Goal: Task Accomplishment & Management: Manage account settings

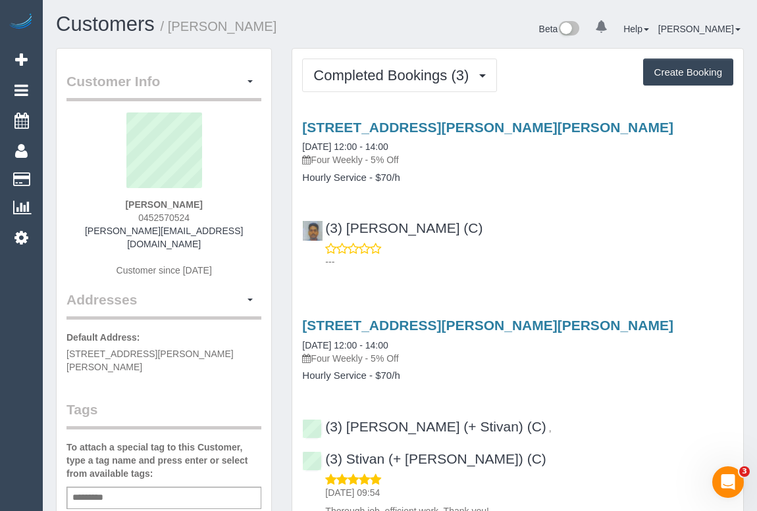
click at [619, 242] on div "---" at bounding box center [517, 255] width 431 height 26
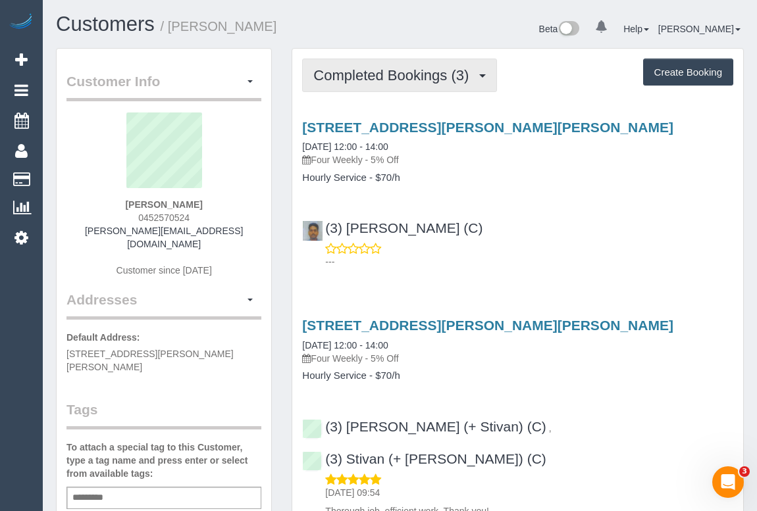
drag, startPoint x: 353, startPoint y: 66, endPoint x: 353, endPoint y: 93, distance: 26.3
click at [353, 67] on span "Completed Bookings (3)" at bounding box center [394, 75] width 162 height 16
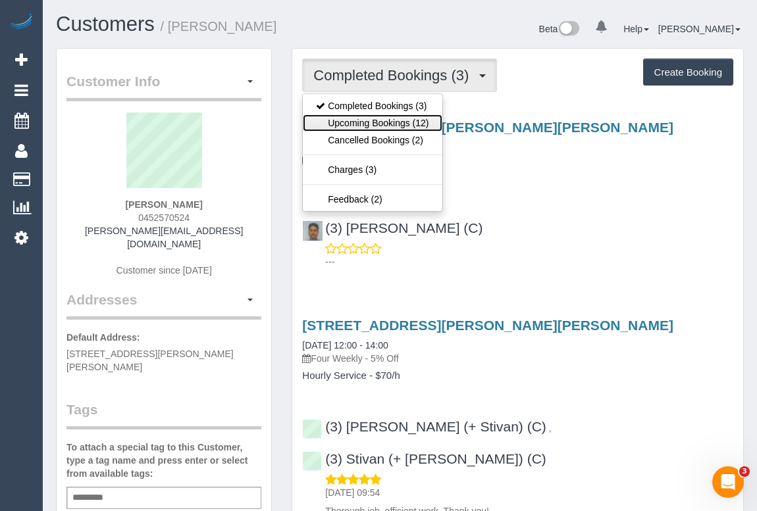
click at [364, 122] on link "Upcoming Bookings (12)" at bounding box center [372, 122] width 139 height 17
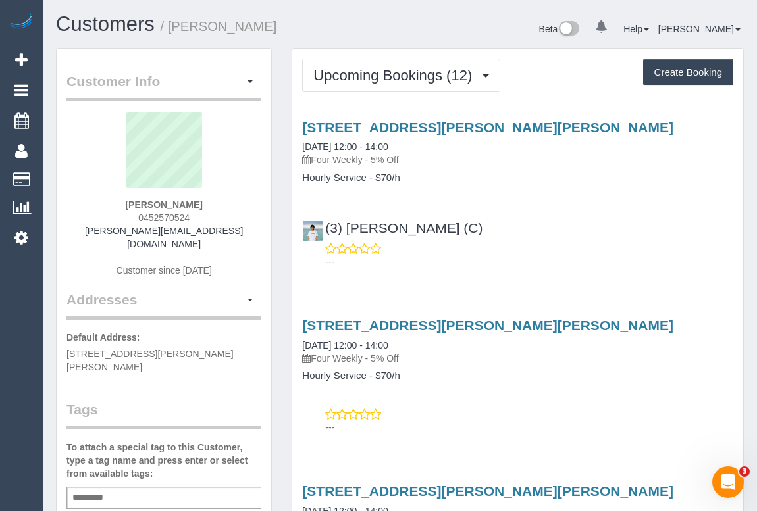
drag, startPoint x: 126, startPoint y: 216, endPoint x: 228, endPoint y: 216, distance: 102.0
click at [228, 216] on div "Amelia Gedye 0452570524 amelia.262@hotmail.com Customer since 2024" at bounding box center [163, 202] width 195 height 178
copy span "0452570524"
drag, startPoint x: 254, startPoint y: 8, endPoint x: 211, endPoint y: 93, distance: 95.1
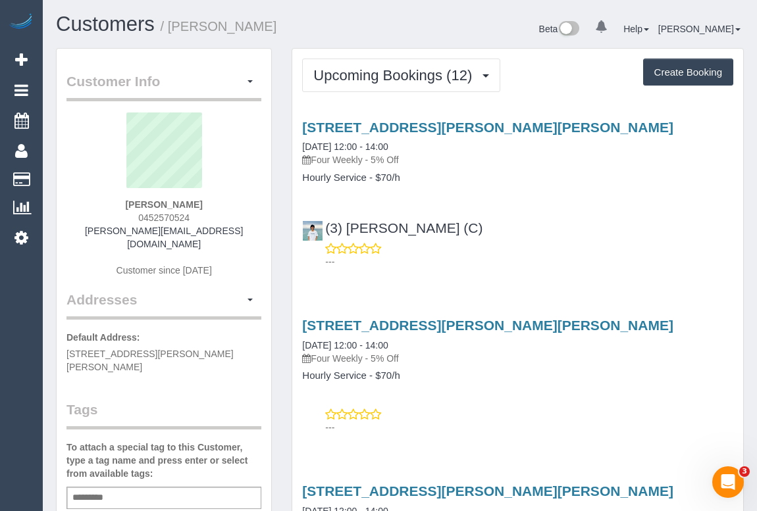
drag, startPoint x: 138, startPoint y: 217, endPoint x: 221, endPoint y: 216, distance: 83.6
click at [221, 216] on div "Amelia Gedye 0452570524 amelia.262@hotmail.com Customer since 2024" at bounding box center [163, 202] width 195 height 178
copy span "0452570524"
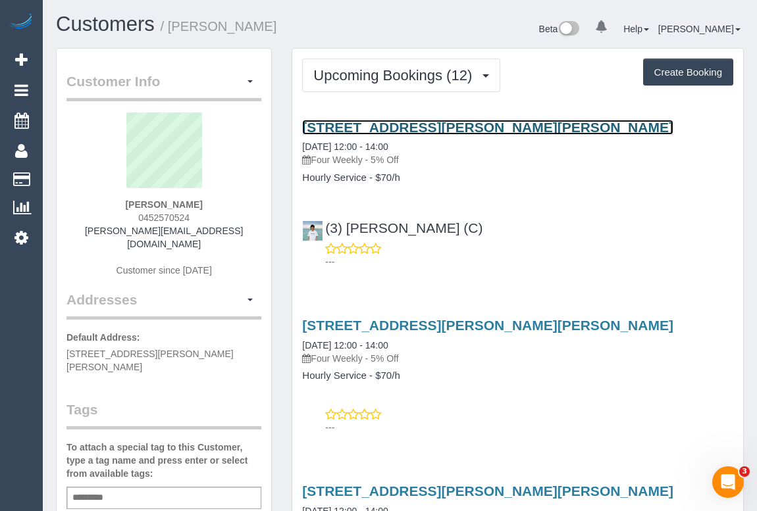
click at [419, 130] on link "1/1419 High St, 1, Glen Iris, VIC 3146" at bounding box center [487, 127] width 371 height 15
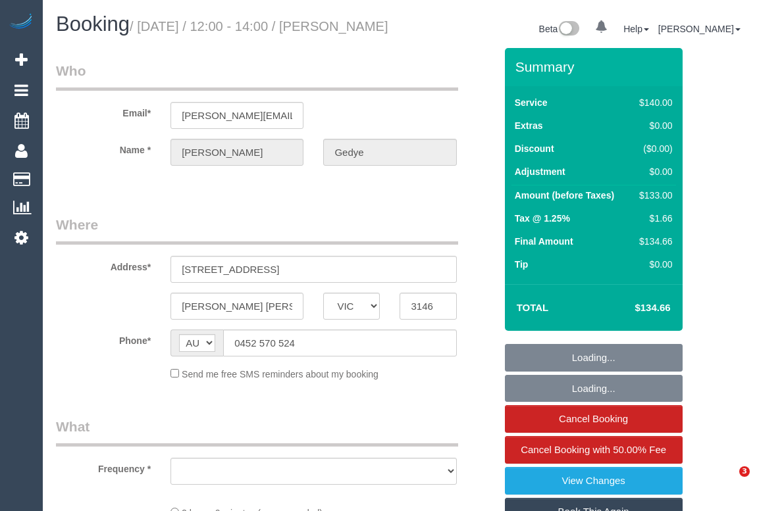
select select "VIC"
select select "string:stripe-pm_1RSvI42GScqysDRV0R0IlUrP"
select select "number:28"
select select "number:14"
select select "number:19"
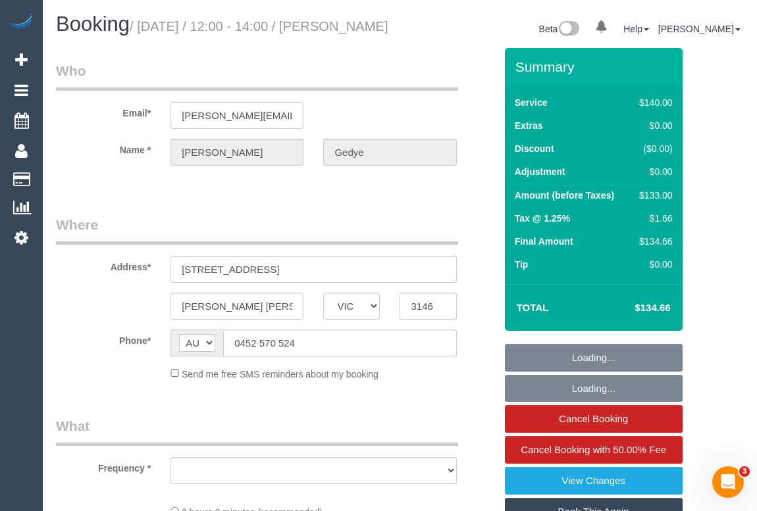
select select "number:23"
select select "number:34"
select select "number:12"
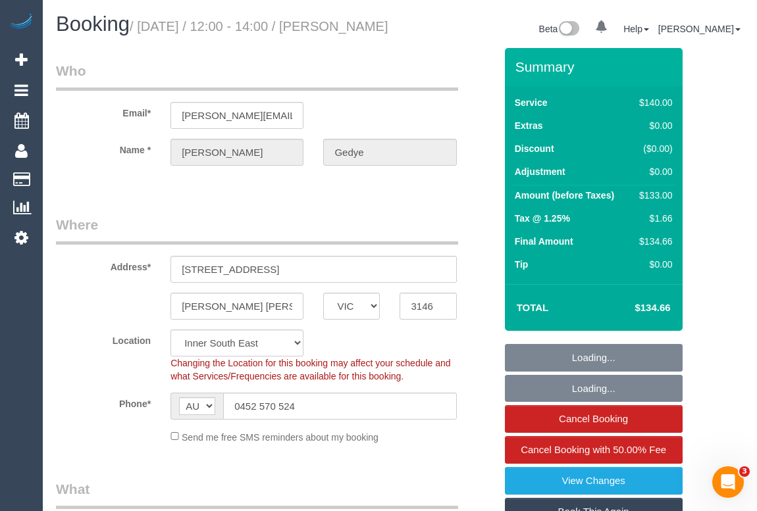
select select "object:1517"
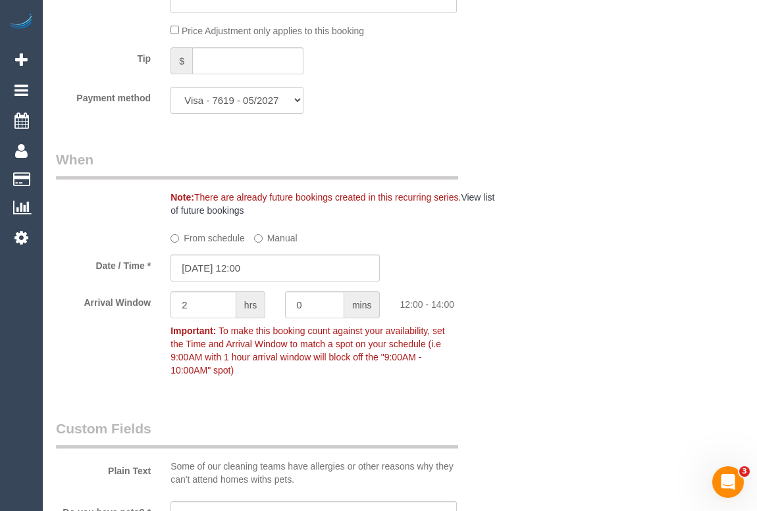
scroll to position [1375, 0]
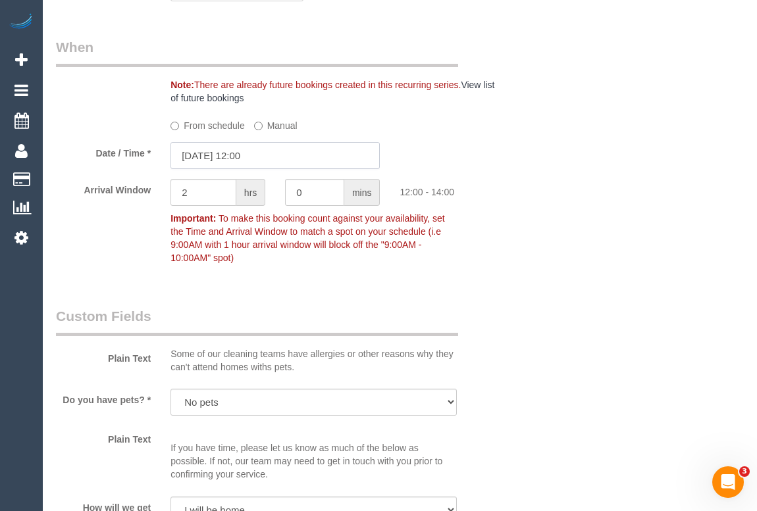
click at [286, 169] on input "29/08/2025 12:00" at bounding box center [274, 155] width 209 height 27
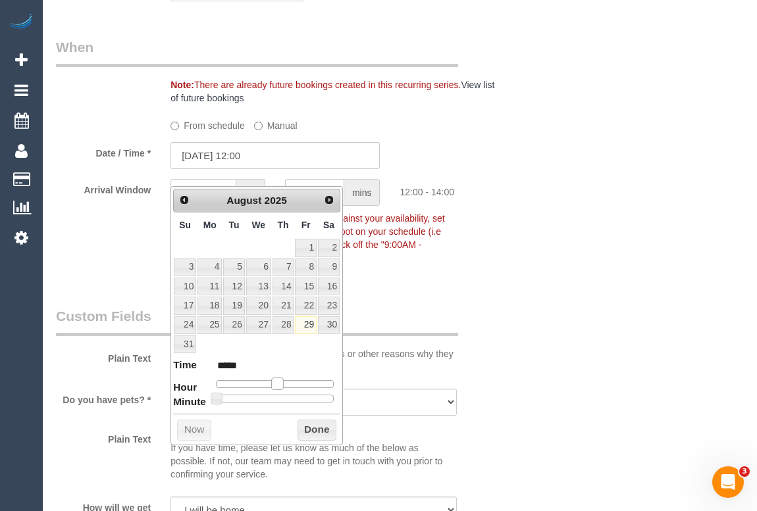
type input "29/08/2025 13:00"
type input "*****"
type input "29/08/2025 14:00"
type input "*****"
type input "29/08/2025 15:00"
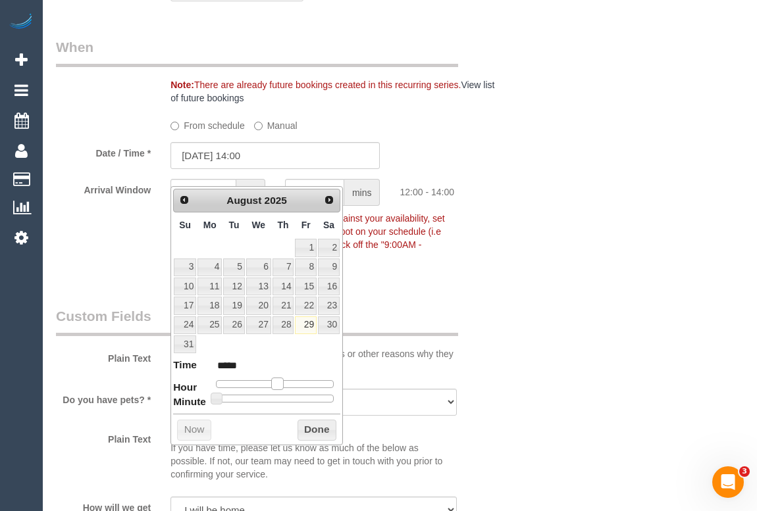
type input "*****"
type input "29/08/2025 14:00"
type input "*****"
drag, startPoint x: 278, startPoint y: 380, endPoint x: 289, endPoint y: 380, distance: 10.5
click at [289, 380] on span at bounding box center [288, 384] width 12 height 12
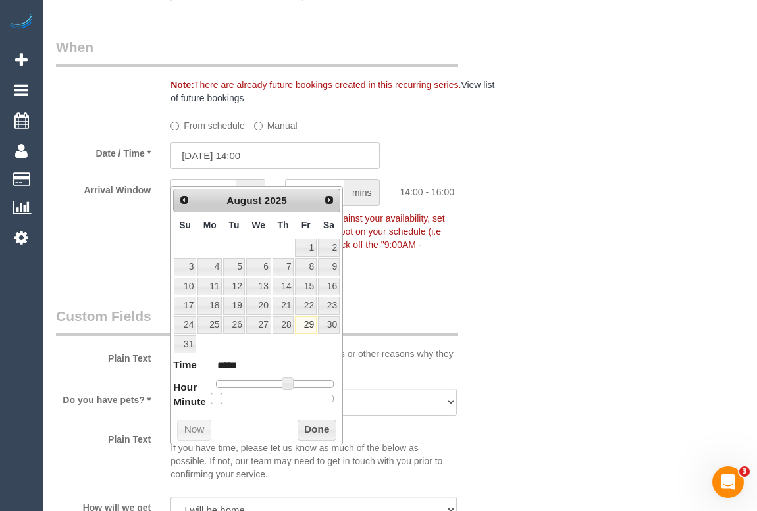
type input "29/08/2025 14:05"
type input "*****"
type input "29/08/2025 14:10"
type input "*****"
type input "29/08/2025 14:15"
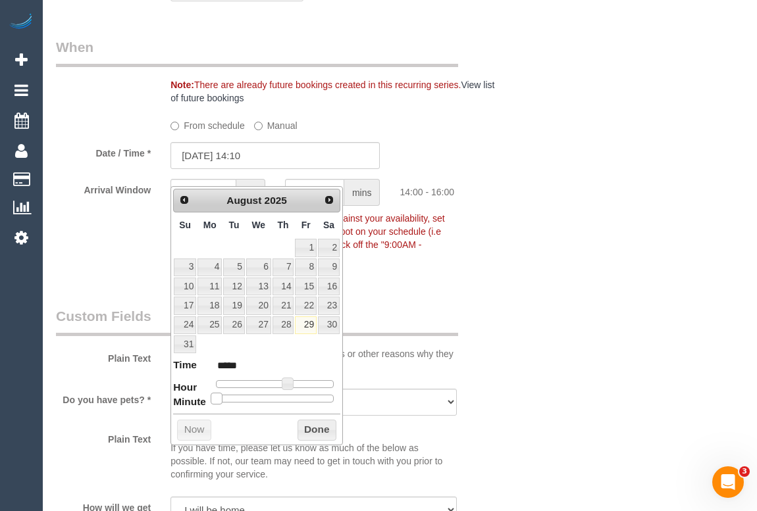
type input "*****"
drag, startPoint x: 215, startPoint y: 398, endPoint x: 315, endPoint y: 428, distance: 104.3
click at [254, 399] on span at bounding box center [248, 399] width 12 height 12
type input "29/08/2025 14:20"
type input "*****"
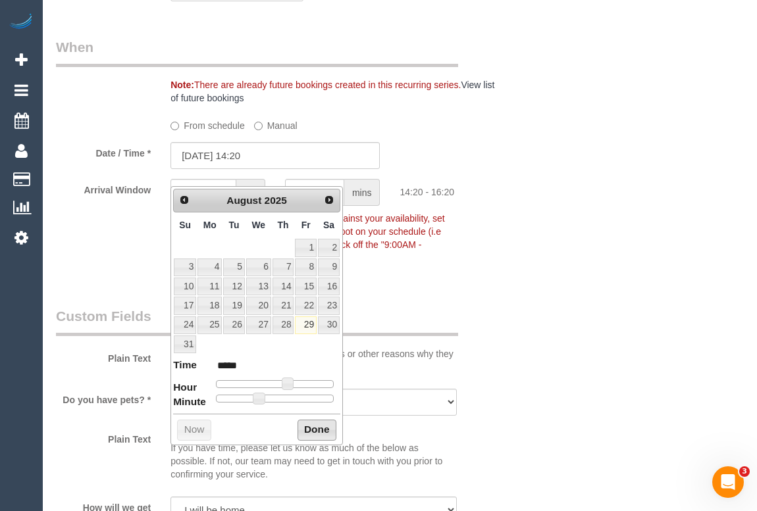
click at [315, 428] on button "Done" at bounding box center [316, 430] width 39 height 21
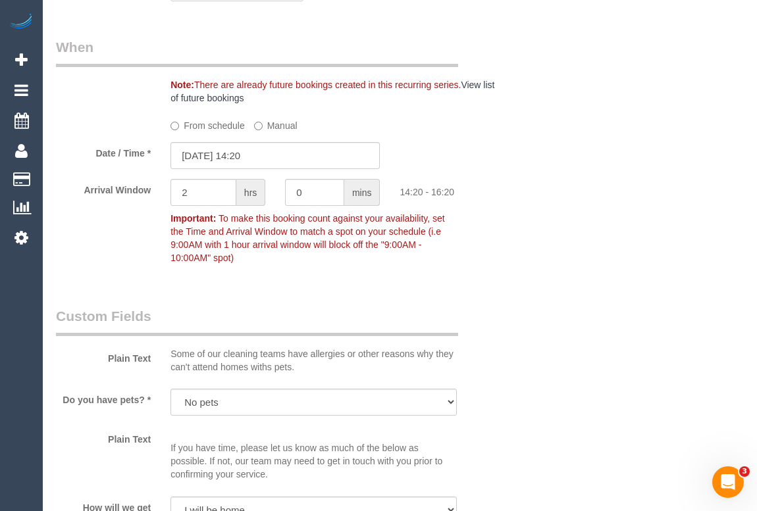
click at [501, 270] on div "Arrival Window 2 hrs 0 mins 14:20 - 16:20 Important: To make this booking count…" at bounding box center [275, 224] width 459 height 91
drag, startPoint x: 302, startPoint y: 207, endPoint x: 271, endPoint y: 197, distance: 32.5
click at [268, 201] on div "Arrival Window 2 hrs 0 mins 14:20 - 16:20 Important: To make this booking count…" at bounding box center [275, 224] width 459 height 91
type input "15"
drag, startPoint x: 205, startPoint y: 201, endPoint x: 143, endPoint y: 211, distance: 63.2
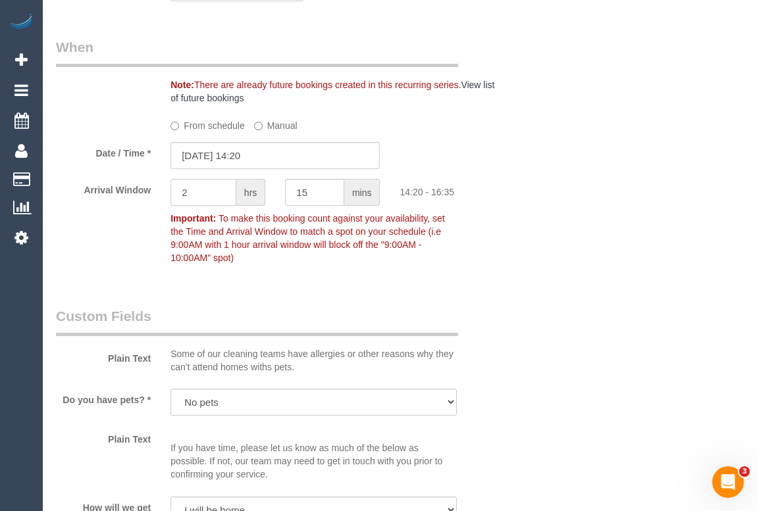
click at [144, 211] on div "Arrival Window 2 hrs 15 mins 14:20 - 16:35 Important: To make this booking coun…" at bounding box center [275, 224] width 459 height 91
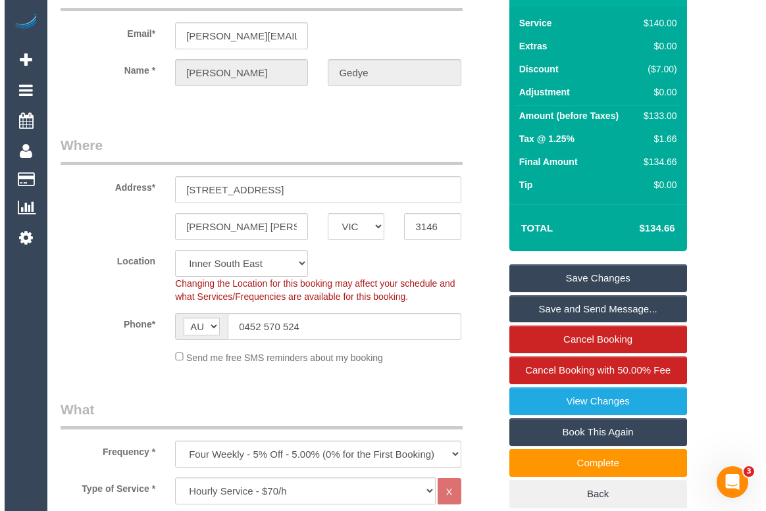
scroll to position [0, 0]
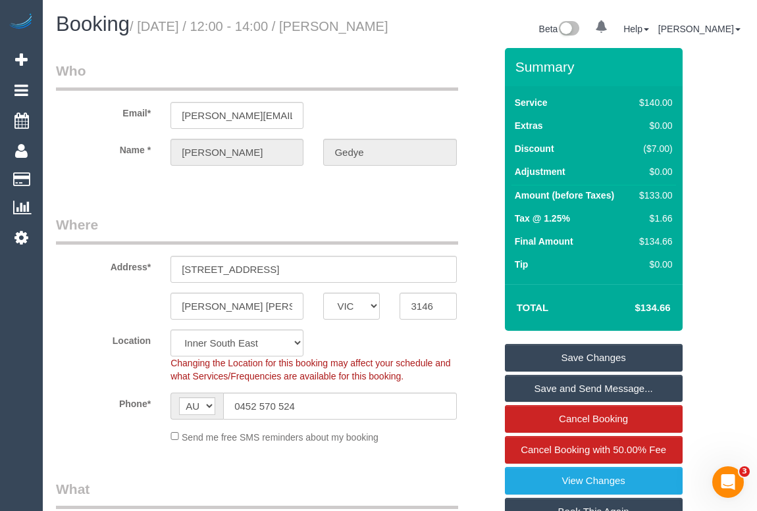
type input "0"
click at [612, 372] on link "Save Changes" at bounding box center [594, 358] width 178 height 28
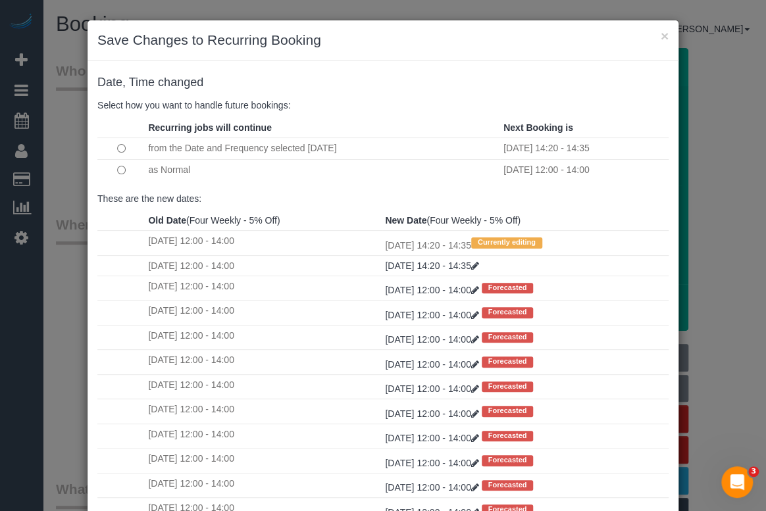
click at [196, 168] on td "as Normal" at bounding box center [322, 169] width 355 height 21
click at [528, 167] on td "Fri September 19, 2025 12:00 - 14:00" at bounding box center [584, 169] width 168 height 21
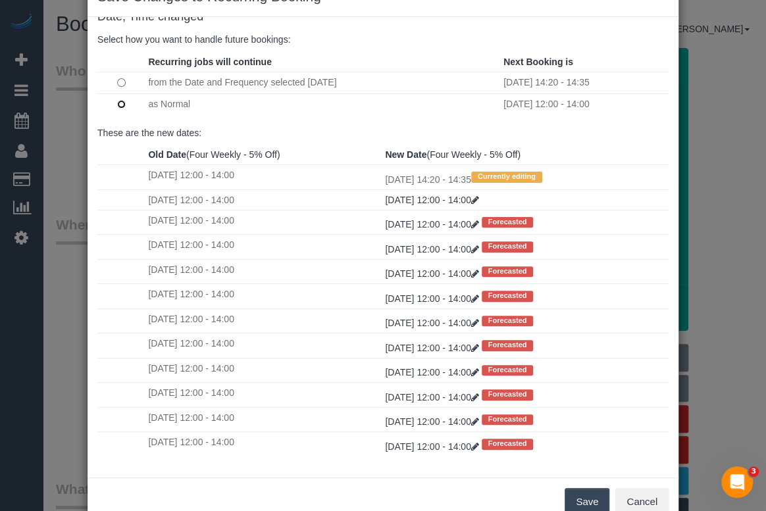
scroll to position [78, 0]
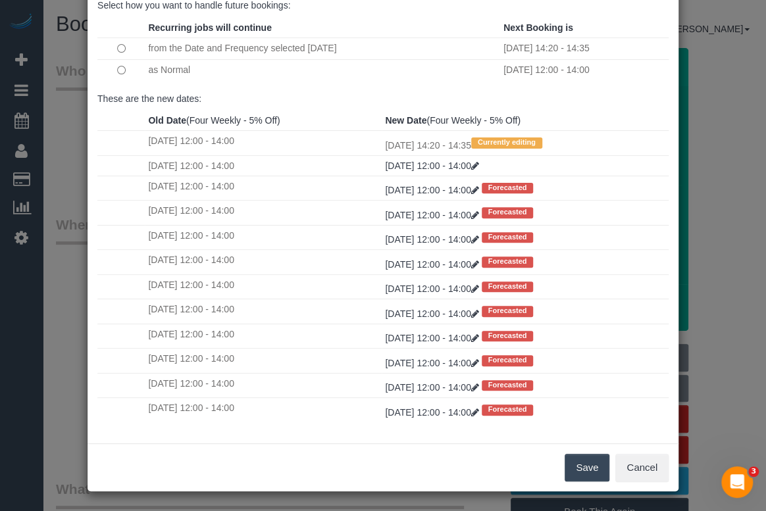
click at [592, 468] on button "Save" at bounding box center [587, 468] width 45 height 28
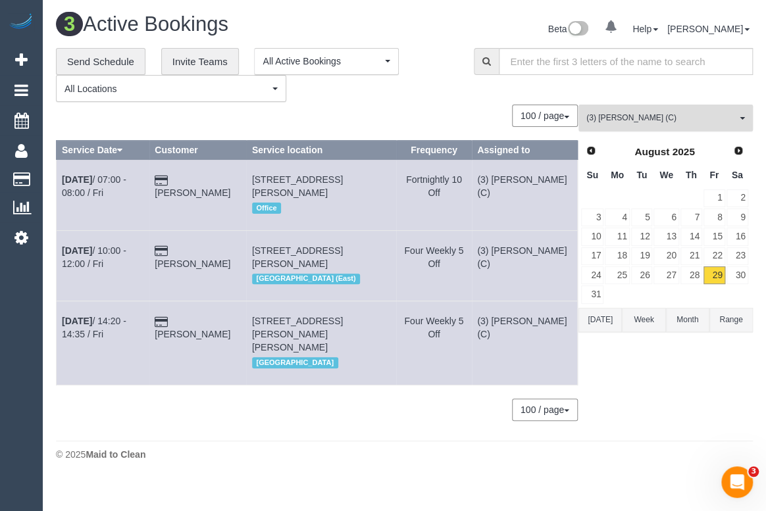
drag, startPoint x: 649, startPoint y: 116, endPoint x: 650, endPoint y: 124, distance: 8.0
click at [649, 116] on span "(3) [PERSON_NAME] (C)" at bounding box center [661, 118] width 150 height 11
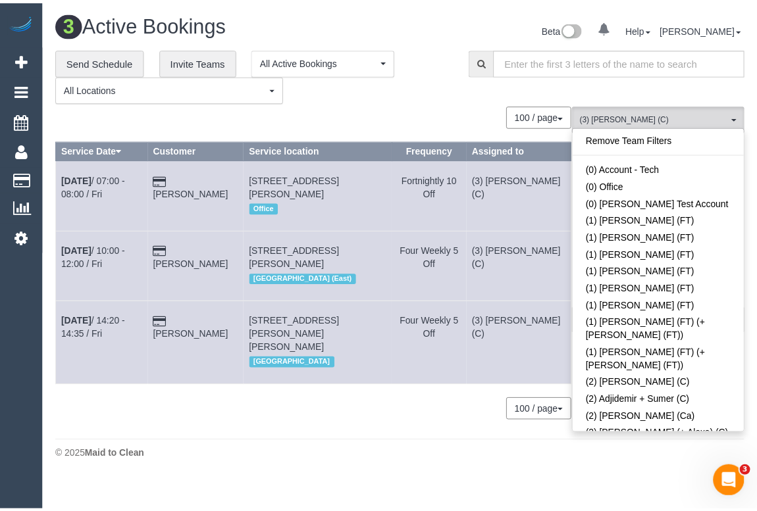
scroll to position [1993, 0]
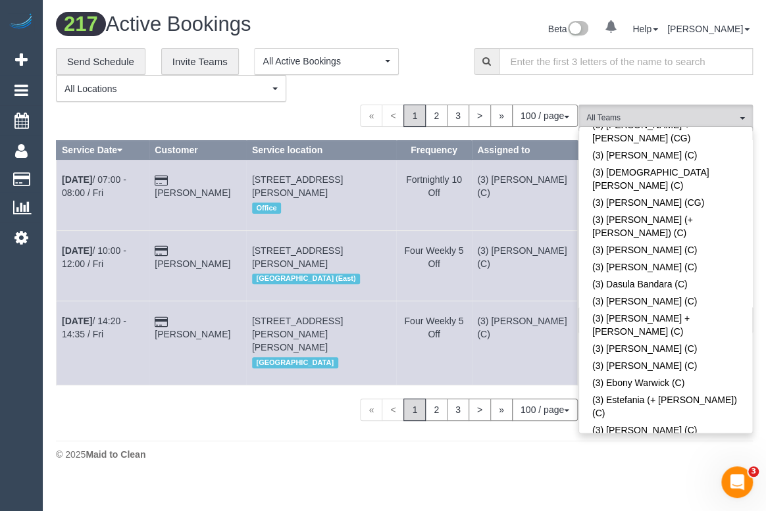
click at [440, 33] on div "Beta 0 Your Notifications You have 0 alerts Help Help Docs Take a Tour Contact …" at bounding box center [584, 30] width 359 height 35
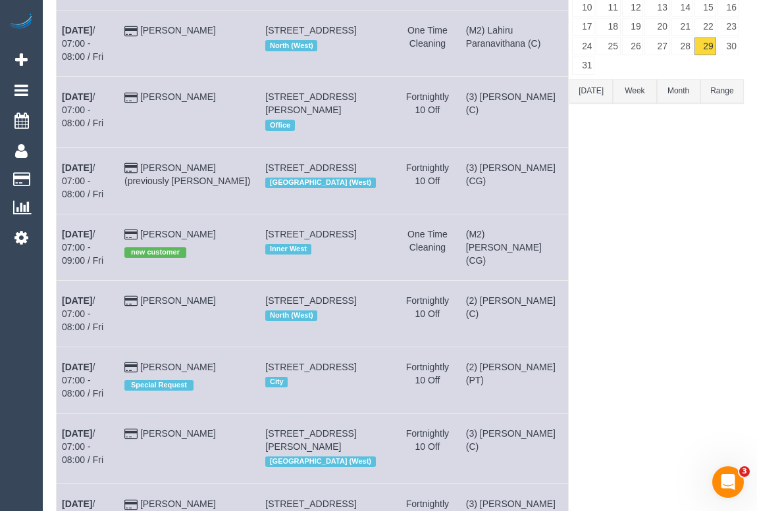
scroll to position [0, 0]
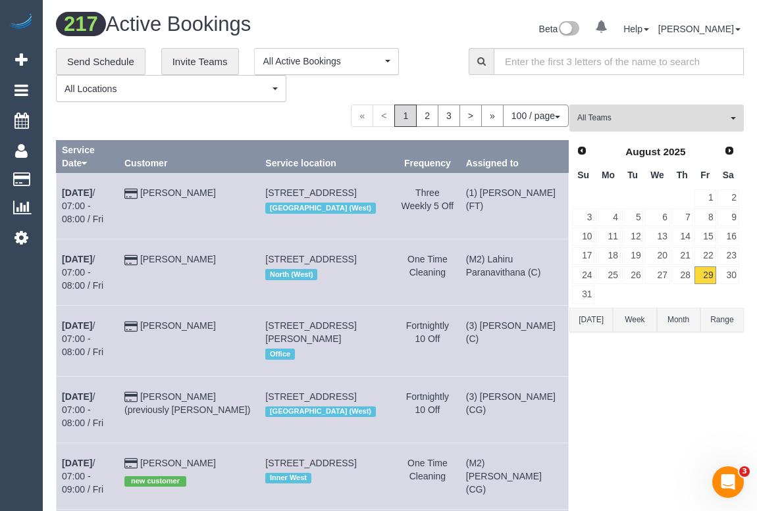
drag, startPoint x: 632, startPoint y: 119, endPoint x: 642, endPoint y: 142, distance: 25.1
click at [632, 118] on span "All Teams" at bounding box center [652, 118] width 150 height 11
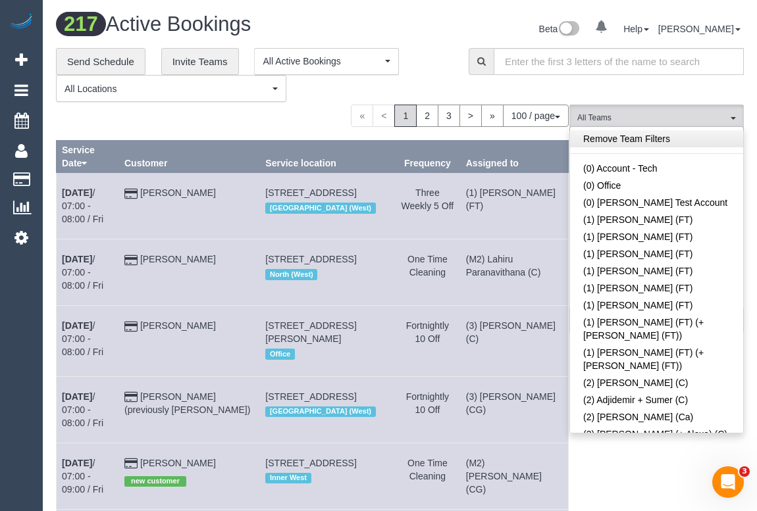
click at [644, 138] on link "Remove Team Filters" at bounding box center [656, 138] width 173 height 17
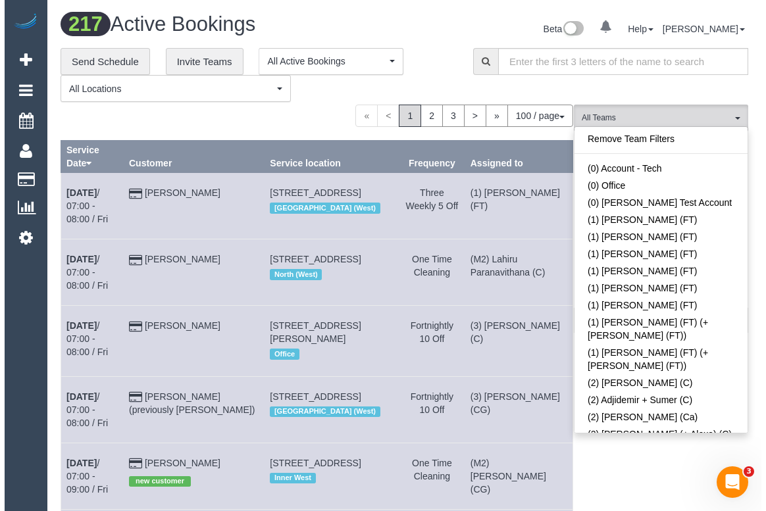
scroll to position [1393, 0]
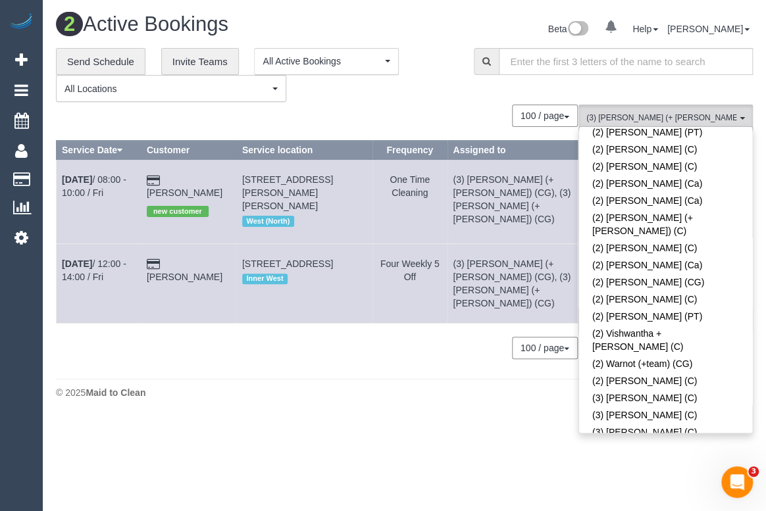
click at [733, 511] on span at bounding box center [737, 517] width 9 height 9
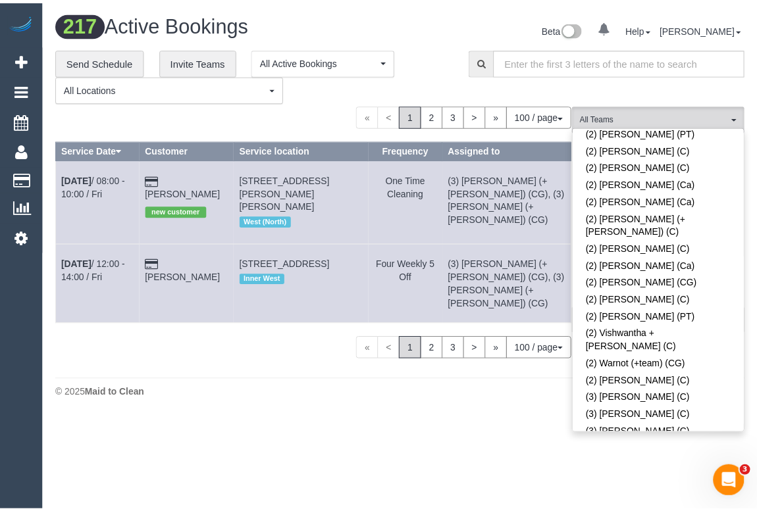
scroll to position [3155, 0]
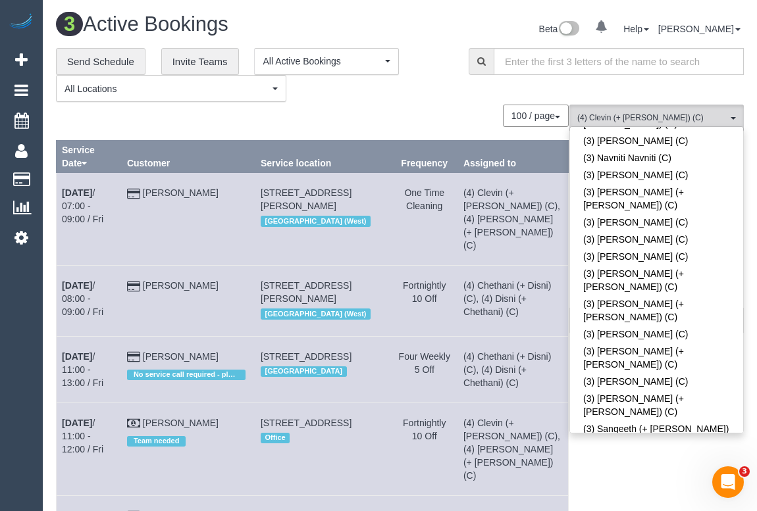
click at [421, 428] on td "Fortnightly 10 Off" at bounding box center [424, 449] width 66 height 93
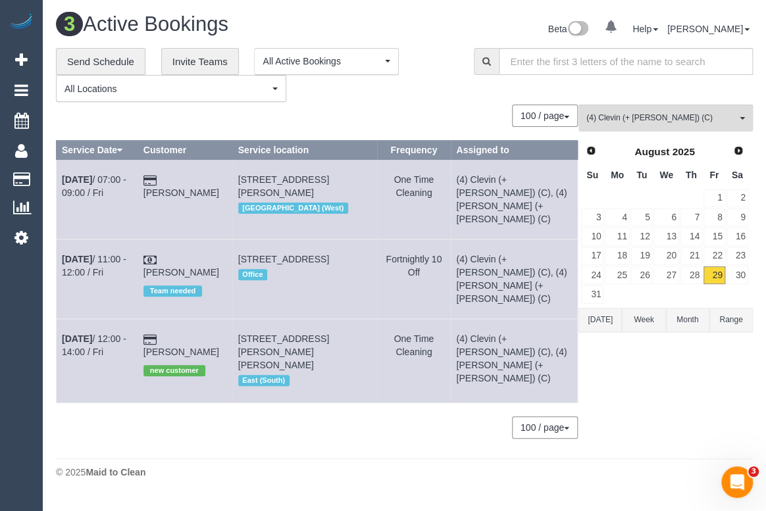
click at [619, 399] on div "(4) Clevin (+ Noel) (C) All Teams Remove Team Filters (0) Account - Tech (0) Of…" at bounding box center [665, 278] width 174 height 347
click at [676, 125] on button "(4) Clevin (+ Noel) (C) All Teams" at bounding box center [665, 118] width 174 height 27
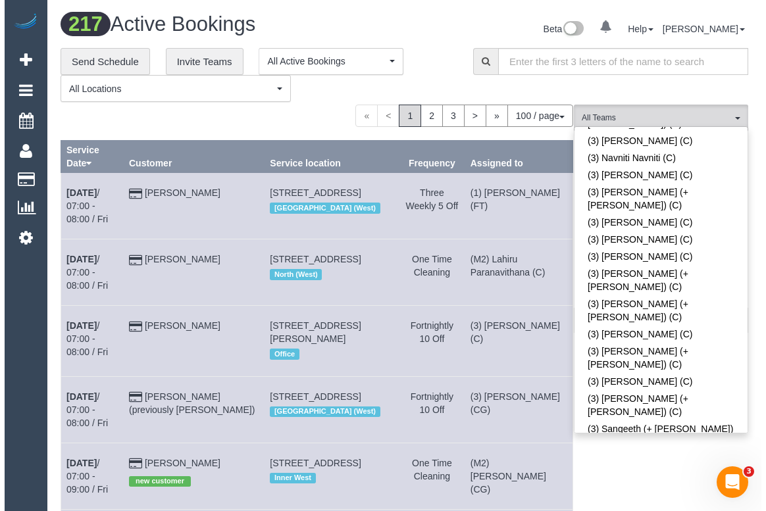
scroll to position [1992, 0]
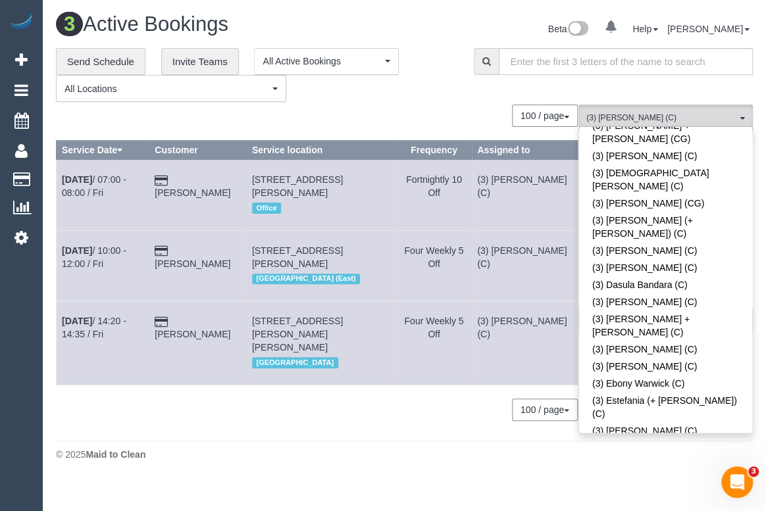
click at [254, 450] on footer "© 2025 Maid to Clean" at bounding box center [404, 454] width 697 height 26
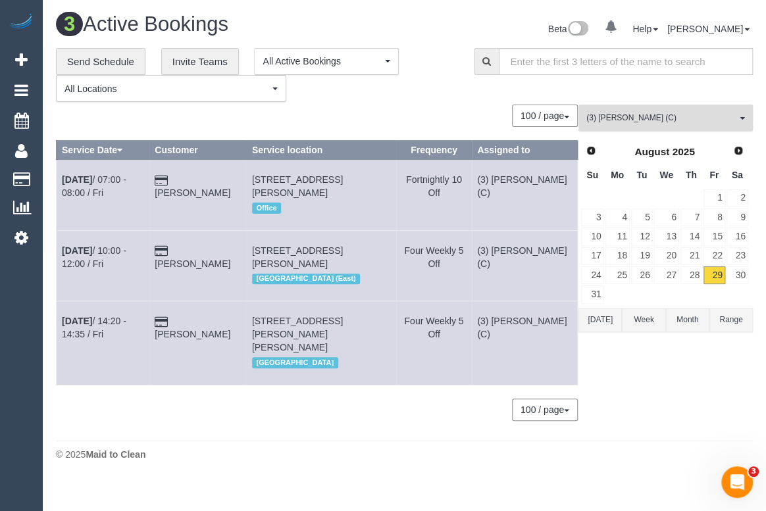
click at [664, 116] on span "(3) [PERSON_NAME] (C)" at bounding box center [661, 118] width 150 height 11
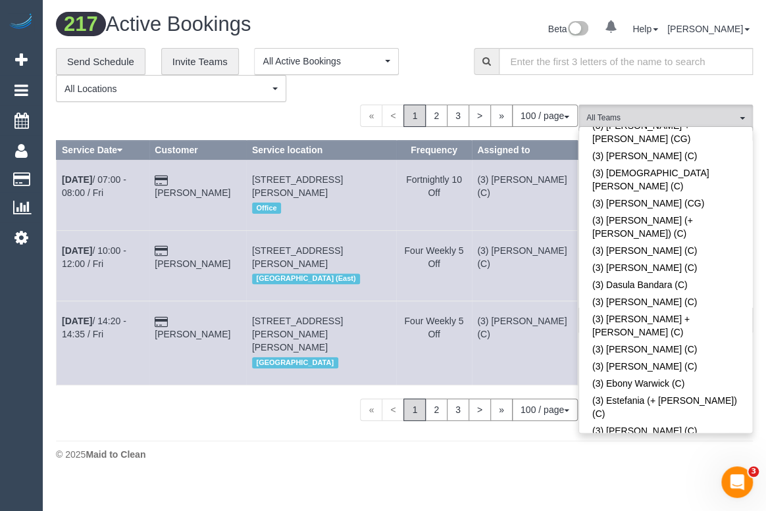
scroll to position [3155, 0]
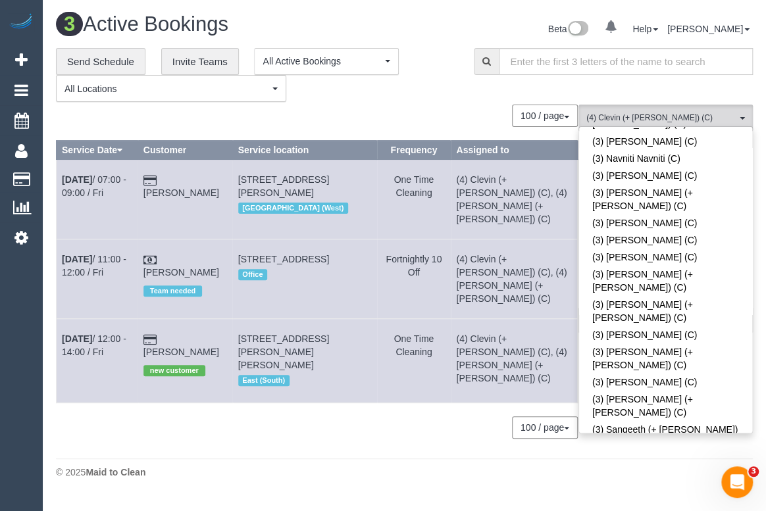
click at [380, 413] on div "0 Bookings found. We couldn't find any bookings that matched your search. Creat…" at bounding box center [317, 278] width 522 height 347
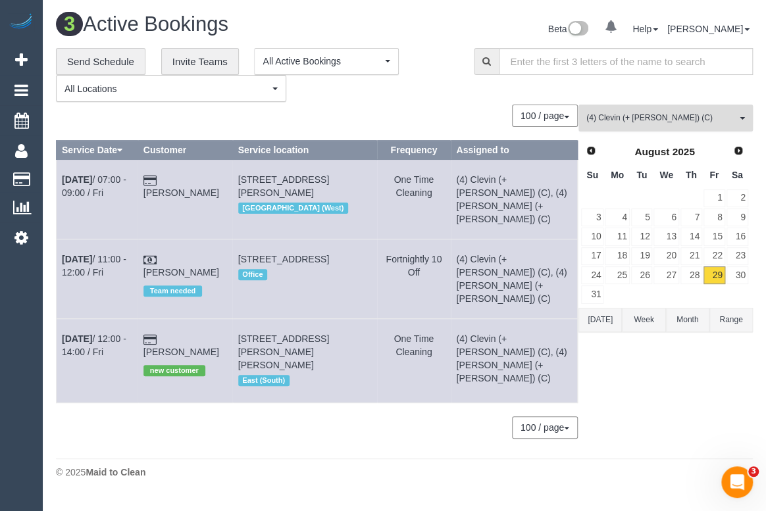
click at [671, 120] on span "(4) Clevin (+ [PERSON_NAME]) (C)" at bounding box center [661, 118] width 150 height 11
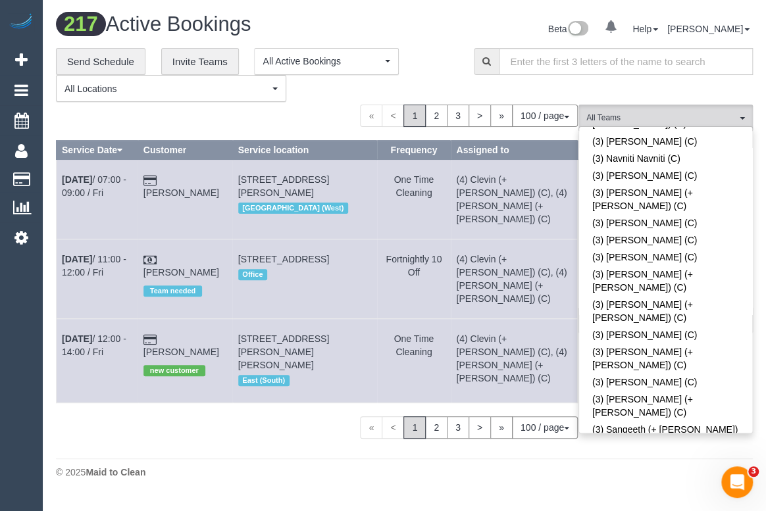
scroll to position [2882, 0]
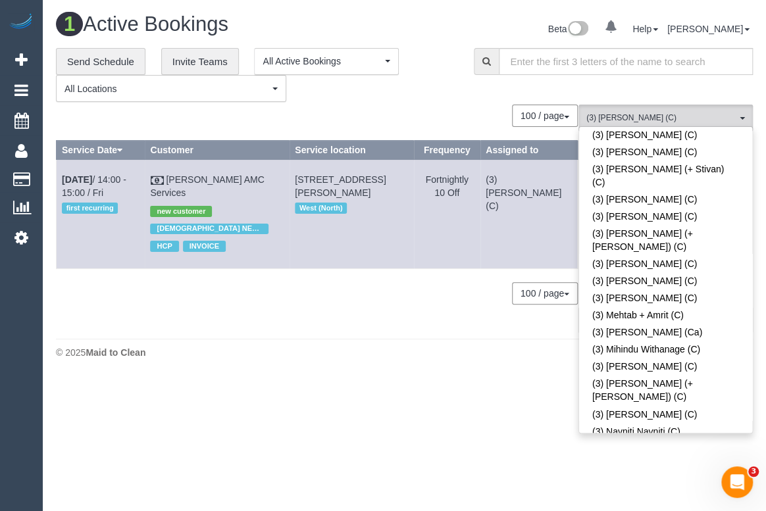
drag, startPoint x: 349, startPoint y: 336, endPoint x: 276, endPoint y: 236, distance: 123.9
click at [348, 334] on div "1 Active Bookings Beta 0 Your Notifications You have 0 alerts Help Help Docs Ta…" at bounding box center [404, 189] width 723 height 378
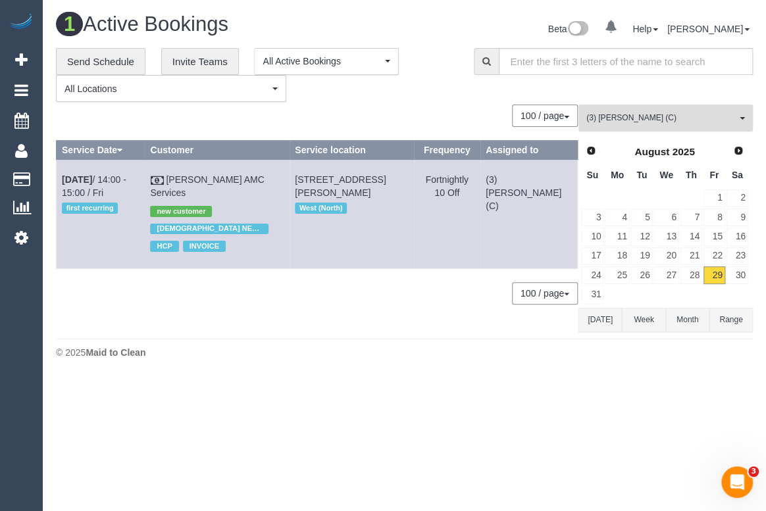
click at [658, 115] on span "(3) [PERSON_NAME] (C)" at bounding box center [661, 118] width 150 height 11
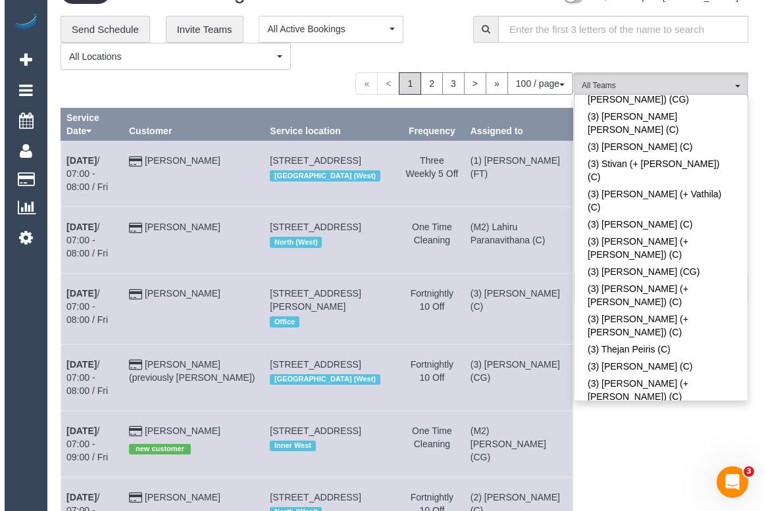
scroll to position [0, 0]
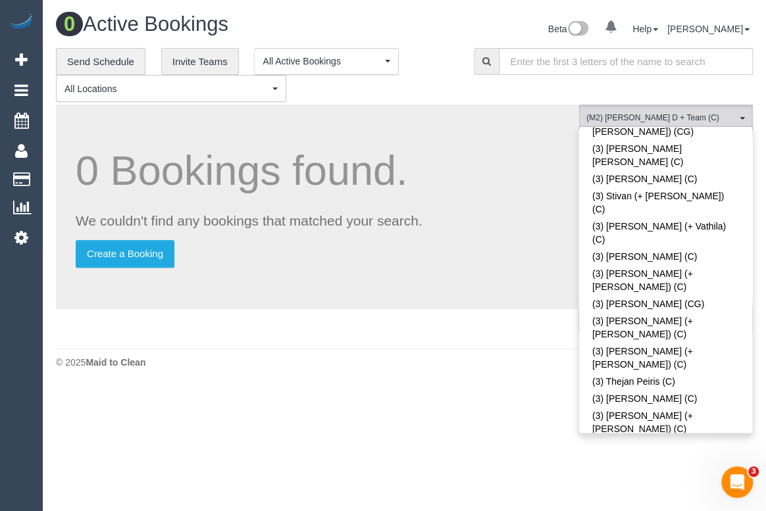
click at [459, 356] on div "© 2025 Maid to Clean" at bounding box center [404, 362] width 697 height 13
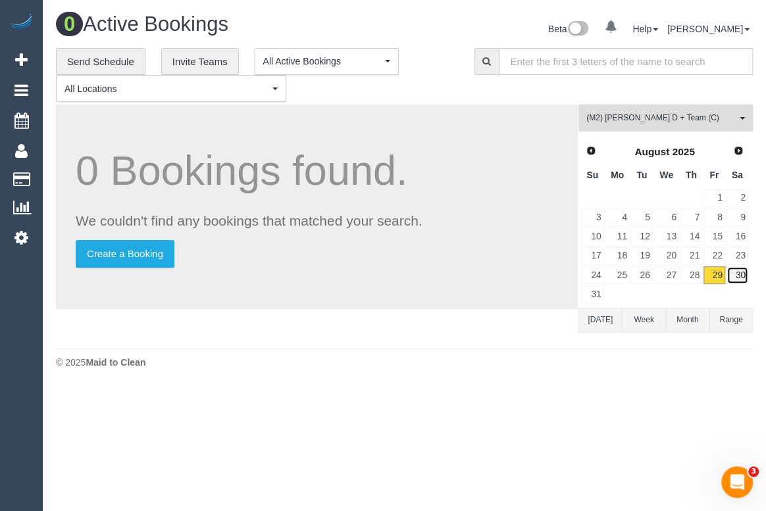
click at [737, 276] on link "30" at bounding box center [737, 276] width 22 height 18
click at [383, 422] on body "0 Beta Your Notifications You have 0 alerts Add Booking Bookings Active Booking…" at bounding box center [383, 255] width 766 height 511
click at [740, 276] on link "30" at bounding box center [737, 276] width 22 height 18
click at [504, 369] on div "© 2025 Maid to Clean" at bounding box center [404, 362] width 697 height 13
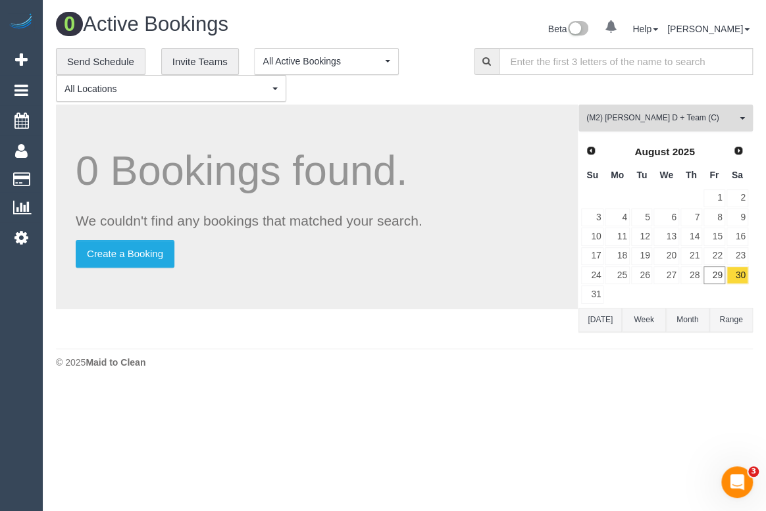
click at [678, 118] on span "(M2) [PERSON_NAME] D + Team (C)" at bounding box center [661, 118] width 150 height 11
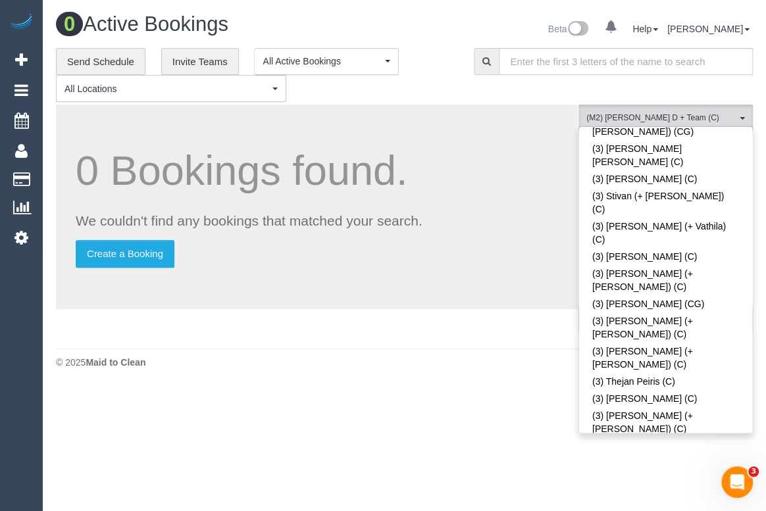
scroll to position [178, 0]
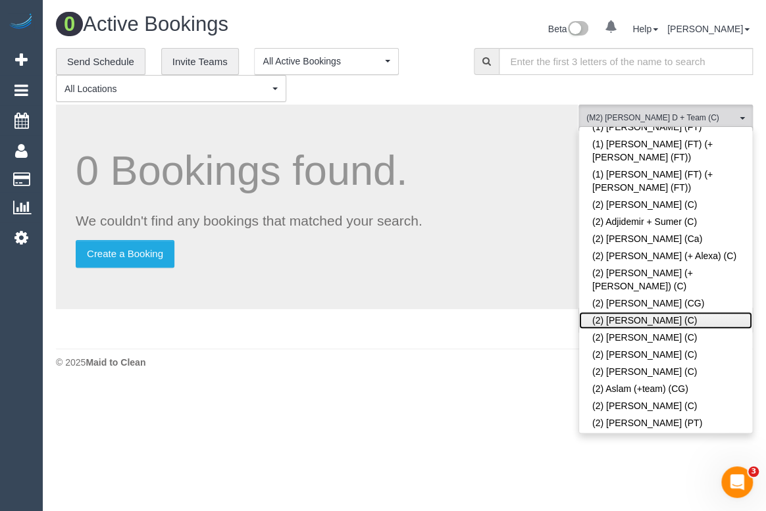
click at [659, 312] on link "(2) Angelica Ramos (C)" at bounding box center [665, 320] width 173 height 17
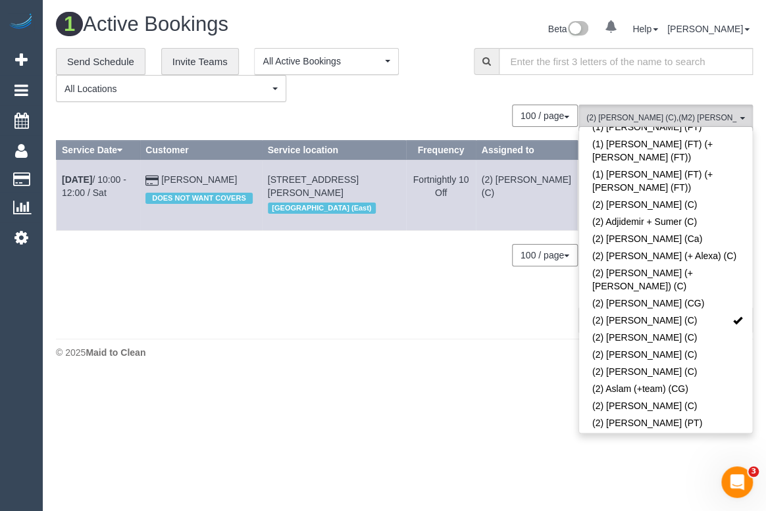
drag, startPoint x: 455, startPoint y: 307, endPoint x: 428, endPoint y: 321, distance: 30.0
click at [456, 307] on div "0 Bookings found. We couldn't find any bookings that matched your search. Creat…" at bounding box center [317, 219] width 522 height 228
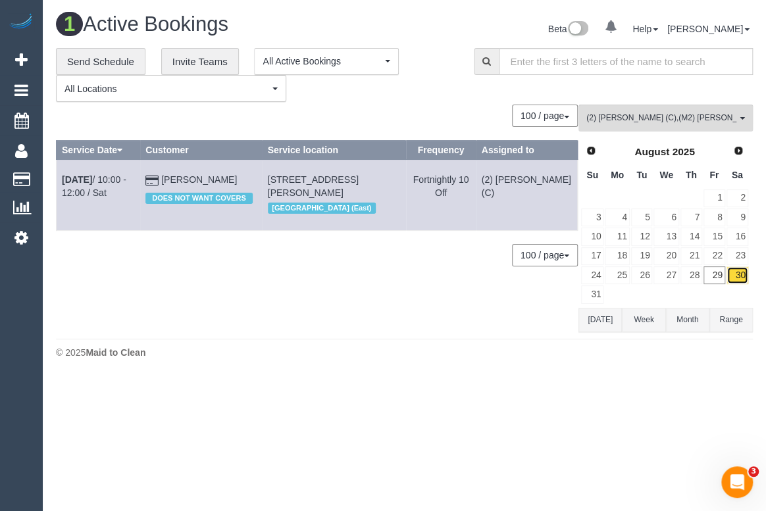
click at [743, 278] on link "30" at bounding box center [737, 276] width 22 height 18
drag, startPoint x: 187, startPoint y: 261, endPoint x: 166, endPoint y: 271, distance: 23.3
click at [187, 261] on div "100 / page 10 / page 20 / page 30 / page 40 / page 50 / page 100 / page" at bounding box center [317, 255] width 522 height 22
click at [436, 97] on div "**********" at bounding box center [255, 75] width 398 height 55
click at [369, 28] on h1 "1 Active Bookings" at bounding box center [225, 24] width 339 height 22
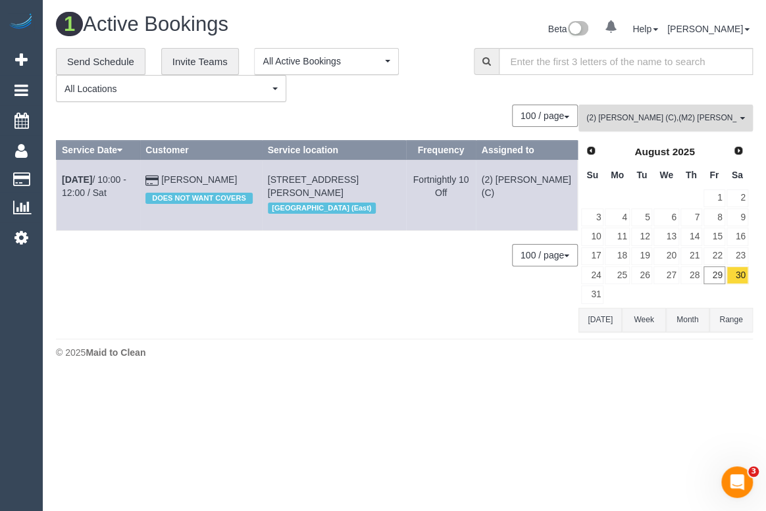
click at [657, 115] on span "(2) Angelica Ramos (C) , (M2) Angelica D + Team (C)" at bounding box center [661, 118] width 150 height 11
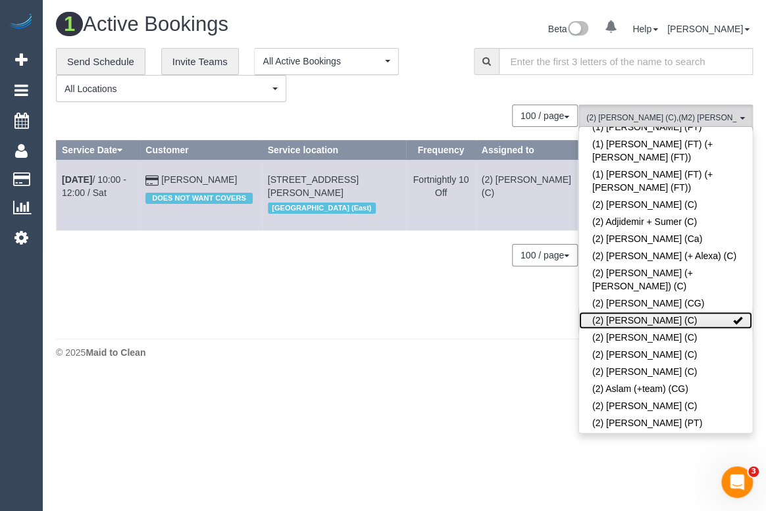
click at [733, 316] on span at bounding box center [737, 320] width 9 height 9
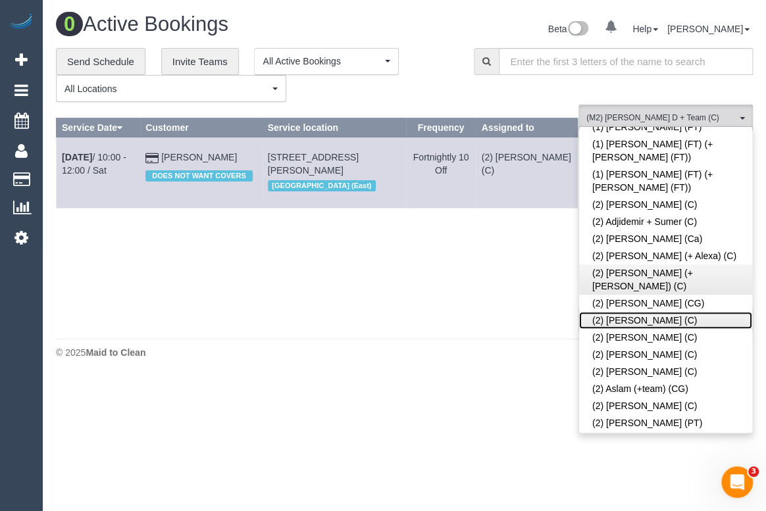
scroll to position [0, 0]
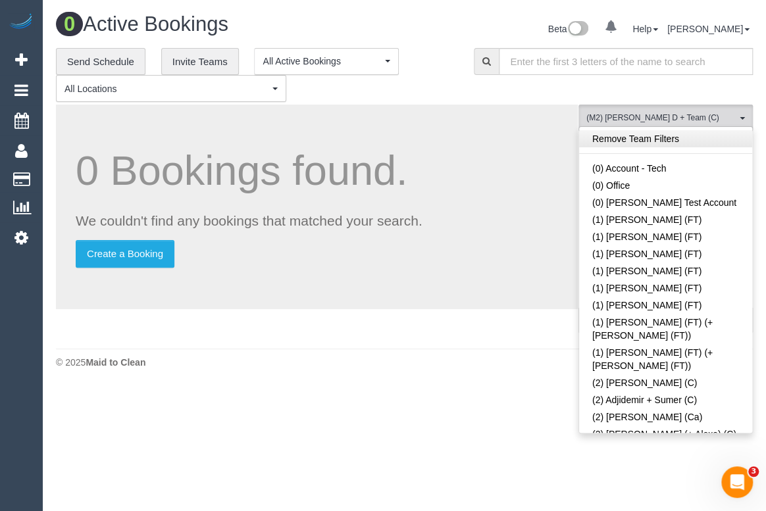
click at [647, 143] on link "Remove Team Filters" at bounding box center [665, 138] width 173 height 17
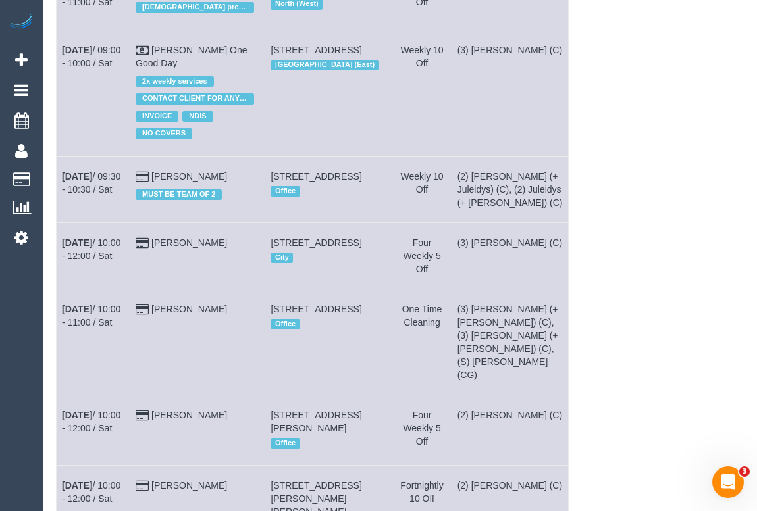
scroll to position [24, 0]
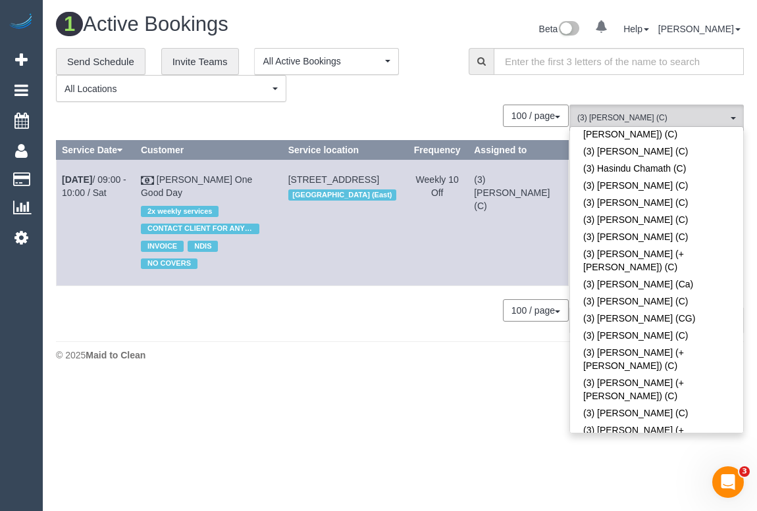
scroll to position [0, 0]
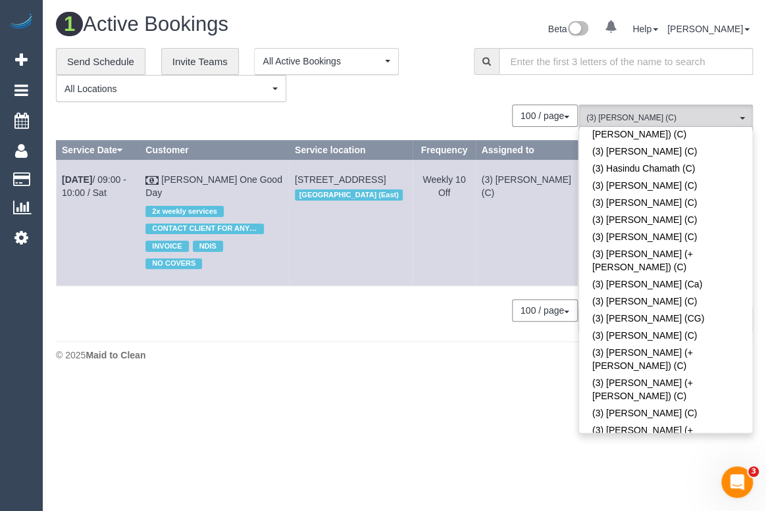
click at [355, 362] on footer "© 2025 Maid to Clean" at bounding box center [404, 355] width 697 height 26
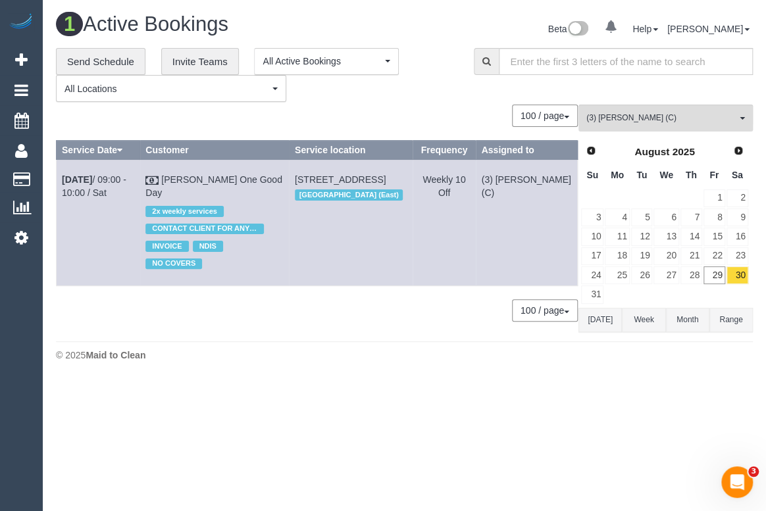
click at [420, 113] on div "100 / page 10 / page 20 / page 30 / page 40 / page 50 / page 100 / page" at bounding box center [317, 116] width 522 height 22
click at [716, 273] on link "29" at bounding box center [714, 276] width 22 height 18
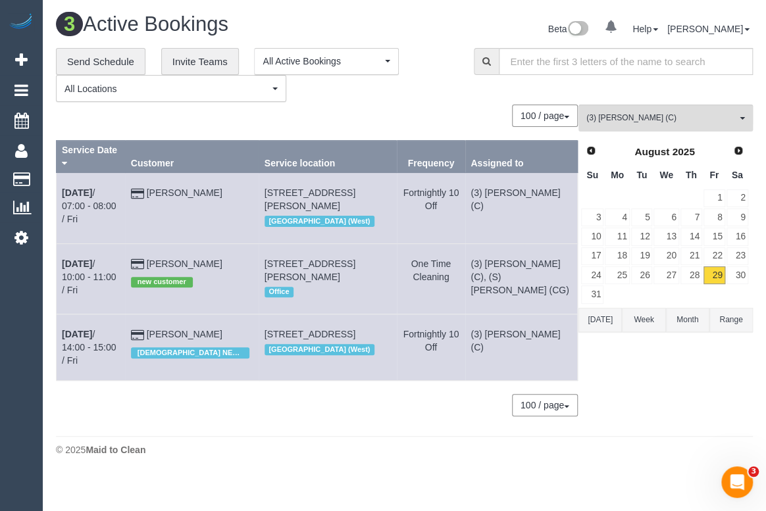
click at [387, 99] on div "**********" at bounding box center [255, 75] width 398 height 55
click at [461, 103] on div "**********" at bounding box center [404, 239] width 697 height 382
drag, startPoint x: 418, startPoint y: 102, endPoint x: 435, endPoint y: 135, distance: 37.1
click at [418, 102] on div "**********" at bounding box center [404, 239] width 697 height 382
click at [424, 97] on div "**********" at bounding box center [255, 75] width 398 height 55
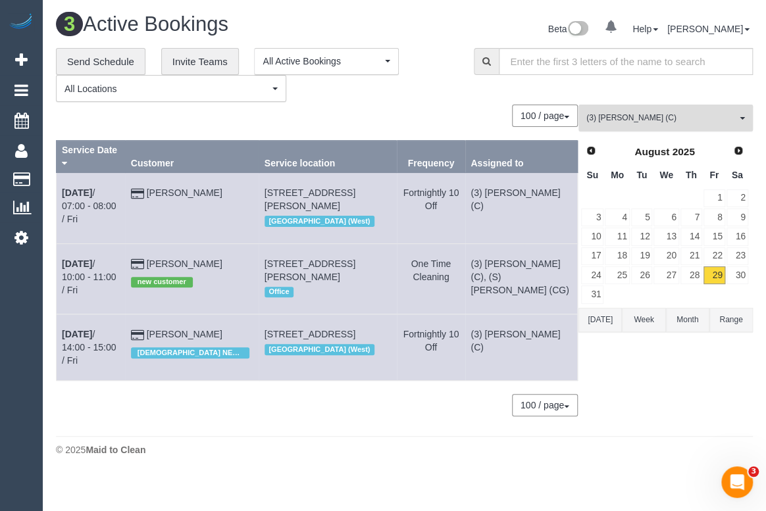
drag, startPoint x: 667, startPoint y: 114, endPoint x: 677, endPoint y: 140, distance: 28.3
click at [667, 113] on span "(3) Nethaki Fernando (C)" at bounding box center [661, 118] width 150 height 11
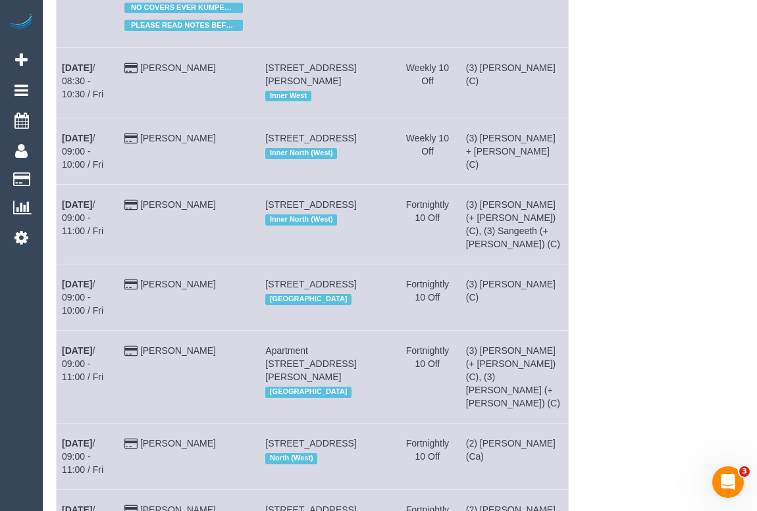
scroll to position [24, 0]
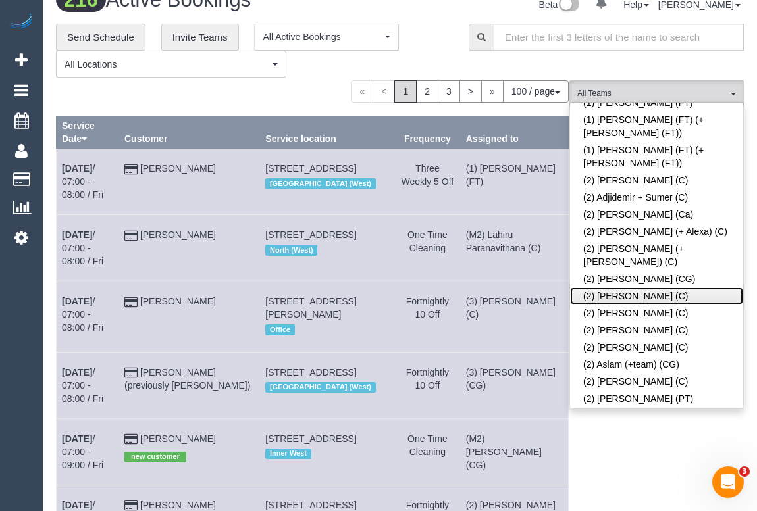
click at [660, 288] on link "(2) Angelica Ramos (C)" at bounding box center [656, 296] width 173 height 17
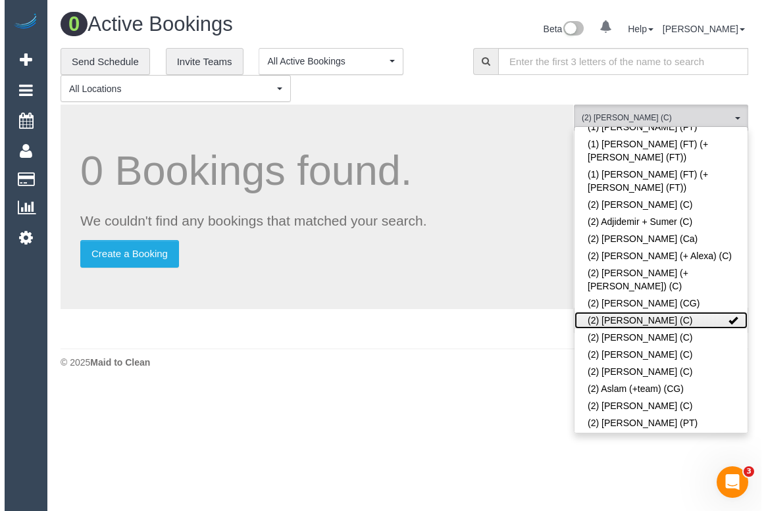
scroll to position [0, 0]
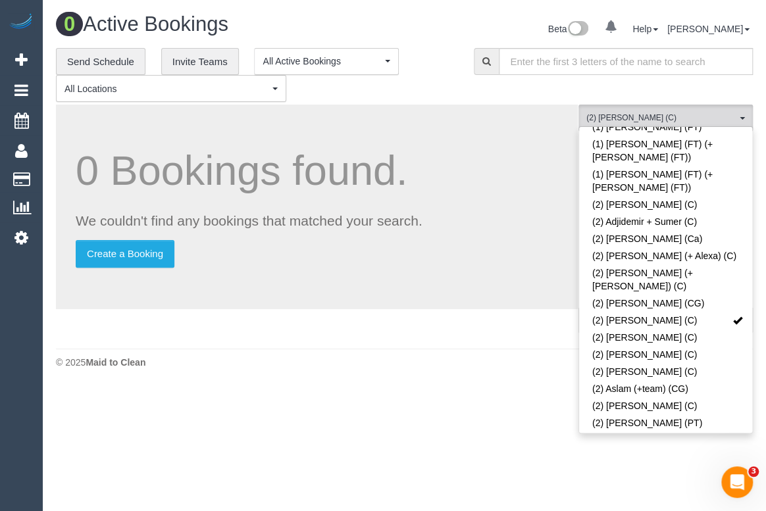
click at [347, 361] on div "© 2025 Maid to Clean" at bounding box center [404, 362] width 697 height 13
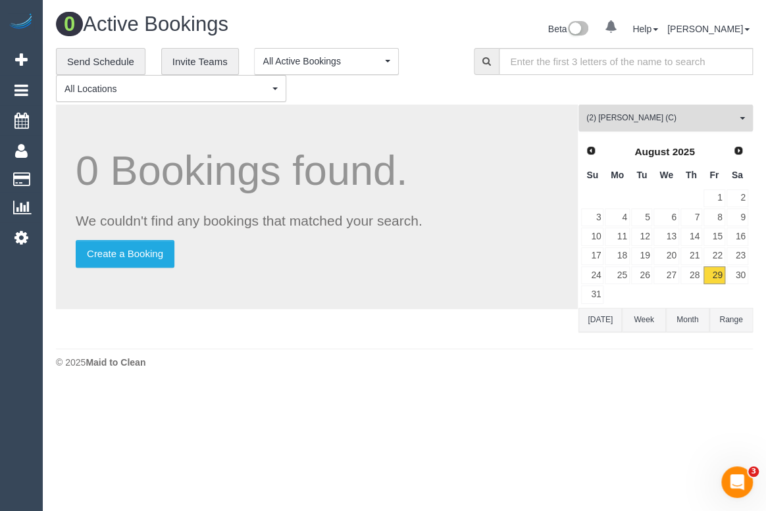
click at [650, 115] on span "(2) Angelica Ramos (C)" at bounding box center [661, 118] width 150 height 11
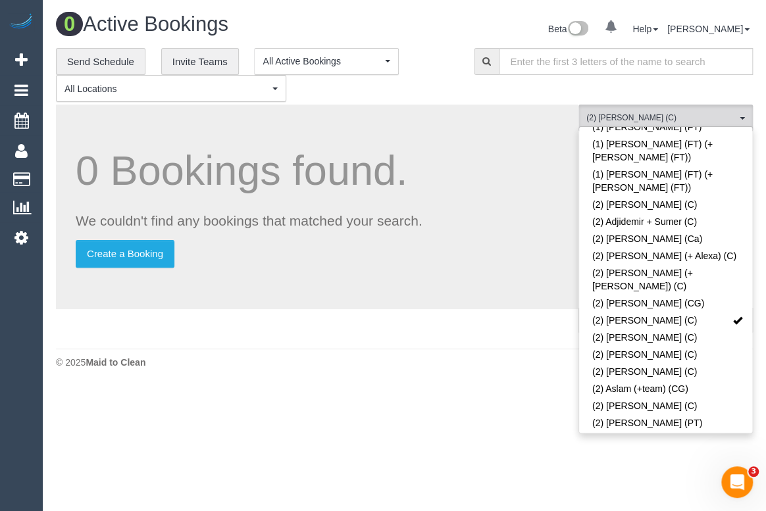
click at [505, 390] on body "0 Beta Your Notifications You have 0 alerts Add Booking Bookings Active Booking…" at bounding box center [383, 255] width 766 height 511
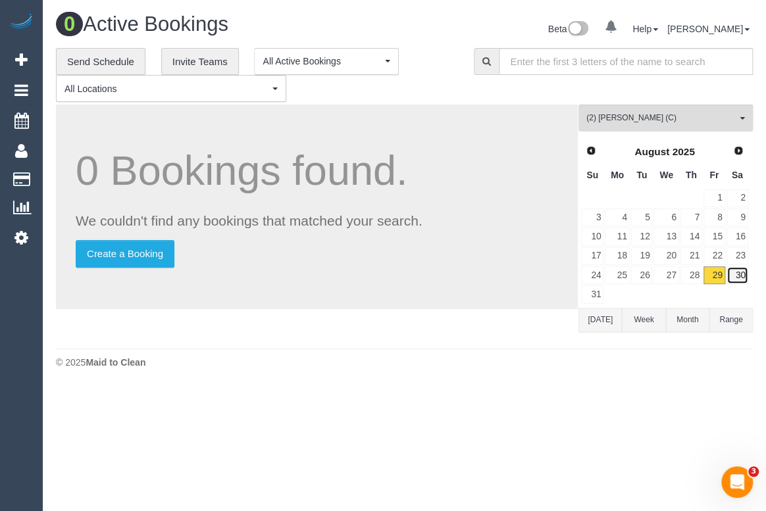
click at [737, 274] on link "30" at bounding box center [737, 276] width 22 height 18
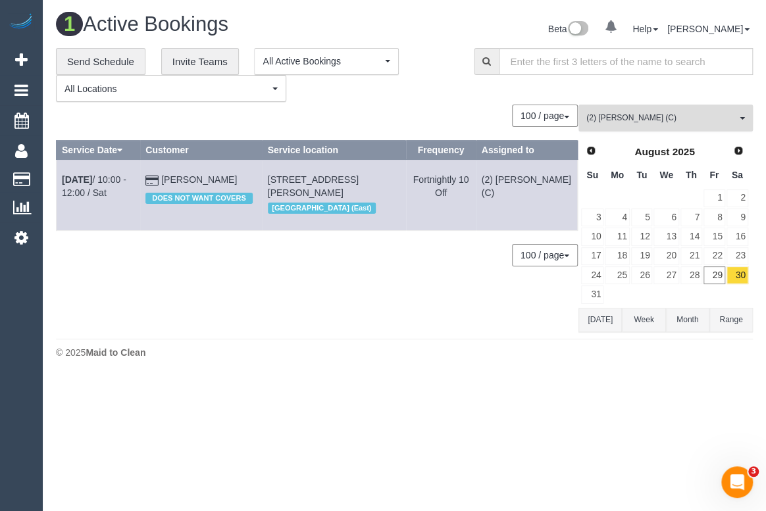
click at [692, 117] on span "(2) Angelica Ramos (C)" at bounding box center [661, 118] width 150 height 11
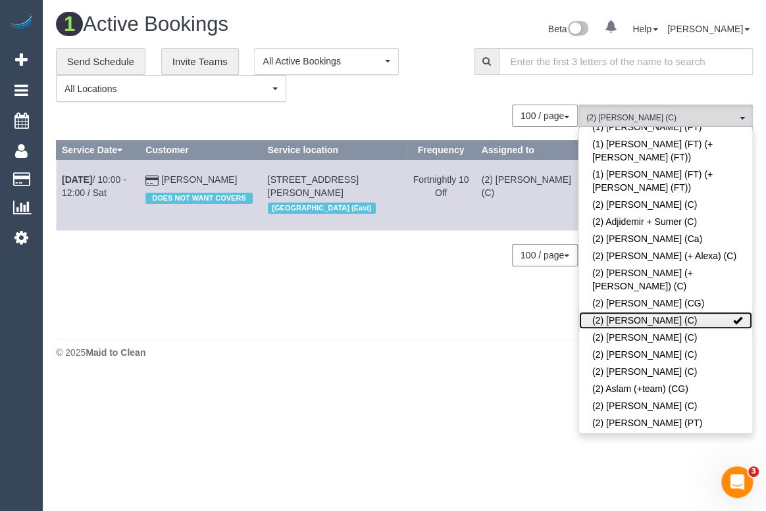
click at [733, 316] on span at bounding box center [737, 320] width 9 height 9
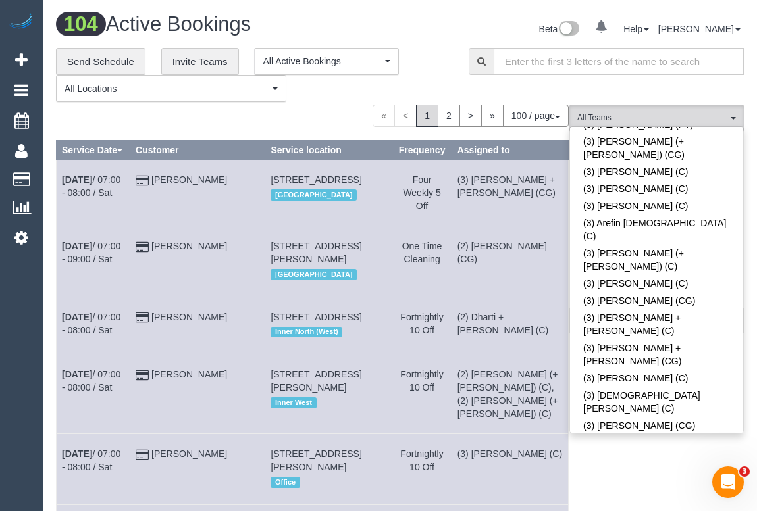
scroll to position [2882, 0]
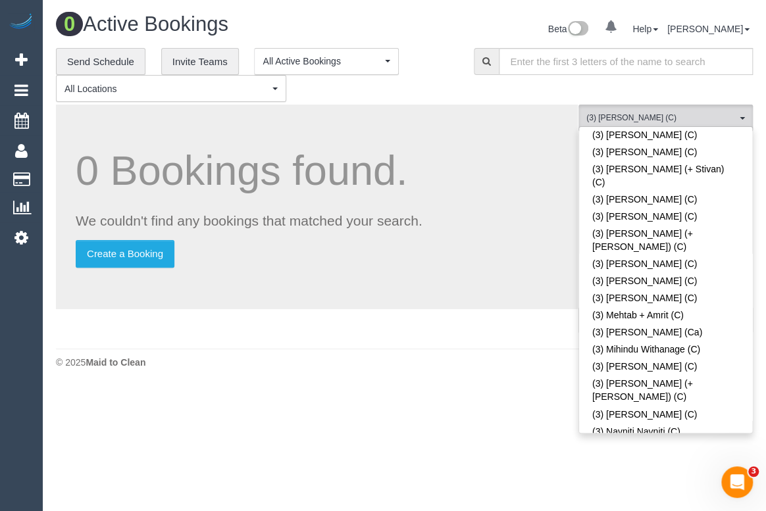
click at [347, 372] on footer "© 2025 Maid to Clean" at bounding box center [404, 362] width 697 height 26
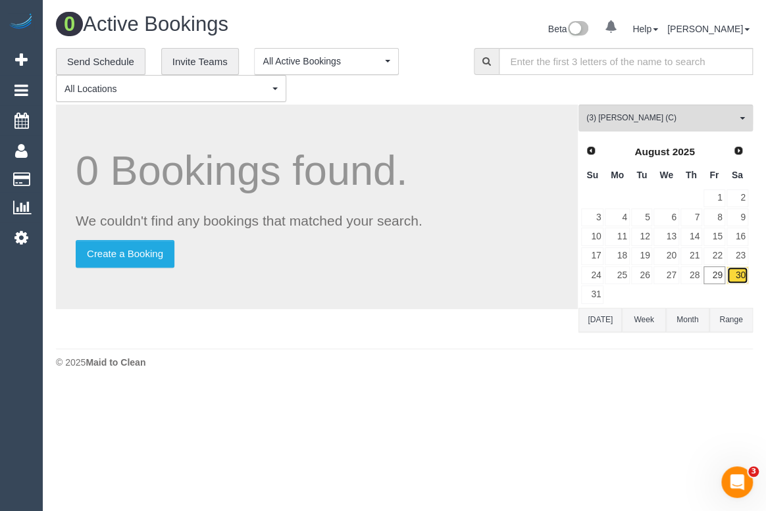
click at [737, 274] on link "30" at bounding box center [737, 276] width 22 height 18
click at [714, 276] on link "29" at bounding box center [714, 276] width 22 height 18
click at [405, 389] on body "0 Beta Your Notifications You have 0 alerts Add Booking Bookings Active Booking…" at bounding box center [383, 255] width 766 height 511
click at [737, 276] on link "30" at bounding box center [737, 276] width 22 height 18
click at [426, 72] on div "**********" at bounding box center [255, 75] width 398 height 55
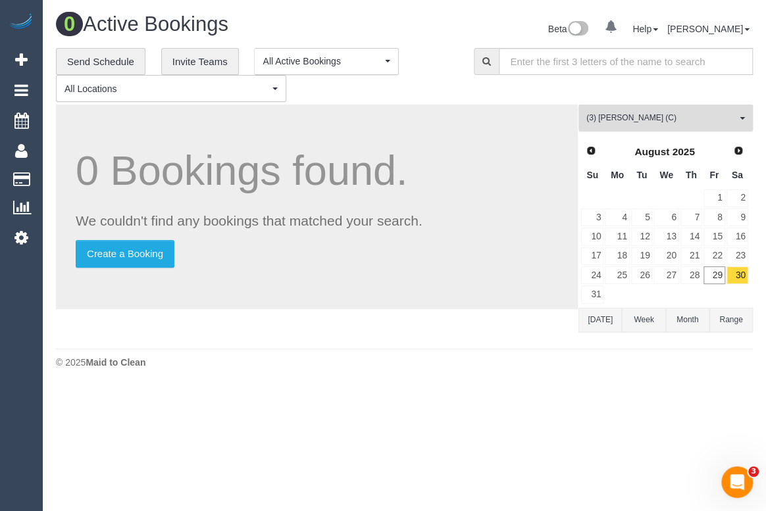
click at [638, 118] on span "(3) Stephany Cerda (C)" at bounding box center [661, 118] width 150 height 11
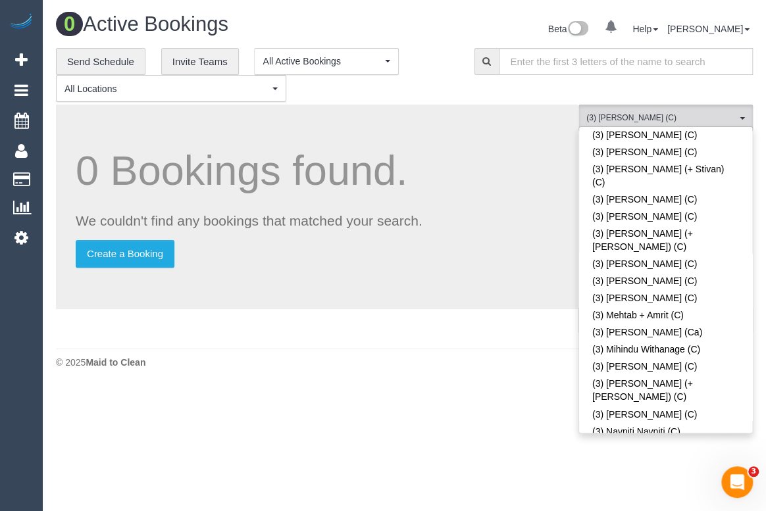
drag, startPoint x: 421, startPoint y: 397, endPoint x: 473, endPoint y: 303, distance: 106.9
click at [421, 397] on body "0 Beta Your Notifications You have 0 alerts Add Booking Bookings Active Booking…" at bounding box center [383, 255] width 766 height 511
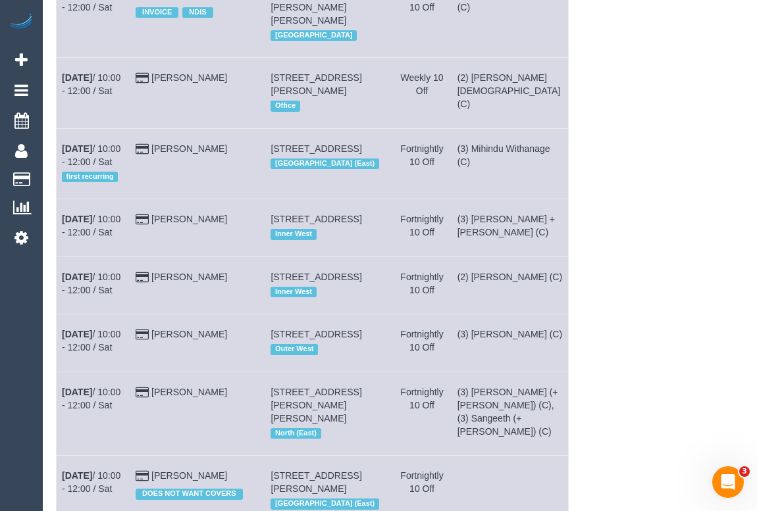
scroll to position [0, 0]
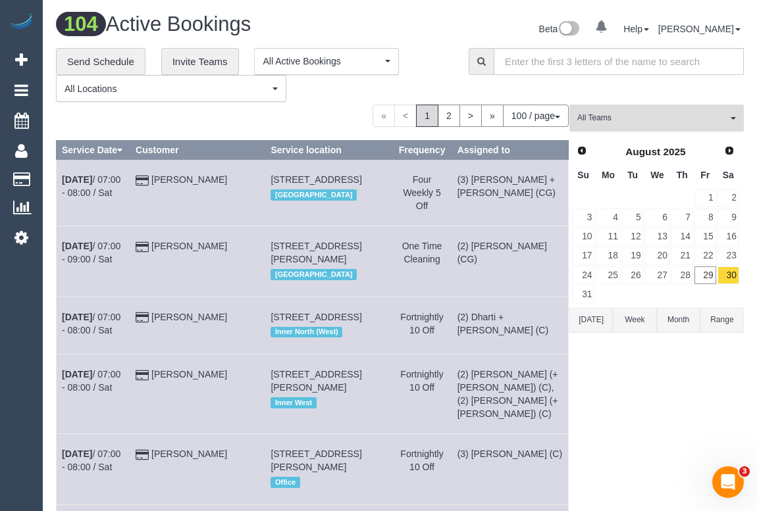
click at [624, 126] on button "All Teams" at bounding box center [656, 118] width 174 height 27
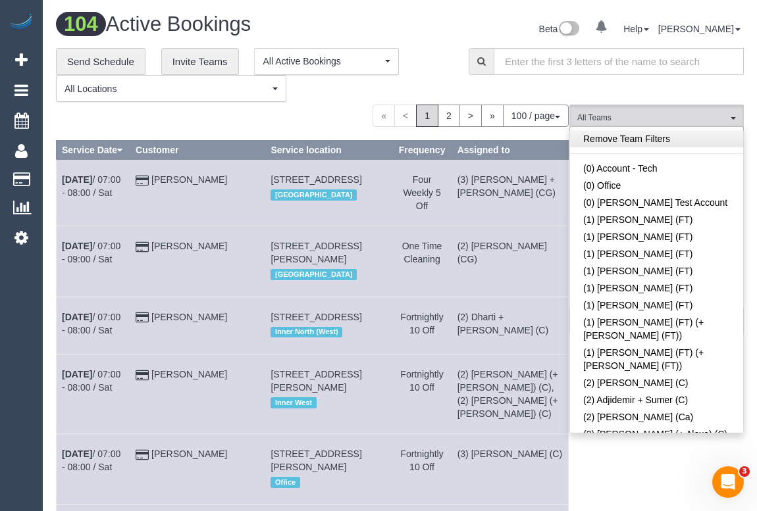
click at [624, 140] on link "Remove Team Filters" at bounding box center [656, 138] width 173 height 17
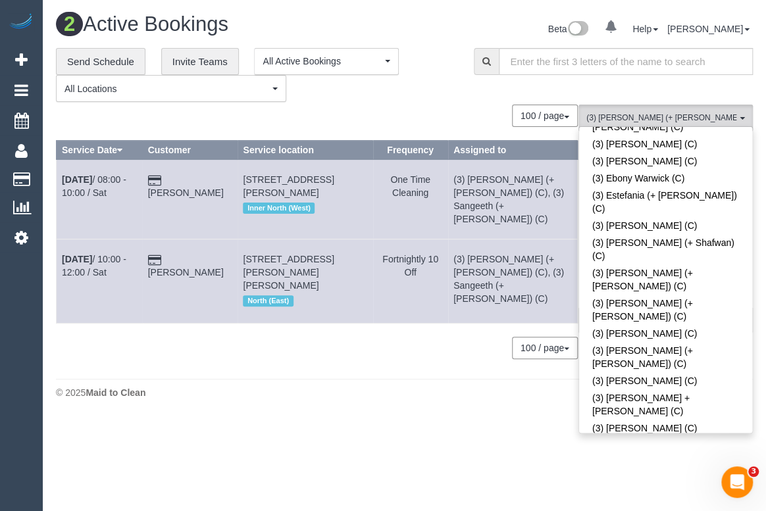
click at [337, 386] on div "© 2025 Maid to Clean" at bounding box center [404, 392] width 697 height 13
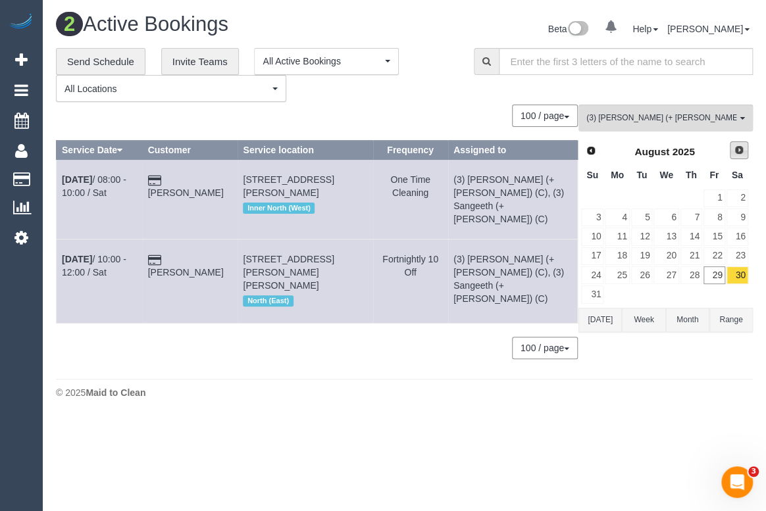
click at [738, 151] on span "Next" at bounding box center [739, 150] width 11 height 11
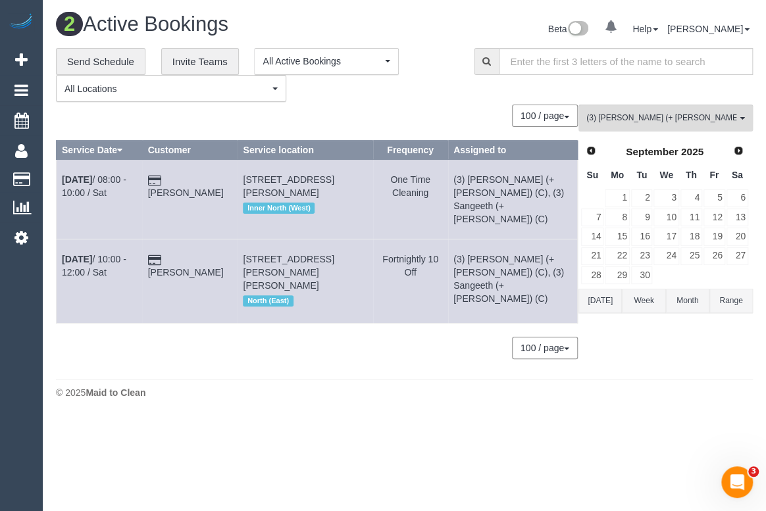
click at [688, 379] on footer "© 2025 Maid to Clean" at bounding box center [404, 392] width 697 height 26
click at [651, 118] on span "(3) Kaveen (+ Sangeeth) (C)" at bounding box center [661, 118] width 150 height 11
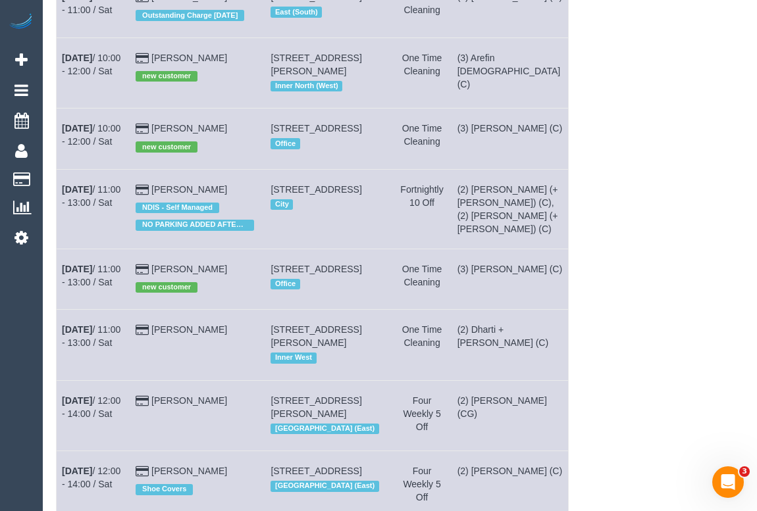
scroll to position [0, 0]
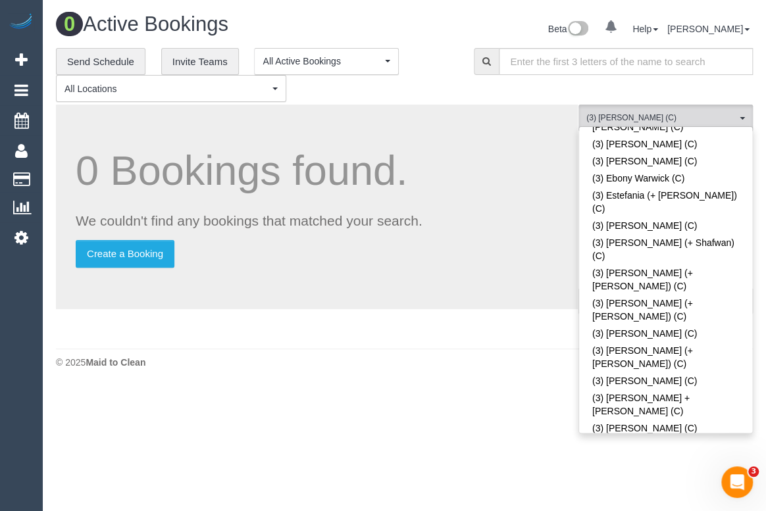
drag, startPoint x: 325, startPoint y: 375, endPoint x: 335, endPoint y: 385, distance: 14.0
click at [326, 374] on div "0 Active Bookings Beta 0 Your Notifications You have 0 alerts Help Help Docs Ta…" at bounding box center [404, 194] width 723 height 388
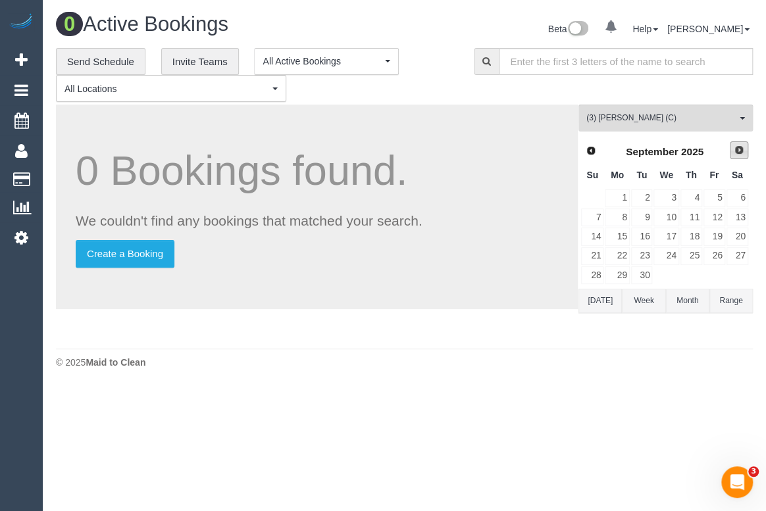
click at [741, 149] on span "Next" at bounding box center [739, 150] width 11 height 11
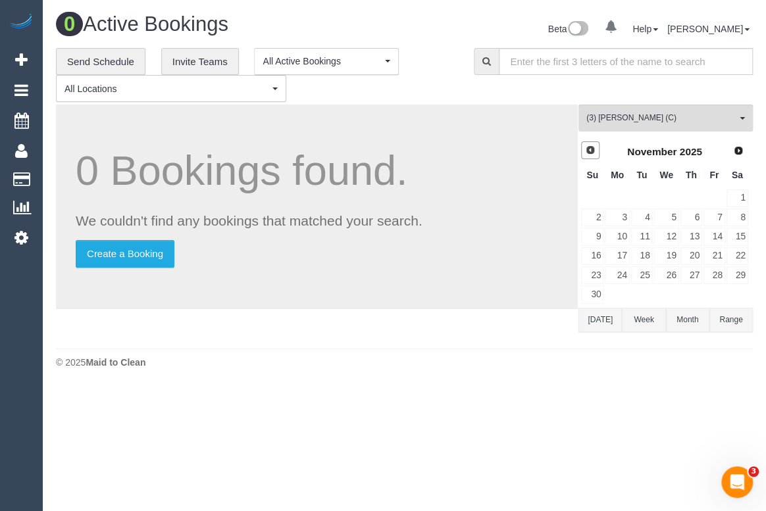
click at [582, 151] on link "Prev" at bounding box center [590, 150] width 18 height 18
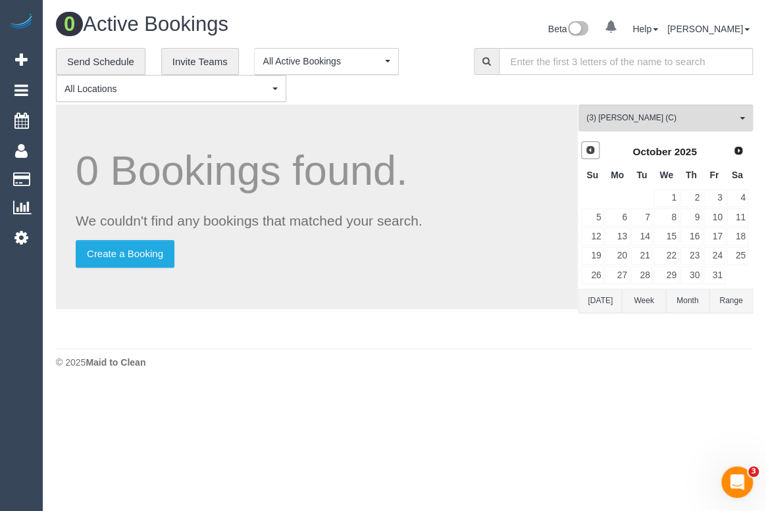
click at [589, 150] on span "Prev" at bounding box center [590, 150] width 11 height 11
click at [673, 214] on link "10" at bounding box center [665, 218] width 25 height 18
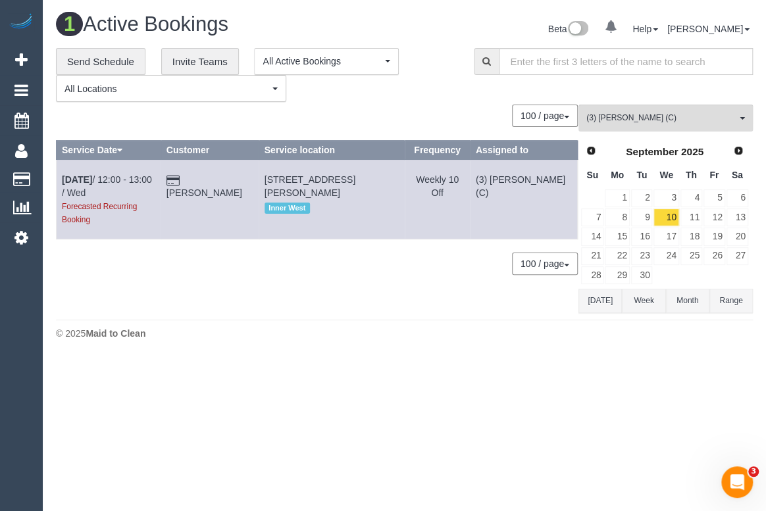
click at [306, 370] on body "0 Beta Your Notifications You have 0 alerts Add Booking Bookings Active Booking…" at bounding box center [383, 255] width 766 height 511
click at [359, 340] on footer "© 2025 Maid to Clean" at bounding box center [404, 333] width 697 height 26
click at [655, 114] on span "(3) John Maldeniya (C)" at bounding box center [661, 118] width 150 height 11
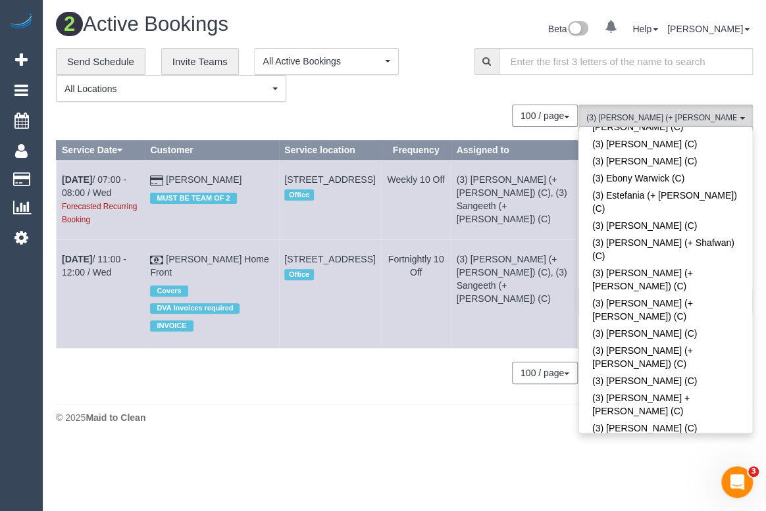
click at [295, 396] on div "0 Bookings found. We couldn't find any bookings that matched your search. Creat…" at bounding box center [317, 251] width 522 height 292
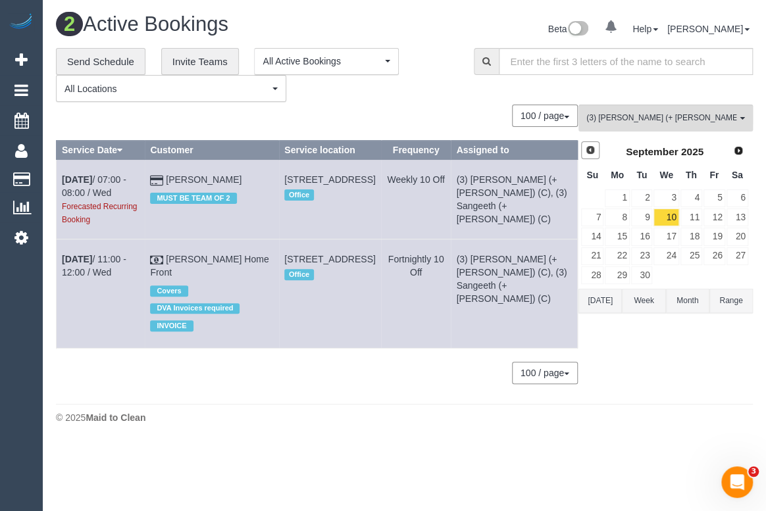
click at [590, 147] on span "Prev" at bounding box center [590, 150] width 11 height 11
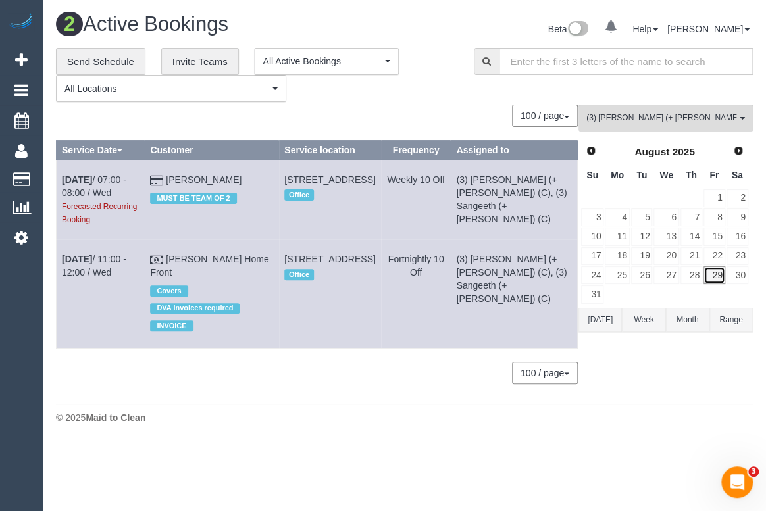
click at [715, 277] on link "29" at bounding box center [714, 276] width 22 height 18
click at [738, 274] on link "30" at bounding box center [737, 276] width 22 height 18
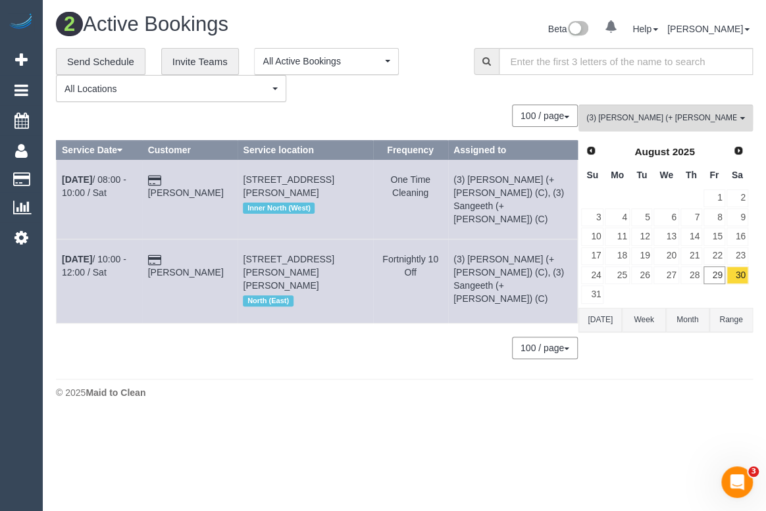
click at [338, 337] on div "100 / page 10 / page 20 / page 30 / page 40 / page 50 / page 100 / page" at bounding box center [317, 348] width 522 height 22
click at [186, 188] on link "Stephanie Santamaria" at bounding box center [186, 193] width 76 height 11
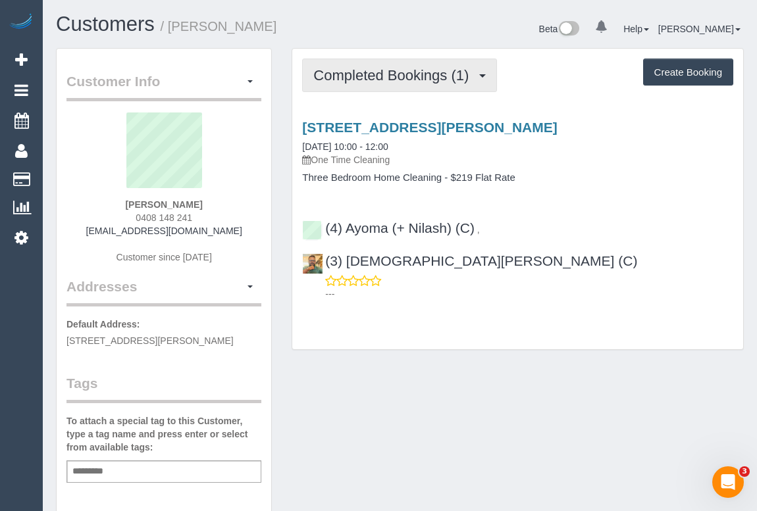
click at [388, 81] on span "Completed Bookings (1)" at bounding box center [394, 75] width 162 height 16
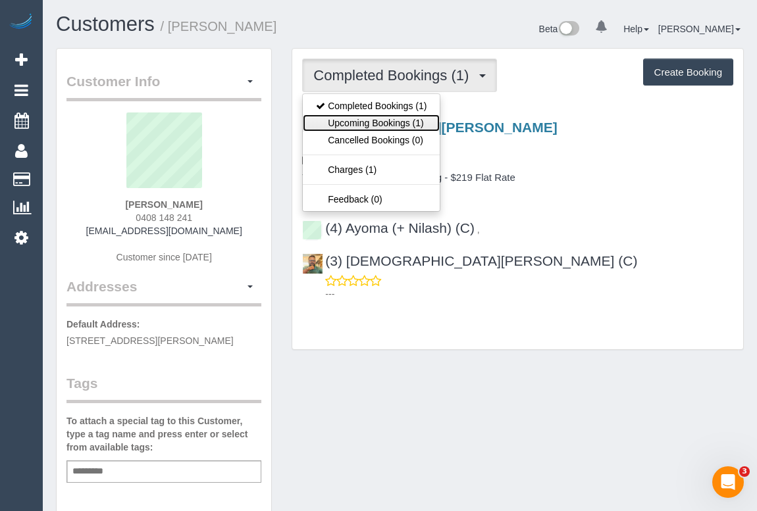
click at [394, 124] on link "Upcoming Bookings (1)" at bounding box center [371, 122] width 137 height 17
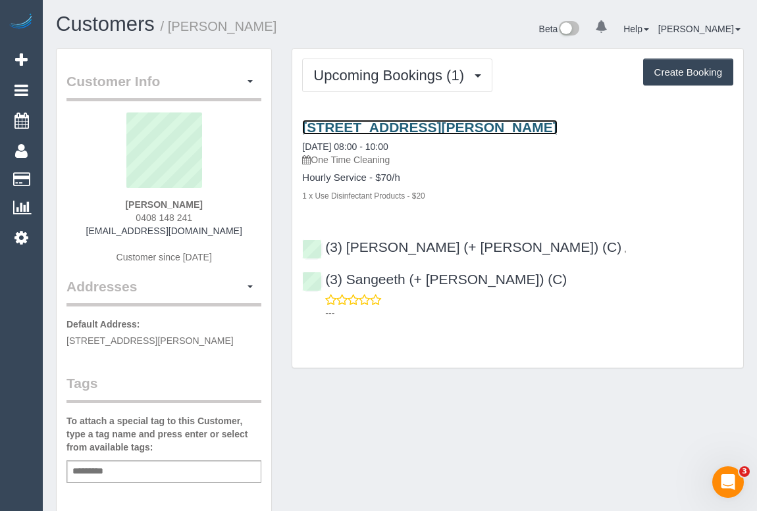
click at [430, 128] on link "52 Victoria Grove, Brunswick, VIC 3056" at bounding box center [429, 127] width 255 height 15
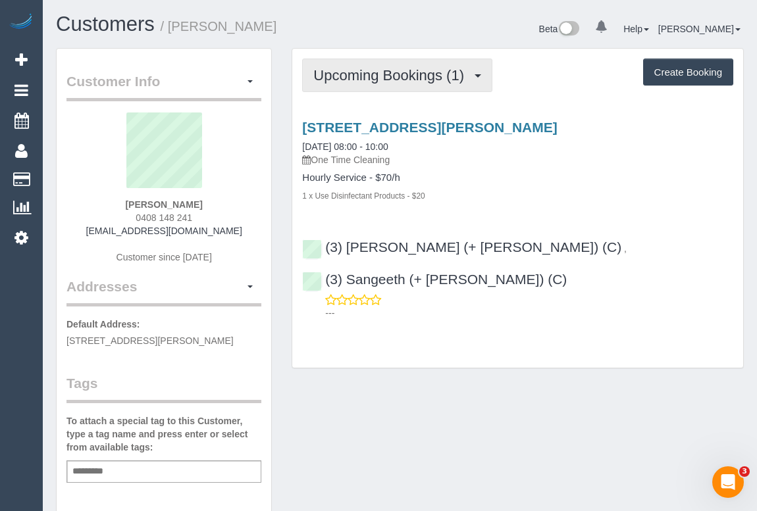
click at [409, 80] on span "Upcoming Bookings (1)" at bounding box center [391, 75] width 157 height 16
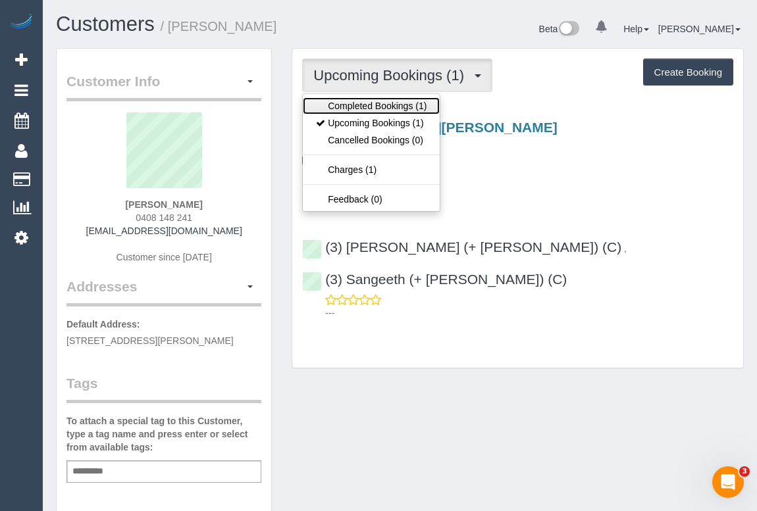
click at [402, 99] on link "Completed Bookings (1)" at bounding box center [371, 105] width 137 height 17
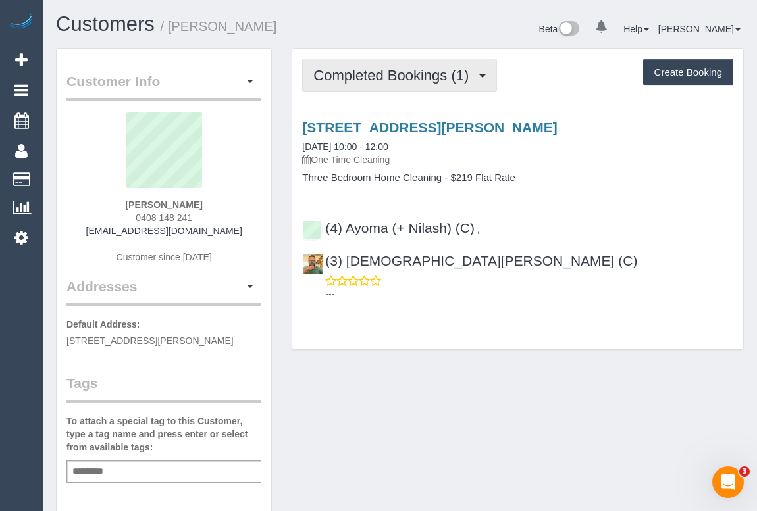
click at [335, 75] on span "Completed Bookings (1)" at bounding box center [394, 75] width 162 height 16
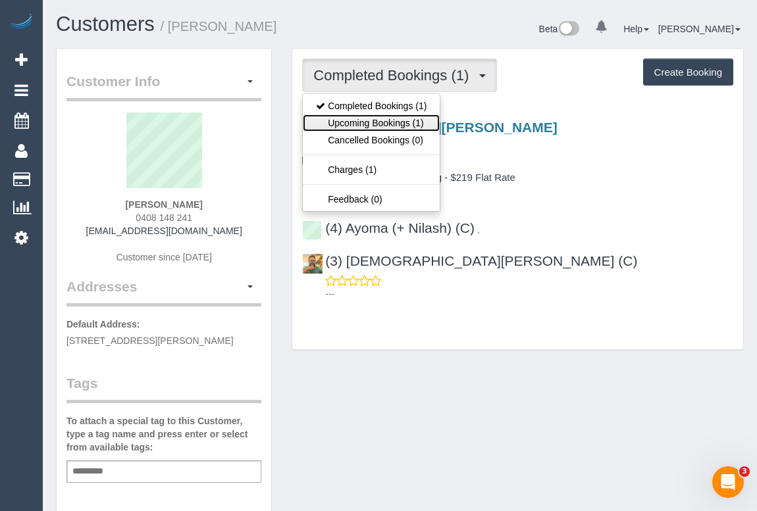
click at [363, 124] on link "Upcoming Bookings (1)" at bounding box center [371, 122] width 137 height 17
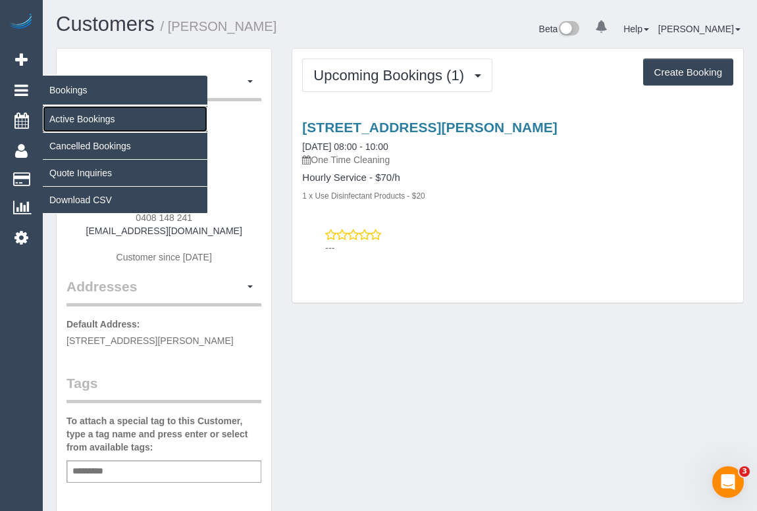
click at [84, 116] on link "Active Bookings" at bounding box center [125, 119] width 165 height 26
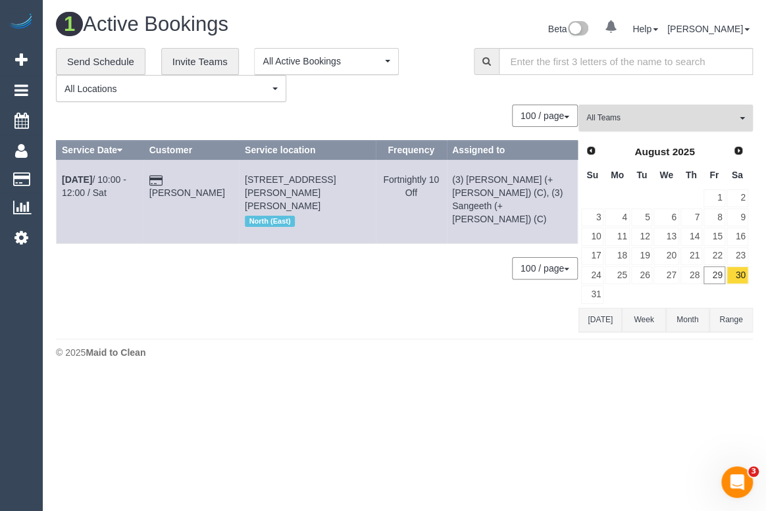
click at [634, 118] on span "All Teams" at bounding box center [661, 118] width 150 height 11
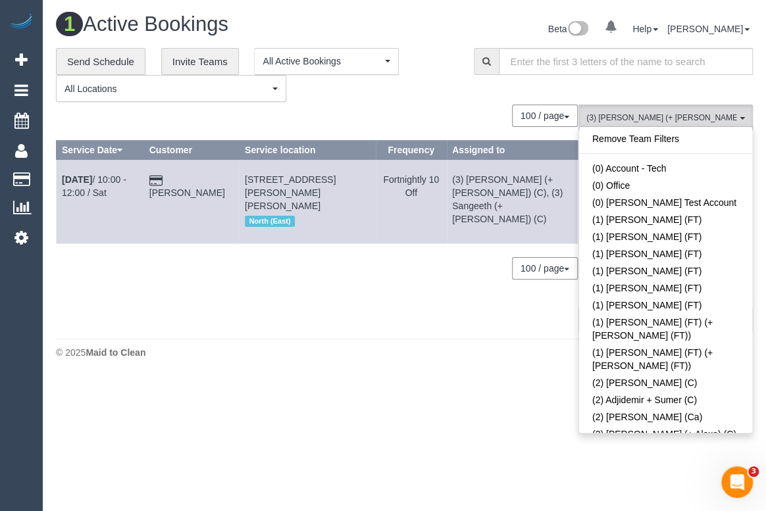
click at [448, 103] on div "**********" at bounding box center [404, 190] width 697 height 285
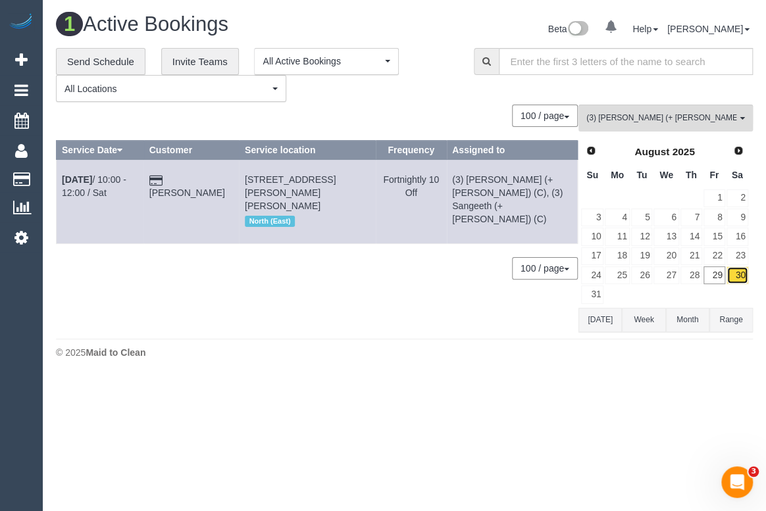
click at [740, 276] on link "30" at bounding box center [737, 276] width 22 height 18
click at [195, 188] on link "Tess Garrod" at bounding box center [187, 193] width 76 height 11
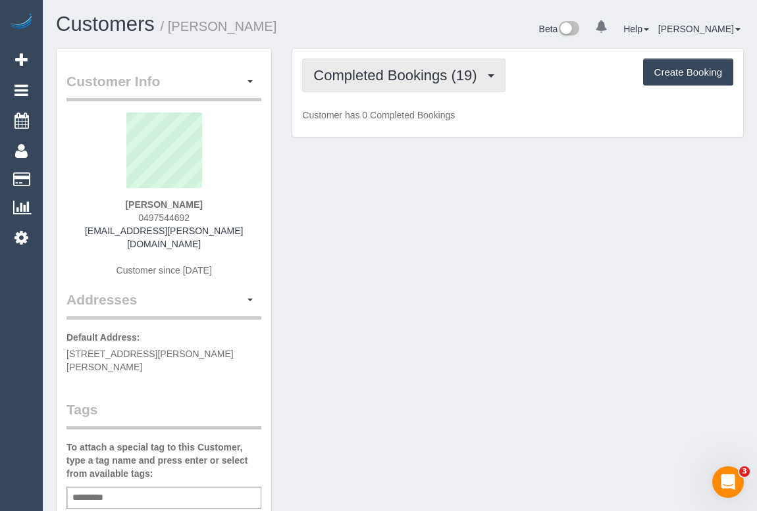
click at [403, 78] on span "Completed Bookings (19)" at bounding box center [398, 75] width 170 height 16
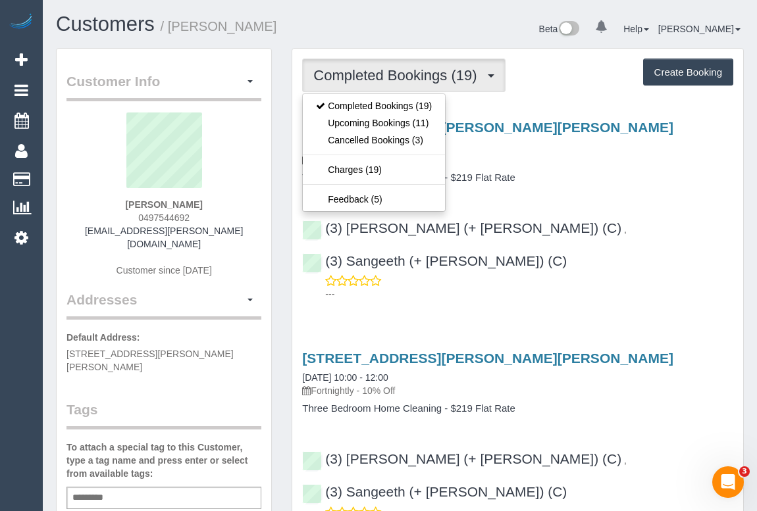
click at [609, 135] on div "2 Esther Street, Preston, VIC 3072 16/08/2025 10:00 - 12:00 Fortnightly - 10% O…" at bounding box center [517, 143] width 431 height 47
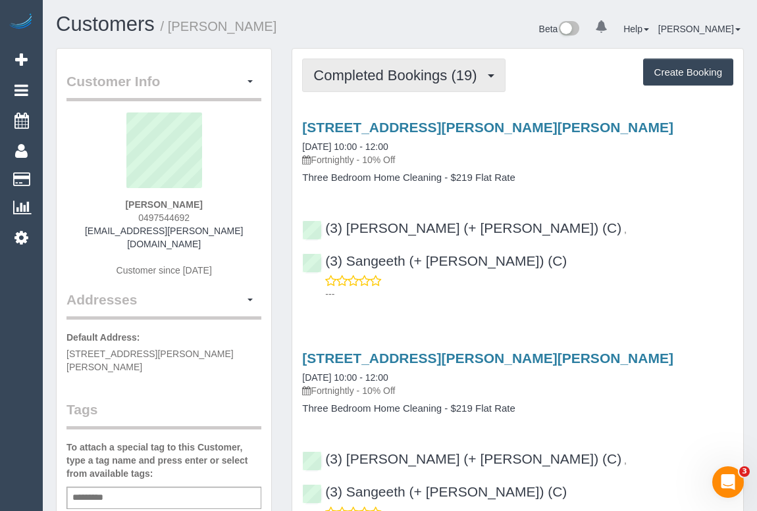
click at [351, 78] on span "Completed Bookings (19)" at bounding box center [398, 75] width 170 height 16
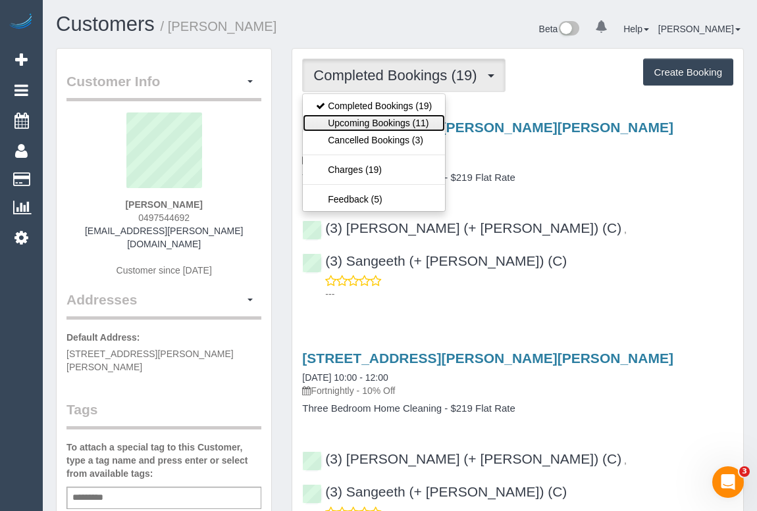
click at [361, 124] on link "Upcoming Bookings (11)" at bounding box center [374, 122] width 142 height 17
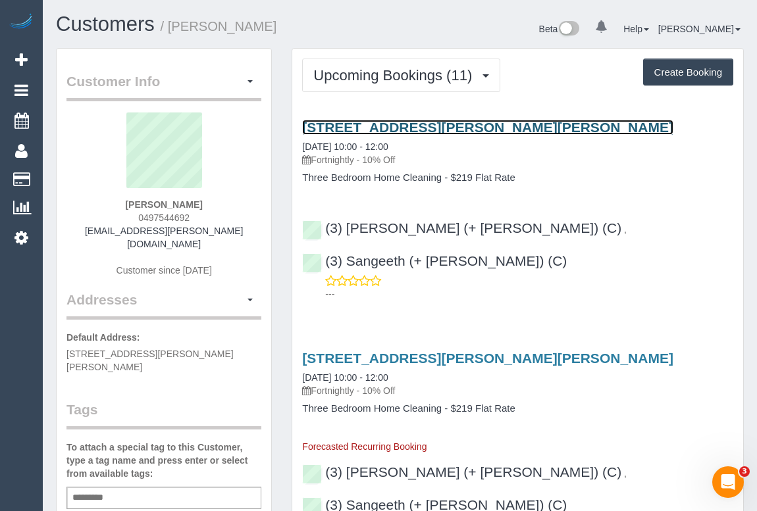
click at [422, 126] on link "2 Esther Street, Preston, VIC 3072" at bounding box center [487, 127] width 371 height 15
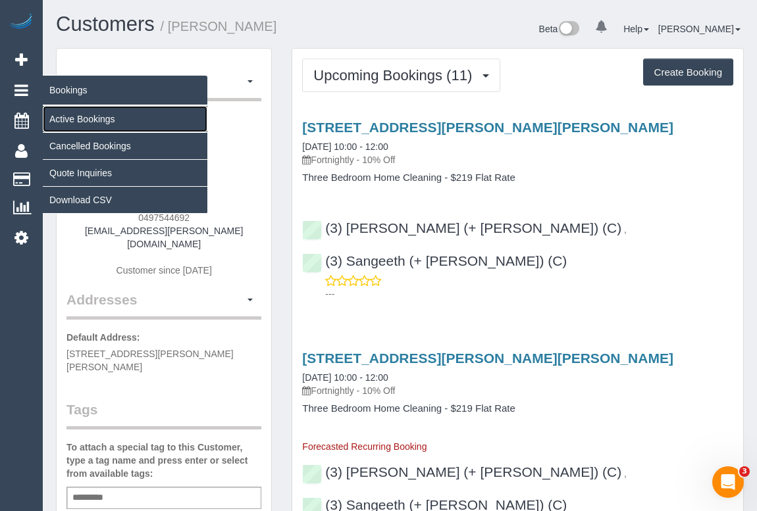
click at [69, 114] on link "Active Bookings" at bounding box center [125, 119] width 165 height 26
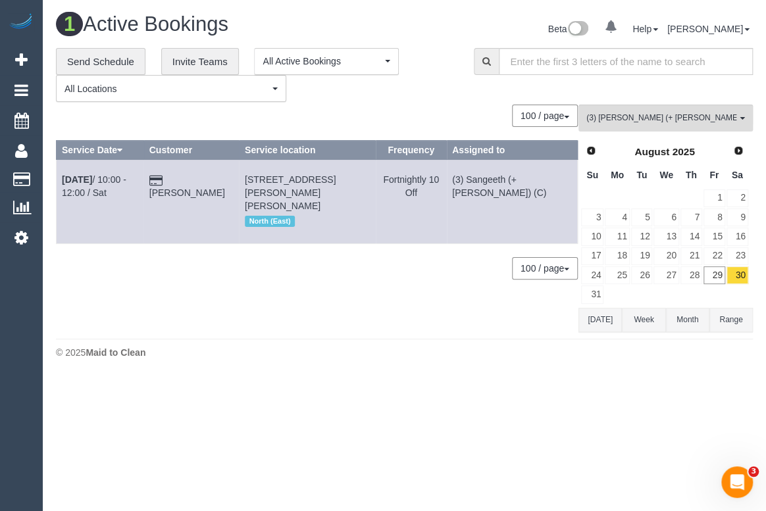
click at [338, 105] on div "100 / page 10 / page 20 / page 30 / page 40 / page 50 / page 100 / page" at bounding box center [317, 116] width 522 height 22
click at [621, 118] on span "(3) Kaveen (+ Sangeeth) (C) , (3) Sangeeth (+ Kaveen) (C)" at bounding box center [661, 118] width 150 height 11
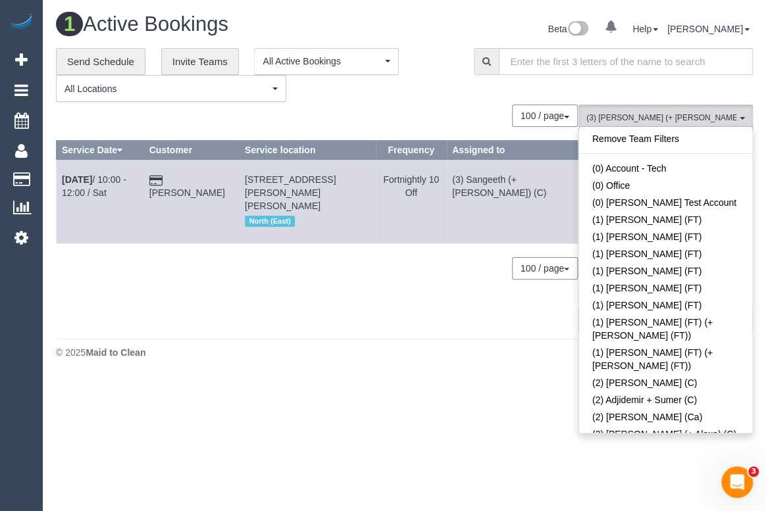
scroll to position [2198, 0]
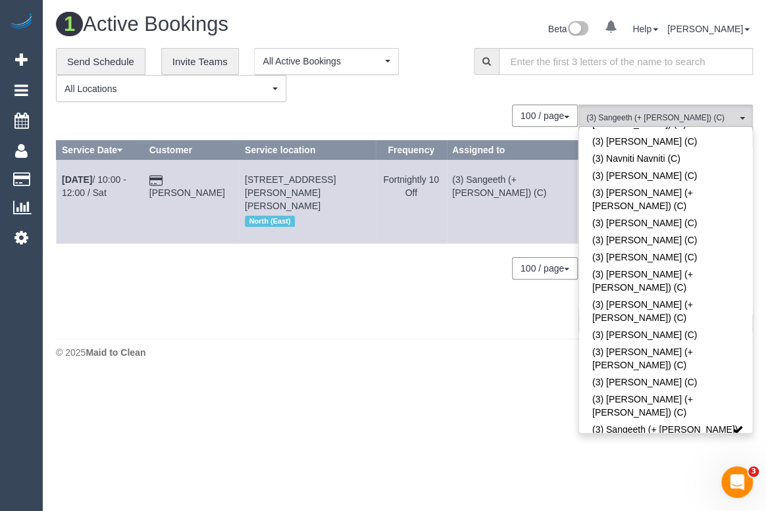
scroll to position [2796, 0]
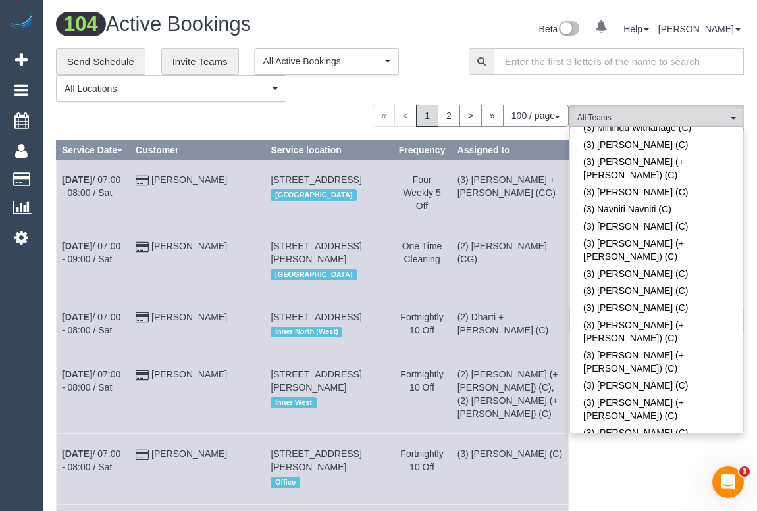
scroll to position [1222, 0]
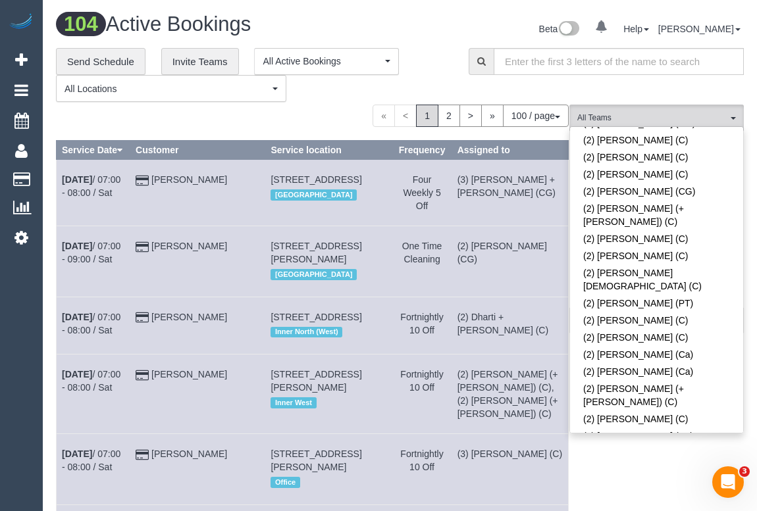
click at [621, 496] on link "(2) Vishwantha + Madhushika (C)" at bounding box center [656, 511] width 173 height 30
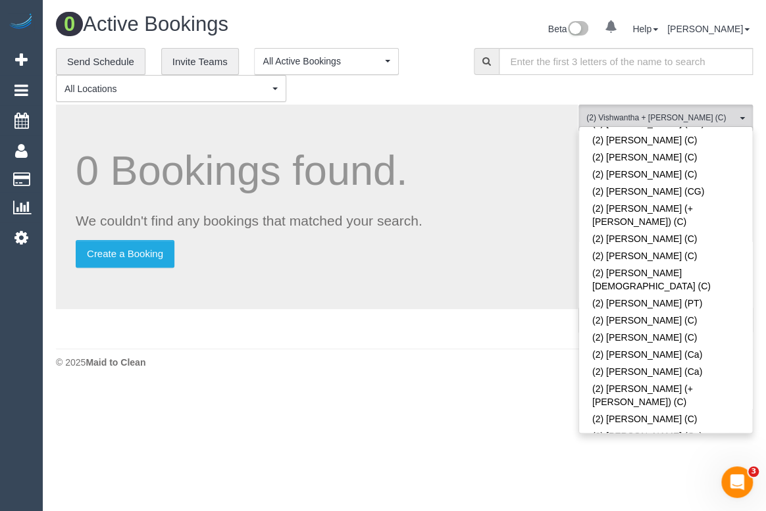
click at [262, 376] on div "0 Active Bookings Beta 0 Your Notifications You have 0 alerts Help Help Docs Ta…" at bounding box center [404, 194] width 723 height 388
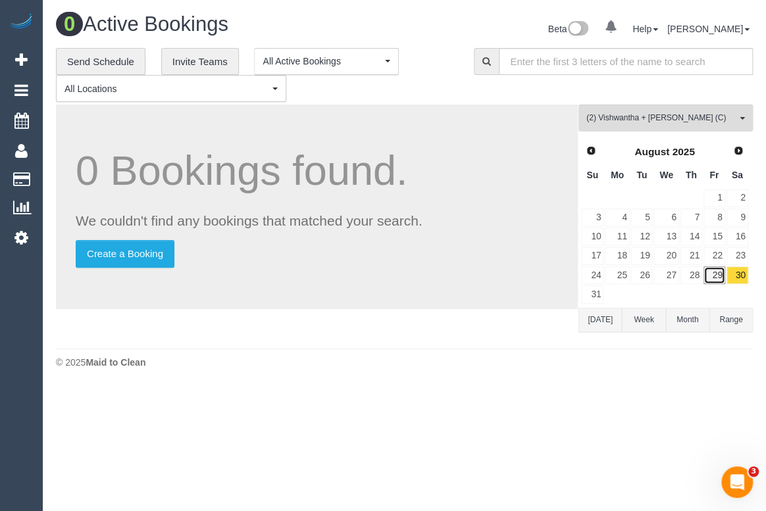
click at [717, 273] on link "29" at bounding box center [714, 276] width 22 height 18
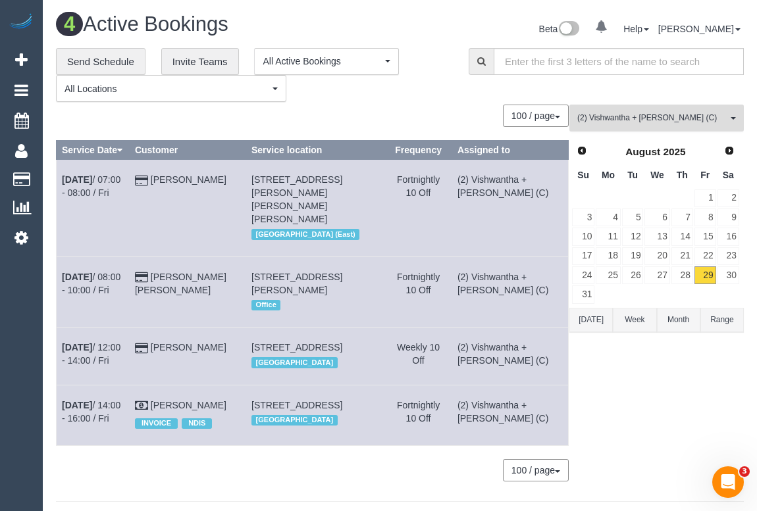
click at [596, 108] on button "(2) Vishwantha + Madhushika (C) All Teams" at bounding box center [656, 118] width 174 height 27
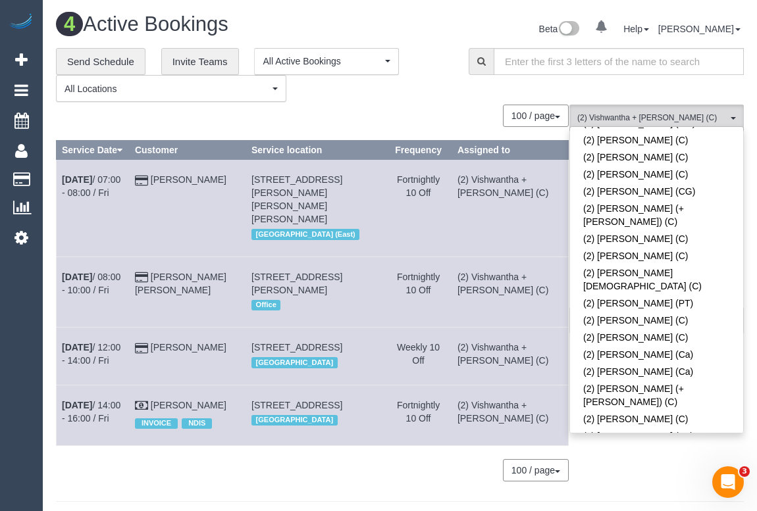
click at [724, 500] on span at bounding box center [728, 504] width 9 height 9
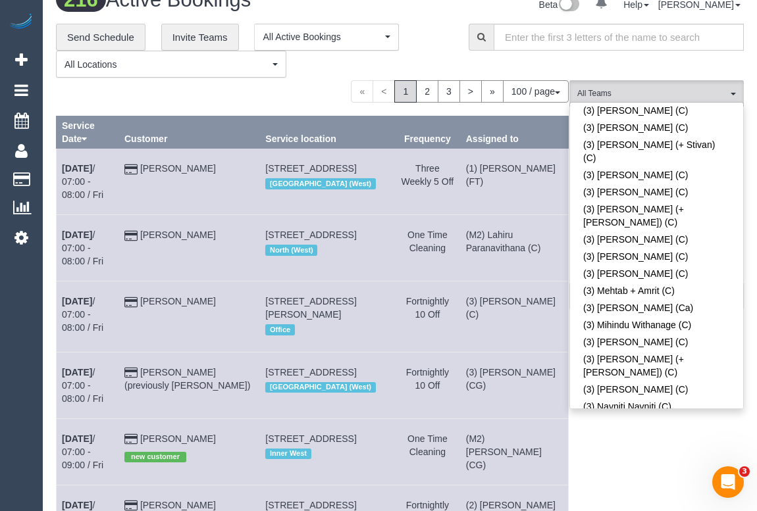
scroll to position [3702, 0]
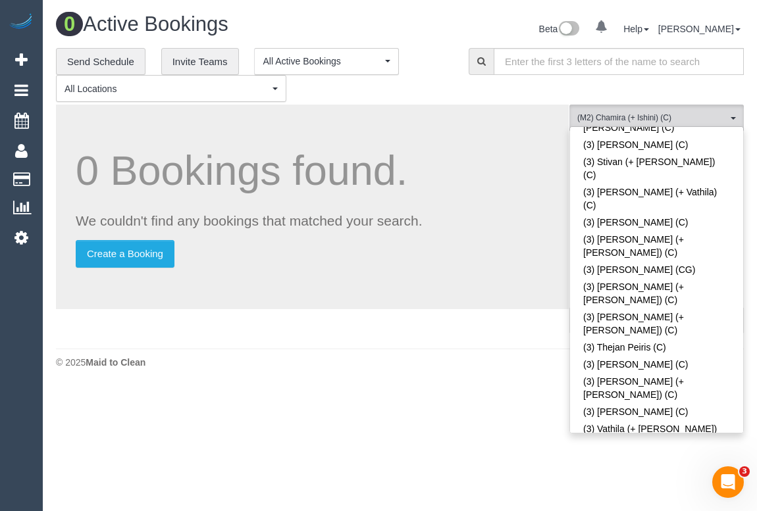
scroll to position [0, 0]
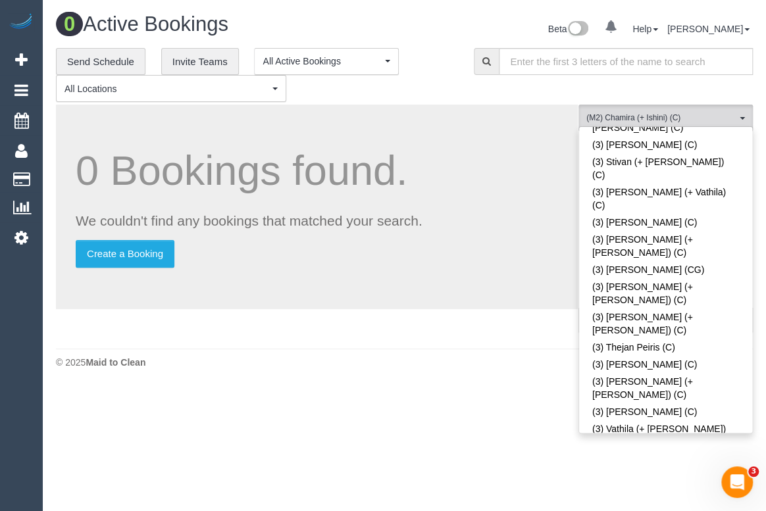
click at [483, 351] on footer "© 2025 Maid to Clean" at bounding box center [404, 362] width 697 height 26
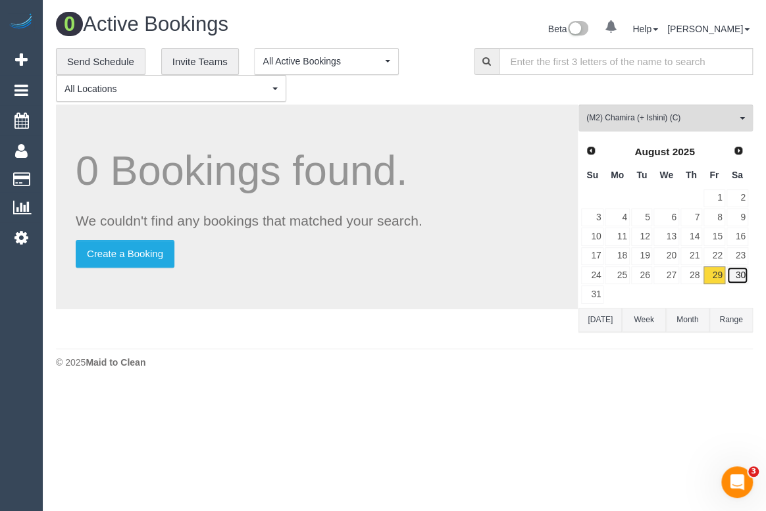
click at [737, 271] on link "30" at bounding box center [737, 276] width 22 height 18
click at [737, 150] on span "Next" at bounding box center [739, 150] width 11 height 11
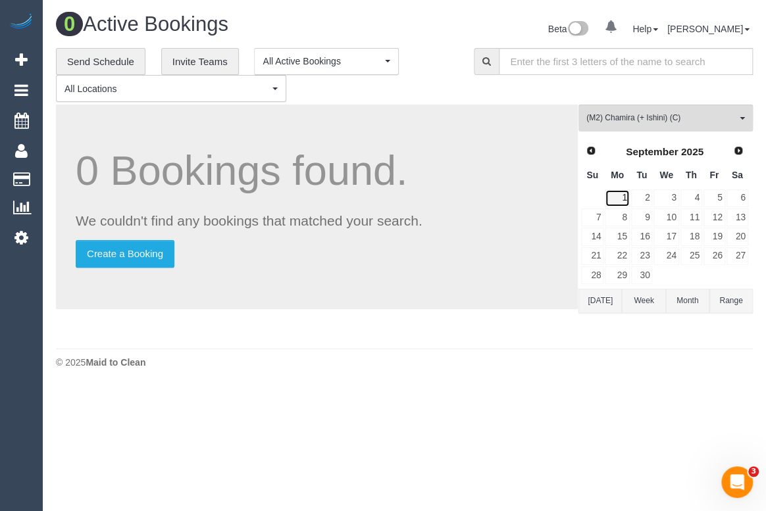
click at [627, 196] on link "1" at bounding box center [617, 199] width 24 height 18
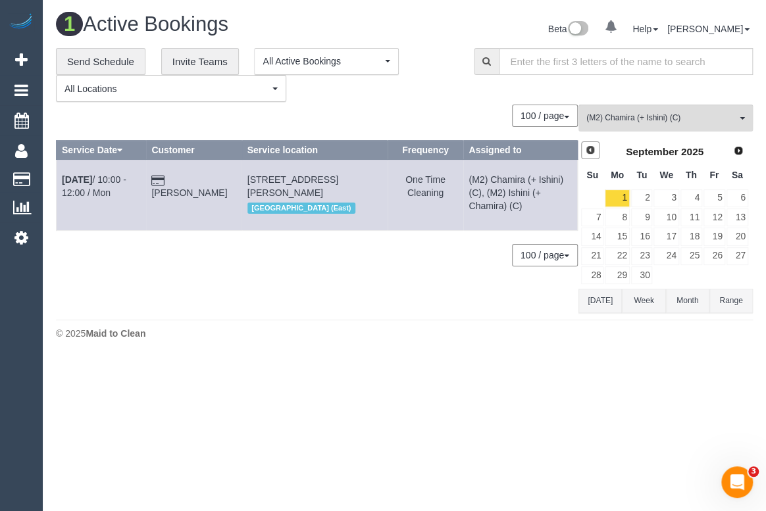
click at [588, 151] on span "Prev" at bounding box center [590, 150] width 11 height 11
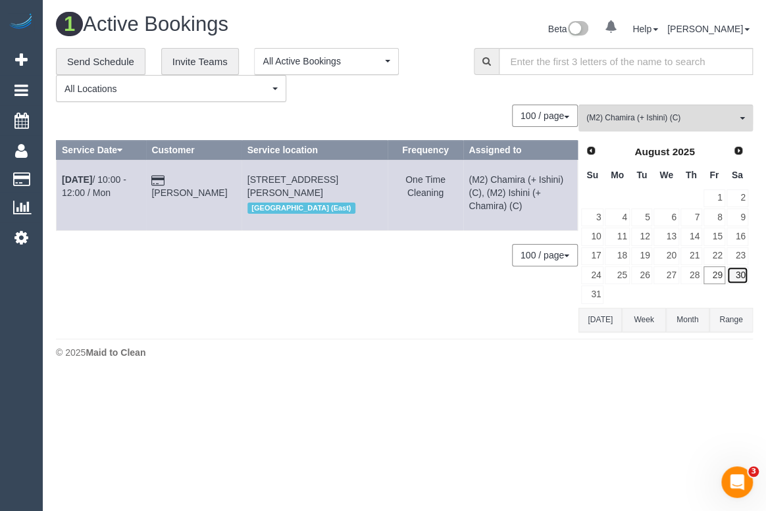
click at [736, 276] on link "30" at bounding box center [737, 276] width 22 height 18
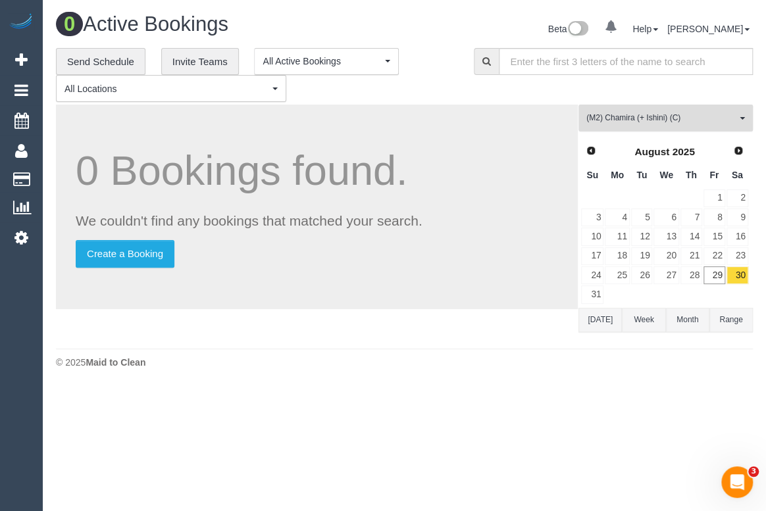
click at [697, 116] on span "(M2) Chamira (+ Ishini) (C)" at bounding box center [661, 118] width 150 height 11
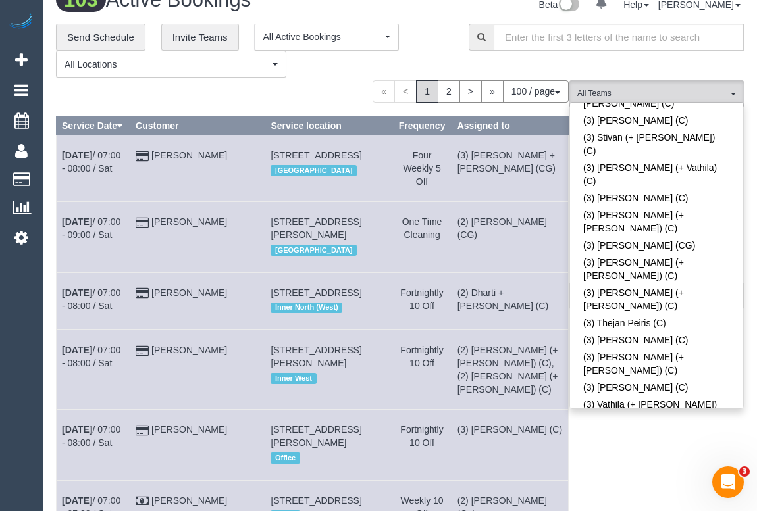
scroll to position [1051, 0]
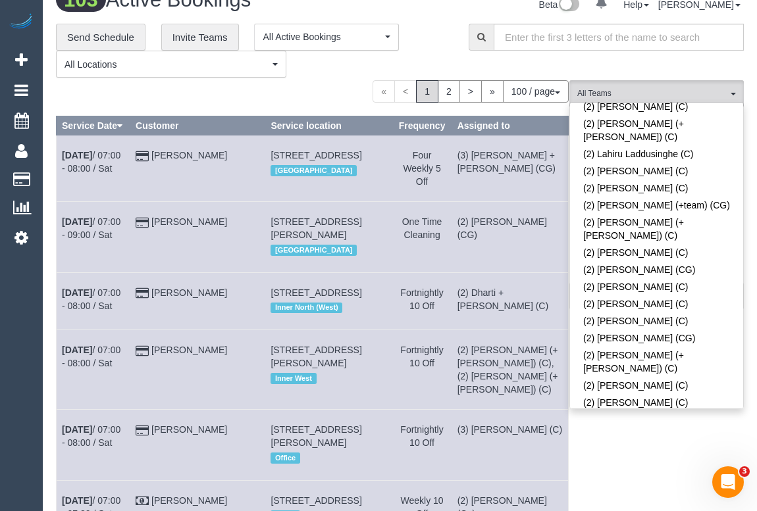
click at [653, 459] on link "(2) Roumany Gergis (C)" at bounding box center [656, 467] width 173 height 17
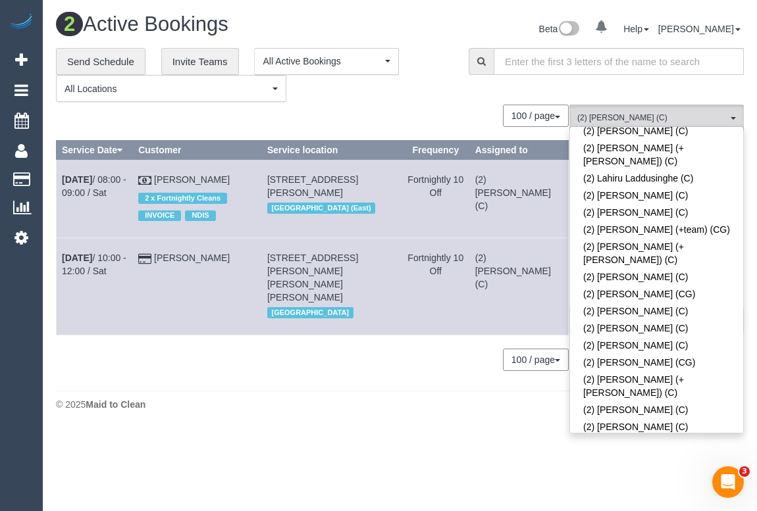
scroll to position [0, 0]
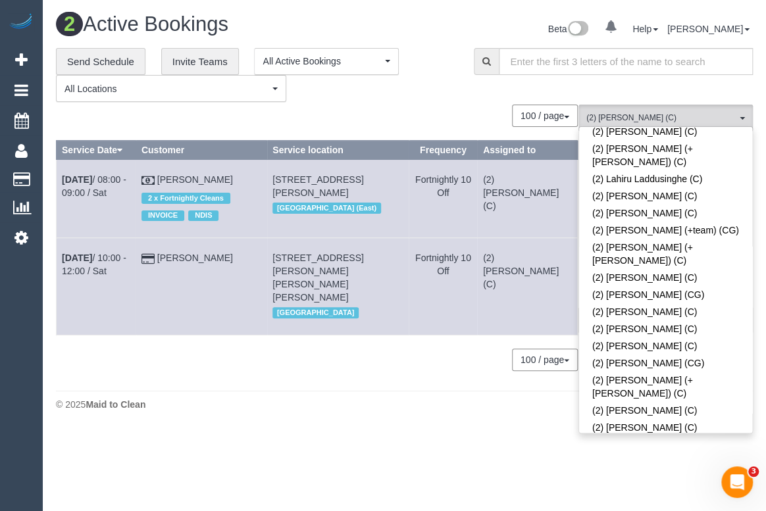
click at [392, 392] on div "2 Active Bookings Beta 0 Your Notifications You have 0 alerts Help Help Docs Ta…" at bounding box center [404, 215] width 723 height 430
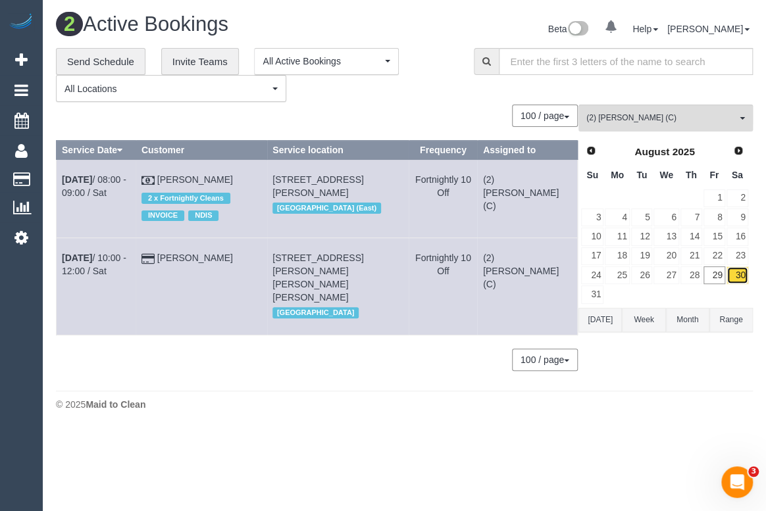
click at [731, 280] on link "30" at bounding box center [737, 276] width 22 height 18
click at [618, 293] on td at bounding box center [617, 294] width 26 height 19
click at [737, 149] on span "Next" at bounding box center [739, 150] width 11 height 11
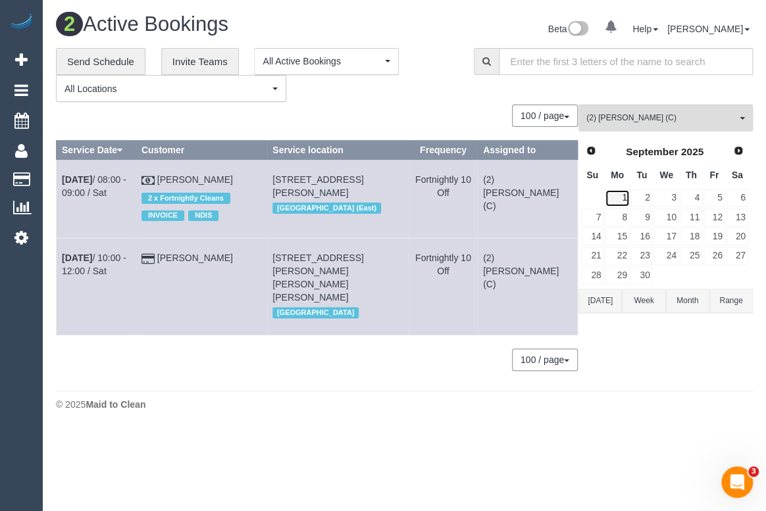
click at [627, 195] on link "1" at bounding box center [617, 199] width 24 height 18
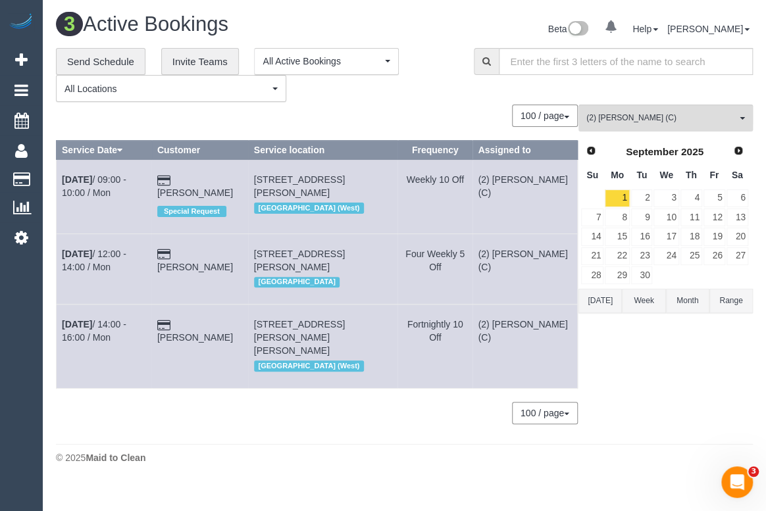
click at [678, 408] on div "(2) Roumany Gergis (C) All Teams Remove Team Filters (0) Account - Tech (0) Off…" at bounding box center [665, 271] width 174 height 332
drag, startPoint x: 399, startPoint y: 104, endPoint x: 265, endPoint y: 18, distance: 159.2
click at [399, 103] on div "**********" at bounding box center [404, 243] width 697 height 390
click at [418, 119] on div "100 / page 10 / page 20 / page 30 / page 40 / page 50 / page 100 / page" at bounding box center [317, 116] width 522 height 22
click at [426, 102] on div "**********" at bounding box center [404, 243] width 697 height 390
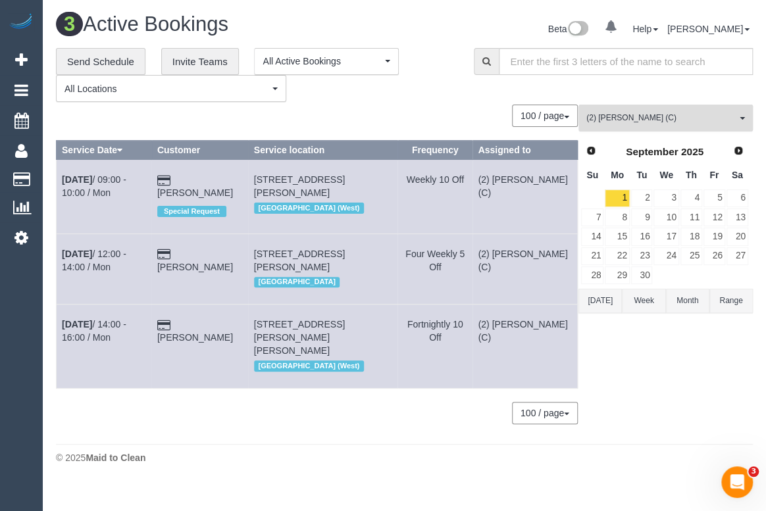
click at [651, 123] on span "(2) Roumany Gergis (C)" at bounding box center [661, 118] width 150 height 11
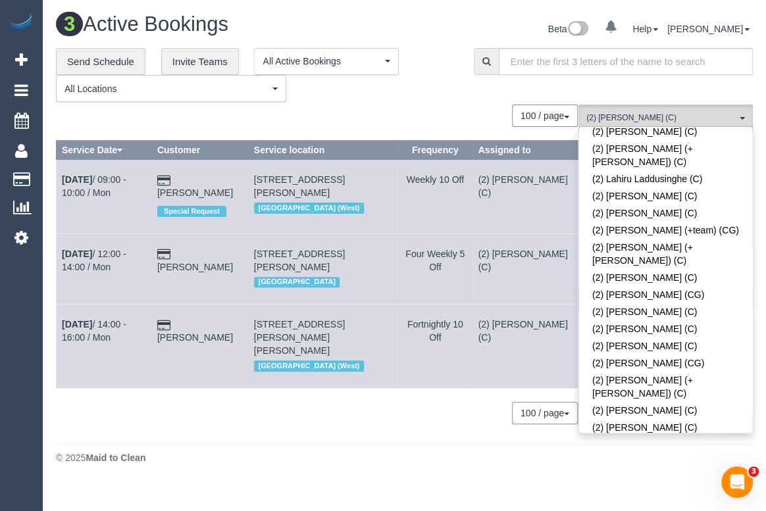
click at [733, 487] on span at bounding box center [737, 491] width 9 height 9
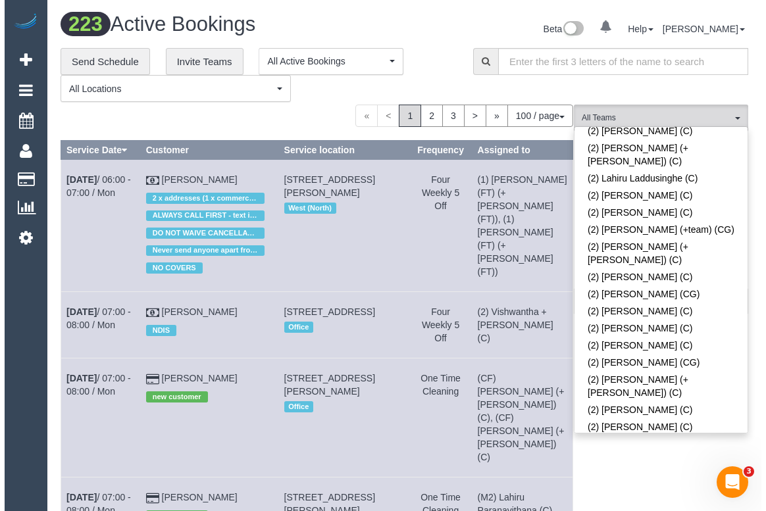
scroll to position [2231, 0]
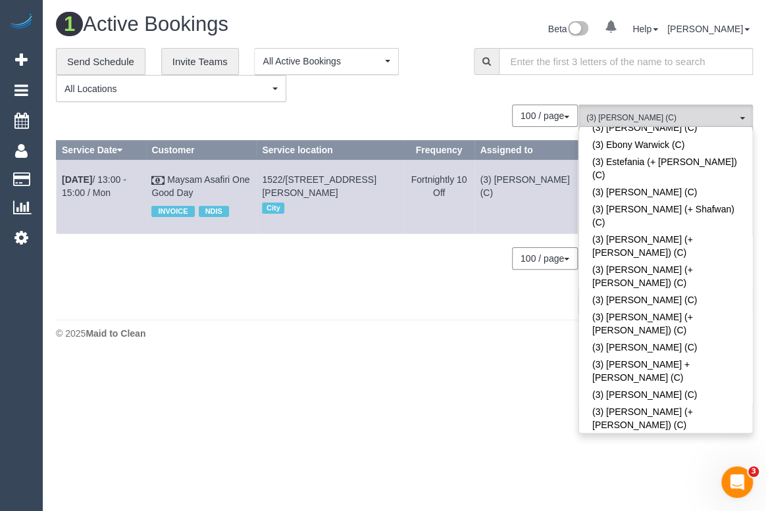
drag, startPoint x: 437, startPoint y: 414, endPoint x: 404, endPoint y: 424, distance: 34.5
click at [436, 414] on body "0 Beta Your Notifications You have 0 alerts Add Booking Bookings Active Booking…" at bounding box center [383, 255] width 766 height 511
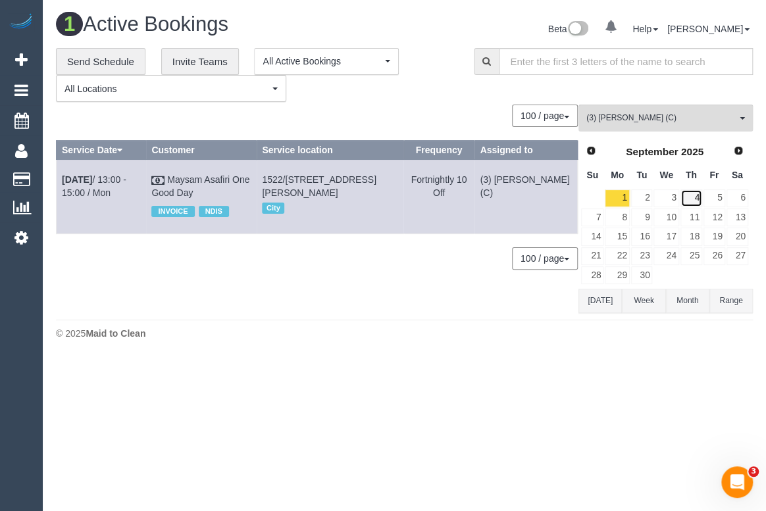
click at [697, 195] on link "4" at bounding box center [691, 199] width 22 height 18
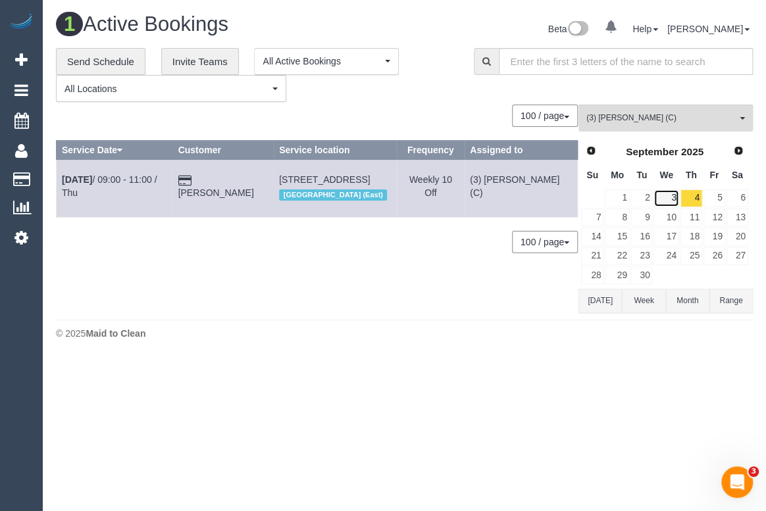
click at [662, 199] on link "3" at bounding box center [665, 199] width 25 height 18
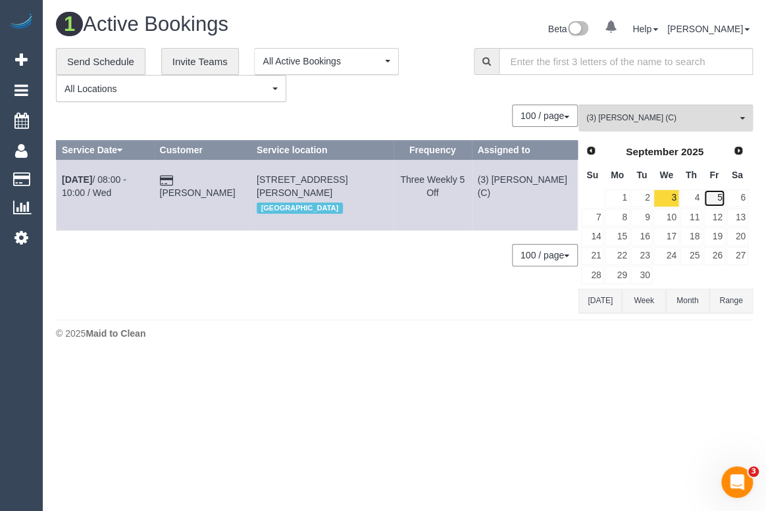
click at [713, 199] on link "5" at bounding box center [714, 199] width 22 height 18
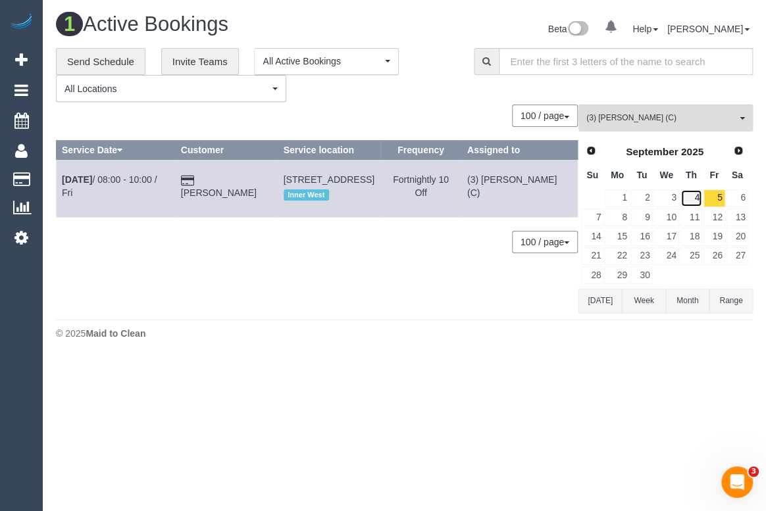
click at [697, 194] on link "4" at bounding box center [691, 199] width 22 height 18
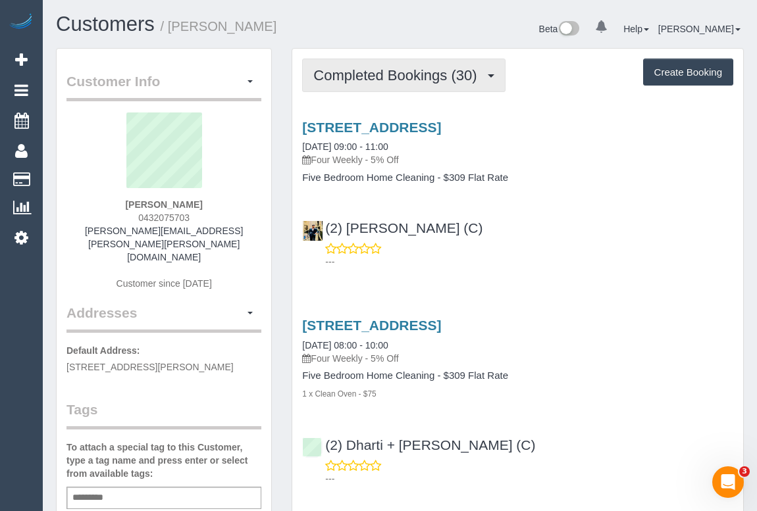
click at [382, 76] on span "Completed Bookings (30)" at bounding box center [398, 75] width 170 height 16
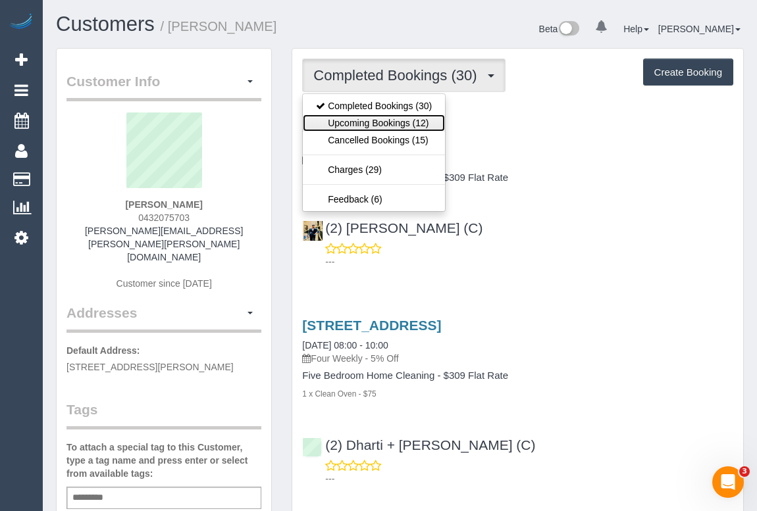
click at [374, 126] on link "Upcoming Bookings (12)" at bounding box center [374, 122] width 142 height 17
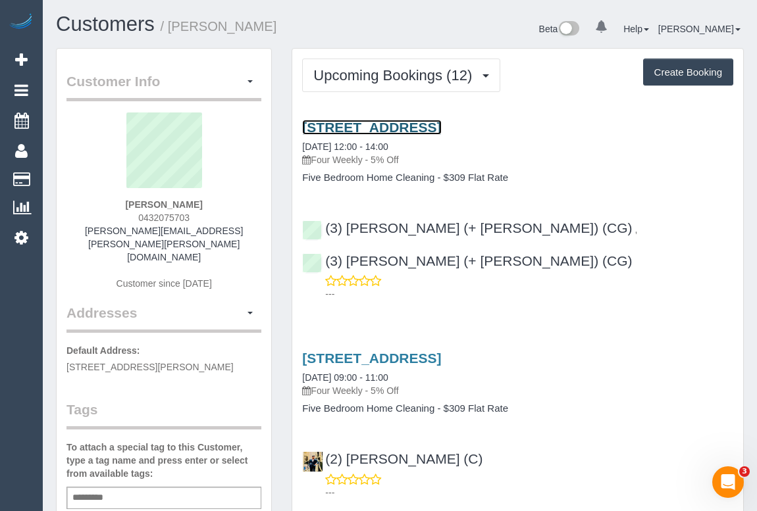
click at [383, 124] on link "[STREET_ADDRESS]" at bounding box center [371, 127] width 139 height 15
drag, startPoint x: 129, startPoint y: 217, endPoint x: 221, endPoint y: 214, distance: 92.2
click at [221, 214] on div "Cherie Choong 0432075703 cherie.choong.yiting@gmail.com Customer since 2019" at bounding box center [163, 208] width 195 height 191
copy span "0432075703"
drag, startPoint x: 399, startPoint y: 240, endPoint x: 347, endPoint y: 279, distance: 64.9
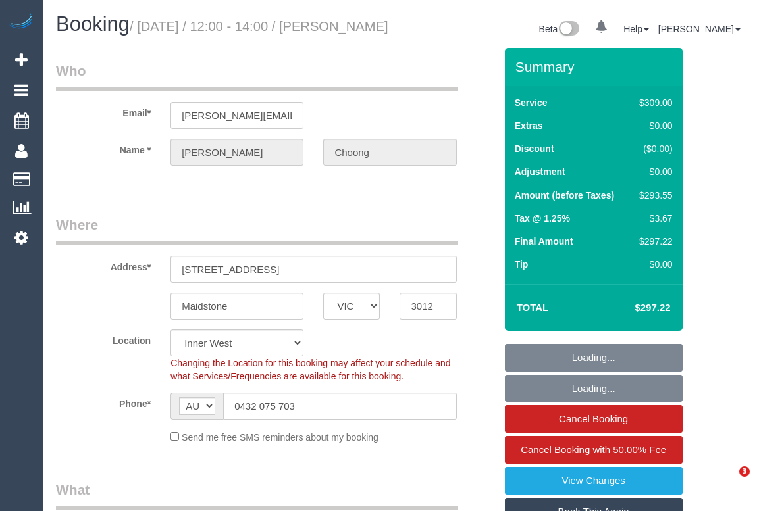
select select "VIC"
select select "number:27"
select select "number:14"
select select "number:19"
select select "number:24"
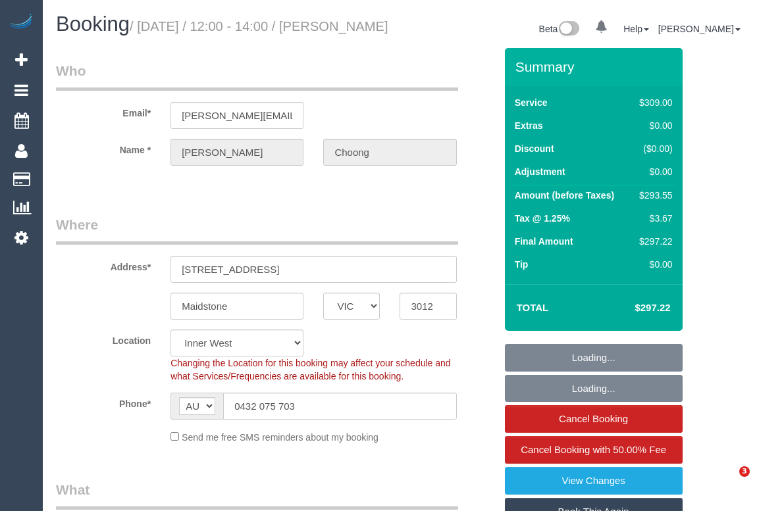
select select "number:34"
select select "number:12"
select select "spot1"
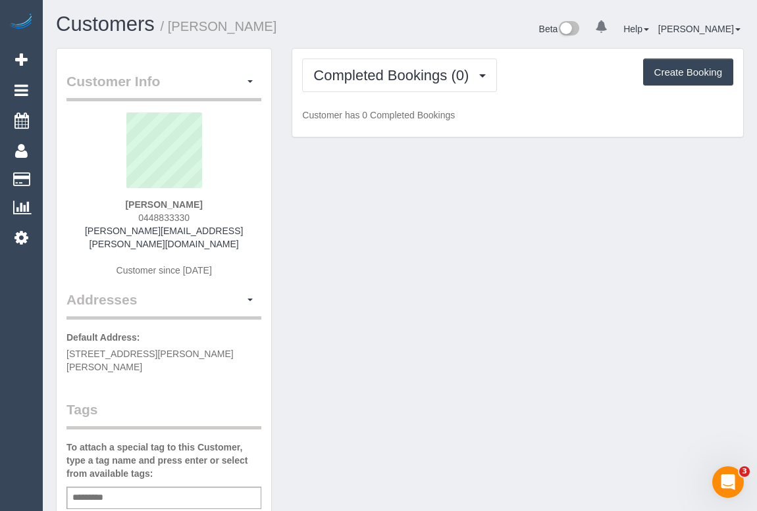
click at [571, 309] on div "Customer Info Edit Contact Info Send Message Email Preferences Special Sales Ta…" at bounding box center [399, 502] width 707 height 908
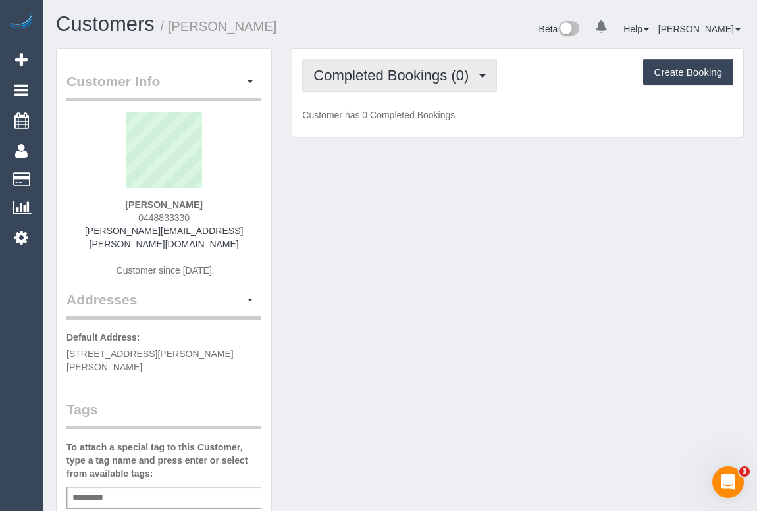
click at [372, 66] on button "Completed Bookings (0)" at bounding box center [399, 76] width 195 height 34
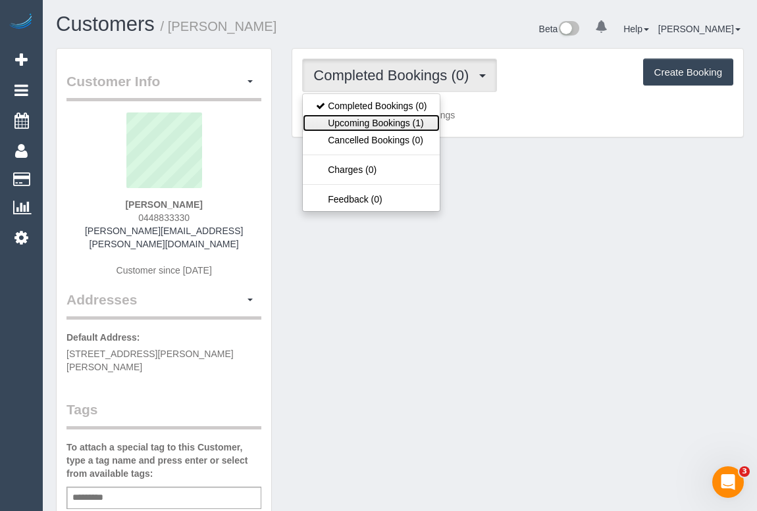
click at [367, 125] on link "Upcoming Bookings (1)" at bounding box center [371, 122] width 137 height 17
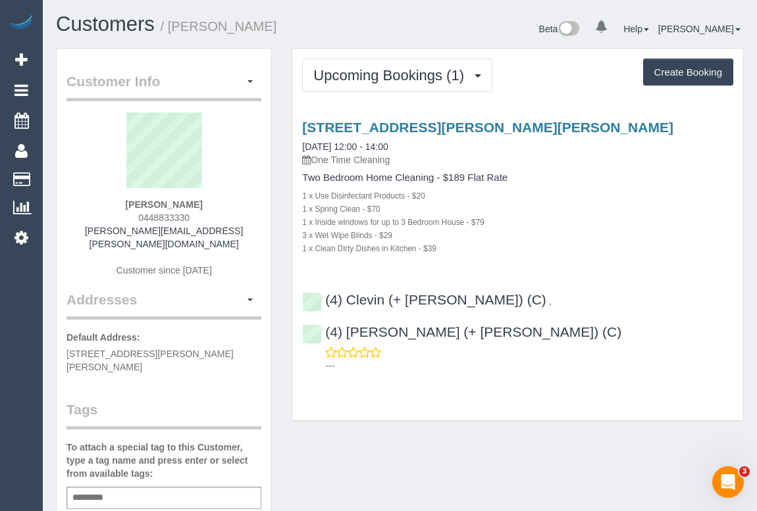
drag, startPoint x: 621, startPoint y: 132, endPoint x: 297, endPoint y: 129, distance: 323.8
click at [297, 129] on div "4 Briggs Street, Mont Albert North, VIC 3129 29/08/2025 12:00 - 14:00 One Time …" at bounding box center [517, 187] width 451 height 135
copy link "[STREET_ADDRESS][PERSON_NAME][PERSON_NAME]"
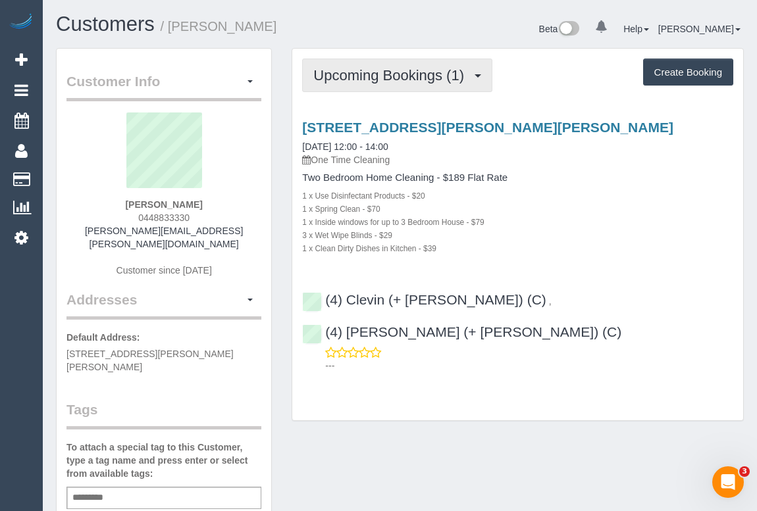
click at [390, 72] on span "Upcoming Bookings (1)" at bounding box center [391, 75] width 157 height 16
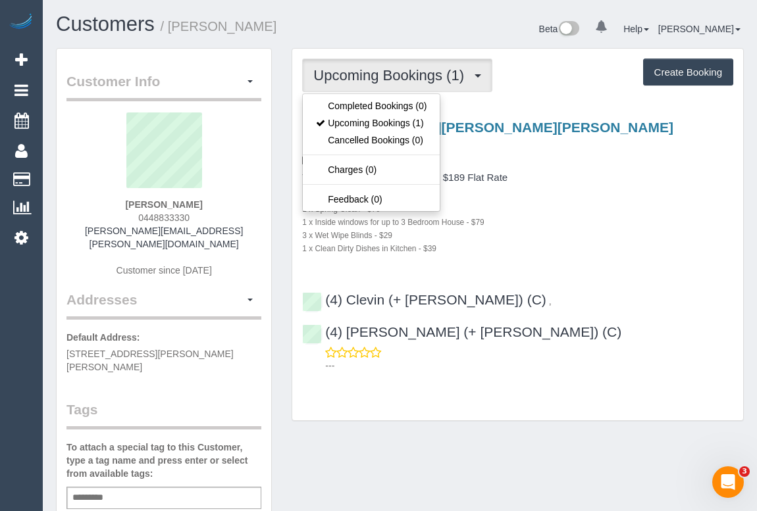
click at [602, 202] on div "1 x Spring Clean - $70" at bounding box center [517, 208] width 431 height 13
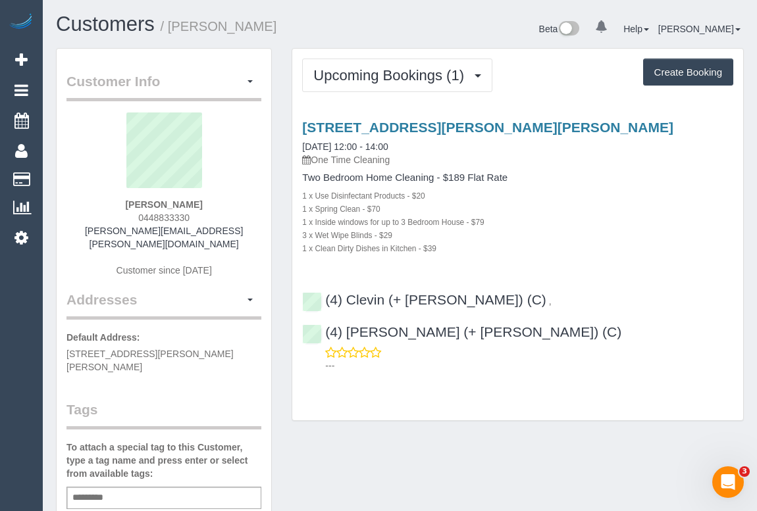
drag, startPoint x: 132, startPoint y: 218, endPoint x: 197, endPoint y: 220, distance: 65.2
click at [197, 220] on div "[PERSON_NAME] 0448833330 [PERSON_NAME][EMAIL_ADDRESS][PERSON_NAME][DOMAIN_NAME]…" at bounding box center [163, 202] width 195 height 178
copy span "0448833330"
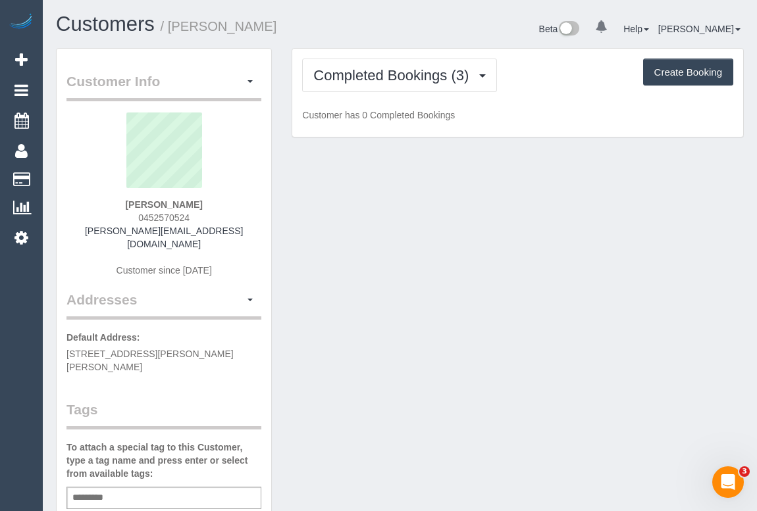
drag, startPoint x: 135, startPoint y: 213, endPoint x: 195, endPoint y: 211, distance: 59.9
click at [195, 211] on div "Amelia Gedye 0452570524 amelia.262@hotmail.com Customer since 2024" at bounding box center [163, 202] width 195 height 178
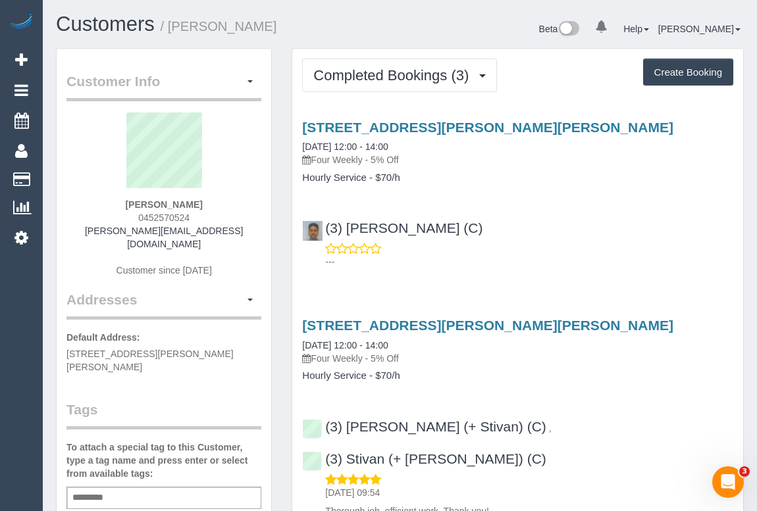
copy span "0452570524"
drag, startPoint x: 100, startPoint y: 229, endPoint x: 234, endPoint y: 230, distance: 134.2
click at [234, 230] on div "Amelia Gedye 0452570524 amelia.262@hotmail.com Customer since 2024" at bounding box center [163, 202] width 195 height 178
copy link "amelia.262@hotmail.com"
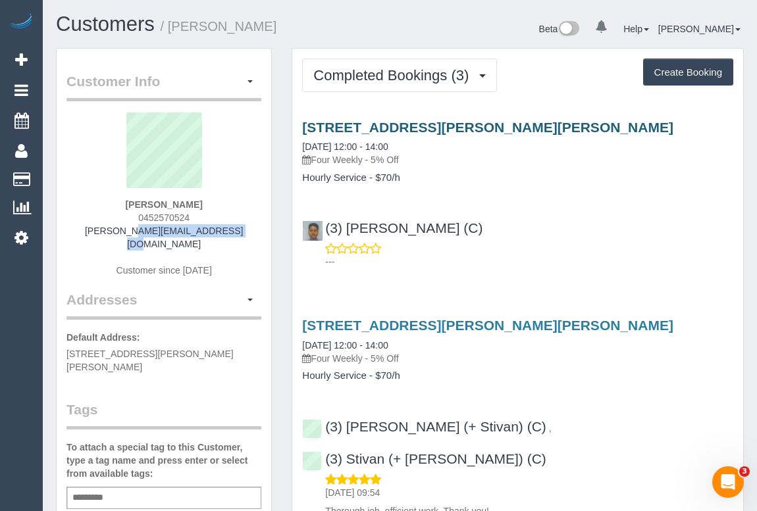
drag, startPoint x: 557, startPoint y: 123, endPoint x: 302, endPoint y: 122, distance: 254.7
click at [302, 122] on h3 "1/1419 High St, 1, Glen Iris, VIC 3146" at bounding box center [517, 127] width 431 height 15
copy link "1/1419 High St, 1, Glen Iris, VIC 3146"
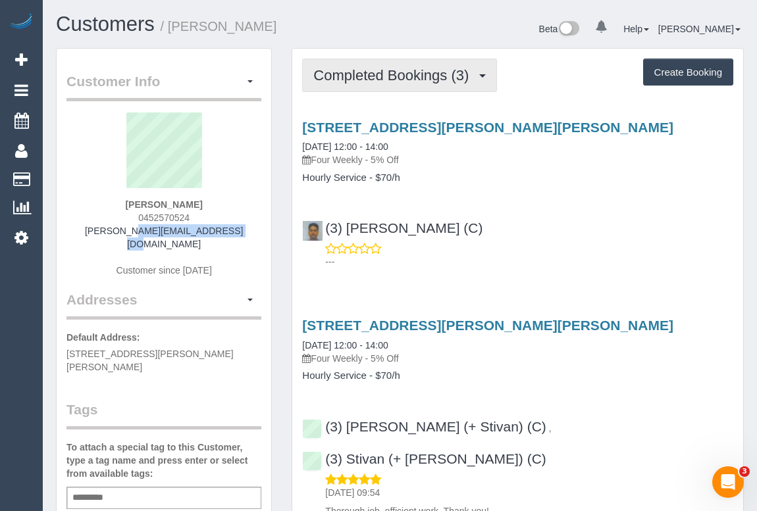
click at [417, 76] on span "Completed Bookings (3)" at bounding box center [394, 75] width 162 height 16
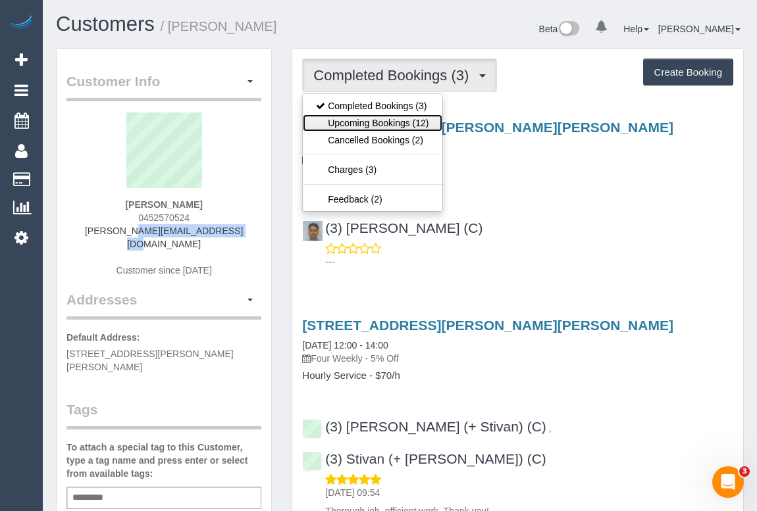
click at [379, 116] on link "Upcoming Bookings (12)" at bounding box center [372, 122] width 139 height 17
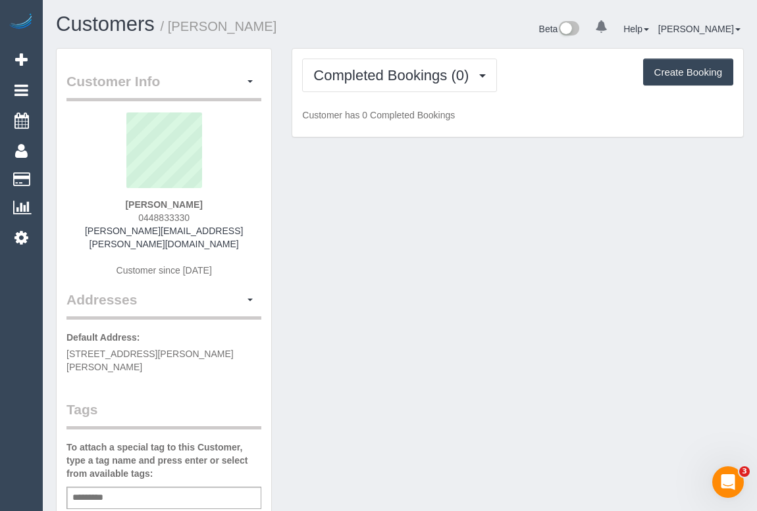
drag, startPoint x: 132, startPoint y: 212, endPoint x: 217, endPoint y: 212, distance: 85.5
click at [217, 212] on div "[PERSON_NAME] 0448833330 [PERSON_NAME][EMAIL_ADDRESS][PERSON_NAME][DOMAIN_NAME]…" at bounding box center [163, 202] width 195 height 178
copy span "0448833330"
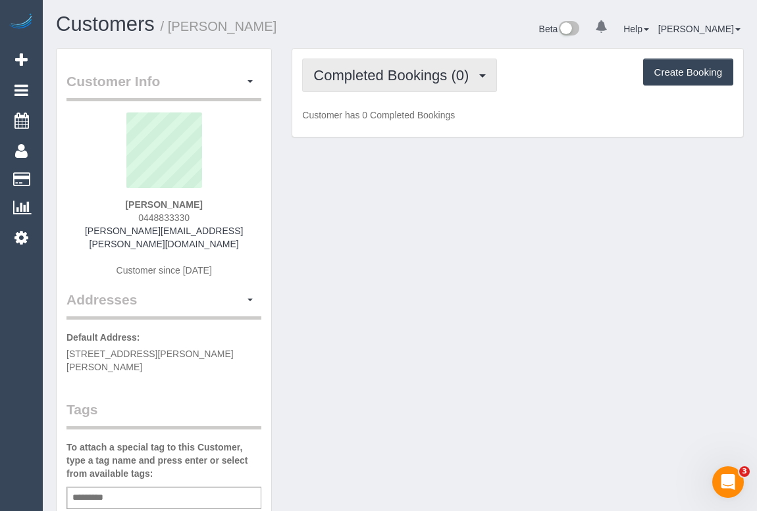
click at [382, 78] on span "Completed Bookings (0)" at bounding box center [394, 75] width 162 height 16
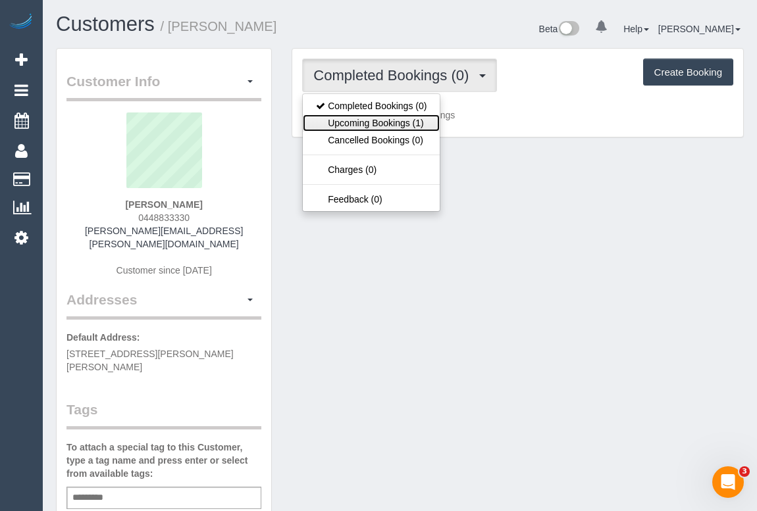
click at [378, 122] on link "Upcoming Bookings (1)" at bounding box center [371, 122] width 137 height 17
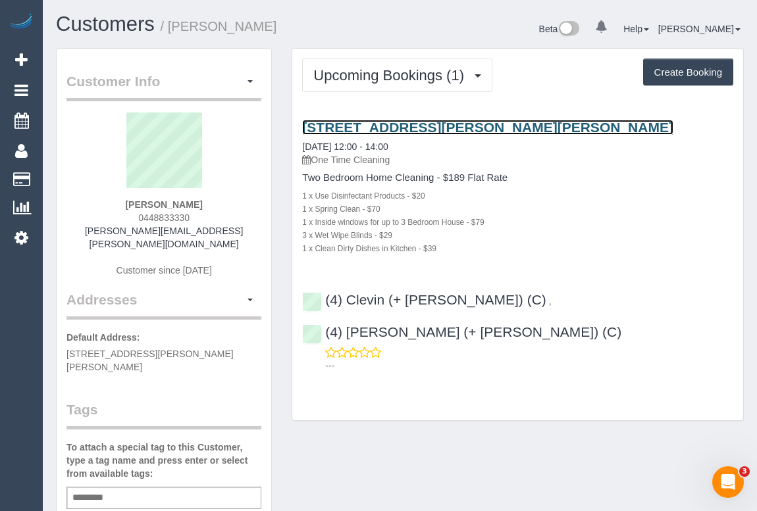
click at [441, 124] on link "[STREET_ADDRESS][PERSON_NAME][PERSON_NAME]" at bounding box center [487, 127] width 371 height 15
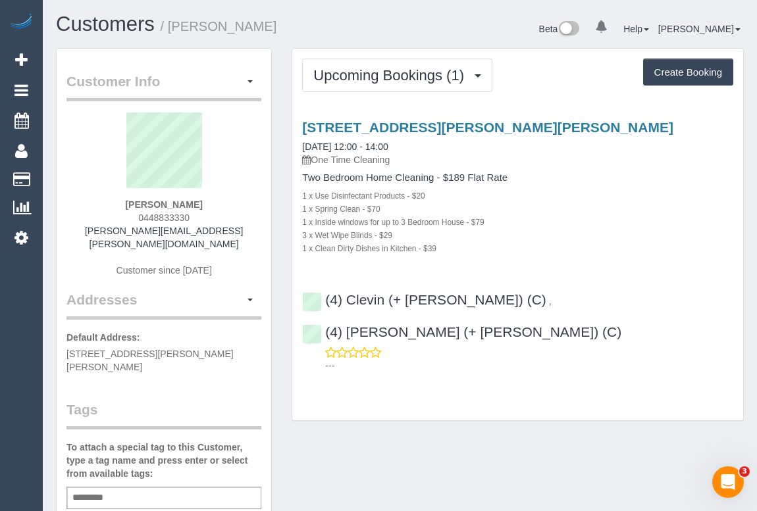
click at [539, 76] on div "Upcoming Bookings (1) Completed Bookings (0) Upcoming Bookings (1) Cancelled Bo…" at bounding box center [517, 76] width 431 height 34
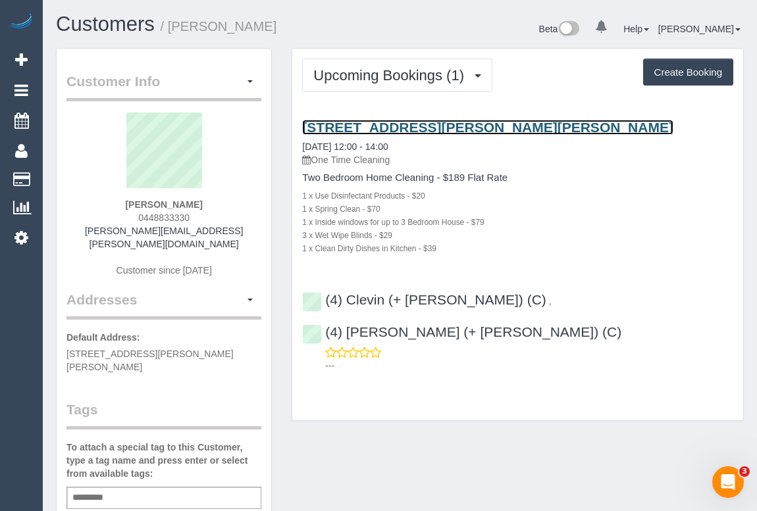
click at [397, 127] on link "4 Briggs Street, Mont Albert North, VIC 3129" at bounding box center [487, 127] width 371 height 15
click at [379, 127] on link "4 Briggs Street, Mont Albert North, VIC 3129" at bounding box center [487, 127] width 371 height 15
click at [395, 128] on link "4 Briggs Street, Mont Albert North, VIC 3129" at bounding box center [487, 127] width 371 height 15
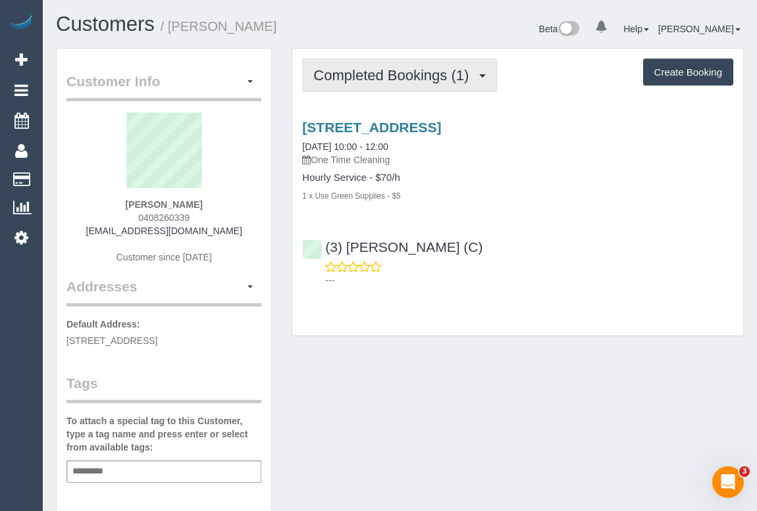
click at [411, 67] on span "Completed Bookings (1)" at bounding box center [394, 75] width 162 height 16
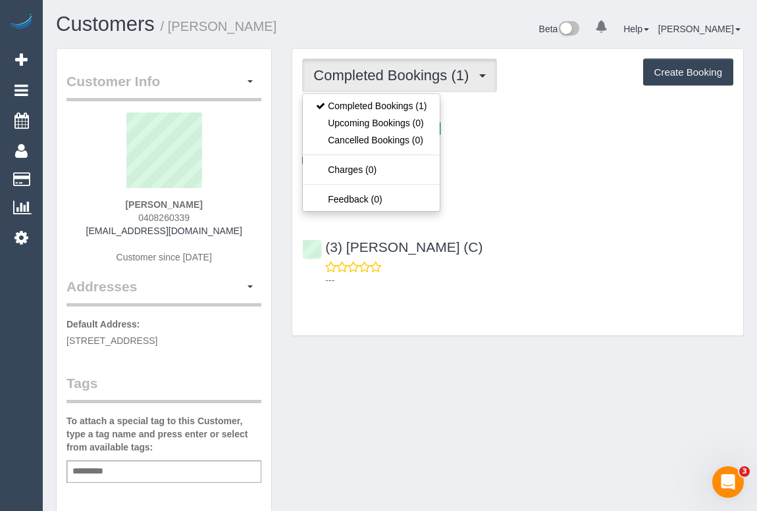
click at [535, 236] on div "(3) Abu Bakar (C) ---" at bounding box center [517, 257] width 451 height 59
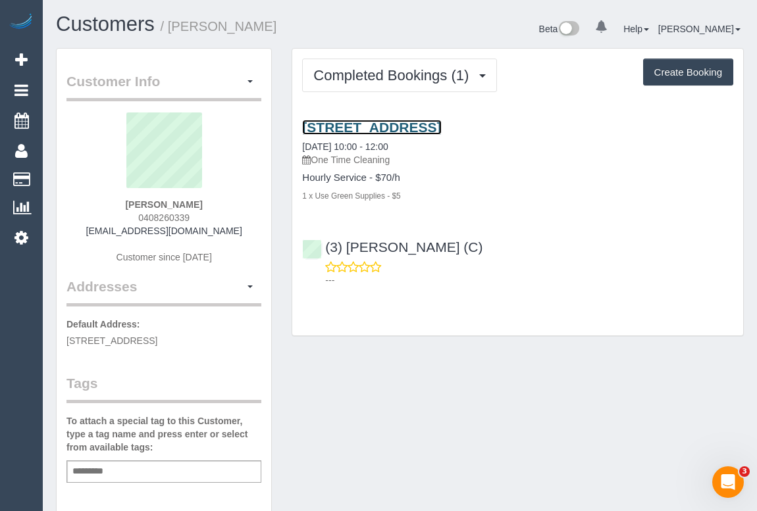
click at [367, 127] on link "8 Maranoa Crescent, Coburg, VIC 3058" at bounding box center [371, 127] width 139 height 15
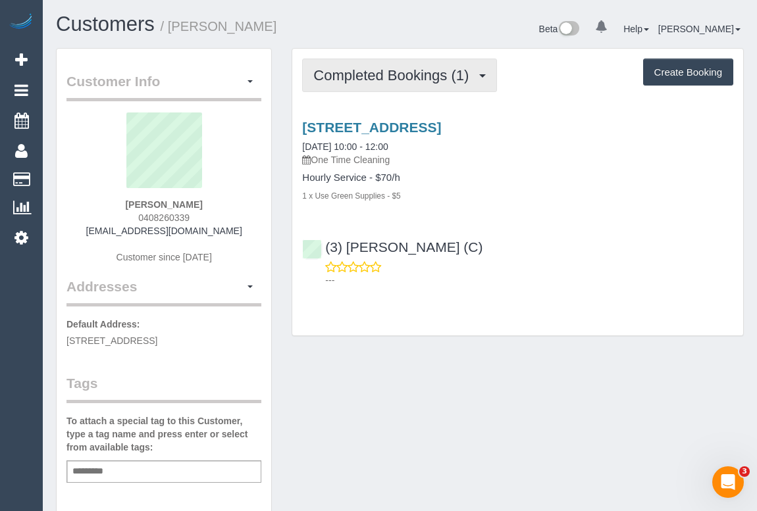
click at [397, 79] on span "Completed Bookings (1)" at bounding box center [394, 75] width 162 height 16
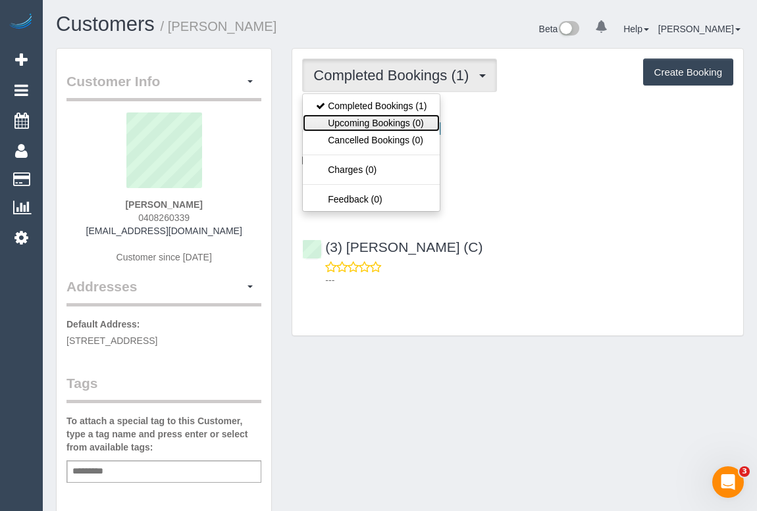
click at [382, 124] on link "Upcoming Bookings (0)" at bounding box center [371, 122] width 137 height 17
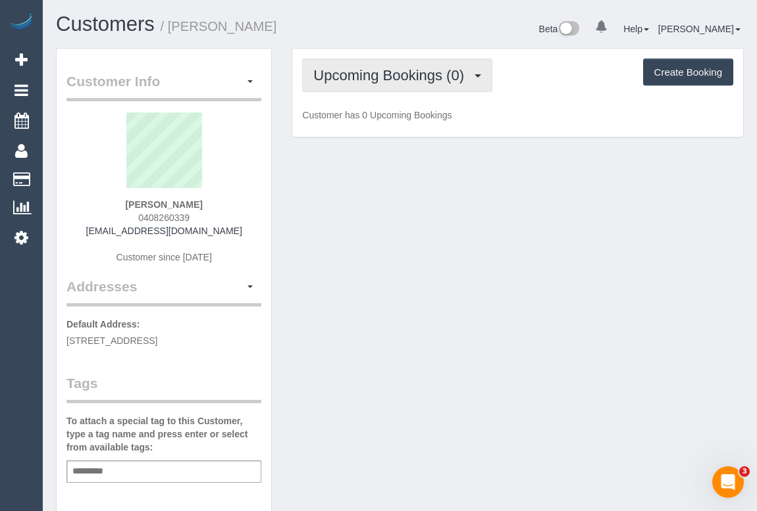
click at [386, 67] on span "Upcoming Bookings (0)" at bounding box center [391, 75] width 157 height 16
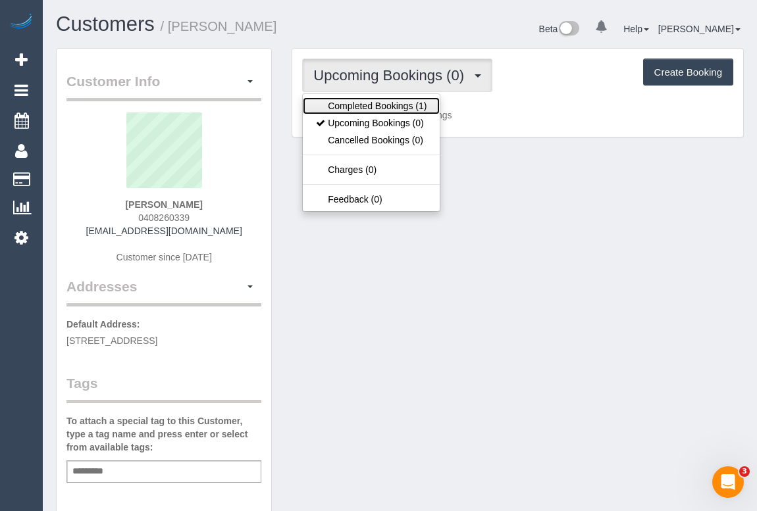
click at [386, 101] on link "Completed Bookings (1)" at bounding box center [371, 105] width 137 height 17
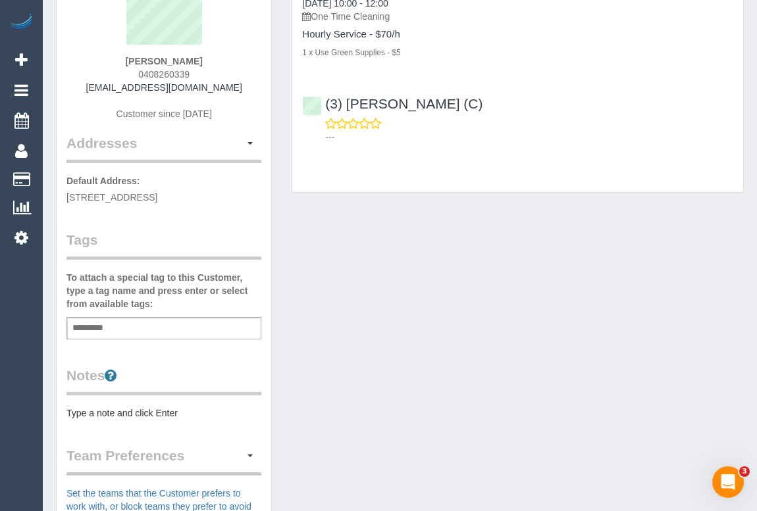
scroll to position [239, 0]
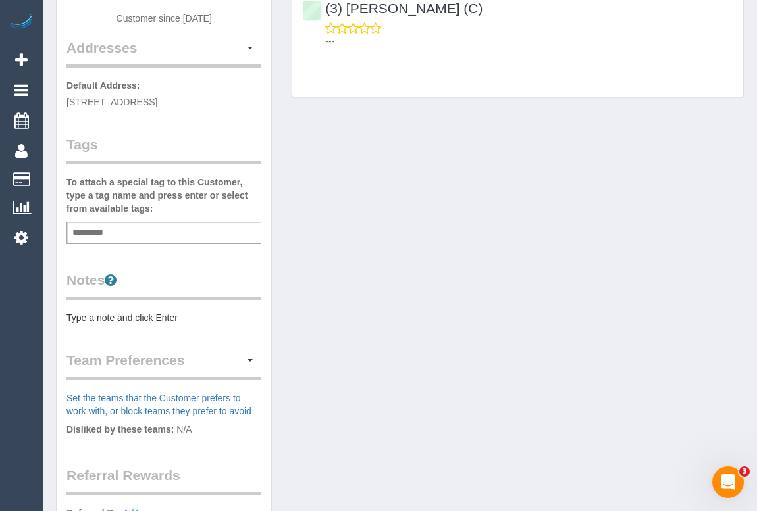
click at [128, 230] on div "Add a tag" at bounding box center [163, 233] width 195 height 22
click at [73, 234] on input "text" at bounding box center [91, 232] width 45 height 17
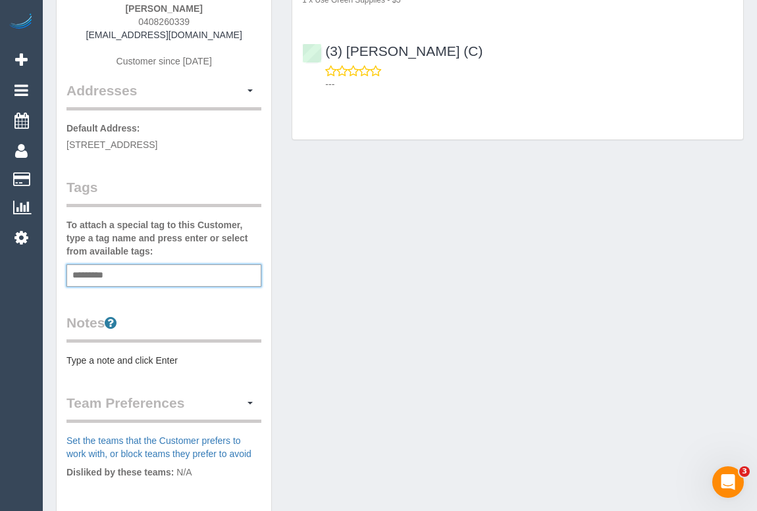
scroll to position [59, 0]
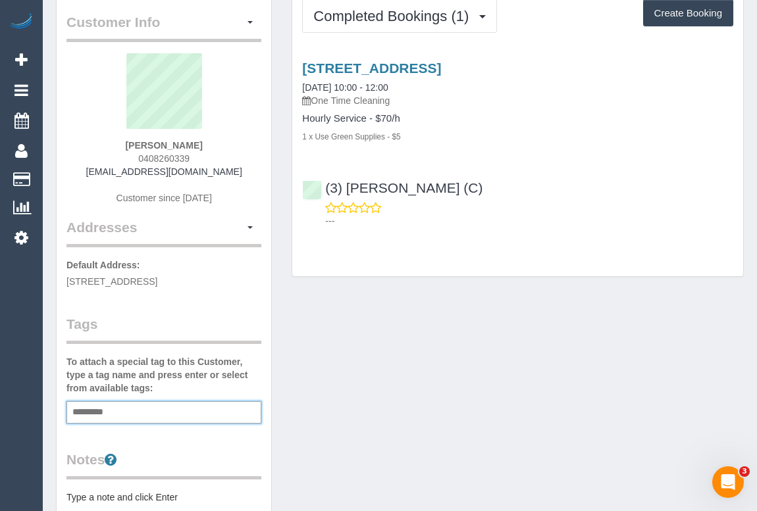
click at [104, 405] on input "text" at bounding box center [91, 412] width 45 height 17
click at [82, 413] on input "text" at bounding box center [91, 412] width 45 height 17
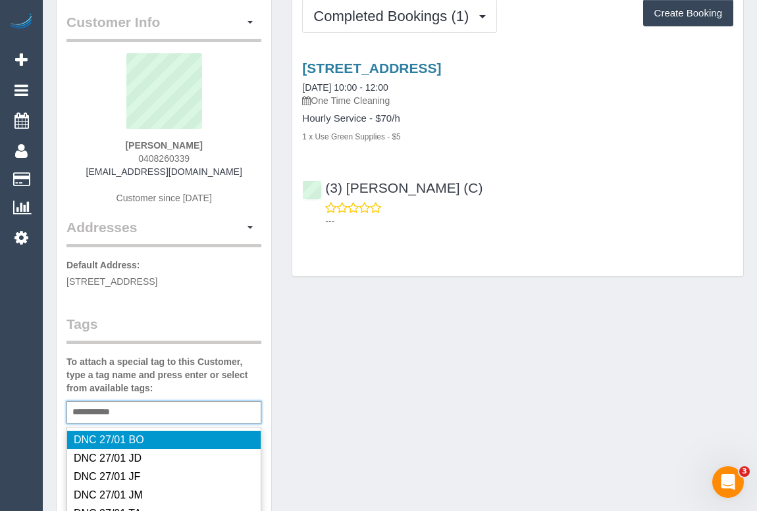
type input "**********"
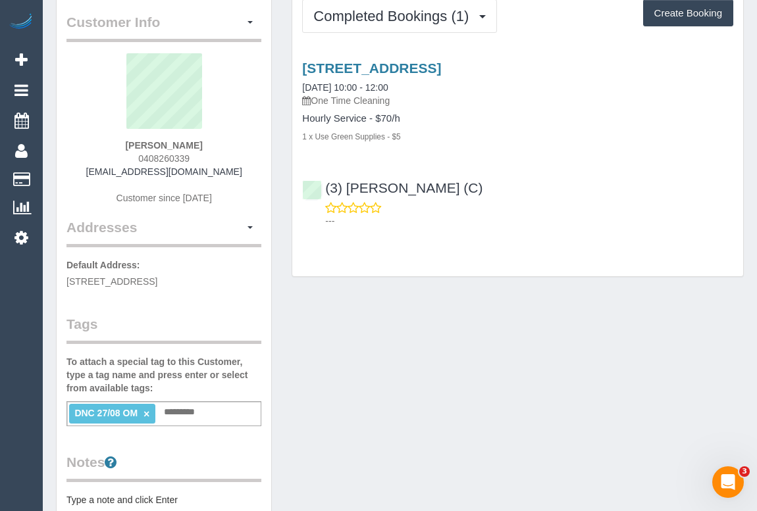
click at [482, 338] on div "Customer Info Edit Contact Info Send Message Email Preferences Special Sales Ta…" at bounding box center [399, 431] width 707 height 884
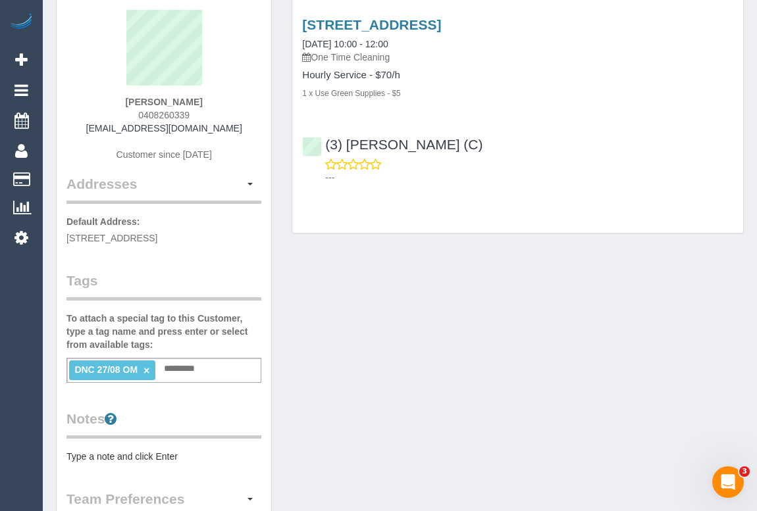
scroll to position [0, 0]
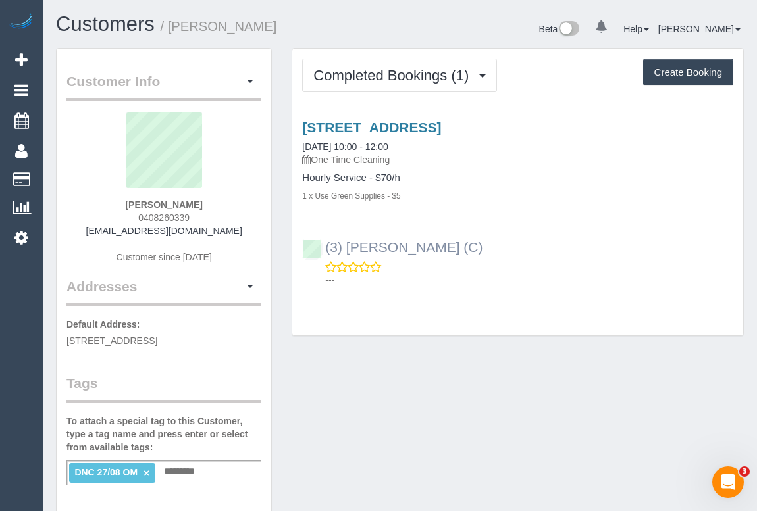
drag, startPoint x: 442, startPoint y: 248, endPoint x: 325, endPoint y: 247, distance: 117.1
click at [325, 247] on div "(3) Abu Bakar (C) ---" at bounding box center [517, 257] width 451 height 59
copy link "(3) Abu Bakar (C)"
drag, startPoint x: 131, startPoint y: 203, endPoint x: 203, endPoint y: 202, distance: 71.7
click at [203, 202] on div "Fiona Florakx 0408260339 fionaflorakx@hotmail.com Customer since 2025" at bounding box center [163, 195] width 195 height 165
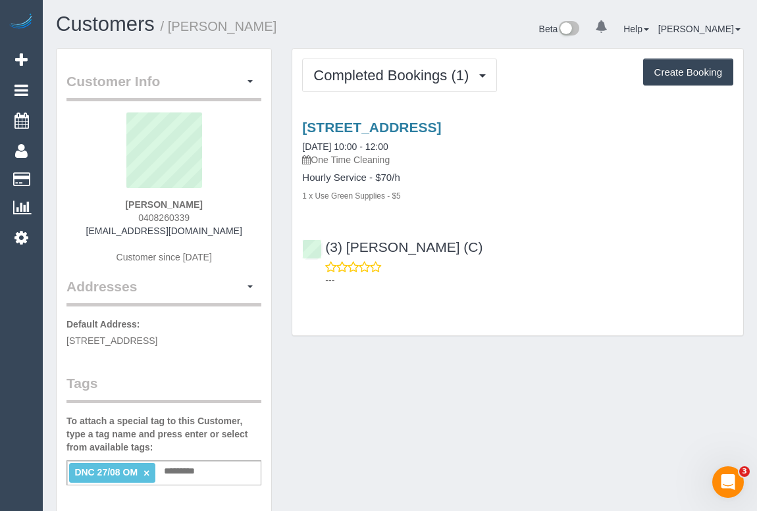
copy strong "Fiona Florakx"
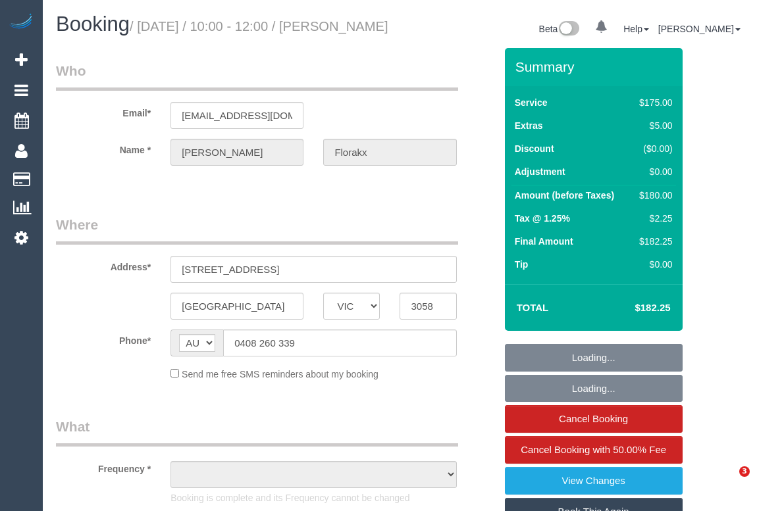
select select "VIC"
select select "string:stripe-pm_1RypFx2GScqysDRVB24dcaF4"
select select "object:701"
select select "150"
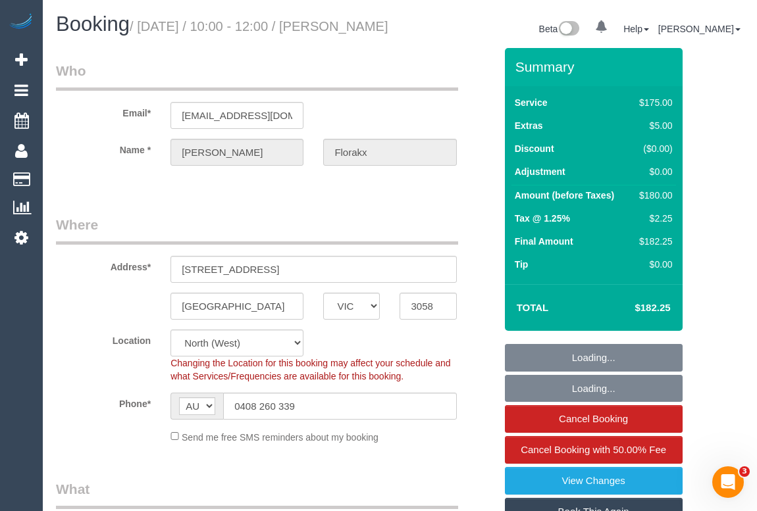
select select "object:854"
select select "number:32"
select select "number:14"
select select "number:19"
select select "number:24"
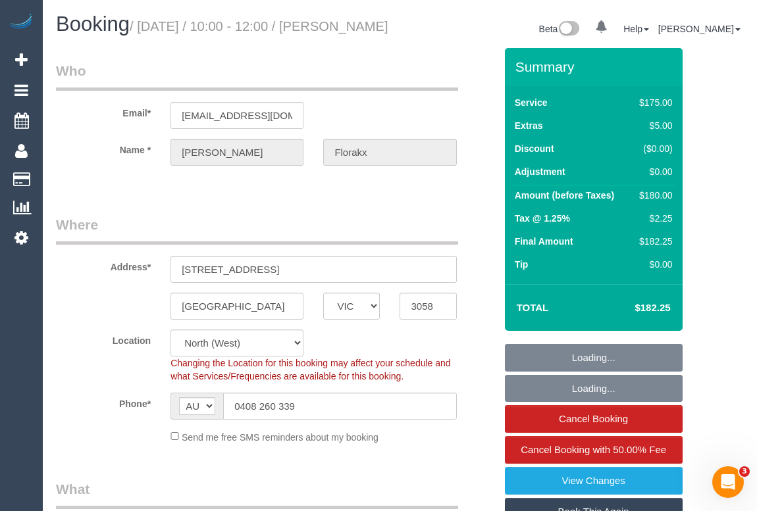
select select "number:26"
select select "spot1"
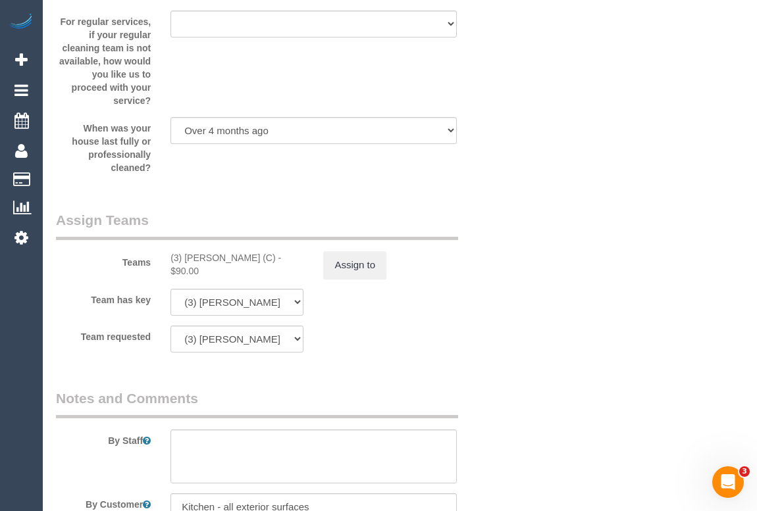
scroll to position [2093, 0]
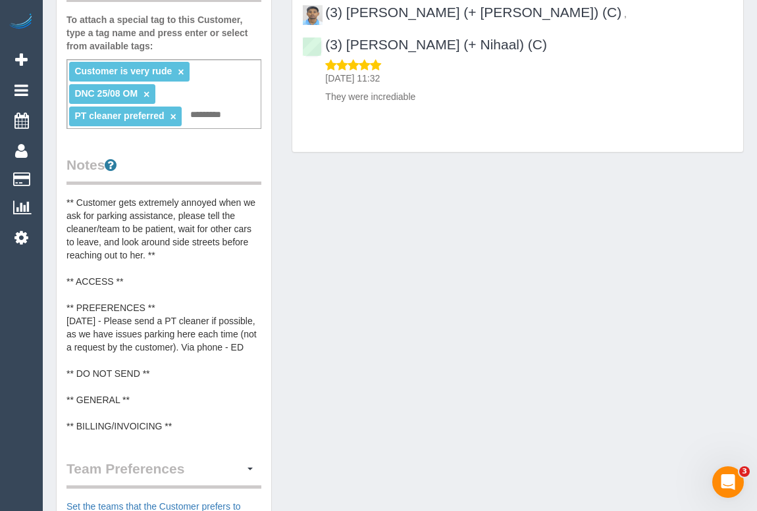
scroll to position [538, 0]
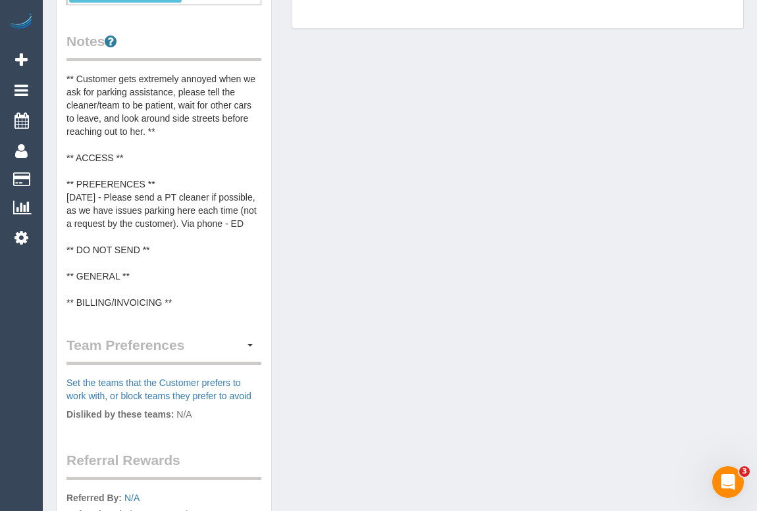
click at [391, 168] on div "Customer Info Edit Contact Info Send Message Email Preferences Special Sales Ta…" at bounding box center [399, 93] width 707 height 1166
click at [401, 267] on div "Customer Info Edit Contact Info Send Message Email Preferences Special Sales Ta…" at bounding box center [399, 93] width 707 height 1166
click at [367, 282] on div "Customer Info Edit Contact Info Send Message Email Preferences Special Sales Ta…" at bounding box center [399, 93] width 707 height 1166
drag, startPoint x: 375, startPoint y: 295, endPoint x: 376, endPoint y: 301, distance: 6.6
click at [375, 295] on div "Customer Info Edit Contact Info Send Message Email Preferences Special Sales Ta…" at bounding box center [399, 93] width 707 height 1166
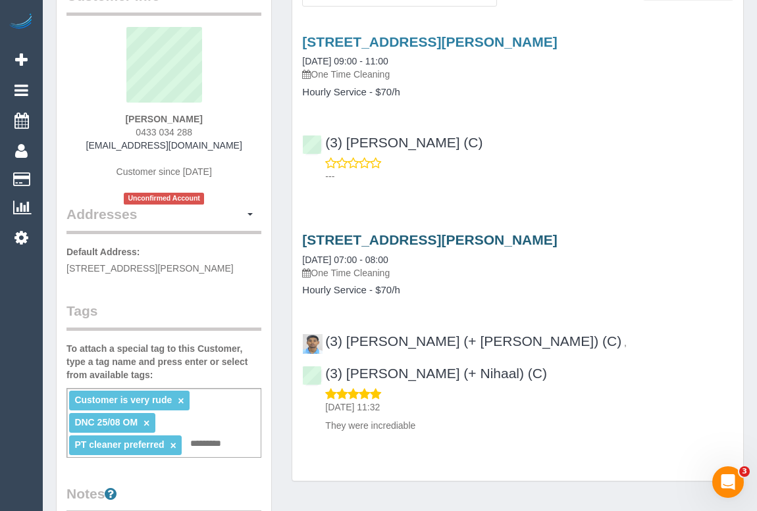
scroll to position [0, 0]
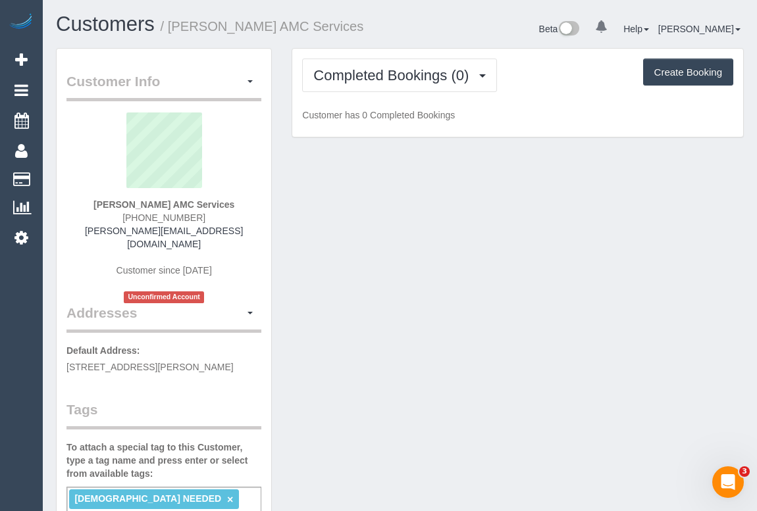
click at [124, 217] on div "[PERSON_NAME] AMC Services [PHONE_NUMBER] [PERSON_NAME][EMAIL_ADDRESS][DOMAIN_N…" at bounding box center [163, 208] width 195 height 191
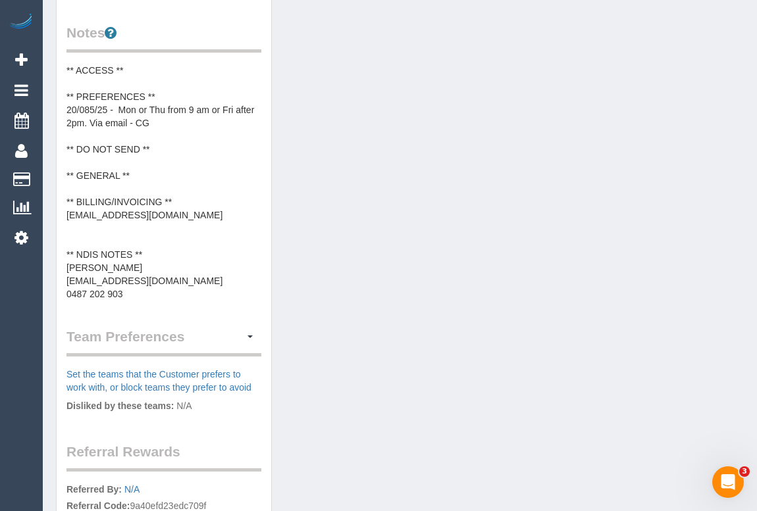
scroll to position [538, 0]
drag, startPoint x: 131, startPoint y: 282, endPoint x: 80, endPoint y: 284, distance: 50.7
click at [80, 284] on pre "** ACCESS ** ** PREFERENCES ** 20/085/25 - Mon or Thu from 9 am or Fri after 2p…" at bounding box center [163, 181] width 195 height 237
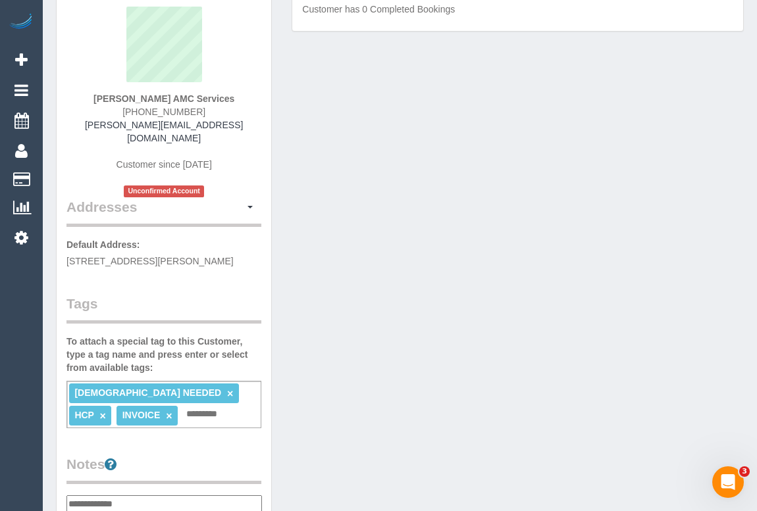
scroll to position [0, 0]
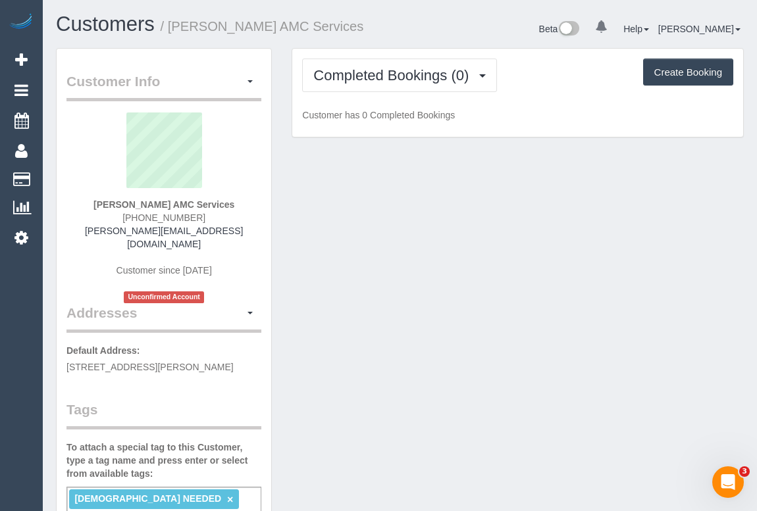
drag, startPoint x: 133, startPoint y: 216, endPoint x: 215, endPoint y: 217, distance: 82.3
click at [215, 217] on div "Mrs Theresa VELLA AMC Services (03) 9689 9170 theresa.amcservices@fake.com Cust…" at bounding box center [163, 208] width 195 height 191
copy span "(03) 9689 9170"
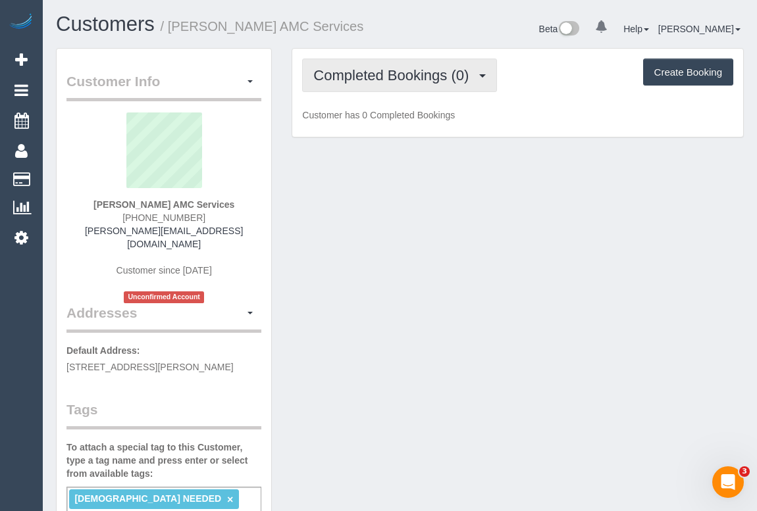
click at [403, 82] on span "Completed Bookings (0)" at bounding box center [394, 75] width 162 height 16
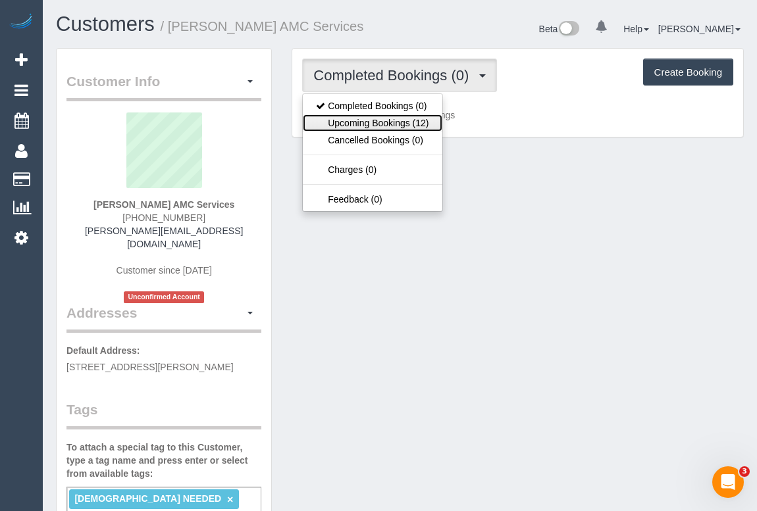
click at [384, 123] on link "Upcoming Bookings (12)" at bounding box center [372, 122] width 139 height 17
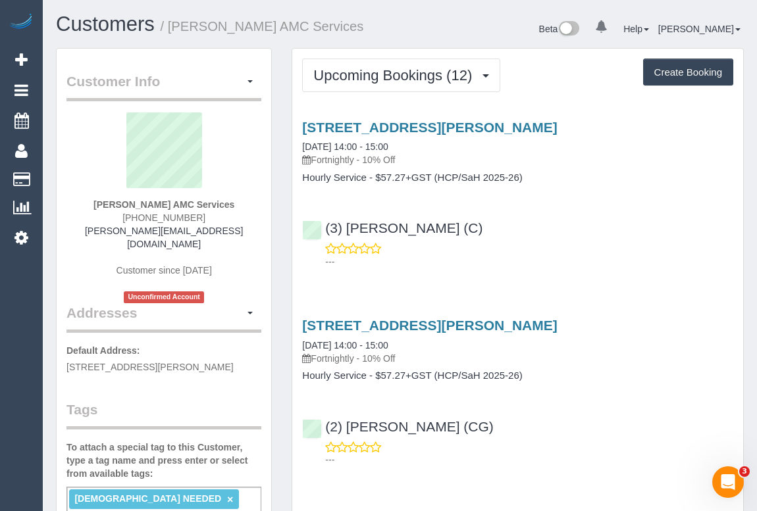
click at [569, 257] on p "---" at bounding box center [529, 261] width 408 height 13
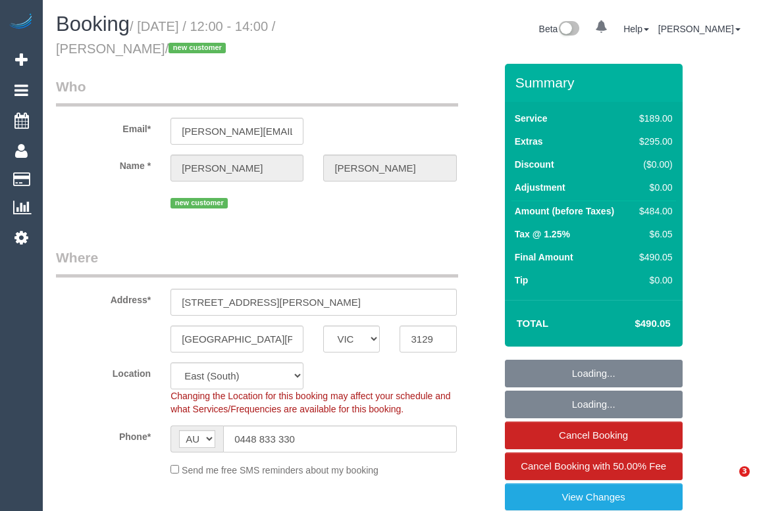
select select "VIC"
select select "number:30"
select select "number:14"
select select "number:19"
select select "number:24"
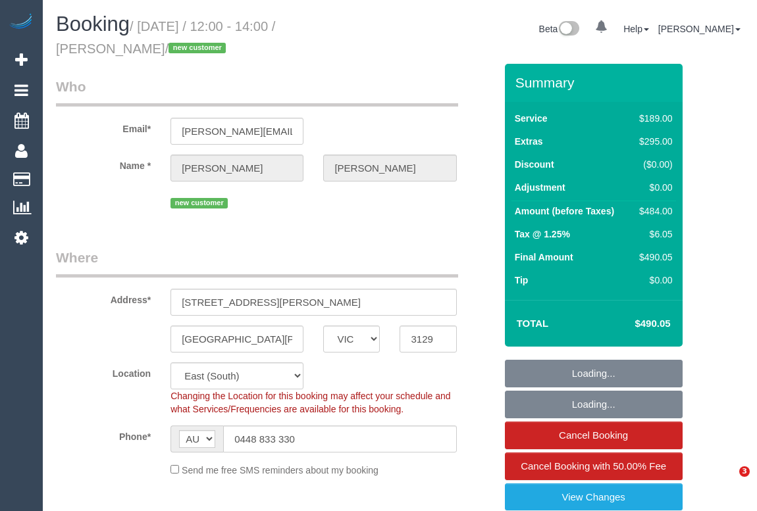
select select "number:33"
select select "number:13"
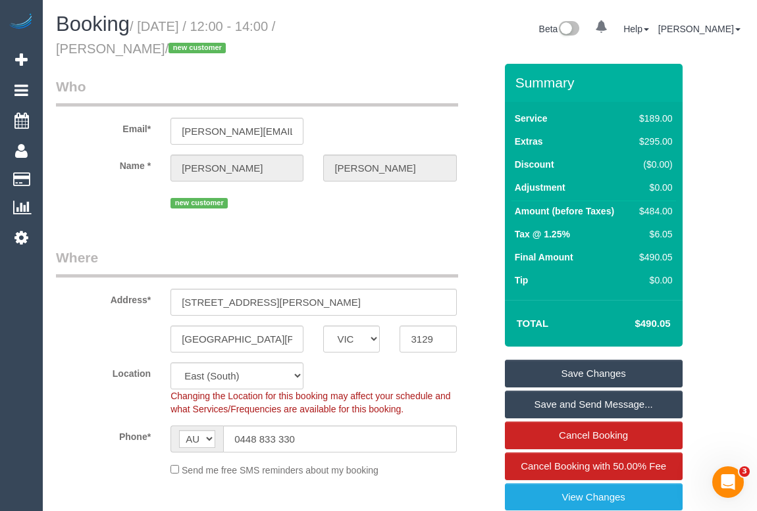
click at [368, 218] on fieldset "Who Email* [PERSON_NAME][EMAIL_ADDRESS][PERSON_NAME][DOMAIN_NAME] Name * [PERSO…" at bounding box center [275, 149] width 439 height 145
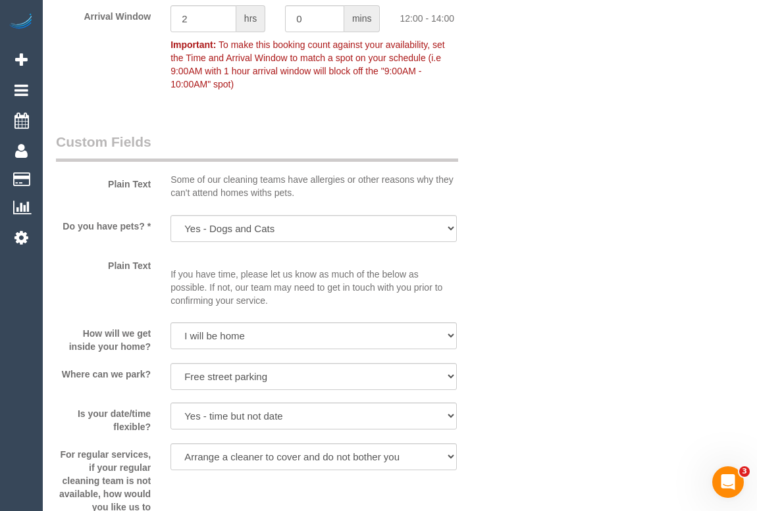
scroll to position [1735, 0]
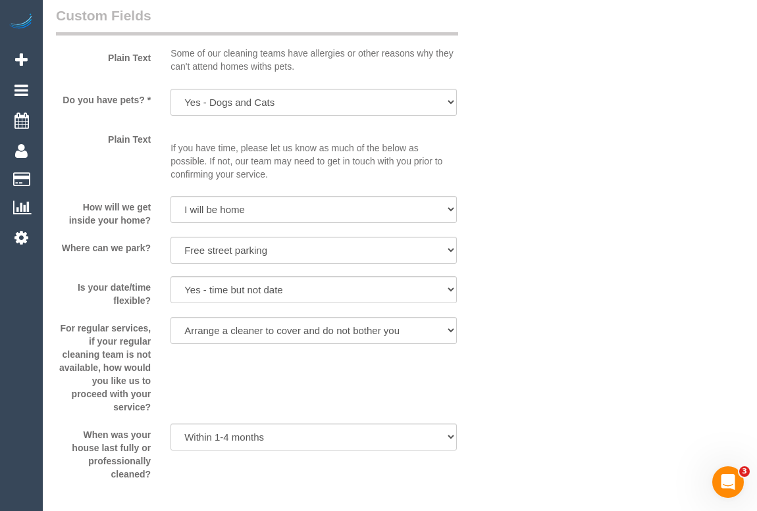
drag, startPoint x: 585, startPoint y: 295, endPoint x: 530, endPoint y: 342, distance: 71.9
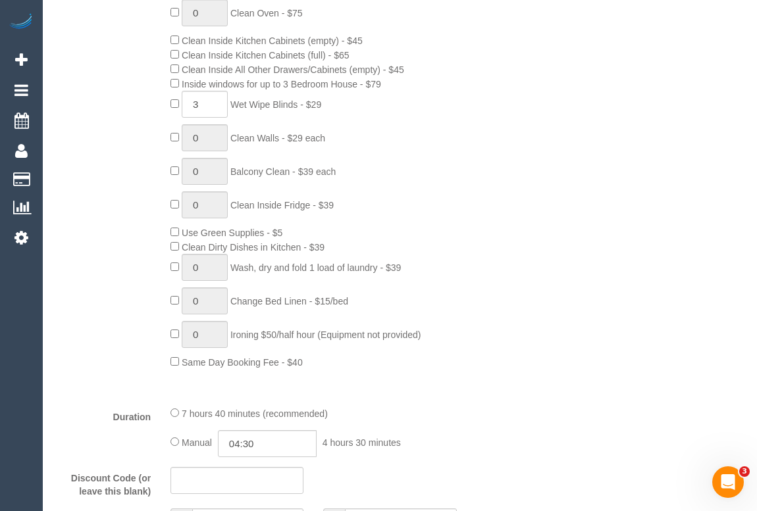
scroll to position [837, 0]
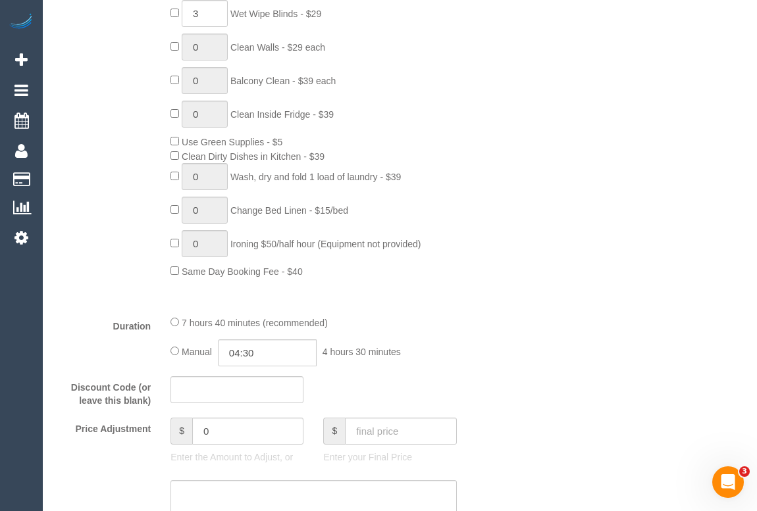
drag, startPoint x: 468, startPoint y: 182, endPoint x: 565, endPoint y: 269, distance: 130.5
click at [469, 178] on div "0 Steam Cleaning - $55 per Unit ($110 Minimum) Use Disinfectant Products - $20 …" at bounding box center [332, 35] width 343 height 488
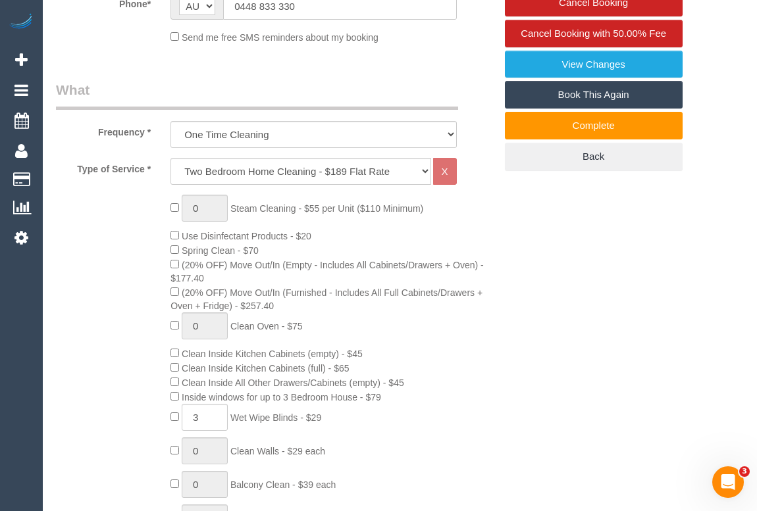
scroll to position [478, 0]
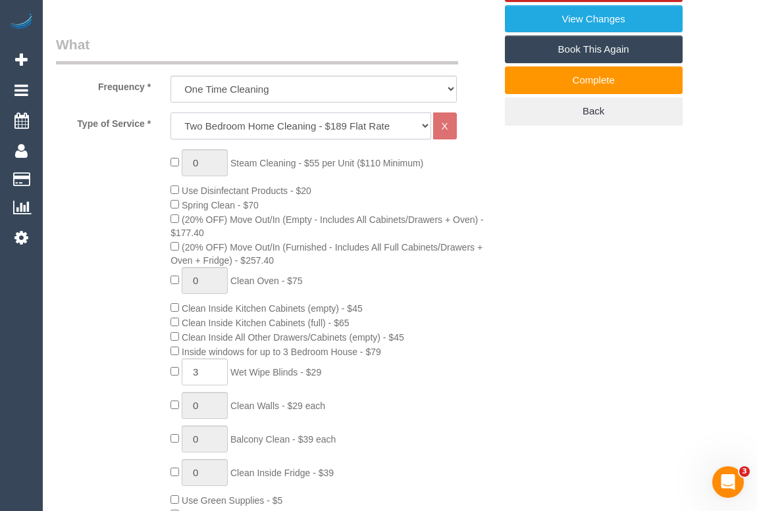
click at [420, 123] on select "Hourly Service - $70/h Hourly Service - $65/h Hourly Service - $60/h Hourly Ser…" at bounding box center [300, 126] width 260 height 27
select select "212"
click at [170, 113] on select "Hourly Service - $70/h Hourly Service - $65/h Hourly Service - $60/h Hourly Ser…" at bounding box center [300, 126] width 260 height 27
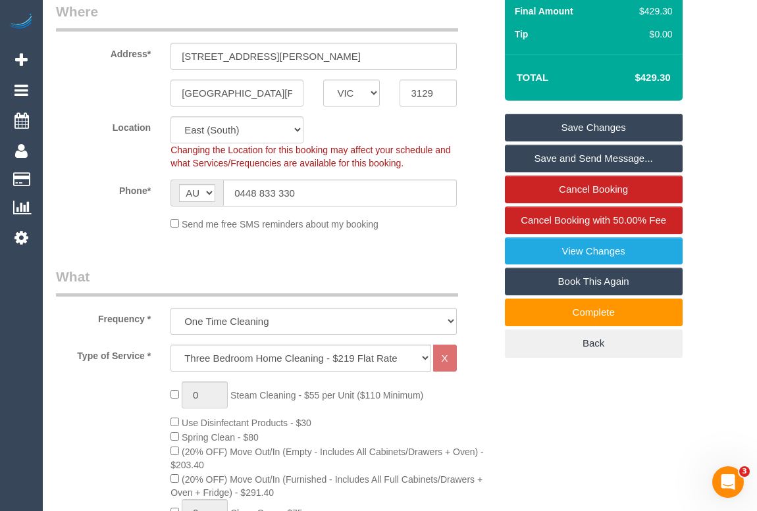
scroll to position [119, 0]
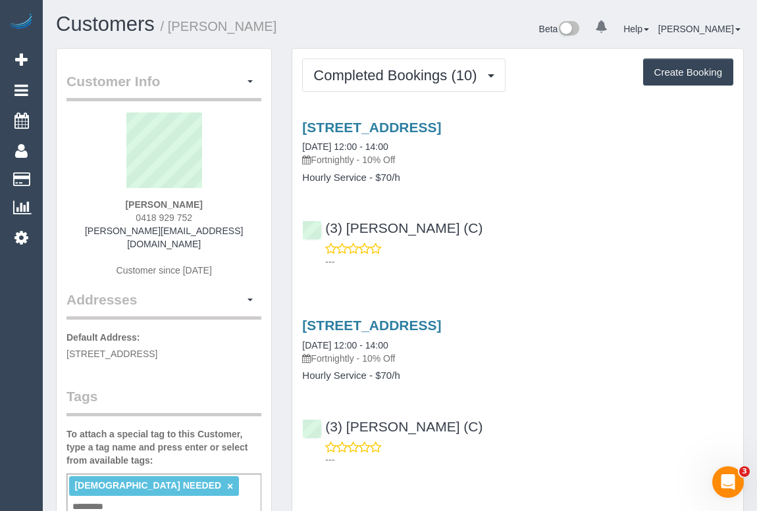
drag, startPoint x: 138, startPoint y: 215, endPoint x: 198, endPoint y: 216, distance: 60.6
click at [198, 216] on div "[PERSON_NAME] 0418 929 752 [PERSON_NAME][EMAIL_ADDRESS][DOMAIN_NAME] Customer s…" at bounding box center [163, 202] width 195 height 178
copy span "0418 929 752"
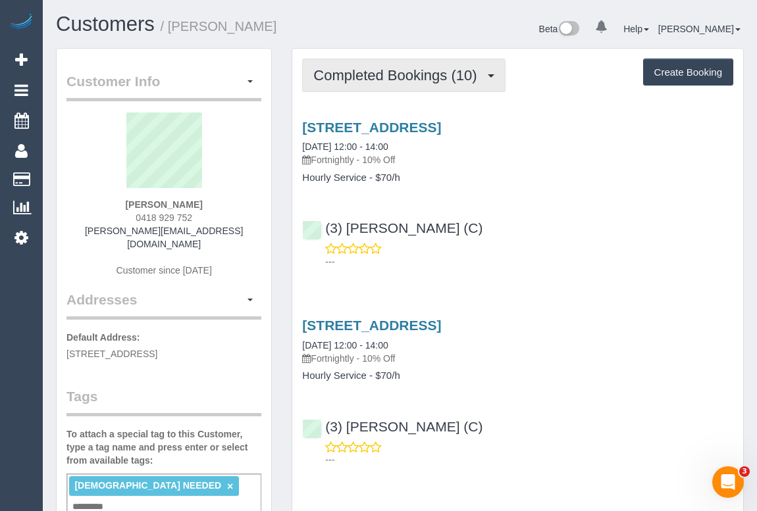
click at [366, 84] on button "Completed Bookings (10)" at bounding box center [403, 76] width 203 height 34
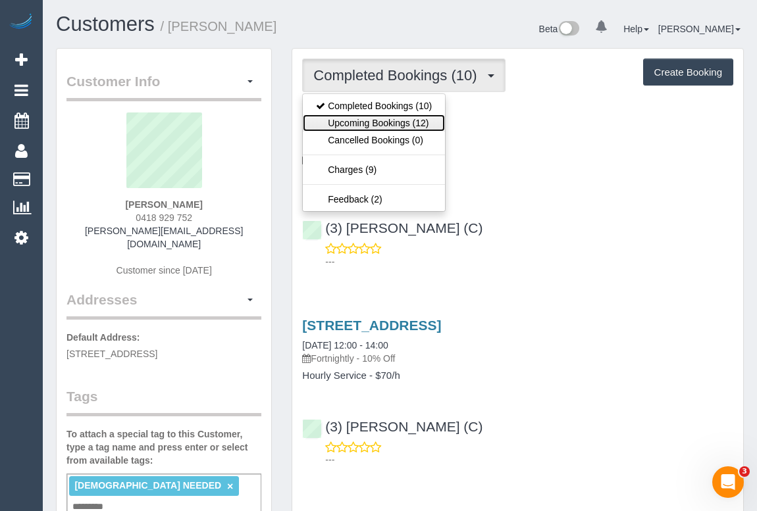
click at [369, 122] on link "Upcoming Bookings (12)" at bounding box center [374, 122] width 142 height 17
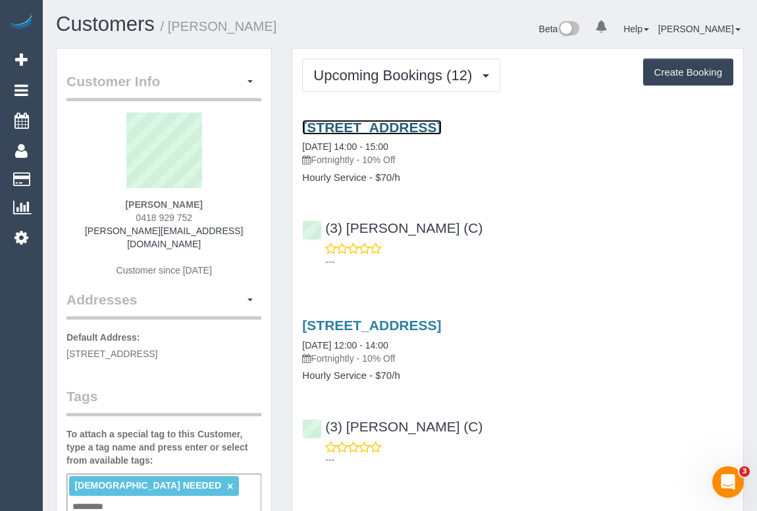
click at [441, 125] on link "23 Bent St, Unit 4, Bentleigh, VIC 3204" at bounding box center [371, 127] width 139 height 15
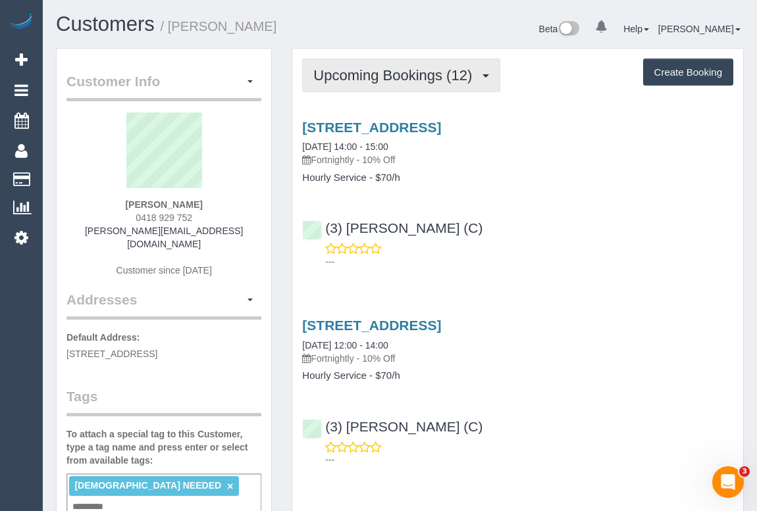
click at [402, 68] on span "Upcoming Bookings (12)" at bounding box center [395, 75] width 165 height 16
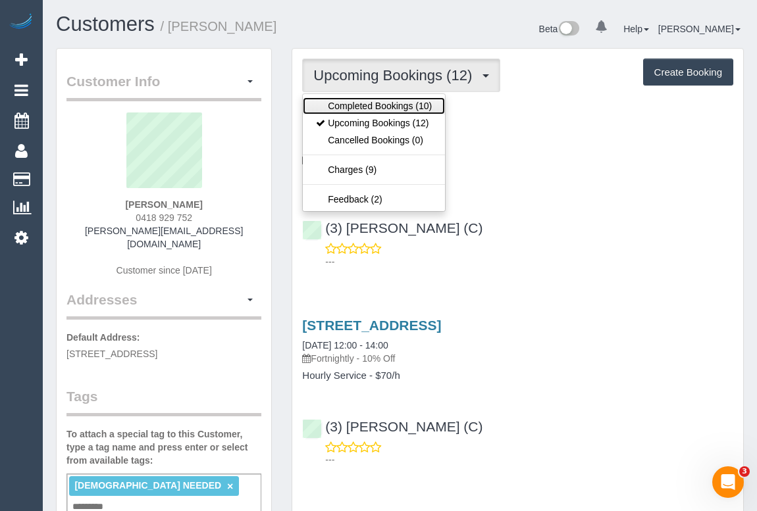
click at [395, 105] on link "Completed Bookings (10)" at bounding box center [374, 105] width 142 height 17
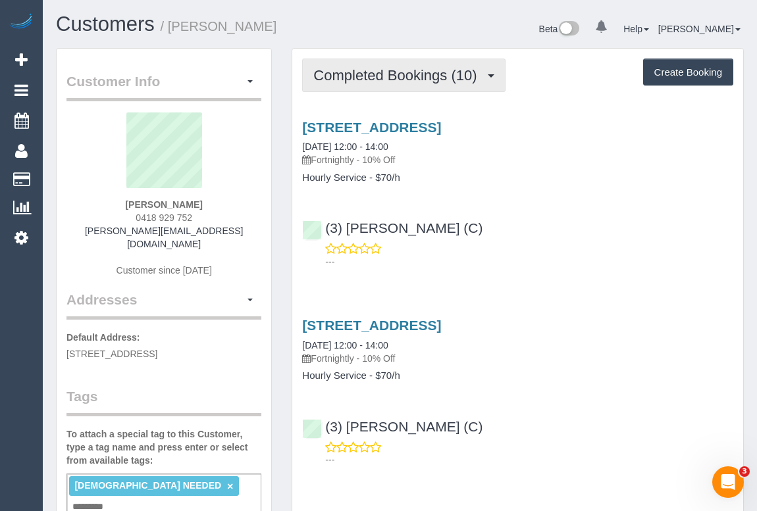
drag, startPoint x: 405, startPoint y: 83, endPoint x: 403, endPoint y: 123, distance: 40.2
click at [405, 83] on button "Completed Bookings (10)" at bounding box center [403, 76] width 203 height 34
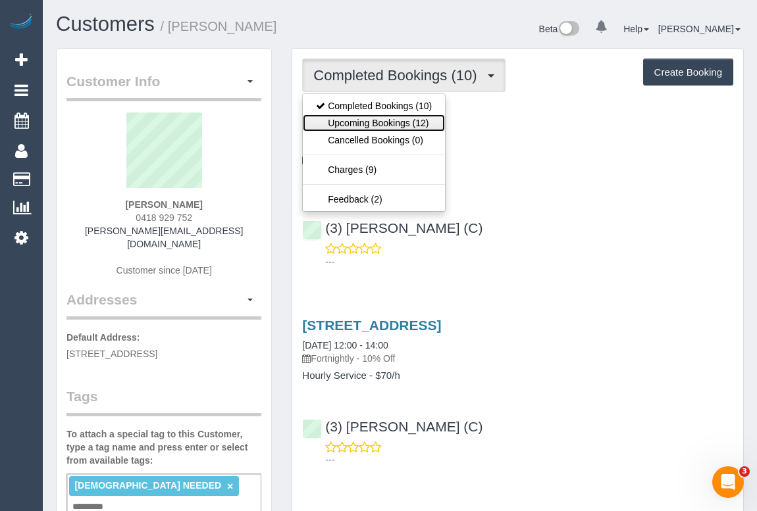
click at [395, 118] on link "Upcoming Bookings (12)" at bounding box center [374, 122] width 142 height 17
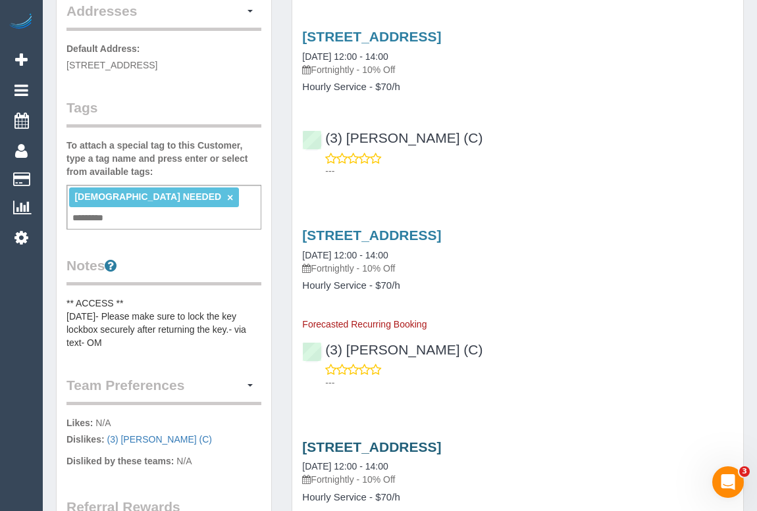
scroll to position [299, 0]
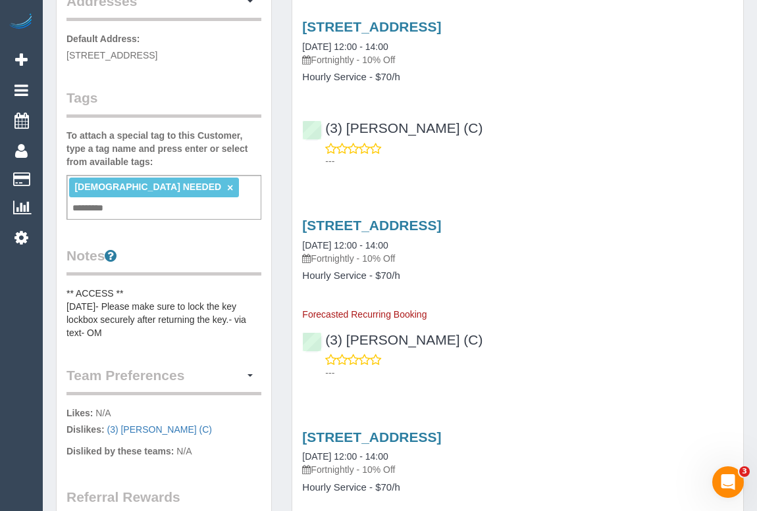
click at [124, 287] on pre "** ACCESS ** 08/04/25- Please make sure to lock the key lockbox securely after …" at bounding box center [163, 313] width 195 height 53
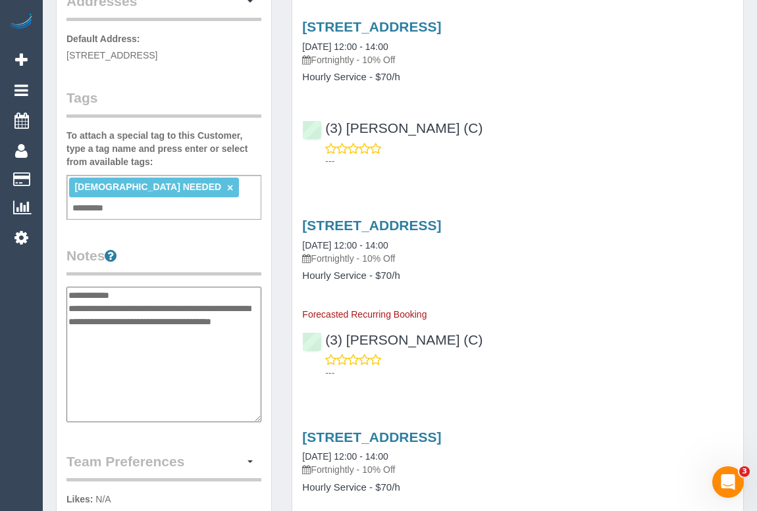
click at [129, 287] on textarea "**********" at bounding box center [163, 355] width 195 height 136
drag, startPoint x: 176, startPoint y: 274, endPoint x: 195, endPoint y: 272, distance: 19.3
click at [195, 287] on textarea "**********" at bounding box center [163, 355] width 195 height 136
click at [243, 287] on textarea "**********" at bounding box center [163, 355] width 195 height 136
paste textarea "****"
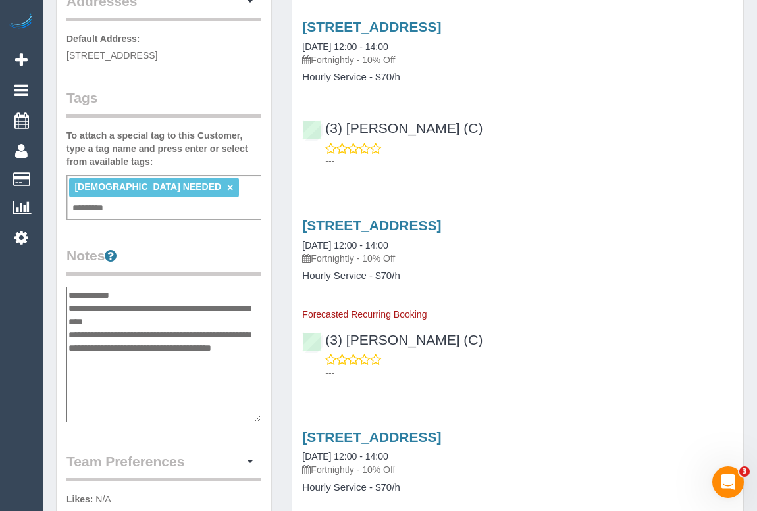
type textarea "**********"
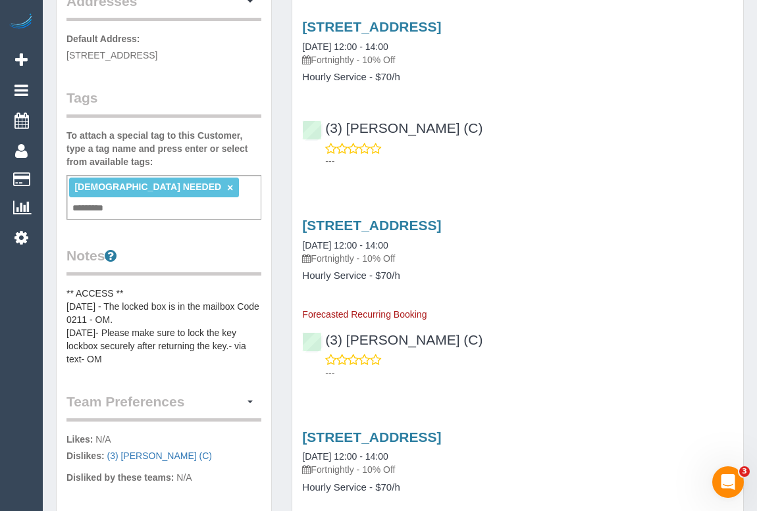
click at [575, 41] on div "23 Bent St, Unit 4, Bentleigh, VIC 3204 12/09/2025 12:00 - 14:00 Fortnightly - …" at bounding box center [517, 42] width 431 height 47
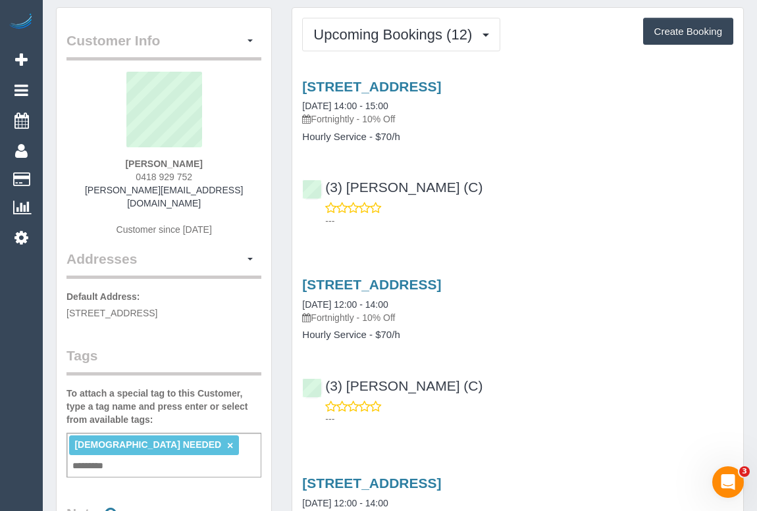
scroll to position [0, 0]
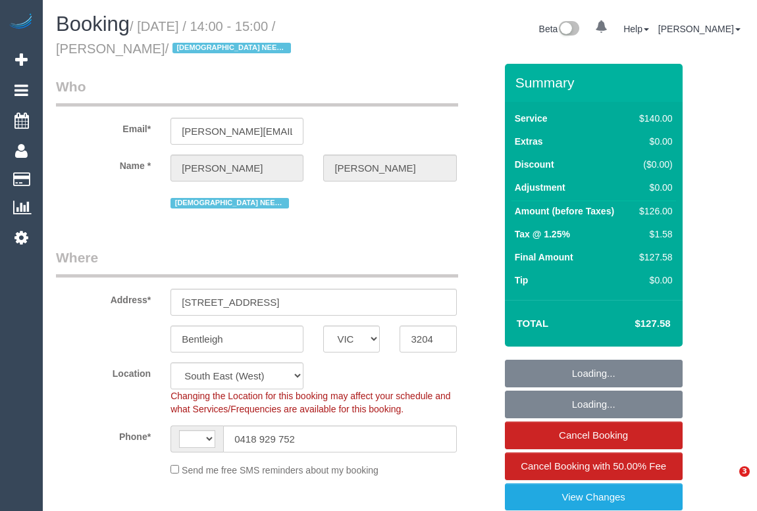
select select "VIC"
select select "string:AU"
select select "string:stripe-pm_1R7Dp82GScqysDRVtJ5pjGE8"
select select "number:28"
select select "number:16"
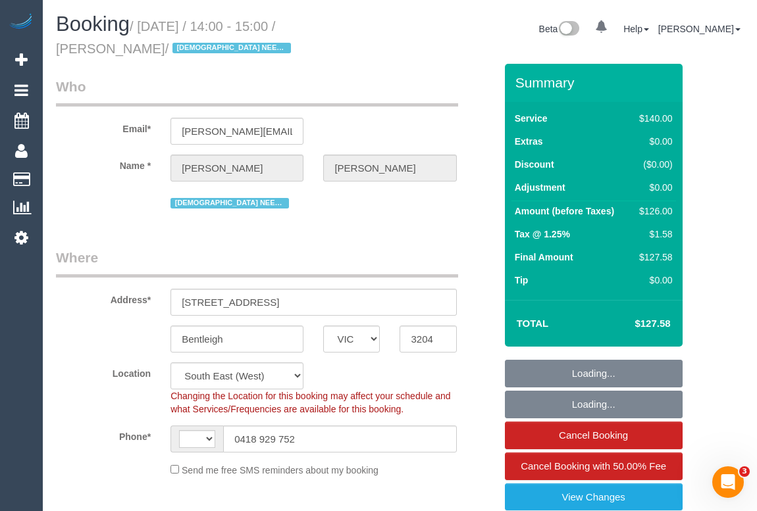
select select "number:19"
select select "number:24"
select select "number:34"
select select "number:12"
select select "object:733"
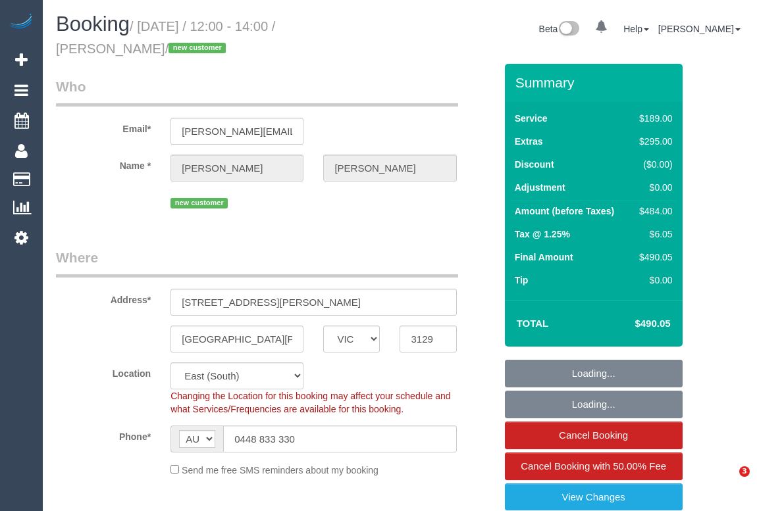
select select "VIC"
select select "number:30"
select select "number:14"
select select "number:19"
select select "number:24"
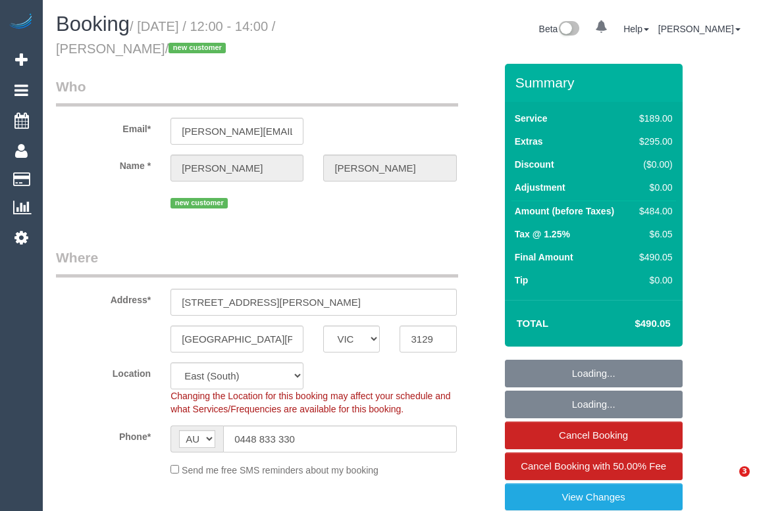
select select "number:33"
select select "number:13"
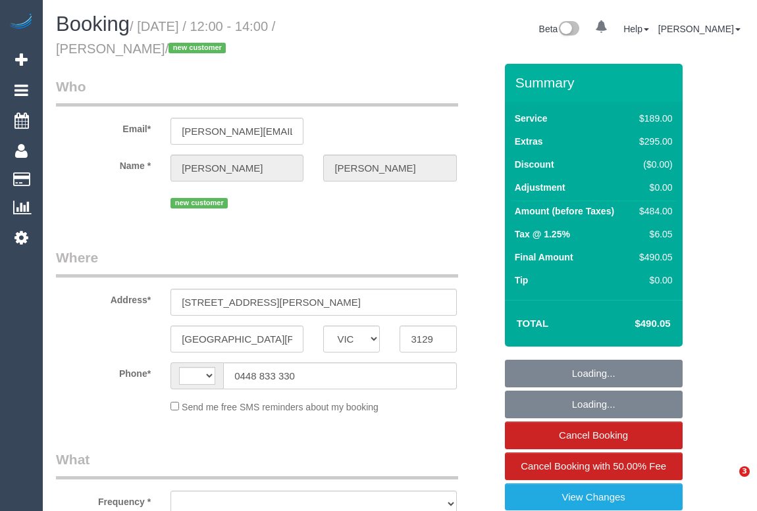
select select "VIC"
select select "string:stripe-pm_1RrAt02GScqysDRVduzm11NM"
select select "number:30"
select select "number:14"
select select "number:19"
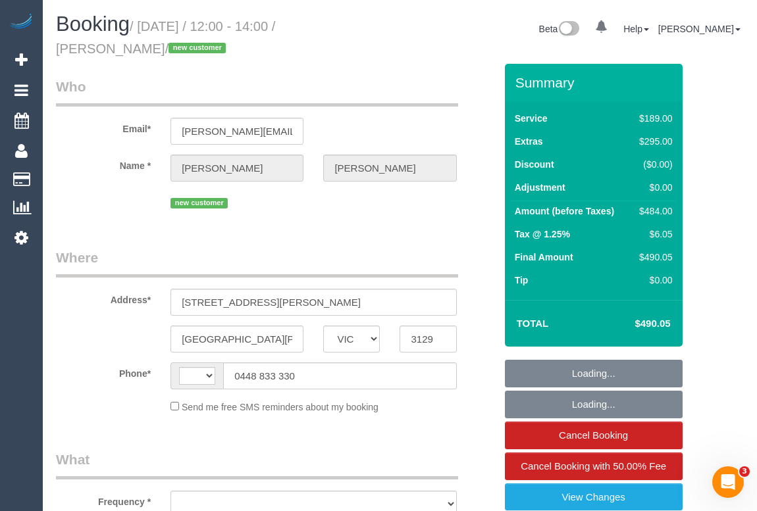
select select "number:24"
select select "number:33"
select select "number:13"
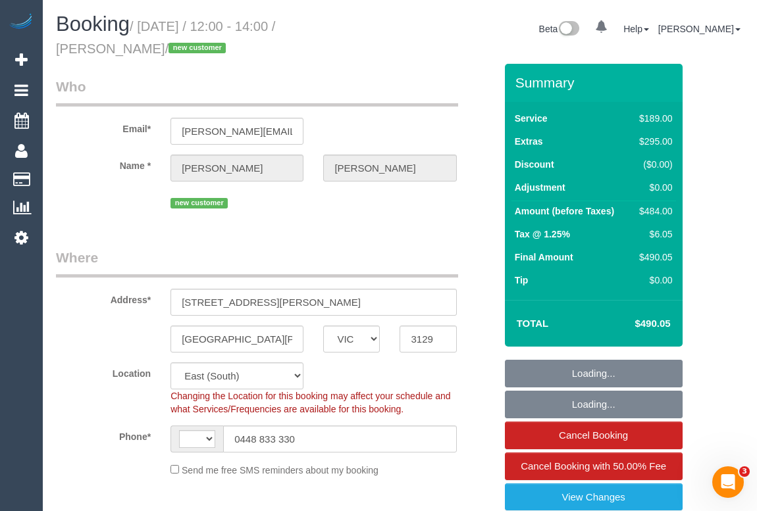
select select "string:AU"
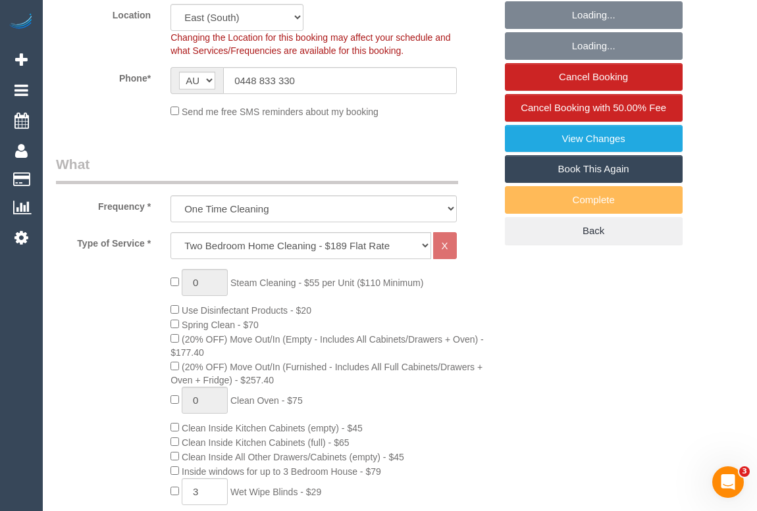
select select "object:1147"
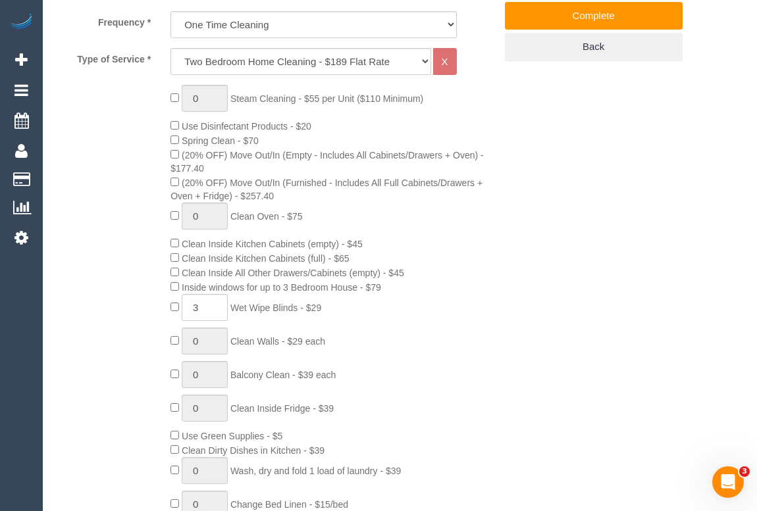
scroll to position [478, 0]
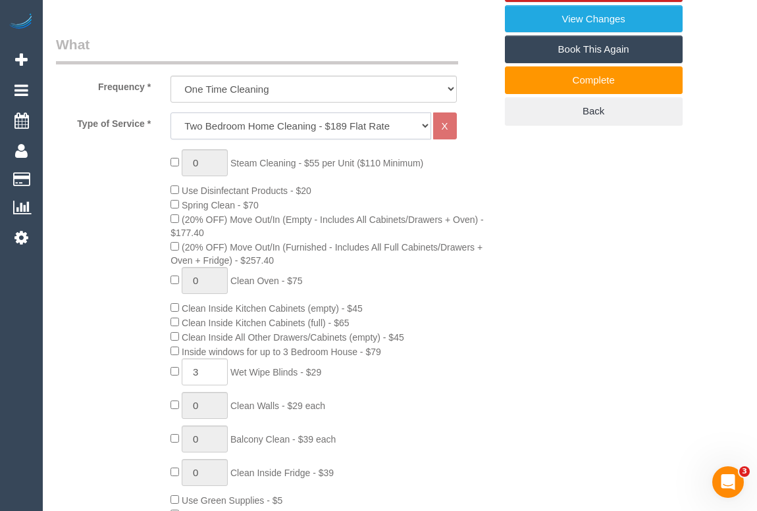
click at [424, 123] on select "Hourly Service - $70/h Hourly Service - $65/h Hourly Service - $60/h Hourly Ser…" at bounding box center [300, 126] width 260 height 27
click at [424, 126] on select "Hourly Service - $70/h Hourly Service - $65/h Hourly Service - $60/h Hourly Ser…" at bounding box center [300, 126] width 260 height 27
select select "212"
click at [170, 113] on select "Hourly Service - $70/h Hourly Service - $65/h Hourly Service - $60/h Hourly Ser…" at bounding box center [300, 126] width 260 height 27
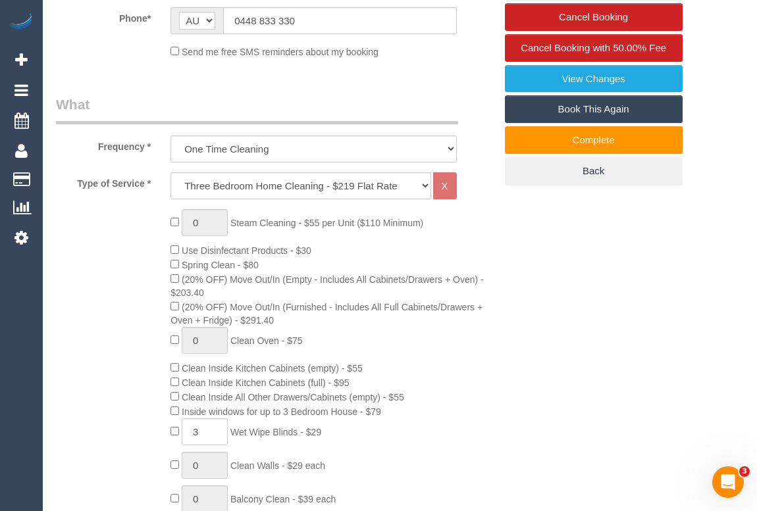
scroll to position [59, 0]
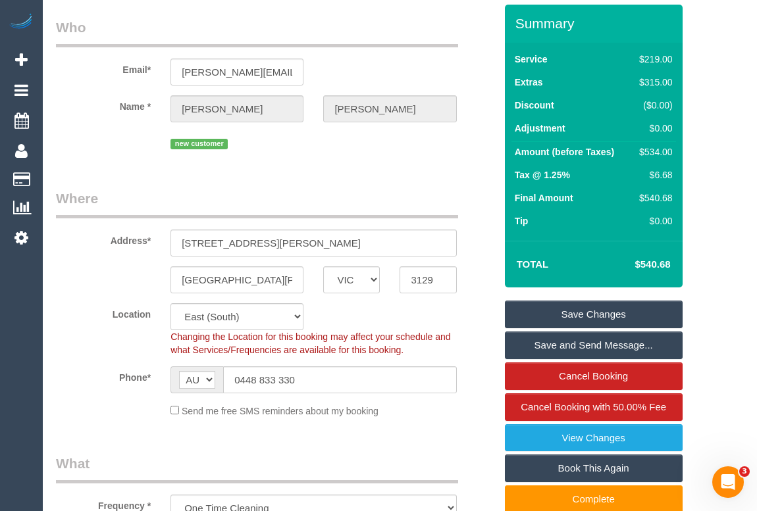
click at [565, 320] on link "Save Changes" at bounding box center [594, 315] width 178 height 28
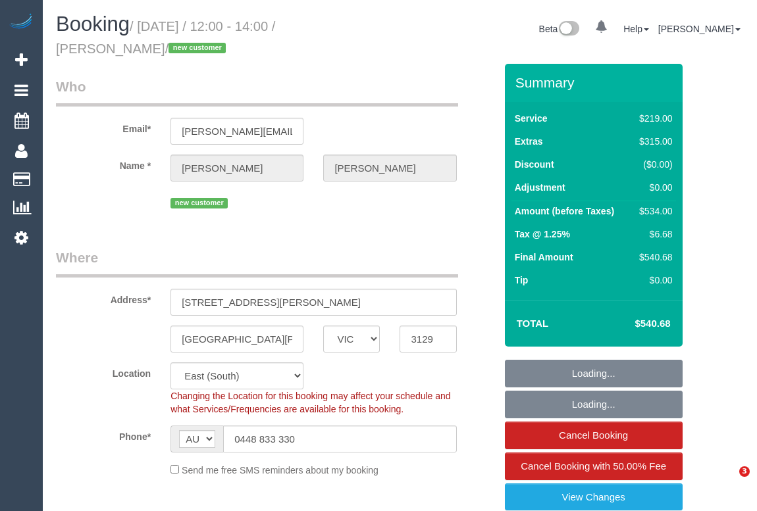
select select "VIC"
select select "number:30"
select select "number:14"
select select "number:19"
select select "number:24"
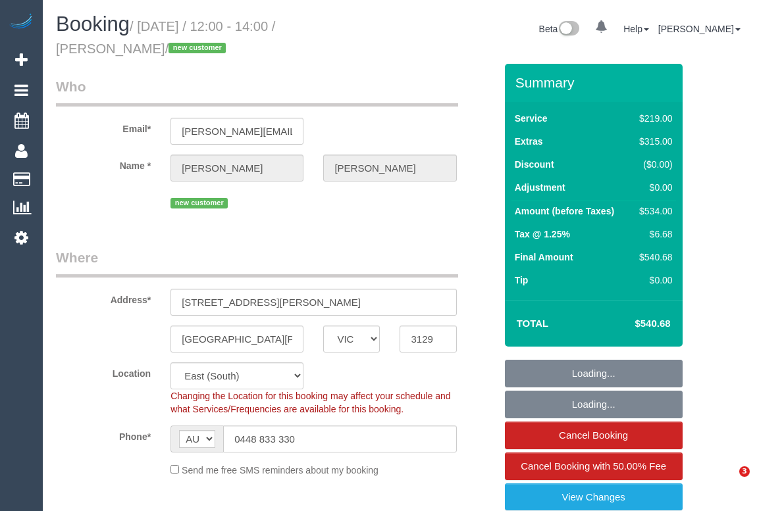
select select "number:33"
select select "number:13"
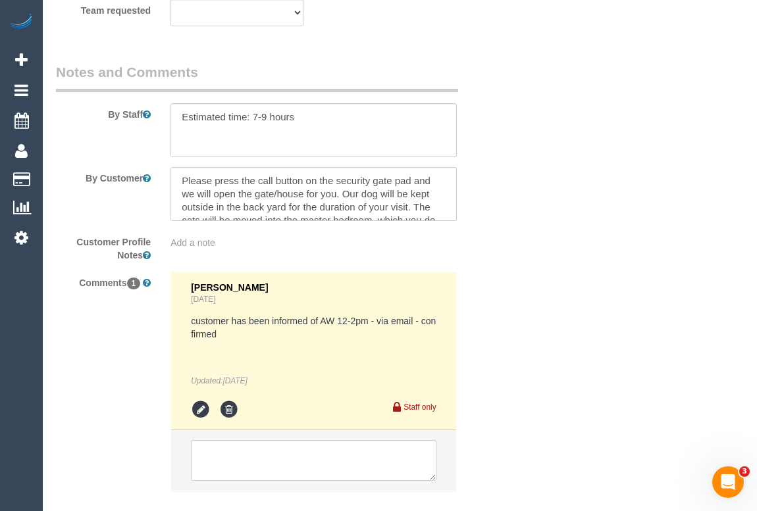
scroll to position [2153, 0]
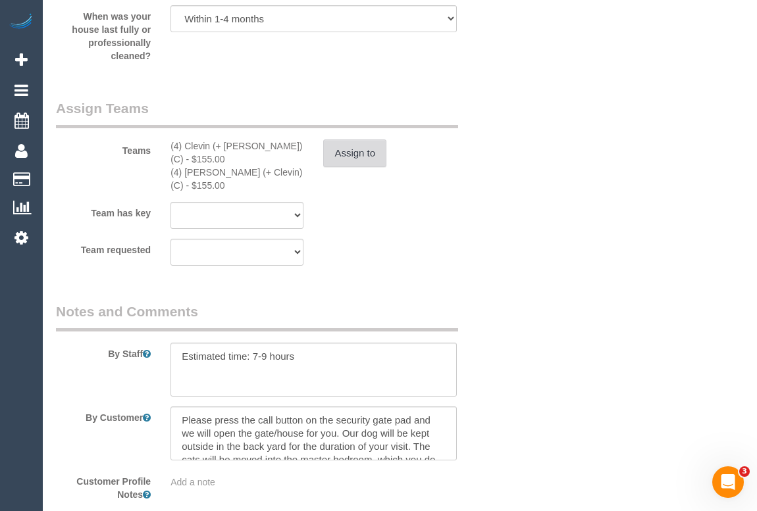
click at [348, 151] on button "Assign to" at bounding box center [354, 154] width 63 height 28
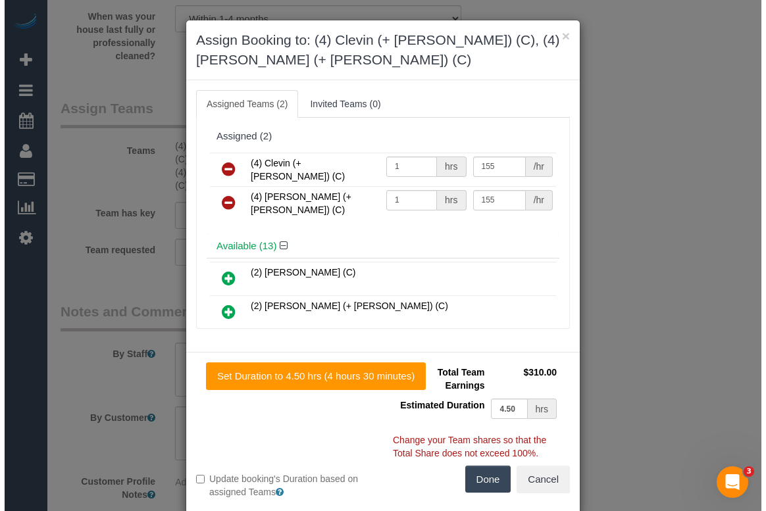
scroll to position [2140, 0]
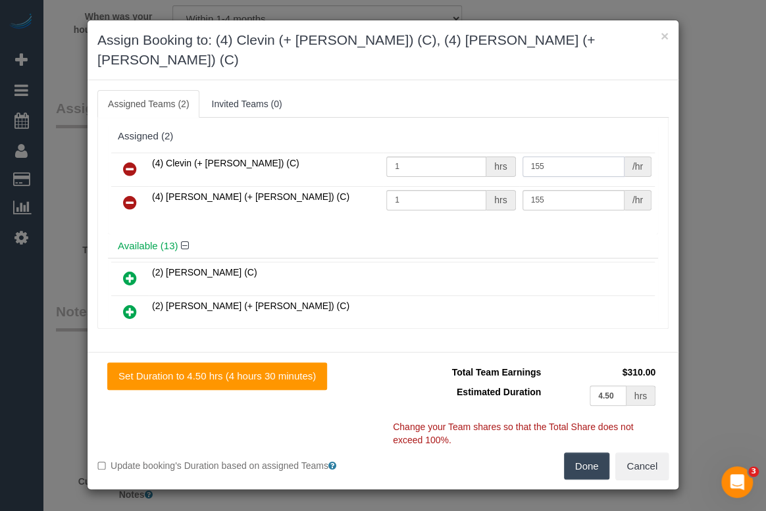
drag, startPoint x: 544, startPoint y: 143, endPoint x: 516, endPoint y: 140, distance: 27.8
click at [522, 157] on input "155" at bounding box center [573, 167] width 102 height 20
type input "170"
drag, startPoint x: 562, startPoint y: 179, endPoint x: 463, endPoint y: 181, distance: 99.4
click at [467, 186] on tr "(4) Noel (+ Clevin) (C) 1 hrs 155 /hr" at bounding box center [383, 203] width 544 height 34
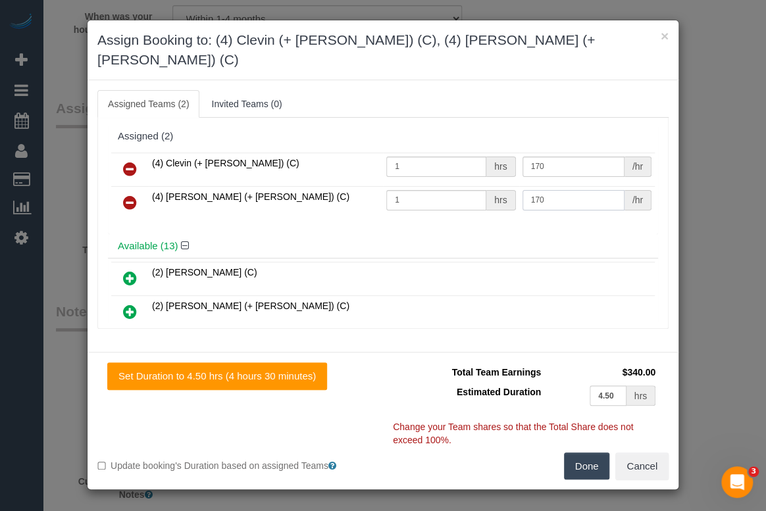
type input "170"
click at [593, 453] on button "Done" at bounding box center [587, 467] width 46 height 28
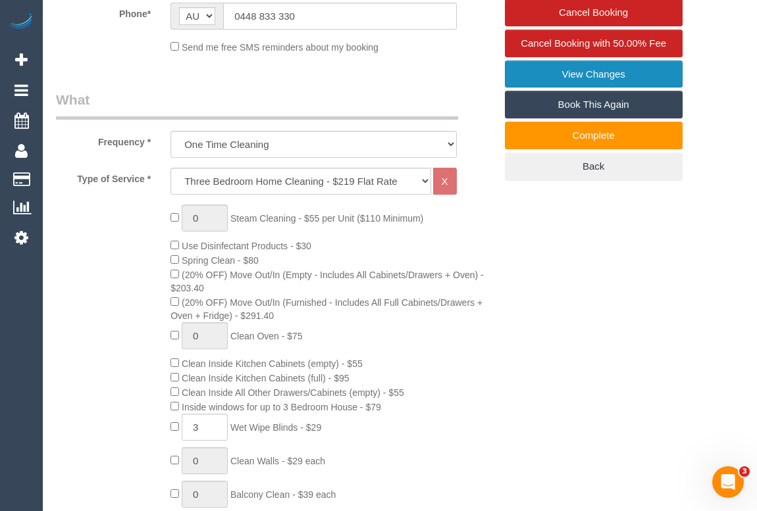
scroll to position [179, 0]
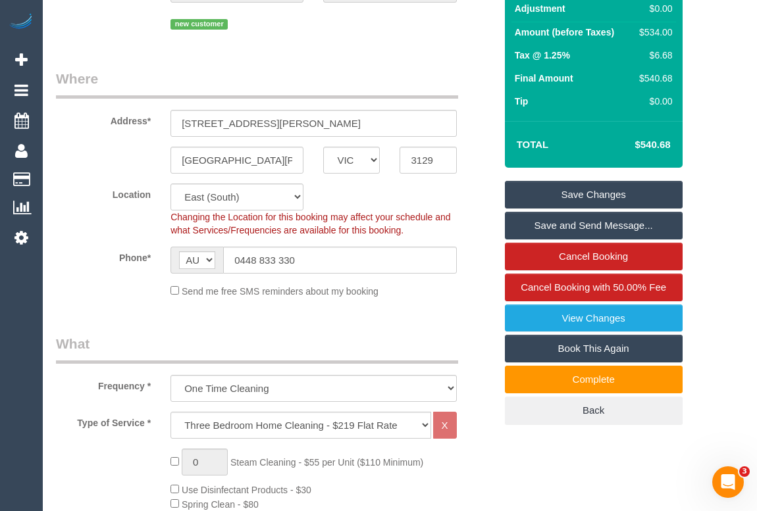
click at [598, 198] on link "Save Changes" at bounding box center [594, 195] width 178 height 28
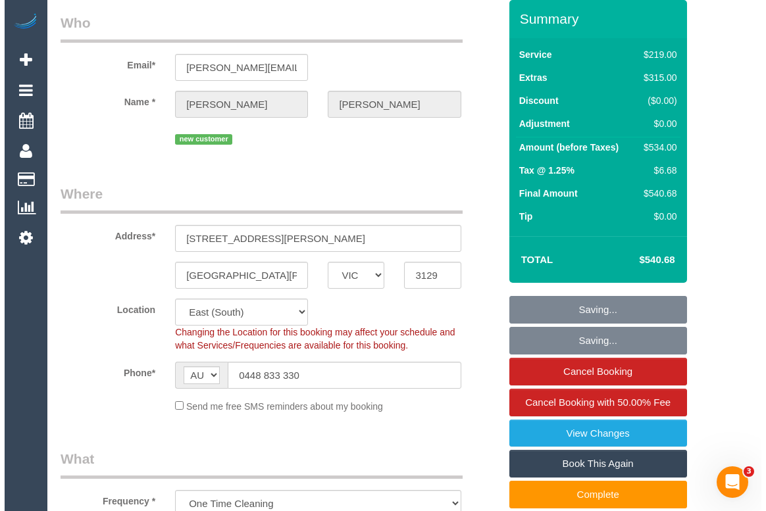
scroll to position [0, 0]
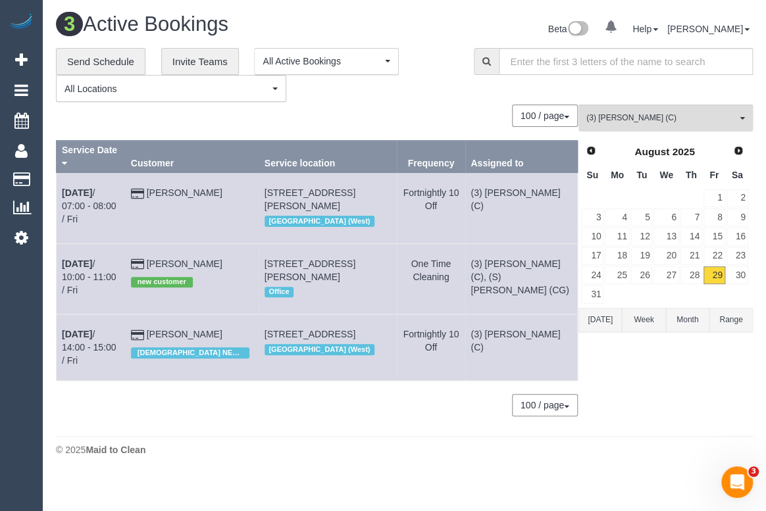
click at [697, 405] on div "(3) Nethaki Fernando (C) All Teams Remove Team Filters (0) Account - Tech (0) O…" at bounding box center [665, 267] width 174 height 325
click at [382, 451] on footer "© 2025 Maid to Clean" at bounding box center [404, 449] width 697 height 26
click at [428, 97] on div "**********" at bounding box center [255, 75] width 398 height 55
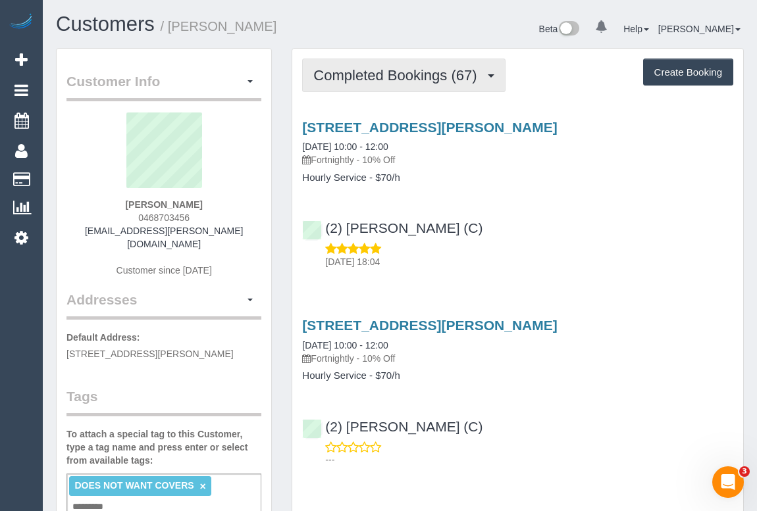
drag, startPoint x: 405, startPoint y: 78, endPoint x: 403, endPoint y: 112, distance: 33.6
click at [405, 78] on span "Completed Bookings (67)" at bounding box center [398, 75] width 170 height 16
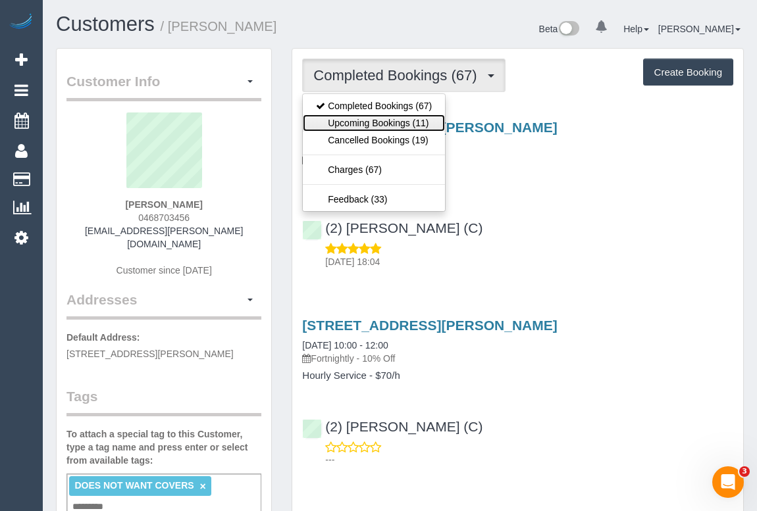
click at [394, 119] on link "Upcoming Bookings (11)" at bounding box center [374, 122] width 142 height 17
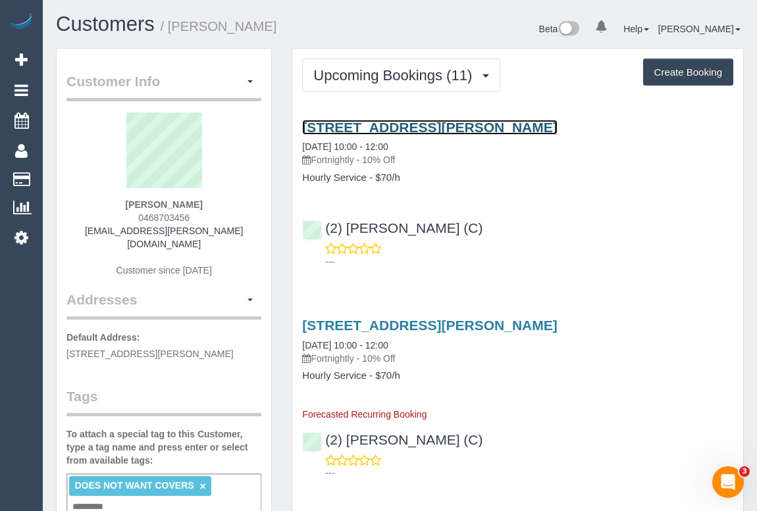
click at [419, 122] on link "5 Woody Lane, Alphington, VIC 3078" at bounding box center [429, 127] width 255 height 15
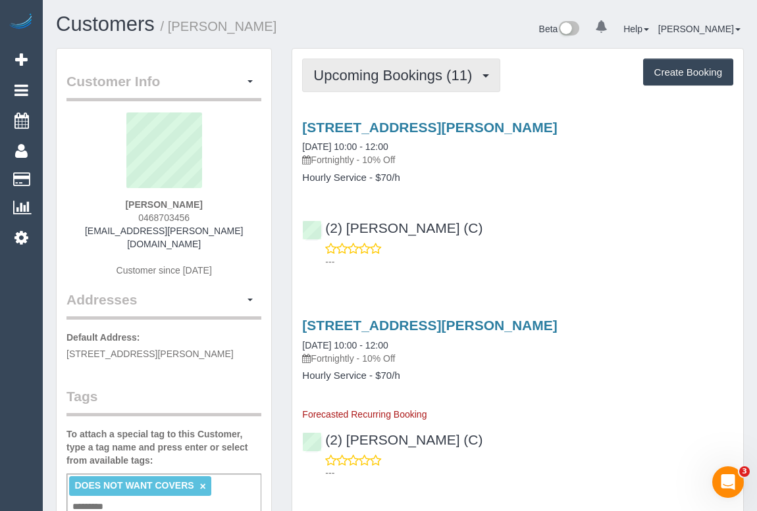
click at [365, 79] on span "Upcoming Bookings (11)" at bounding box center [395, 75] width 165 height 16
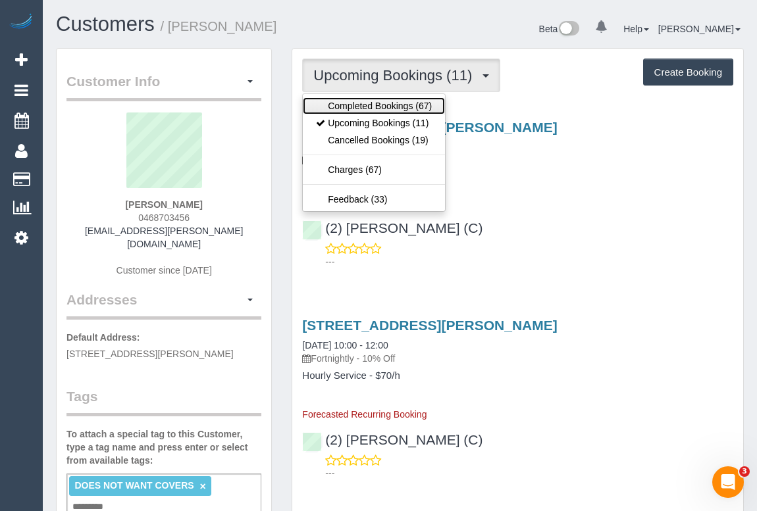
click at [370, 107] on link "Completed Bookings (67)" at bounding box center [374, 105] width 142 height 17
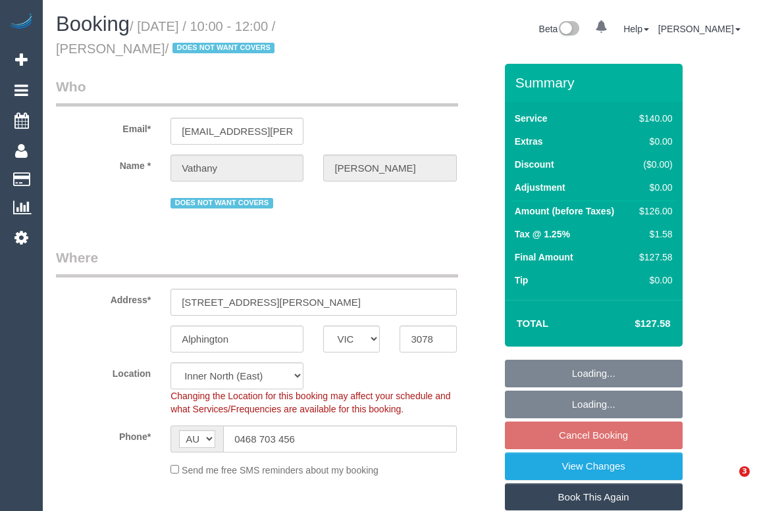
select select "VIC"
select select "spot1"
select select "number:29"
select select "number:14"
select select "number:19"
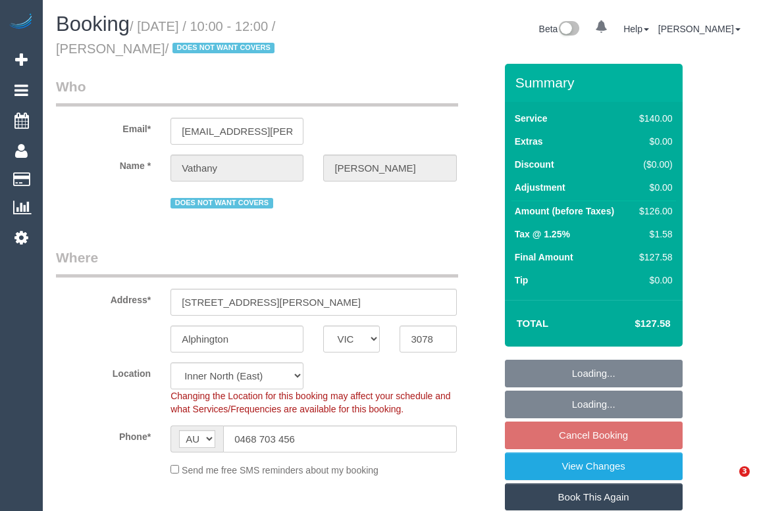
select select "number:22"
select select "number:11"
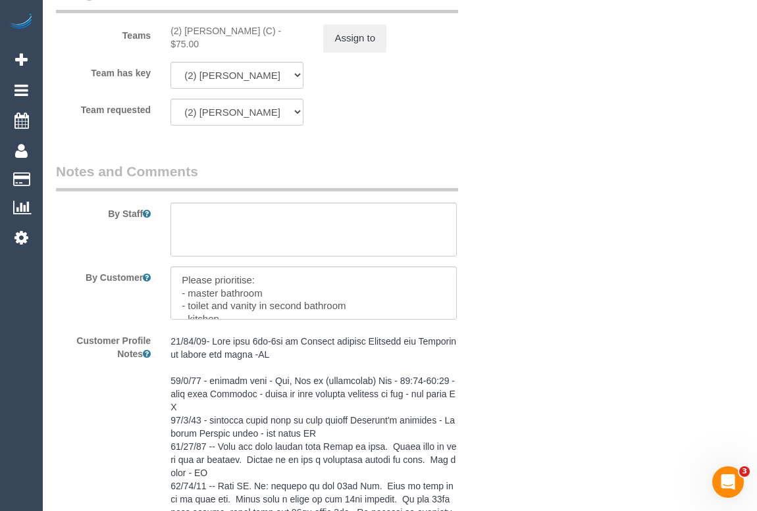
scroll to position [2010, 0]
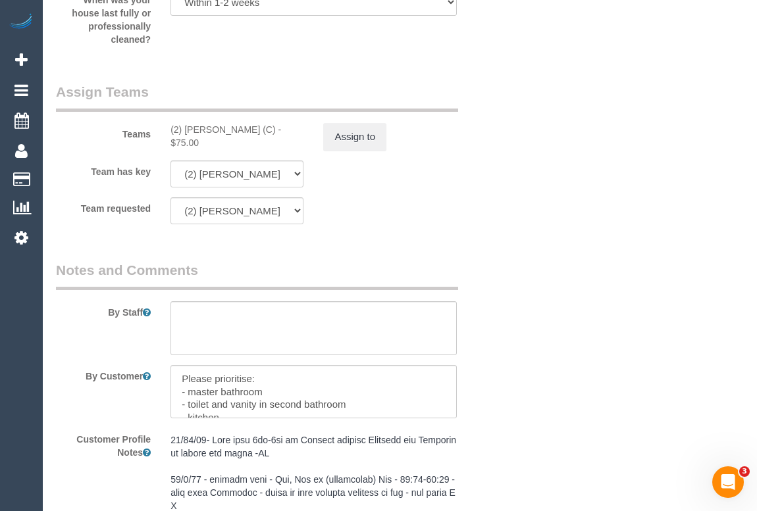
drag, startPoint x: 185, startPoint y: 128, endPoint x: 272, endPoint y: 128, distance: 87.5
click at [272, 128] on div "(2) Angelica Ramos (C) - $75.00" at bounding box center [237, 136] width 153 height 26
click at [359, 134] on button "Assign to" at bounding box center [354, 137] width 63 height 28
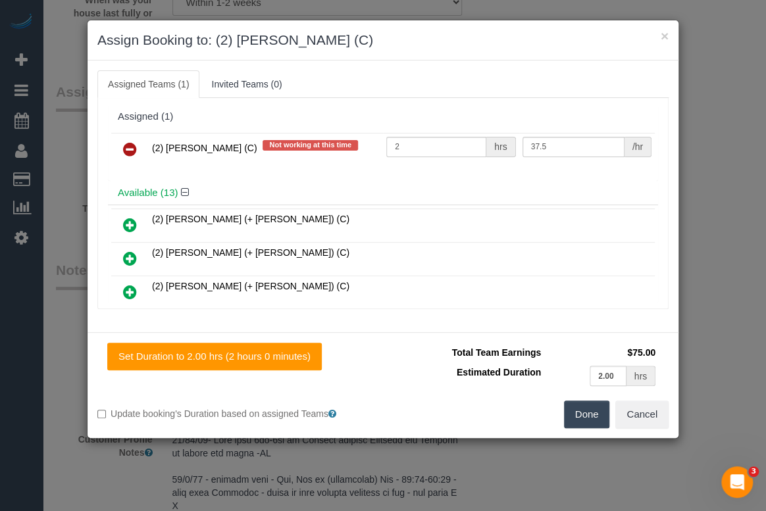
drag, startPoint x: 132, startPoint y: 145, endPoint x: 147, endPoint y: 151, distance: 15.6
click at [134, 145] on icon at bounding box center [130, 149] width 14 height 16
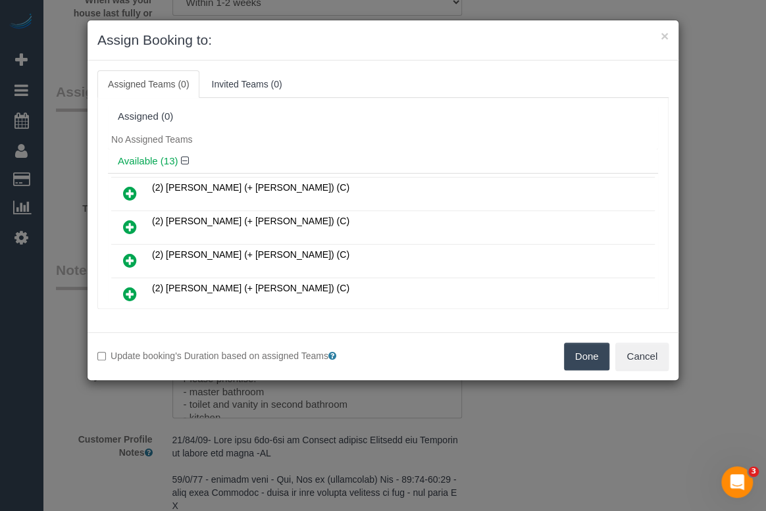
click at [585, 357] on button "Done" at bounding box center [587, 357] width 46 height 28
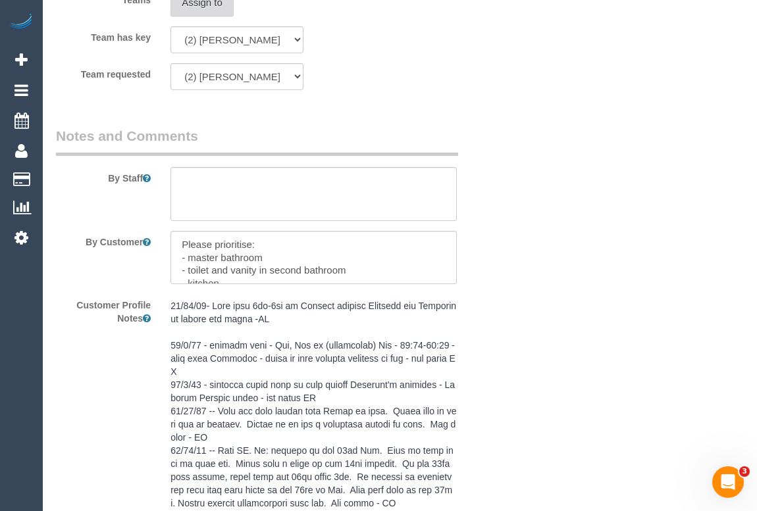
scroll to position [2369, 0]
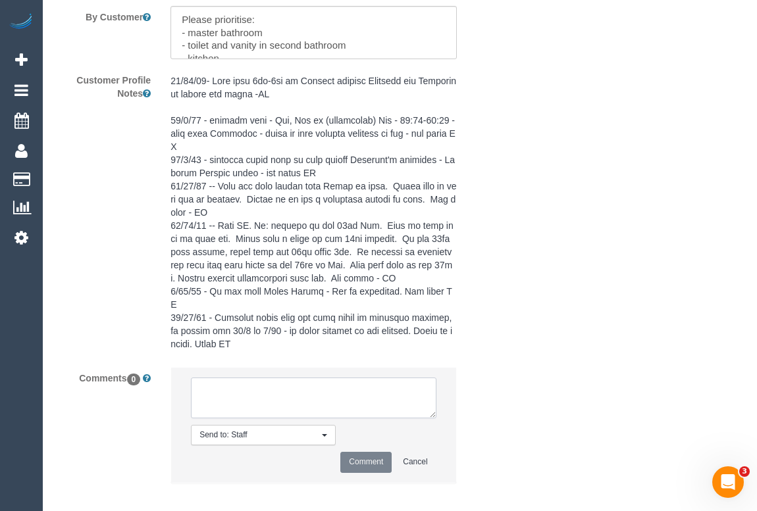
click at [223, 378] on textarea at bounding box center [313, 398] width 245 height 41
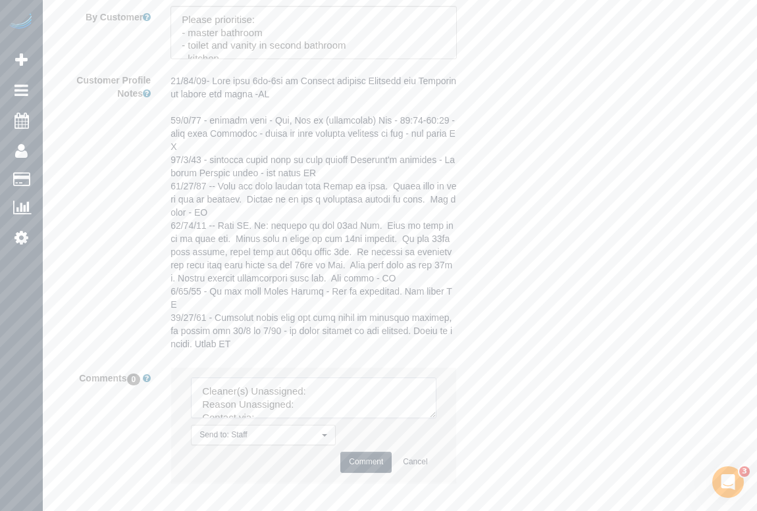
click at [333, 378] on textarea at bounding box center [313, 398] width 245 height 41
paste textarea "(2) Angelica Ramos (C) -"
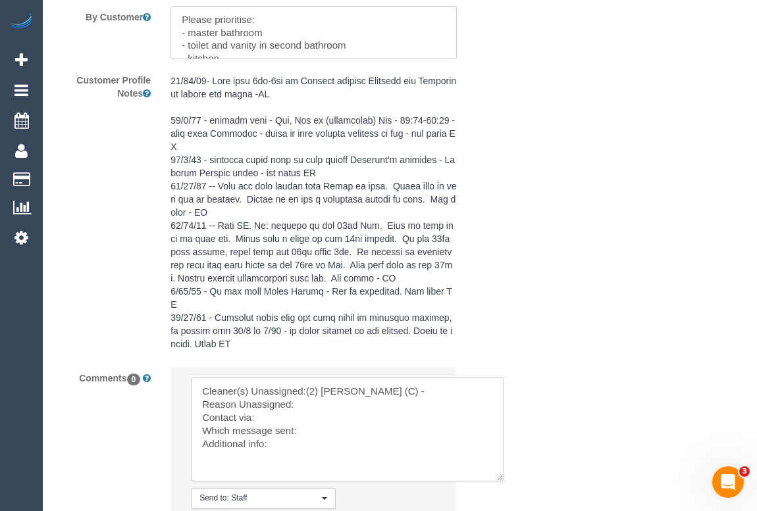
drag, startPoint x: 427, startPoint y: 399, endPoint x: 375, endPoint y: 410, distance: 53.2
click at [496, 463] on textarea at bounding box center [347, 430] width 313 height 104
click at [316, 394] on textarea at bounding box center [348, 430] width 314 height 105
drag, startPoint x: 274, startPoint y: 403, endPoint x: 276, endPoint y: 411, distance: 7.5
click at [274, 403] on textarea at bounding box center [348, 430] width 314 height 105
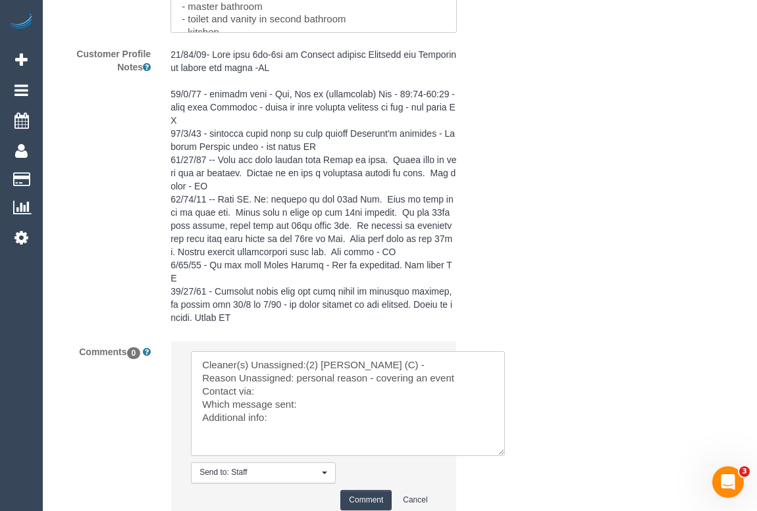
scroll to position [2487, 0]
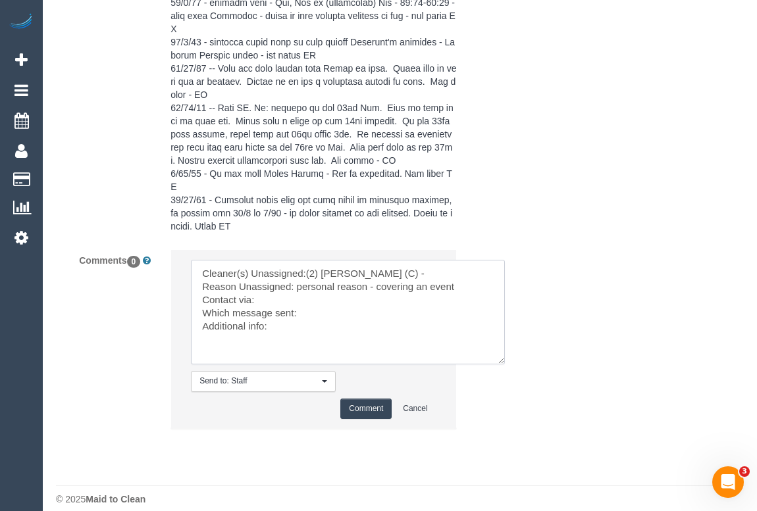
click at [316, 295] on textarea at bounding box center [348, 312] width 314 height 105
paste textarea "Following Day Options SMS"
click at [272, 286] on textarea at bounding box center [348, 312] width 314 height 105
click at [291, 315] on textarea at bounding box center [348, 312] width 314 height 105
type textarea "Cleaner(s) Unassigned:(2) Angelica Ramos (C) - Reason Unassigned: personal reas…"
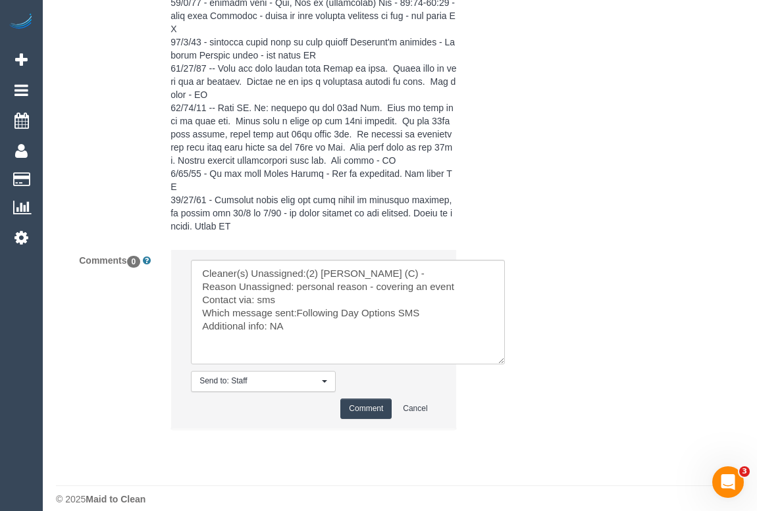
click at [361, 399] on button "Comment" at bounding box center [365, 409] width 51 height 20
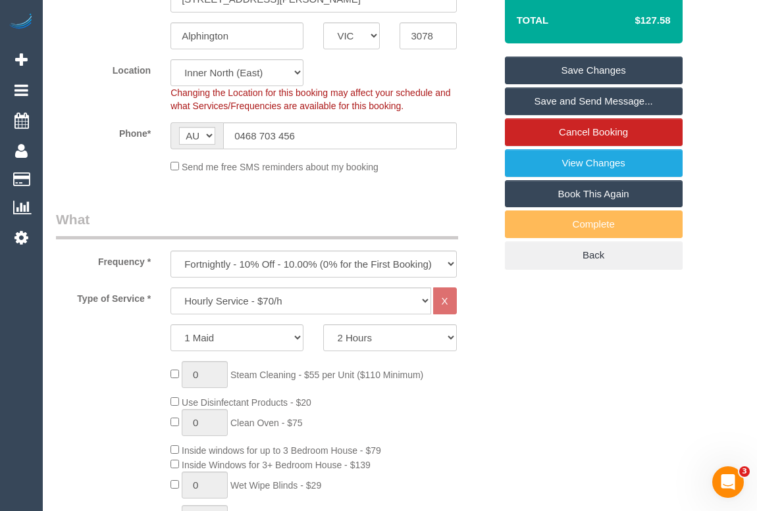
scroll to position [273, 0]
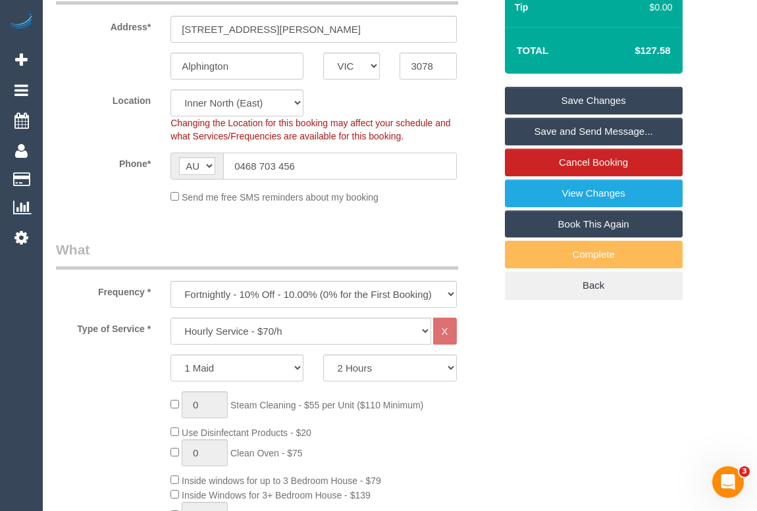
drag, startPoint x: 302, startPoint y: 167, endPoint x: 220, endPoint y: 164, distance: 82.3
click at [220, 164] on div "AF AL DZ AD AO AI AQ AG AR AM AW AU AT AZ BS BH BD BB BY BE BZ BJ BM BT BO BA B…" at bounding box center [313, 166] width 286 height 27
click at [653, 95] on link "Save Changes" at bounding box center [594, 101] width 178 height 28
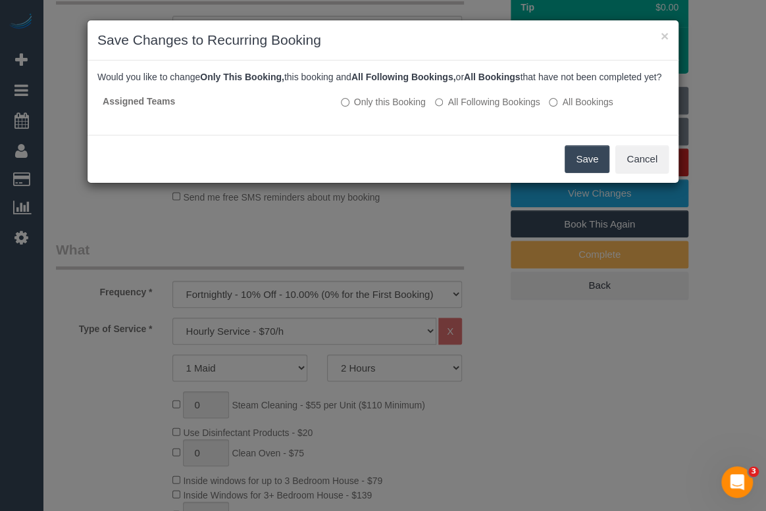
click at [590, 168] on button "Save" at bounding box center [587, 159] width 45 height 28
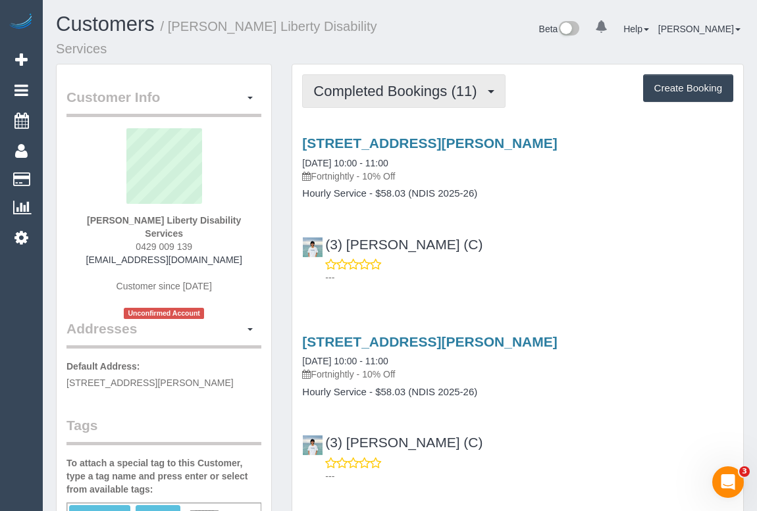
click at [399, 92] on span "Completed Bookings (11)" at bounding box center [398, 91] width 170 height 16
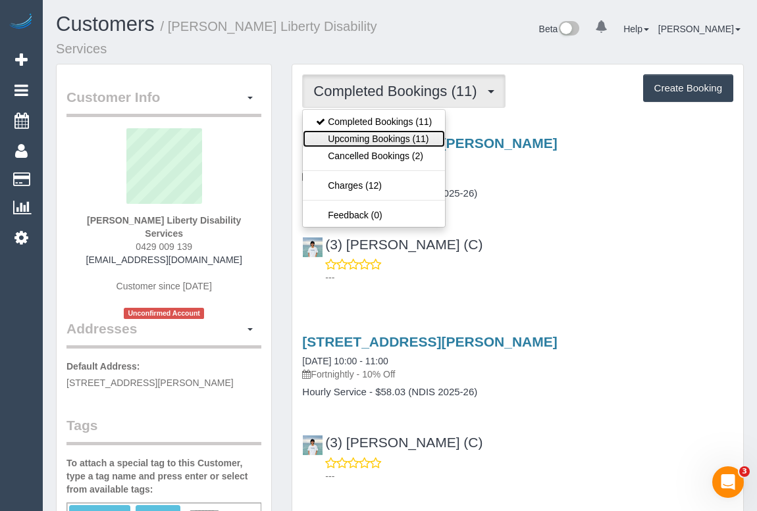
click at [394, 139] on link "Upcoming Bookings (11)" at bounding box center [374, 138] width 142 height 17
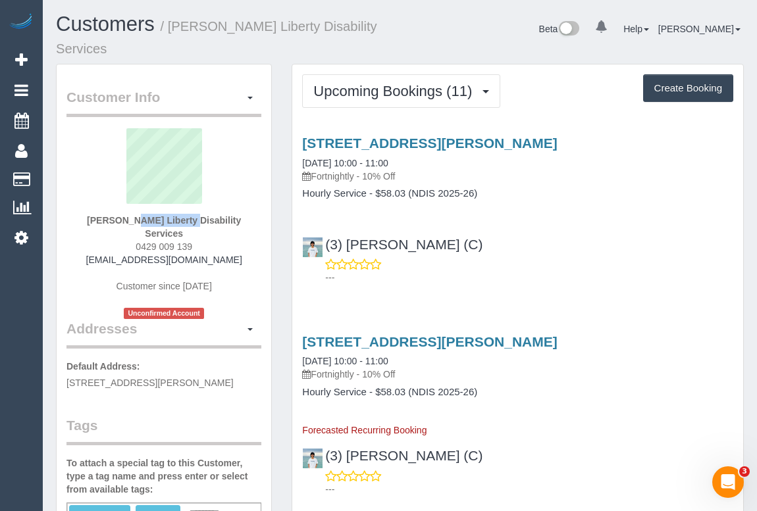
drag, startPoint x: 92, startPoint y: 220, endPoint x: 157, endPoint y: 220, distance: 64.5
click at [157, 220] on div "[PERSON_NAME] Liberty Disability Services 0429 009 139 [EMAIL_ADDRESS][DOMAIN_N…" at bounding box center [163, 223] width 195 height 191
copy strong "[PERSON_NAME]"
click at [593, 237] on div "(3) [PERSON_NAME] (C) ---" at bounding box center [517, 255] width 451 height 59
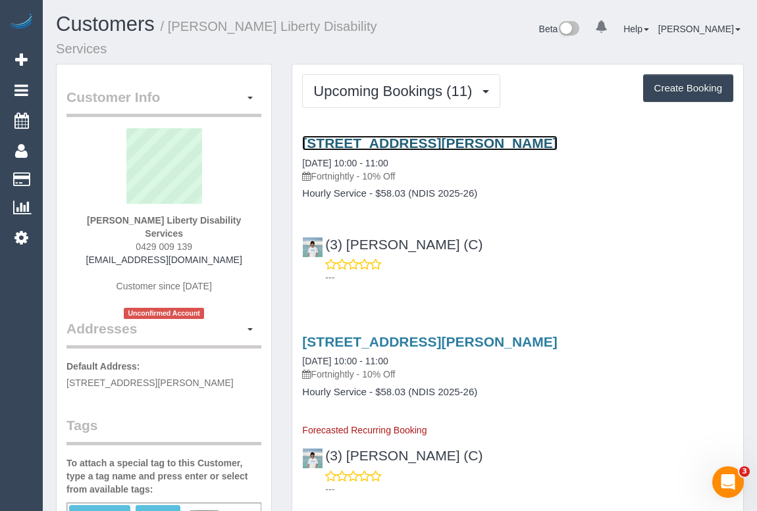
click at [387, 138] on link "[STREET_ADDRESS][PERSON_NAME]" at bounding box center [429, 143] width 255 height 15
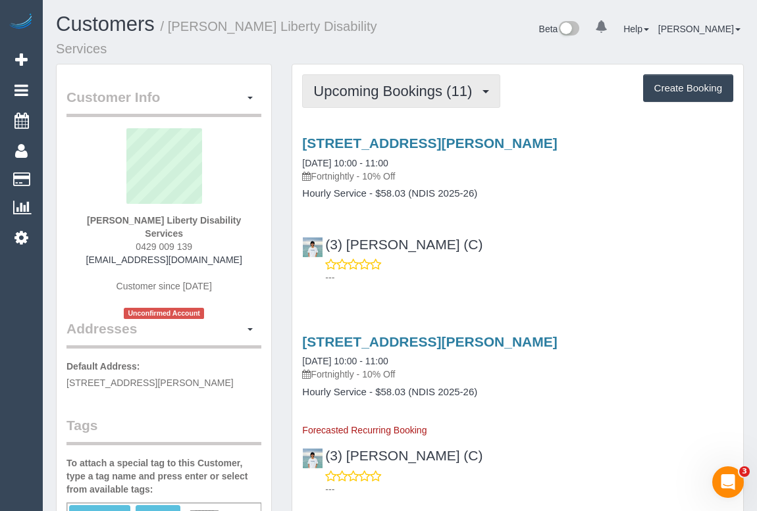
click at [390, 95] on span "Upcoming Bookings (11)" at bounding box center [395, 91] width 165 height 16
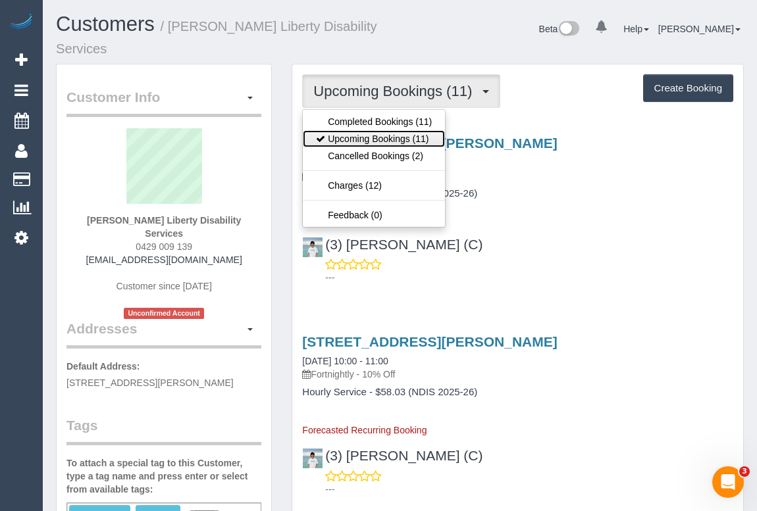
click at [382, 139] on link "Upcoming Bookings (11)" at bounding box center [374, 138] width 142 height 17
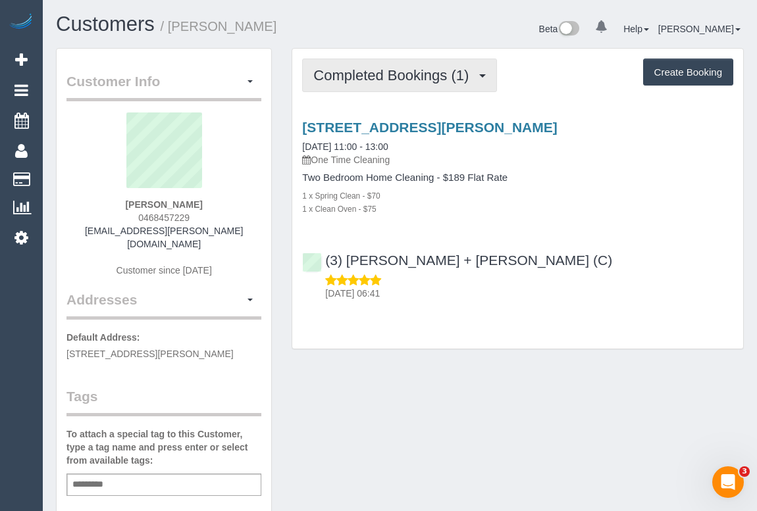
click at [365, 76] on span "Completed Bookings (1)" at bounding box center [394, 75] width 162 height 16
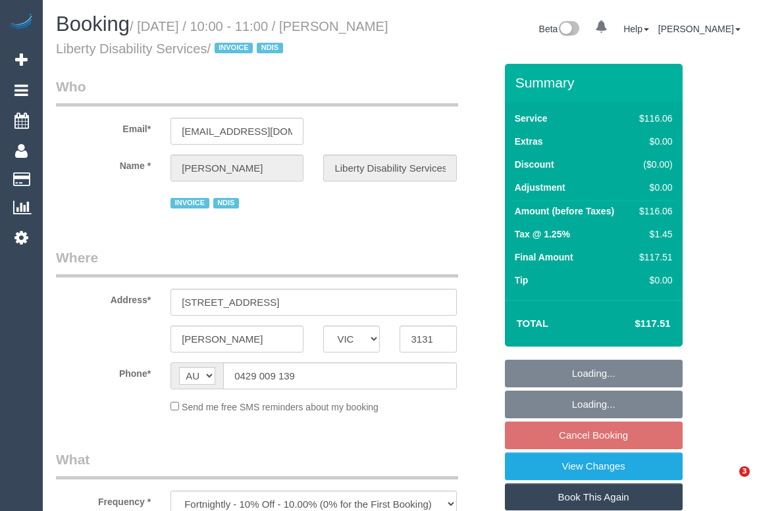
select select "VIC"
select select "number:28"
select select "number:14"
select select "number:19"
select select "number:25"
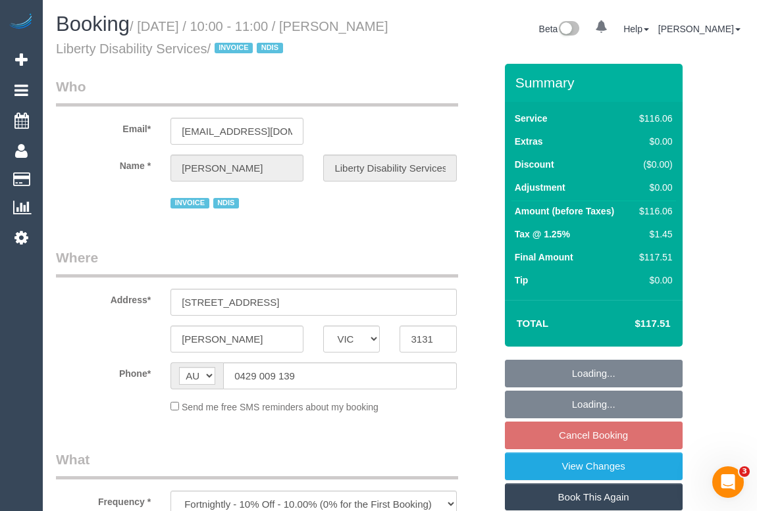
select select "number:35"
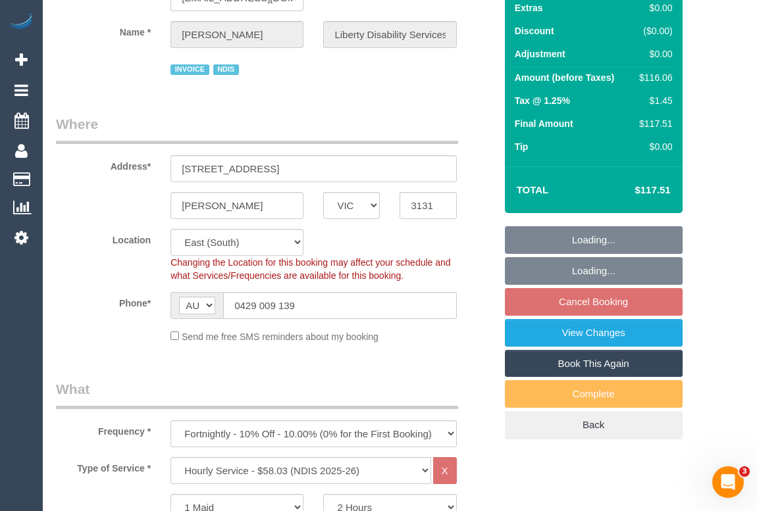
scroll to position [239, 0]
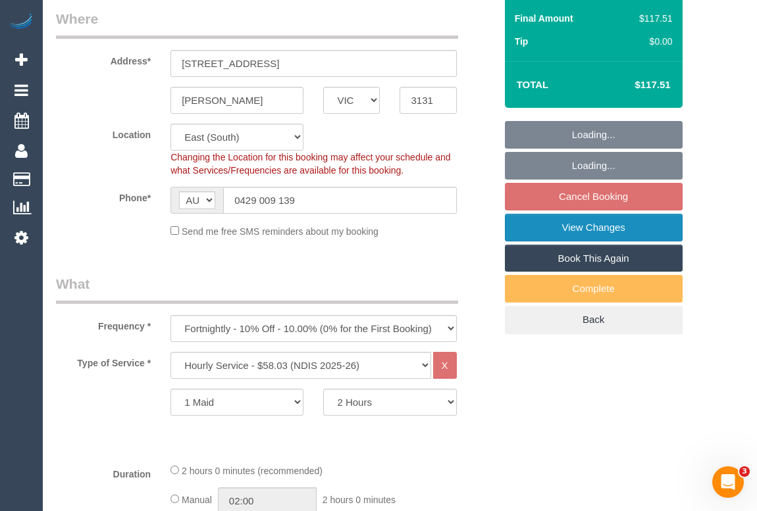
select select "object:1177"
click at [578, 202] on fieldset "Loading... Loading... Cancel Booking View Changes Book This Again Complete Back" at bounding box center [594, 227] width 178 height 213
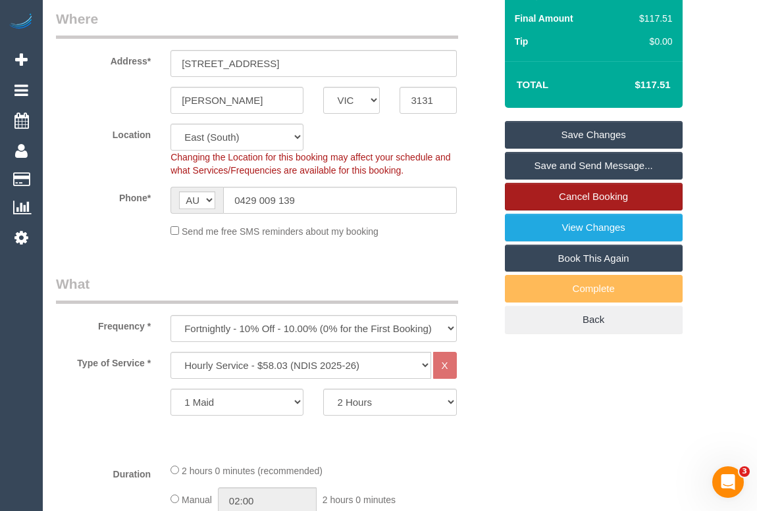
click at [582, 191] on link "Cancel Booking" at bounding box center [594, 197] width 178 height 28
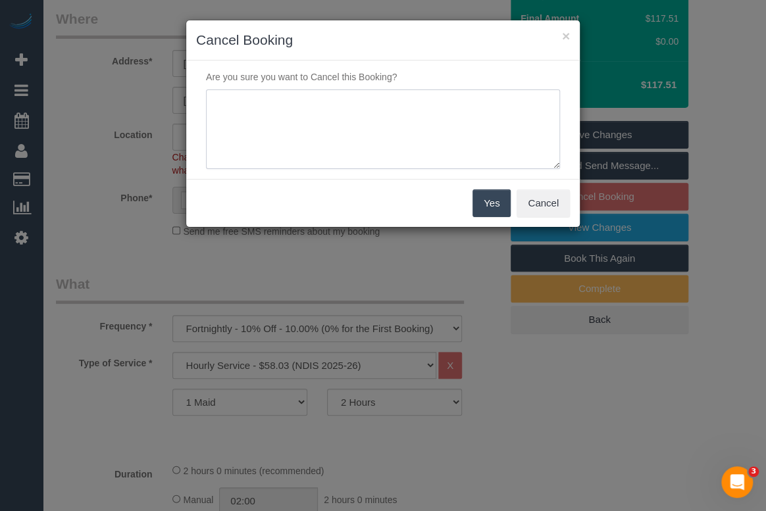
click at [282, 110] on textarea at bounding box center [383, 129] width 354 height 80
type textarea "Customer is away - sms - OM"
click at [490, 203] on button "Yes" at bounding box center [491, 204] width 38 height 28
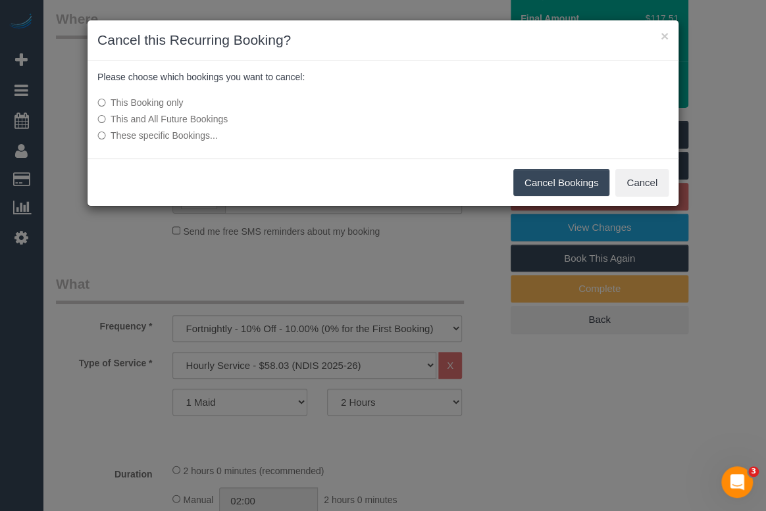
click at [536, 184] on button "Cancel Bookings" at bounding box center [561, 183] width 97 height 28
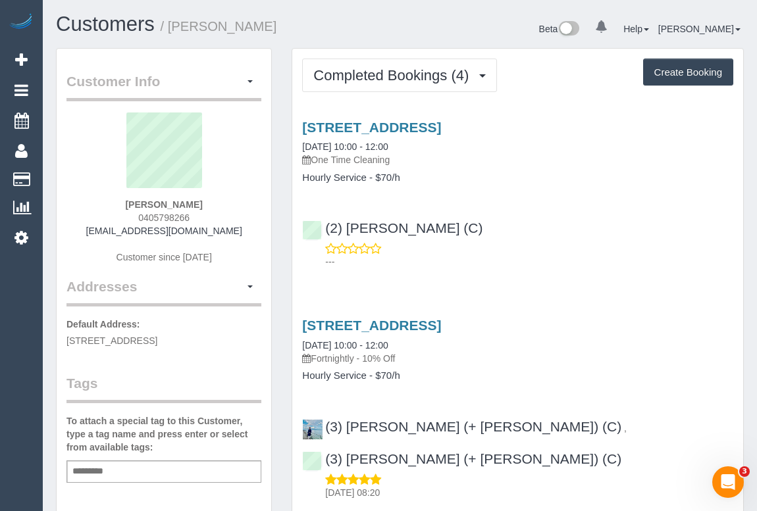
click at [582, 268] on div "[STREET_ADDRESS] [DATE] 10:00 - 12:00 One Time Cleaning Hourly Service - $70/h …" at bounding box center [517, 192] width 451 height 166
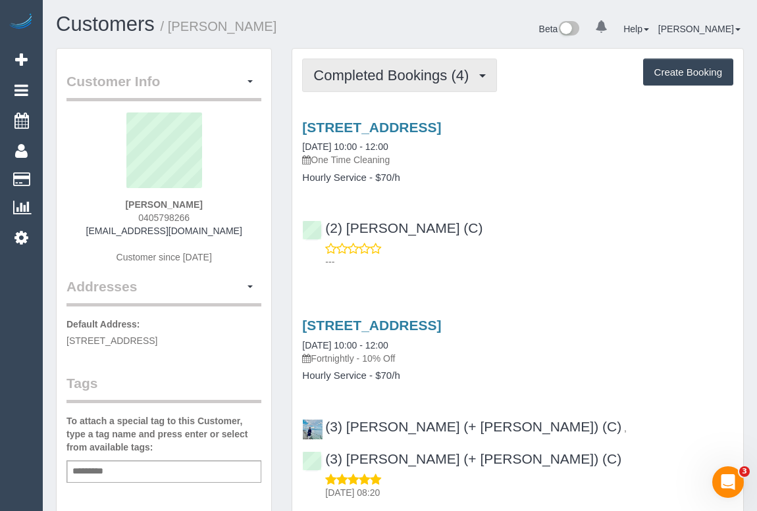
click at [400, 76] on span "Completed Bookings (4)" at bounding box center [394, 75] width 162 height 16
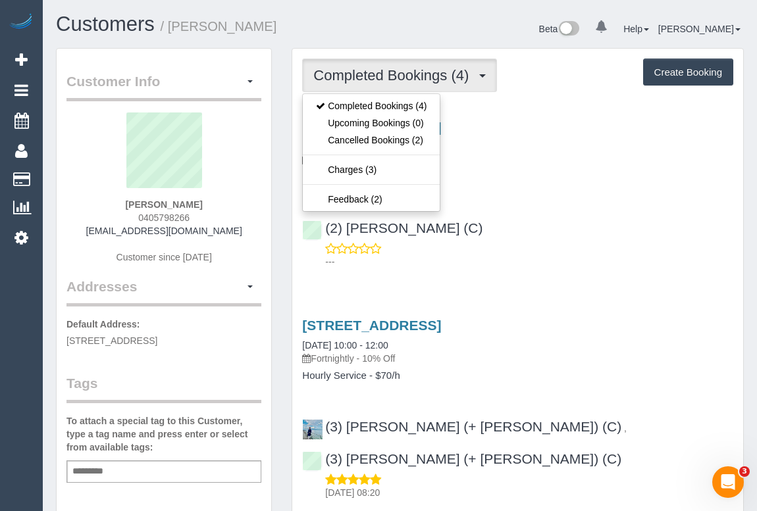
drag, startPoint x: 526, startPoint y: 204, endPoint x: 524, endPoint y: 241, distance: 36.9
click at [527, 204] on div "[STREET_ADDRESS] [DATE] 10:00 - 12:00 One Time Cleaning Hourly Service - $70/h …" at bounding box center [517, 192] width 451 height 166
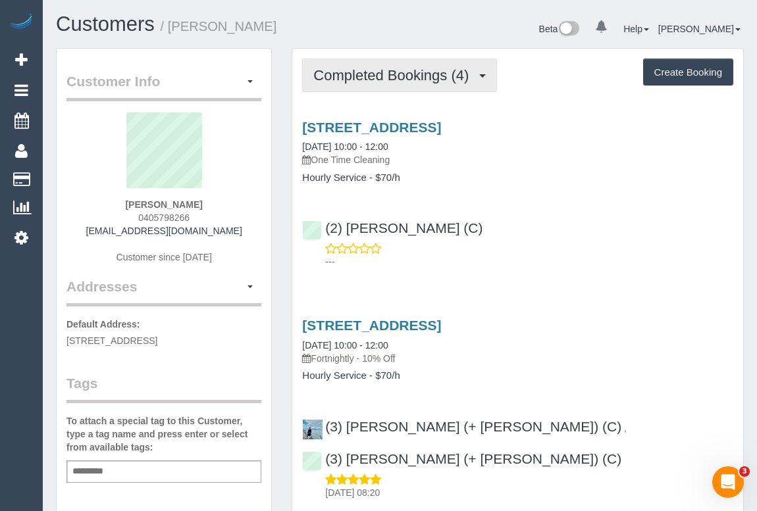
click at [309, 60] on button "Completed Bookings (4)" at bounding box center [399, 76] width 195 height 34
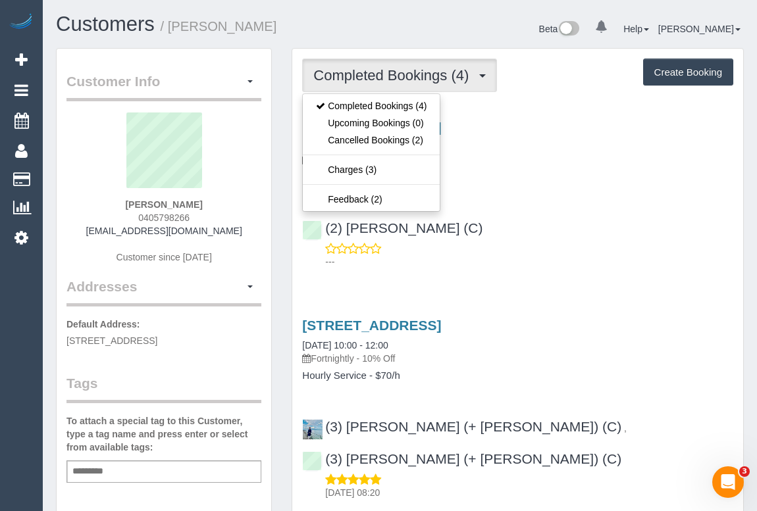
drag, startPoint x: 599, startPoint y: 175, endPoint x: 450, endPoint y: 136, distance: 154.5
click at [598, 172] on h4 "Hourly Service - $70/h" at bounding box center [517, 177] width 431 height 11
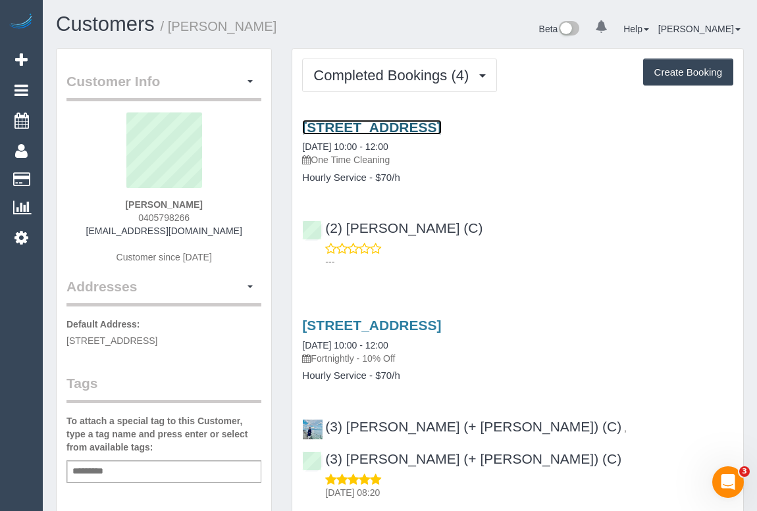
click at [422, 127] on link "17 Rose Street, Coburg, VIC 3058" at bounding box center [371, 127] width 139 height 15
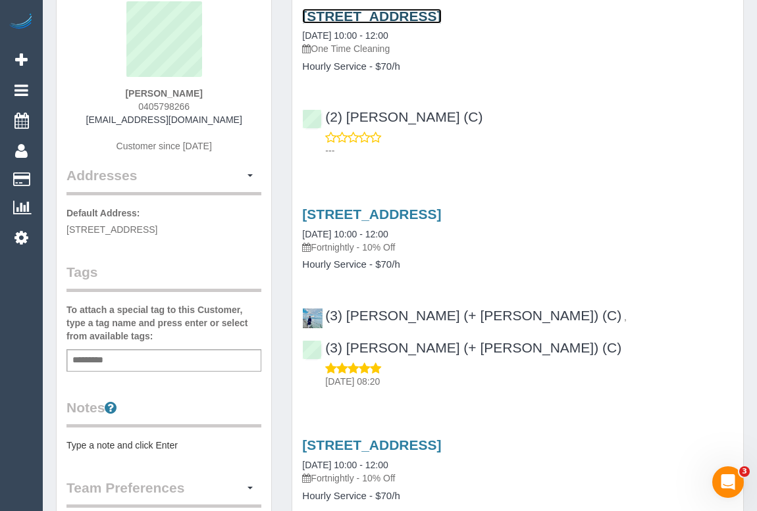
scroll to position [239, 0]
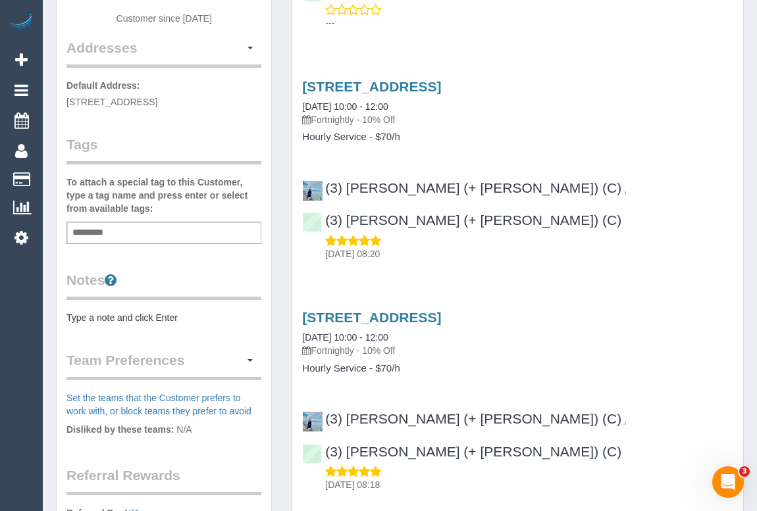
click at [118, 230] on div "Add a tag" at bounding box center [163, 233] width 195 height 22
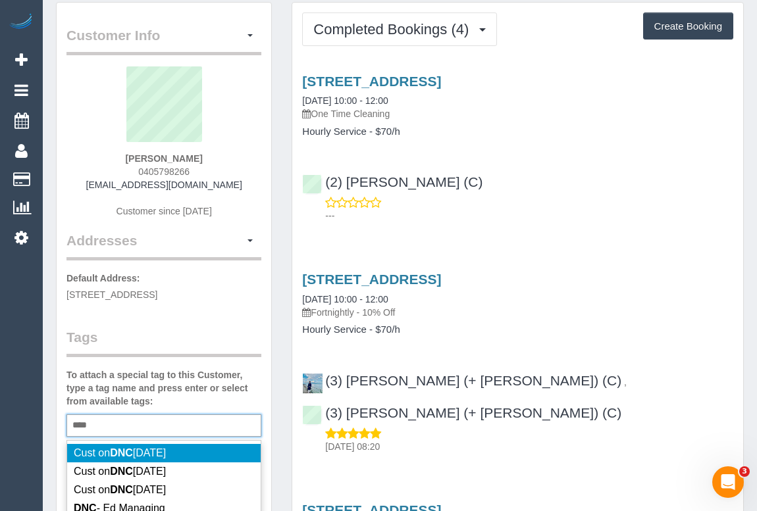
scroll to position [0, 0]
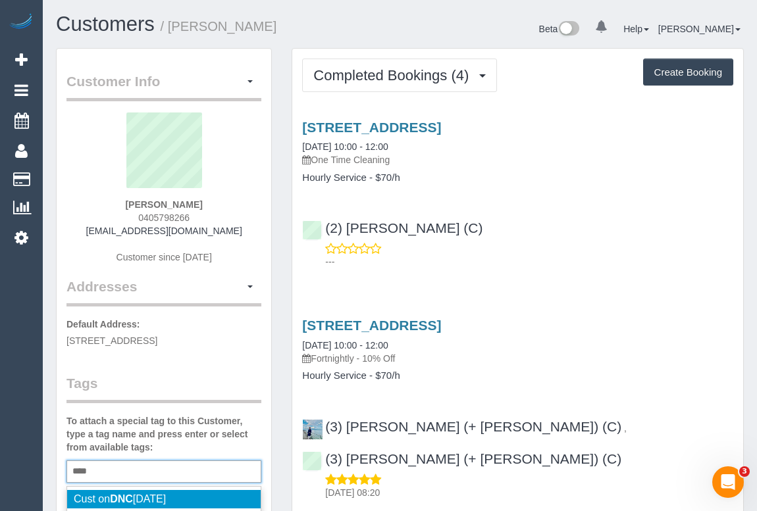
drag, startPoint x: 114, startPoint y: 474, endPoint x: 88, endPoint y: 465, distance: 27.7
click at [115, 472] on div "*** DNC" at bounding box center [163, 472] width 195 height 22
type input "**********"
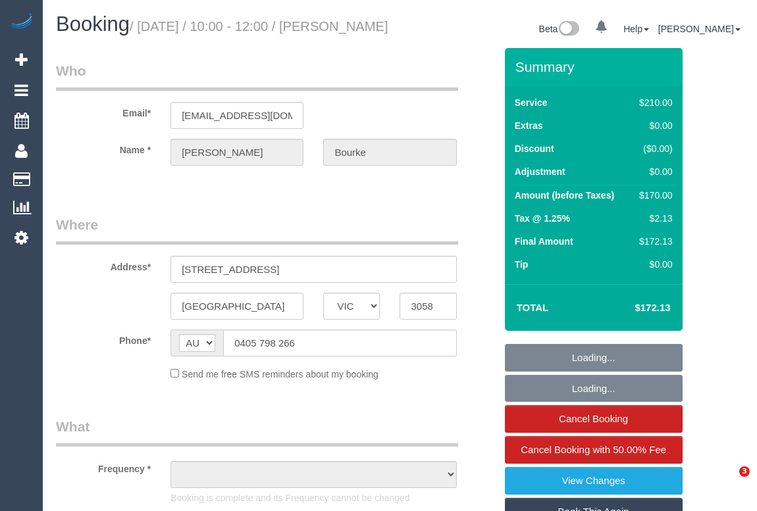
select select "VIC"
select select "object:537"
select select "string:stripe-pm_1RzWZj2GScqysDRVw6kzPlne"
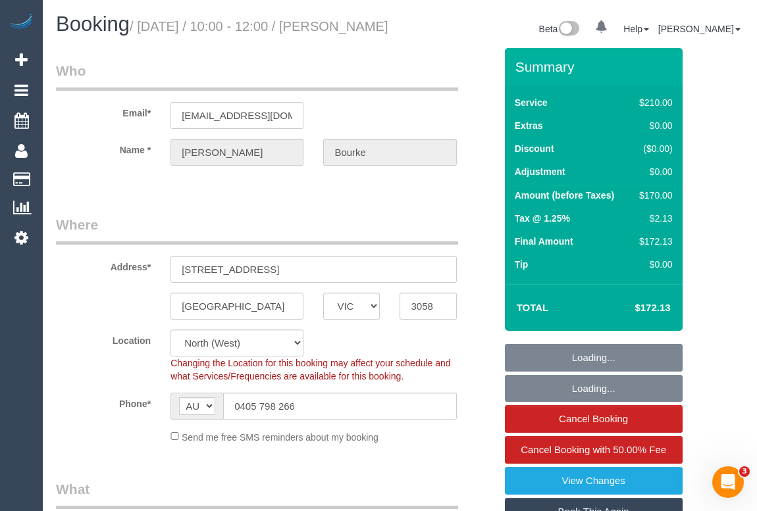
select select "object:544"
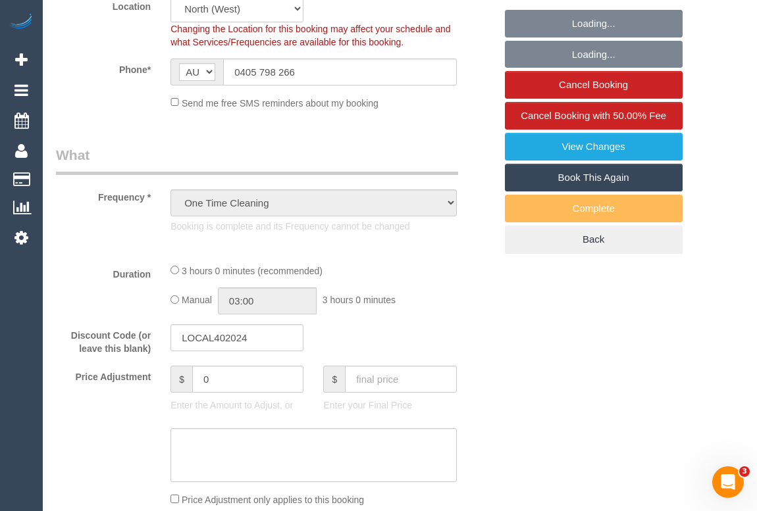
select select "180"
select select "number:27"
select select "number:14"
select select "number:19"
select select "number:24"
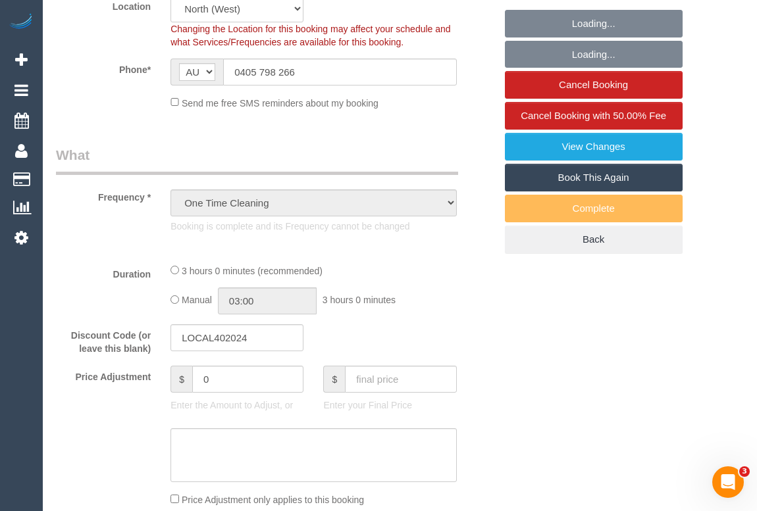
select select "number:12"
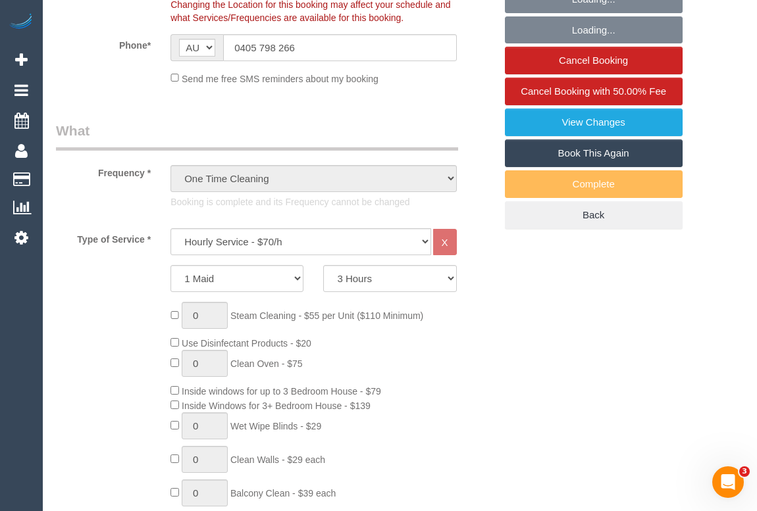
select select "spot1"
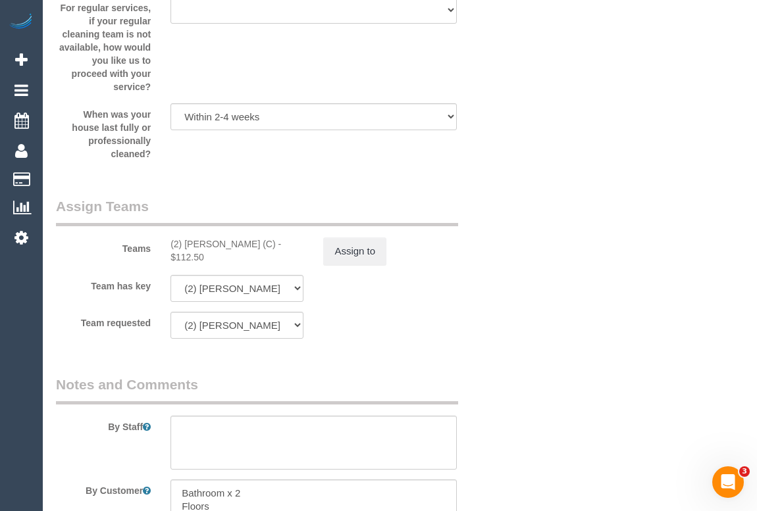
scroll to position [2159, 0]
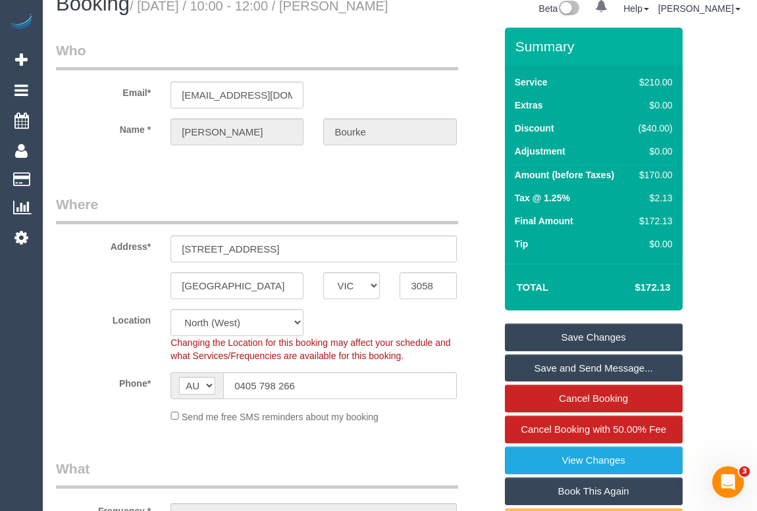
scroll to position [0, 0]
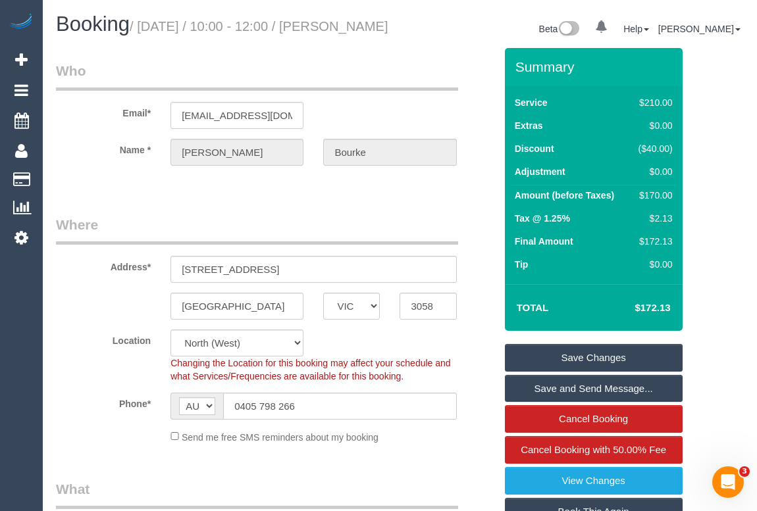
drag, startPoint x: 340, startPoint y: 26, endPoint x: 348, endPoint y: 51, distance: 26.2
click at [348, 36] on h1 "Booking / [DATE] / 10:00 - 12:00 / [PERSON_NAME]" at bounding box center [223, 24] width 334 height 22
copy small "[PERSON_NAME]"
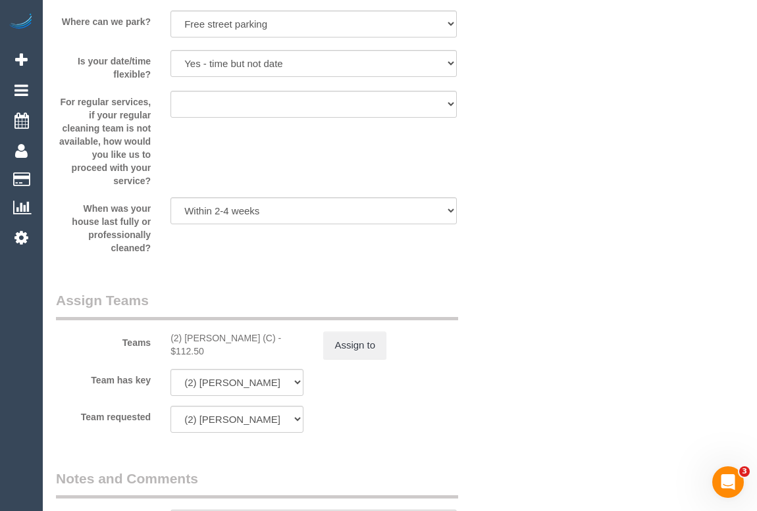
scroll to position [1974, 0]
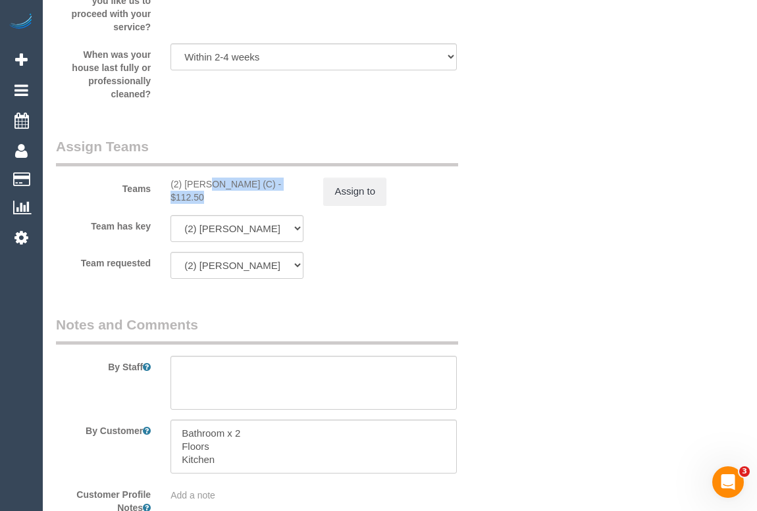
drag, startPoint x: 166, startPoint y: 197, endPoint x: 265, endPoint y: 197, distance: 98.0
click at [265, 197] on div "(2) Marco Sanchez (C) - $112.50" at bounding box center [237, 191] width 153 height 26
copy div "(2) [PERSON_NAME] (C)"
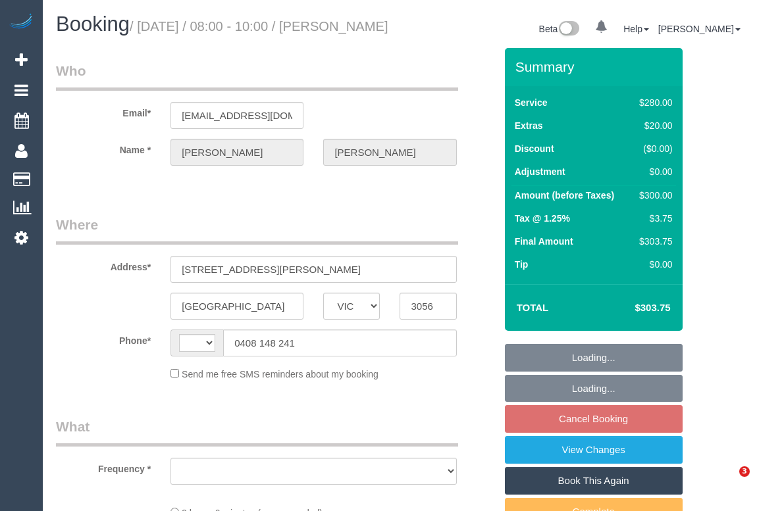
select select "VIC"
select select "object:285"
select select "string:stripe-pm_1QmTmj2GScqysDRV9TL4oeu4"
select select "number:28"
select select "number:14"
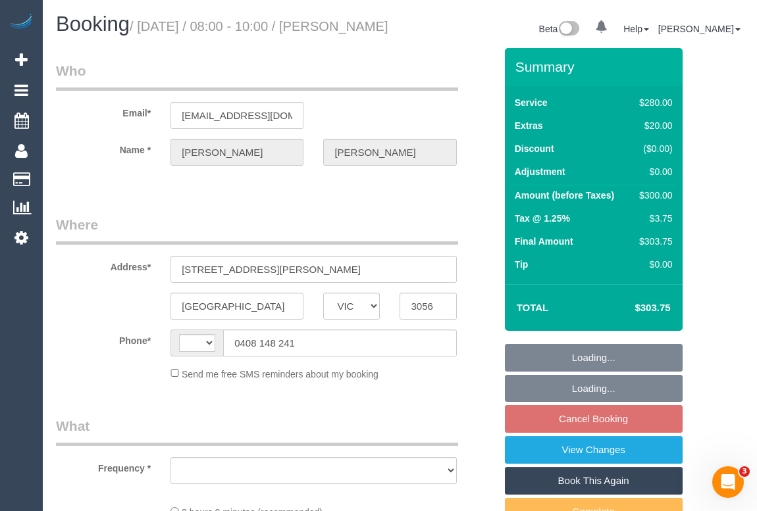
select select "number:19"
select select "number:25"
select select "number:34"
select select "number:12"
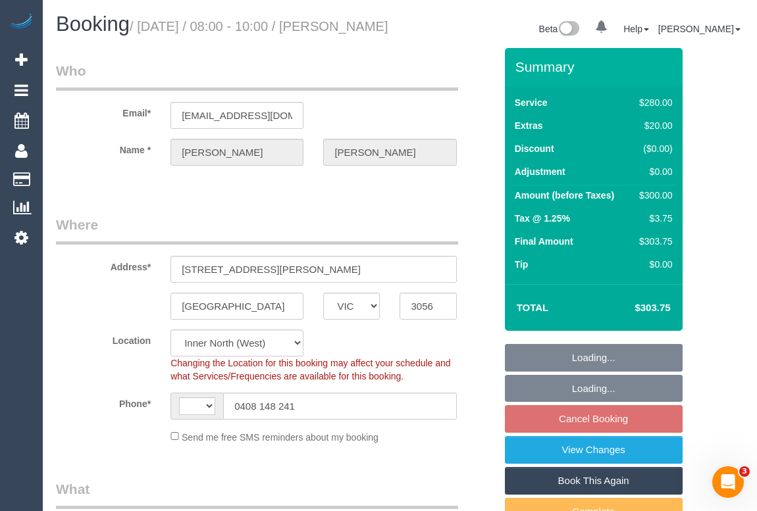
select select "object:685"
select select "string:AU"
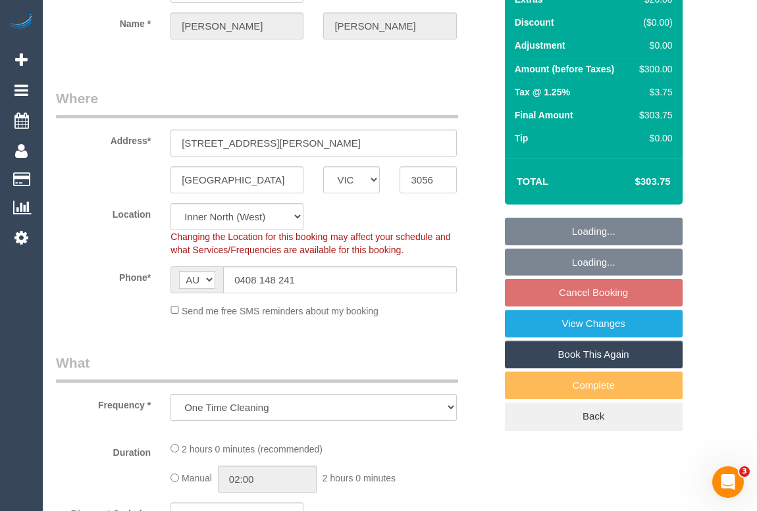
select select "2"
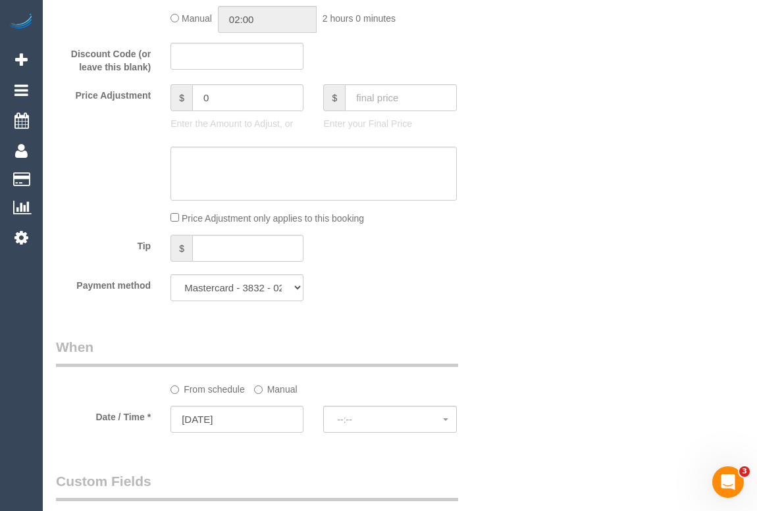
select select "spot1"
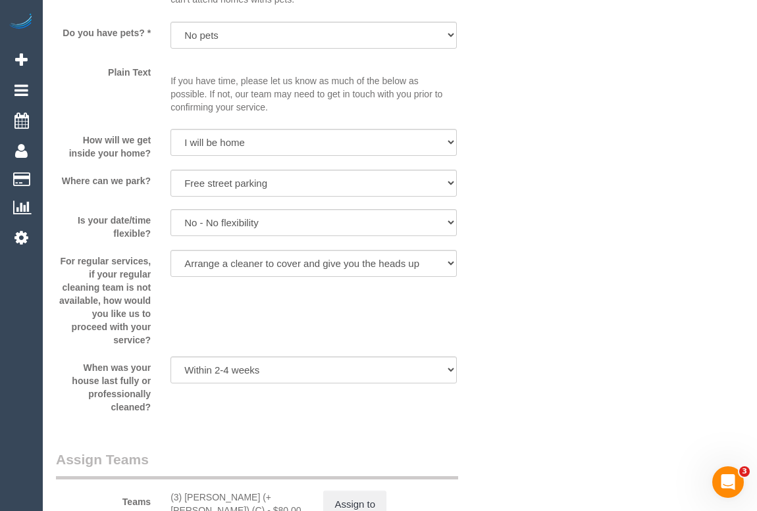
scroll to position [1794, 0]
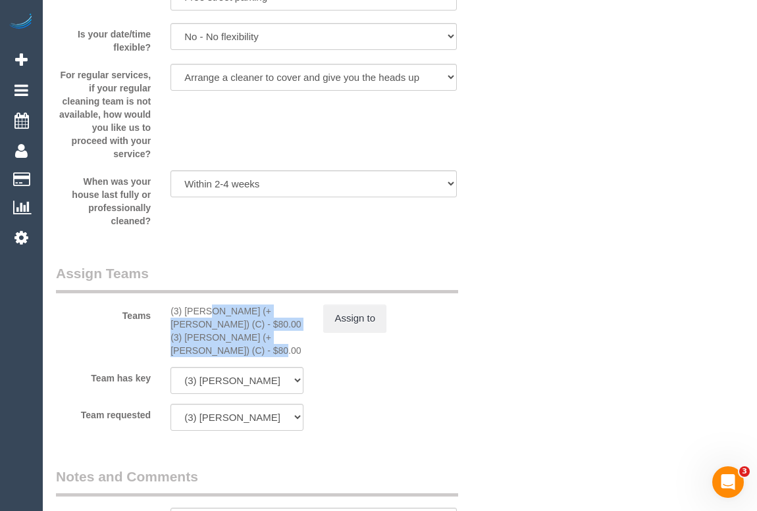
drag, startPoint x: 169, startPoint y: 322, endPoint x: 235, endPoint y: 372, distance: 82.7
click at [235, 357] on div "(3) Kaveen (+ Sangeeth) (C) - $80.00 (3) Sangeeth (+ Kaveen) (C) - $80.00" at bounding box center [237, 331] width 153 height 53
copy div "(3) Kaveen (+ Sangeeth) (C) - $80.00 (3) Sangeeth (+ Kaveen) (C) - $80.00"
click at [343, 332] on button "Assign to" at bounding box center [354, 319] width 63 height 28
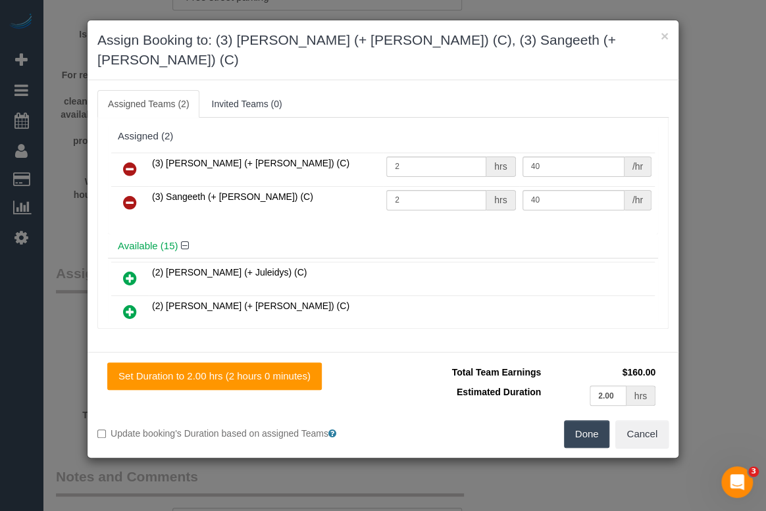
click at [129, 161] on icon at bounding box center [130, 169] width 14 height 16
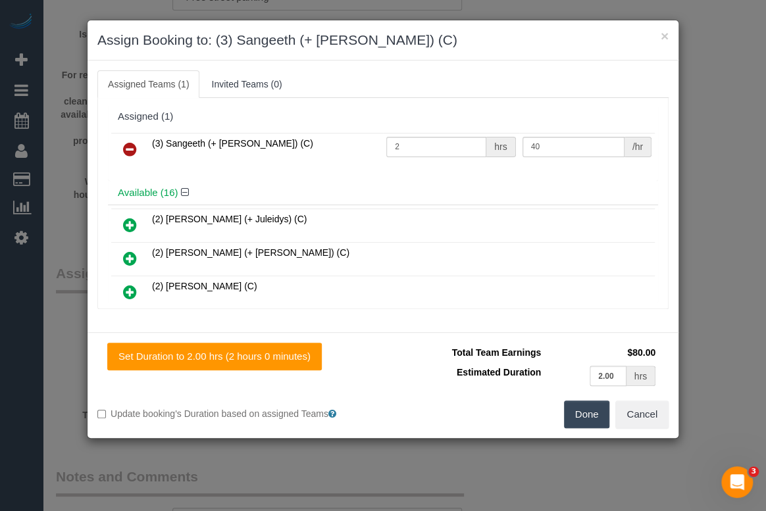
click at [128, 148] on icon at bounding box center [130, 149] width 14 height 16
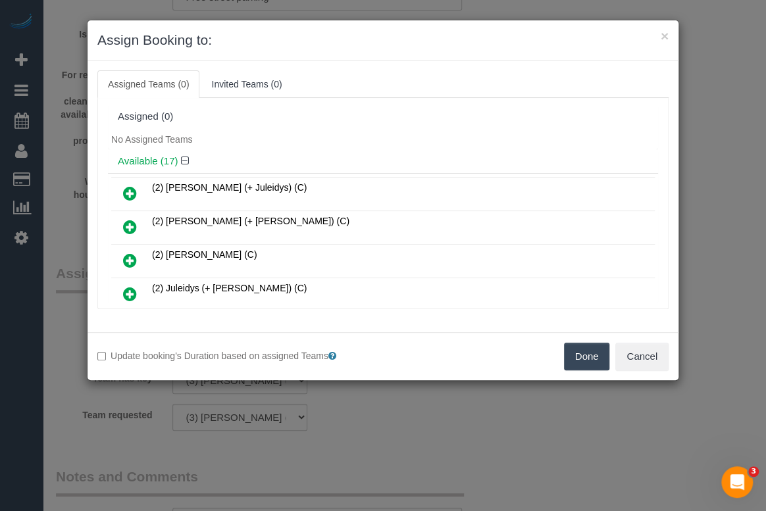
click at [592, 357] on button "Done" at bounding box center [587, 357] width 46 height 28
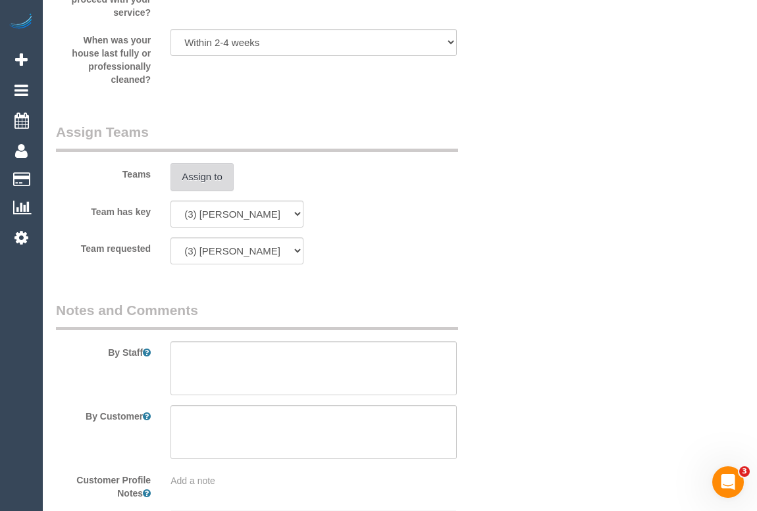
scroll to position [2106, 0]
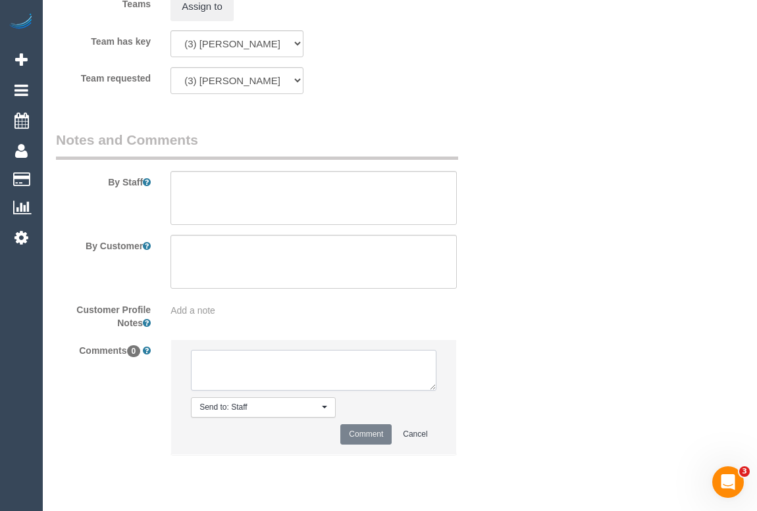
click at [238, 380] on textarea at bounding box center [313, 370] width 245 height 41
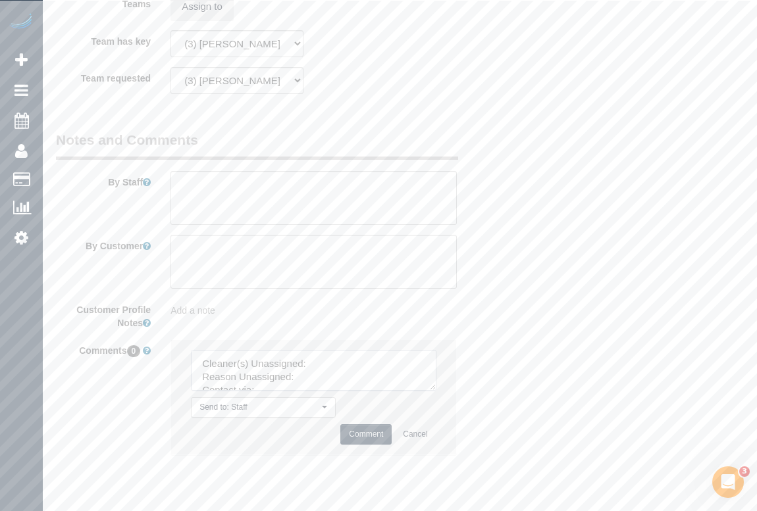
click at [324, 378] on textarea at bounding box center [313, 370] width 245 height 41
paste textarea "(3) Kaveen (+ Sangeeth) (C) - $80.00 (3) Sangeeth (+ Kaveen) (C) - $80.00"
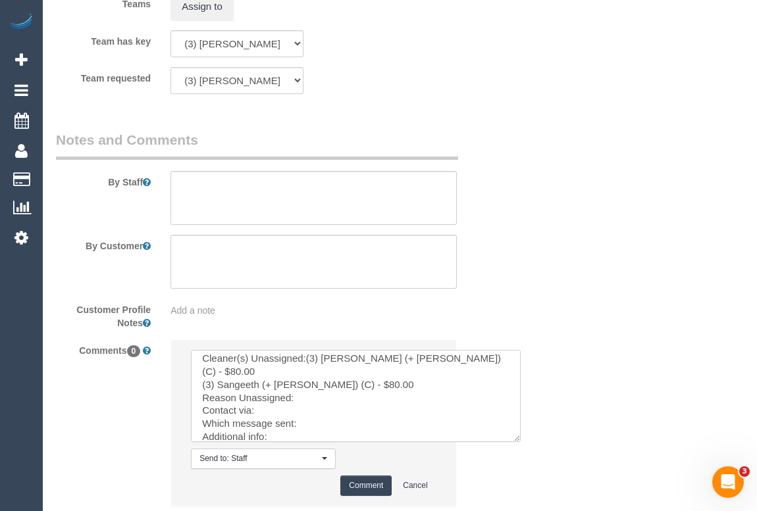
scroll to position [2, 0]
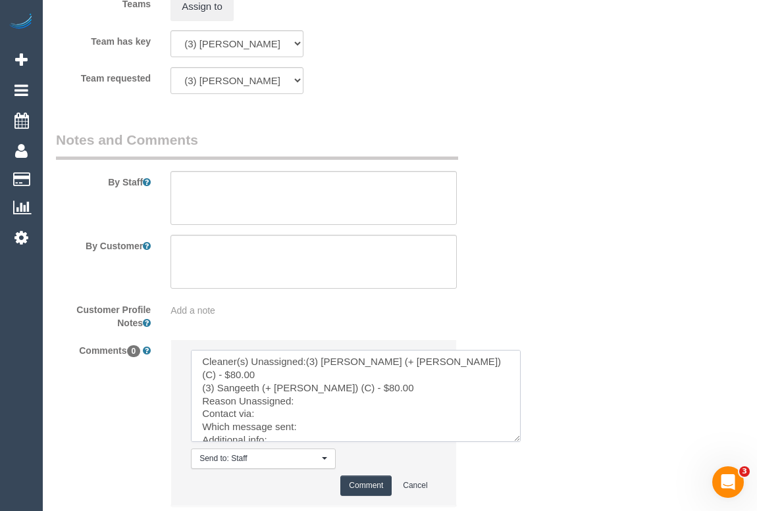
drag, startPoint x: 428, startPoint y: 403, endPoint x: 526, endPoint y: 465, distance: 116.1
click at [521, 442] on textarea at bounding box center [356, 396] width 330 height 92
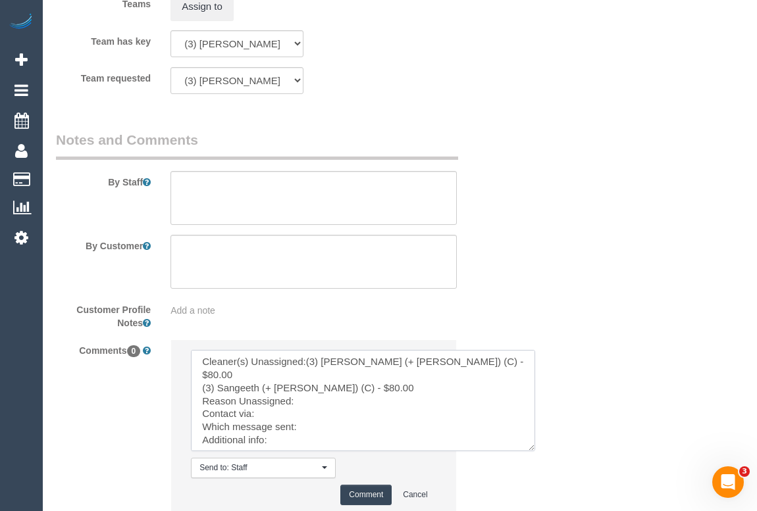
drag, startPoint x: 433, startPoint y: 375, endPoint x: 486, endPoint y: 376, distance: 53.3
click at [486, 376] on textarea at bounding box center [363, 400] width 344 height 101
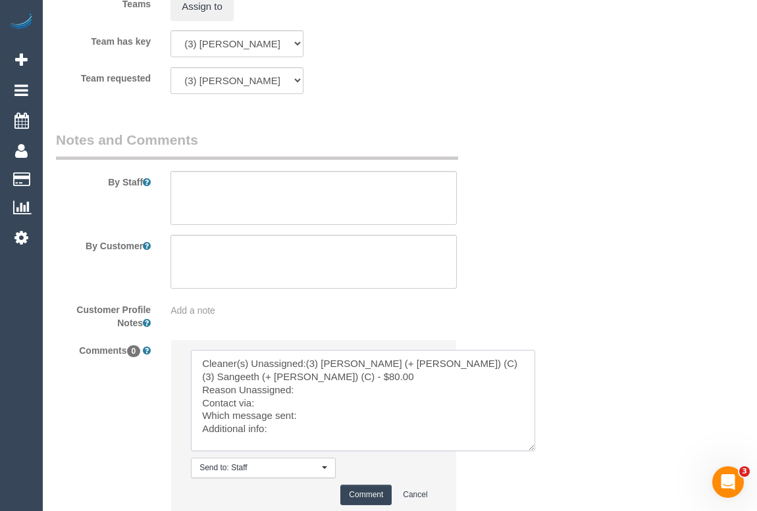
drag, startPoint x: 369, startPoint y: 391, endPoint x: 328, endPoint y: 388, distance: 40.2
click at [328, 388] on textarea at bounding box center [363, 400] width 344 height 101
click at [303, 403] on textarea at bounding box center [363, 400] width 344 height 101
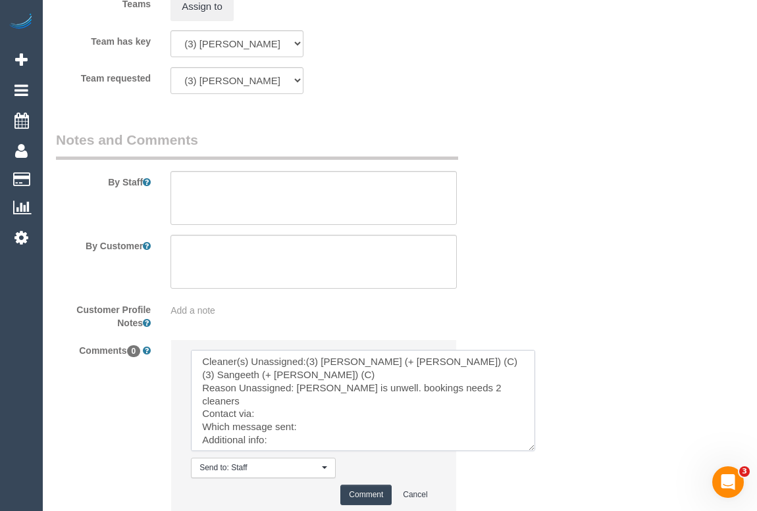
click at [270, 418] on textarea at bounding box center [363, 400] width 344 height 101
click at [322, 437] on textarea at bounding box center [363, 400] width 344 height 101
click at [315, 428] on textarea at bounding box center [363, 400] width 344 height 101
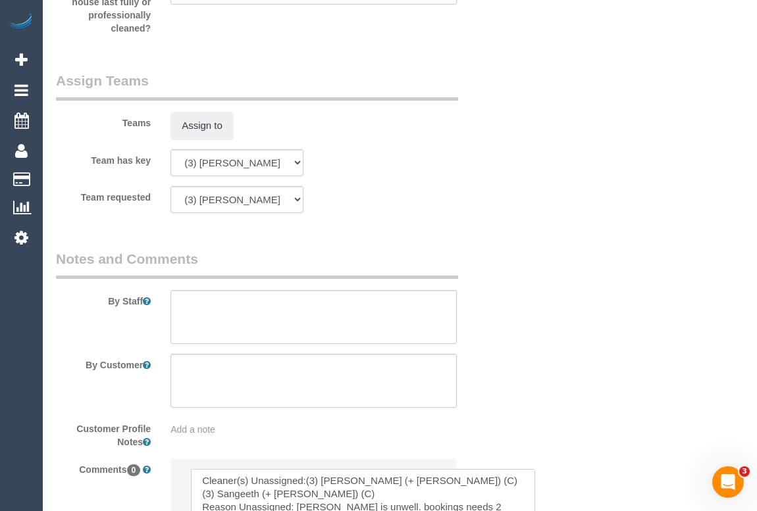
scroll to position [1688, 0]
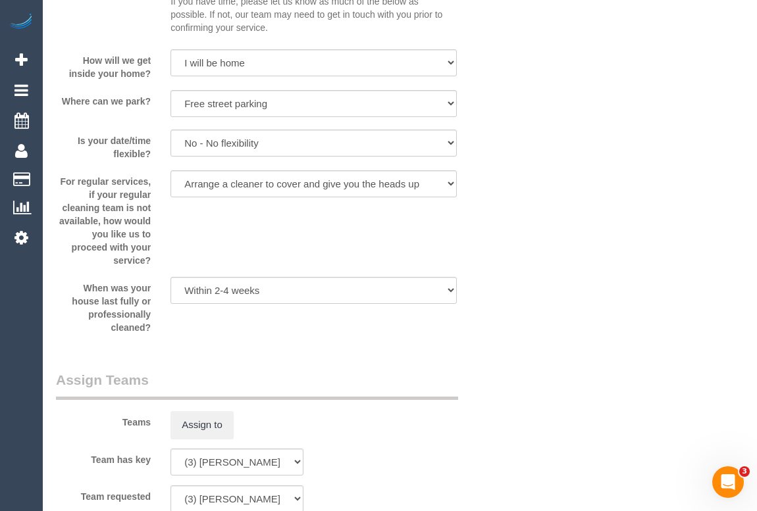
click at [312, 238] on div "For regular services, if your regular cleaning team is not available, how would…" at bounding box center [275, 218] width 459 height 97
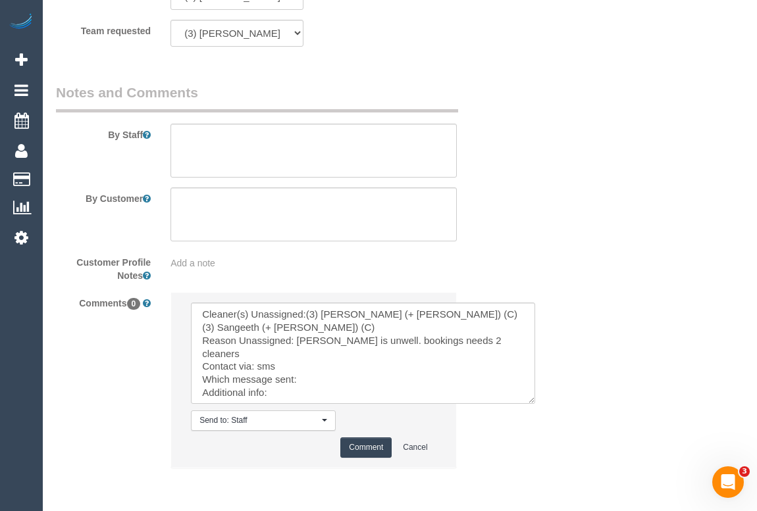
scroll to position [2222, 0]
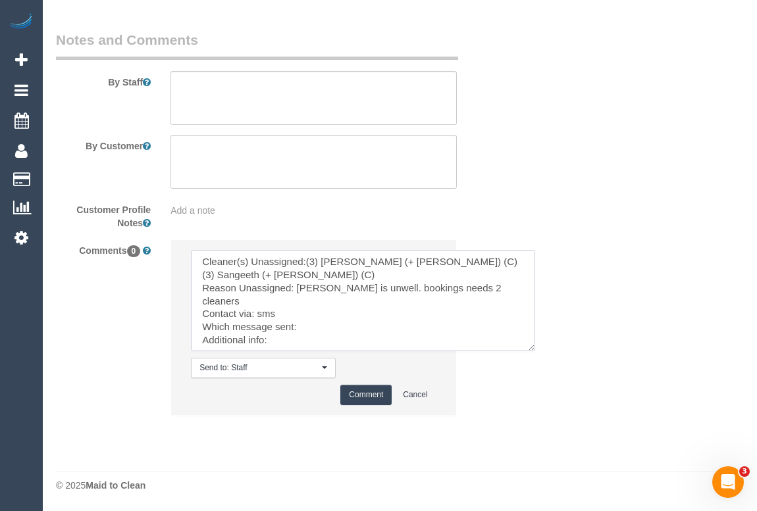
click at [292, 329] on textarea at bounding box center [363, 300] width 344 height 101
paste textarea "No contact"
type textarea "Cleaner(s) Unassigned:(3) Kaveen (+ Sangeeth) (C) (3) Sangeeth (+ Kaveen) (C) R…"
click at [355, 397] on button "Comment" at bounding box center [365, 395] width 51 height 20
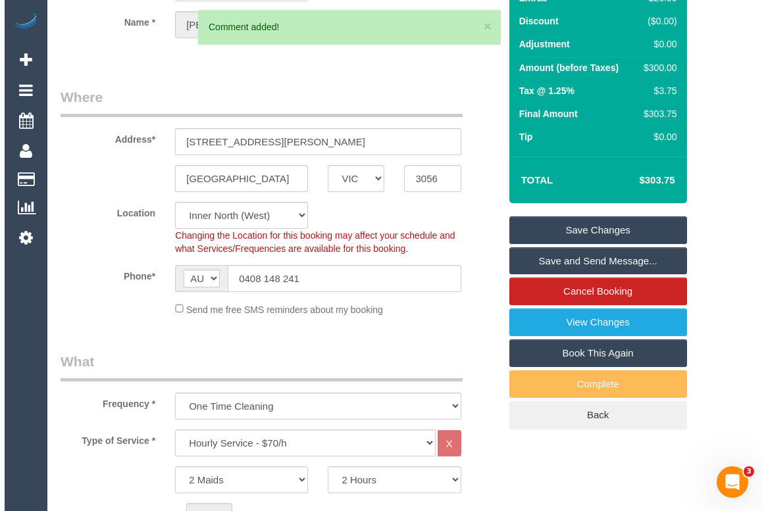
scroll to position [0, 0]
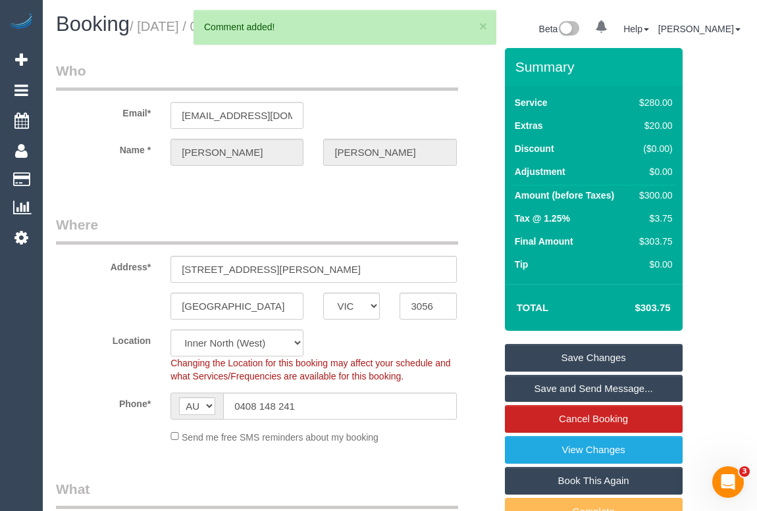
click at [594, 372] on link "Save Changes" at bounding box center [594, 358] width 178 height 28
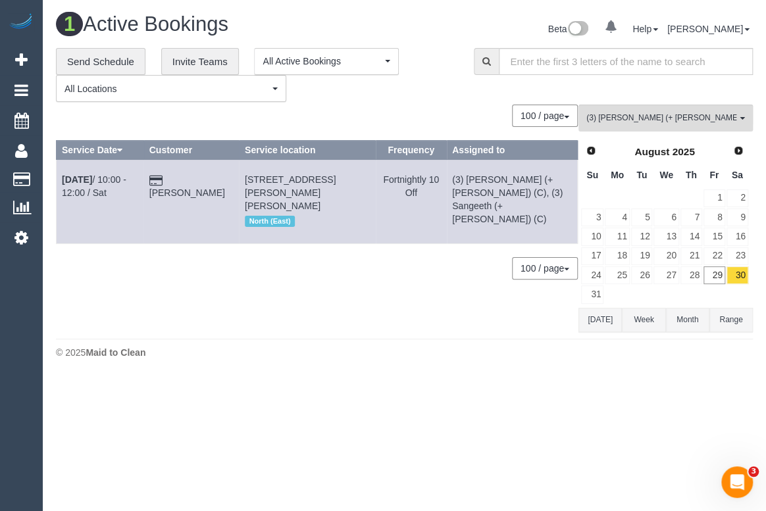
click at [424, 85] on div "**********" at bounding box center [255, 75] width 398 height 55
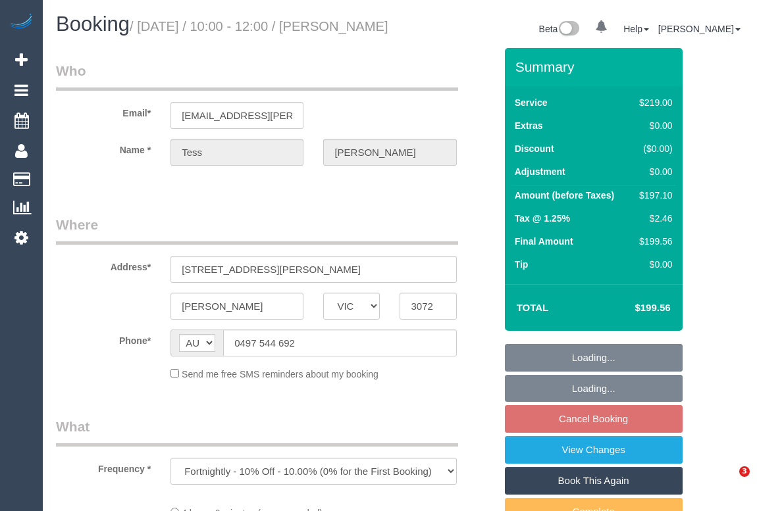
select select "VIC"
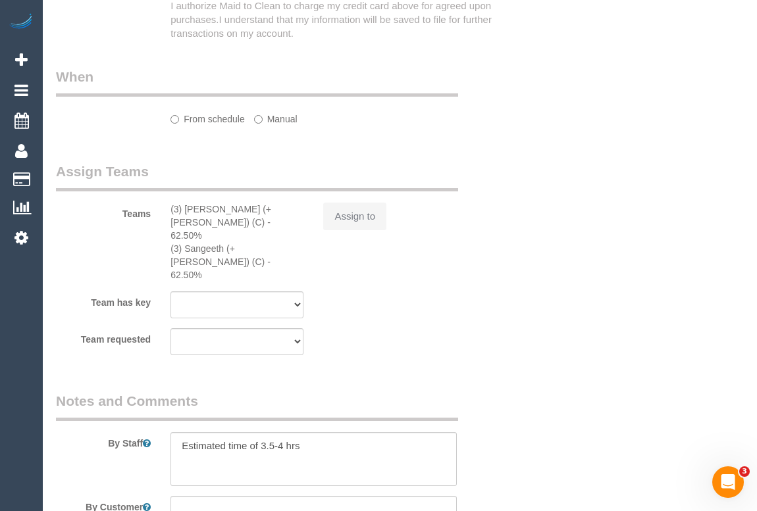
select select "string:stripe-pm_1QKavb2GScqysDRV2eYSJs5Q"
select select "number:27"
select select "number:14"
select select "number:19"
select select "number:24"
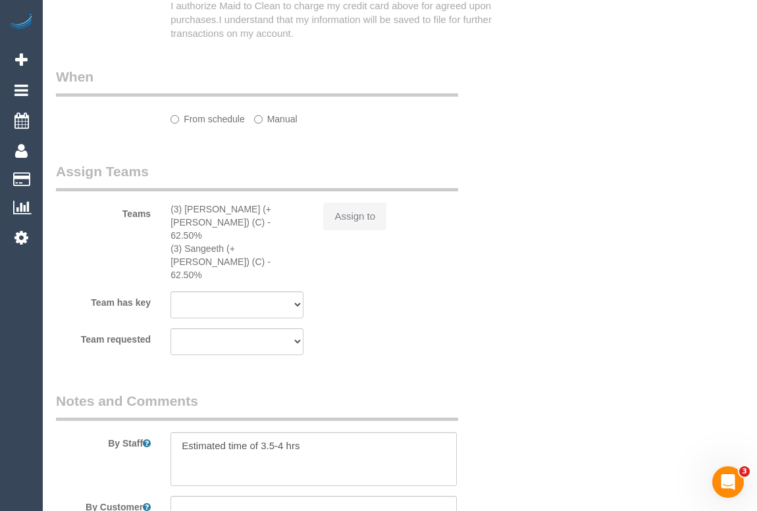
select select "number:34"
select select "number:11"
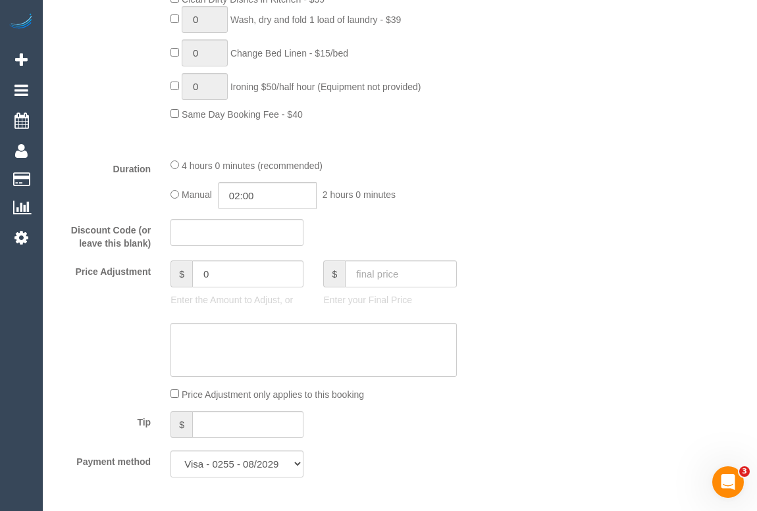
select select "object:1411"
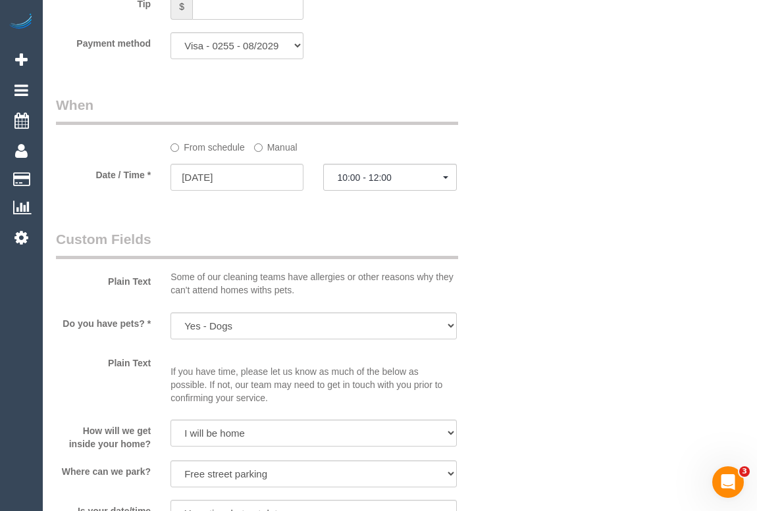
select select "spot1"
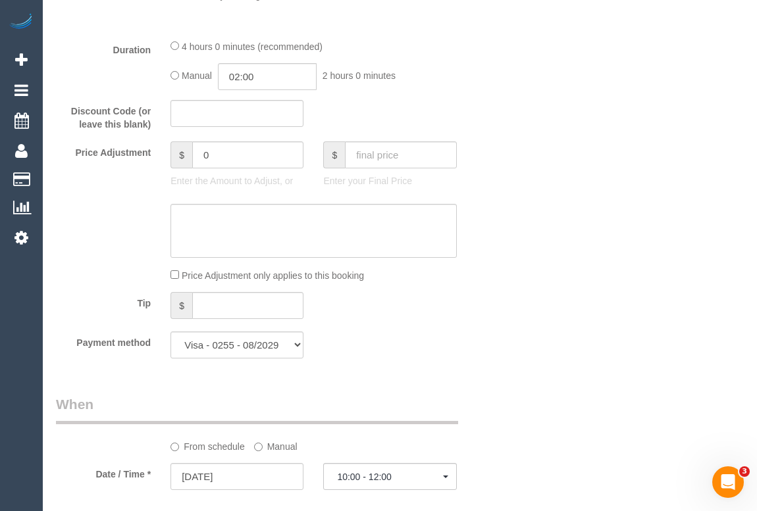
scroll to position [1798, 0]
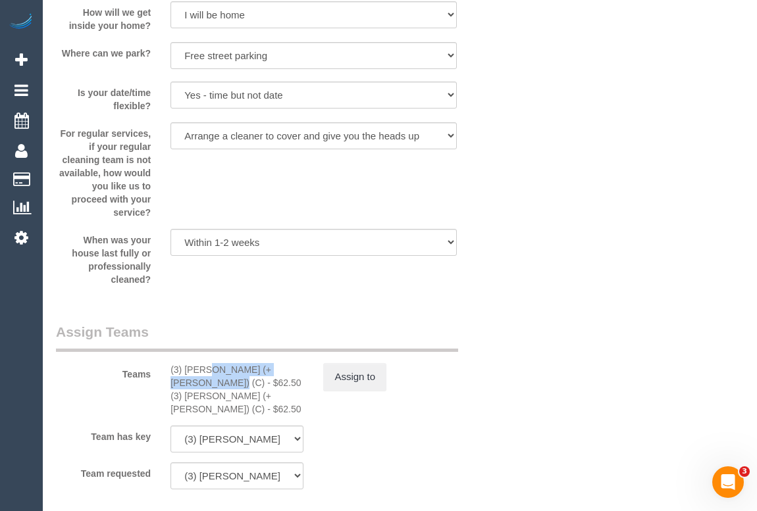
drag, startPoint x: 171, startPoint y: 386, endPoint x: 285, endPoint y: 384, distance: 113.9
click at [285, 384] on div "(3) Kaveen (+ Sangeeth) (C) - $62.50" at bounding box center [236, 376] width 133 height 26
copy div "(3) Kaveen (+ Sangeeth) (C"
click at [289, 385] on div "(3) Kaveen (+ Sangeeth) (C) - $62.50" at bounding box center [236, 376] width 133 height 26
click at [361, 391] on button "Assign to" at bounding box center [354, 377] width 63 height 28
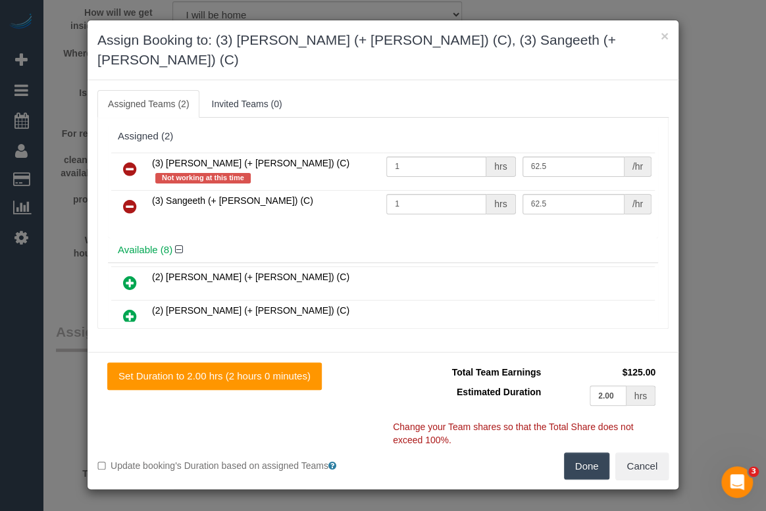
drag, startPoint x: 151, startPoint y: 147, endPoint x: 267, endPoint y: 147, distance: 116.5
click at [267, 153] on td "(3) Kaveen (+ Sangeeth) (C) Not working at this time" at bounding box center [266, 172] width 234 height 38
copy span "(3) [PERSON_NAME] (+ [PERSON_NAME]) (C)"
click at [130, 161] on icon at bounding box center [130, 169] width 14 height 16
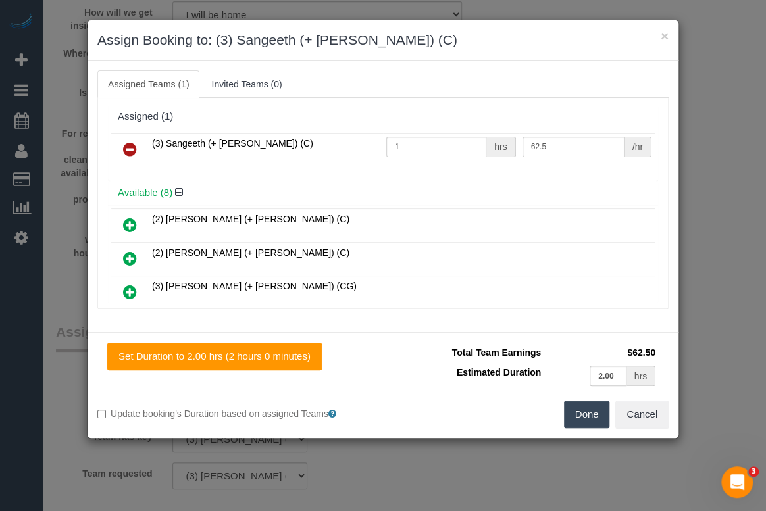
click at [563, 421] on div "Done Cancel" at bounding box center [530, 415] width 295 height 28
click at [582, 419] on button "Done" at bounding box center [587, 415] width 46 height 28
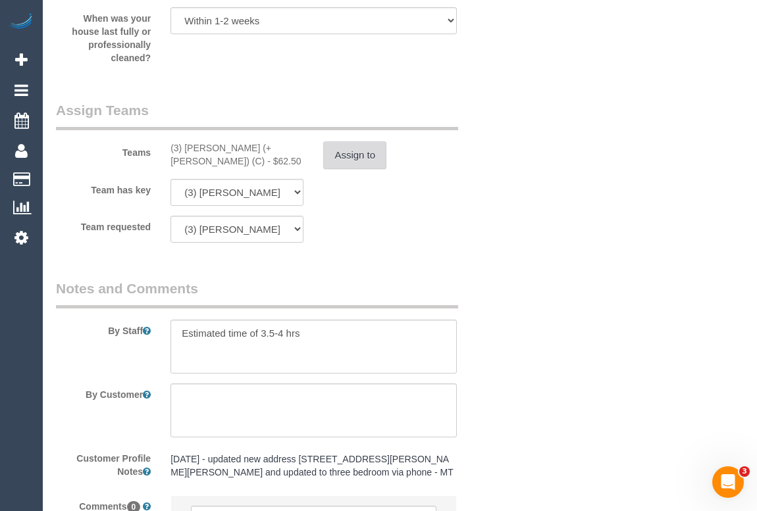
scroll to position [2177, 0]
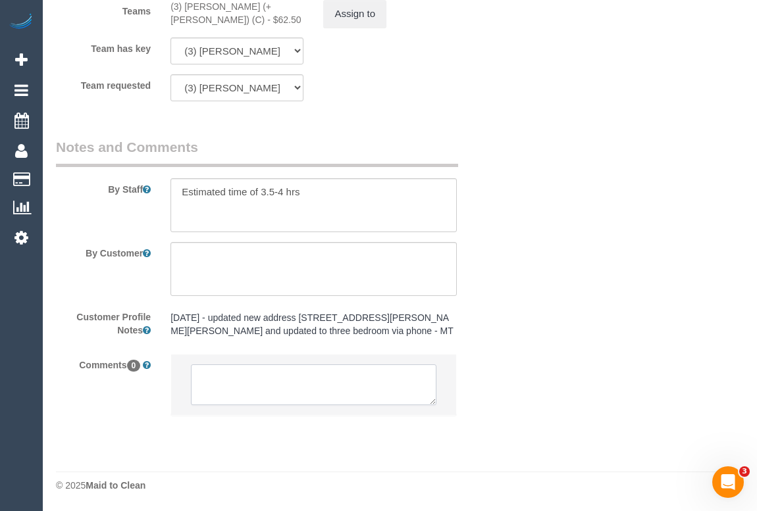
drag, startPoint x: 240, startPoint y: 380, endPoint x: 251, endPoint y: 370, distance: 15.4
click at [249, 378] on textarea at bounding box center [313, 385] width 245 height 41
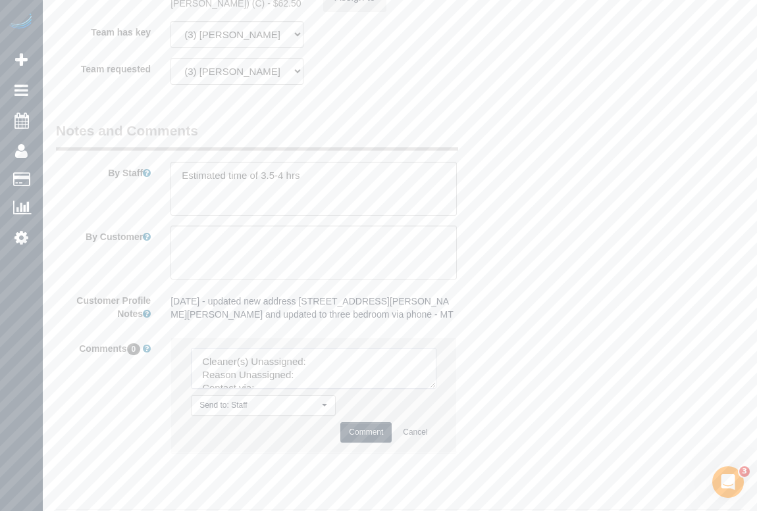
click at [326, 371] on textarea at bounding box center [313, 368] width 245 height 41
paste textarea "(3) [PERSON_NAME] (+ [PERSON_NAME]) (C)"
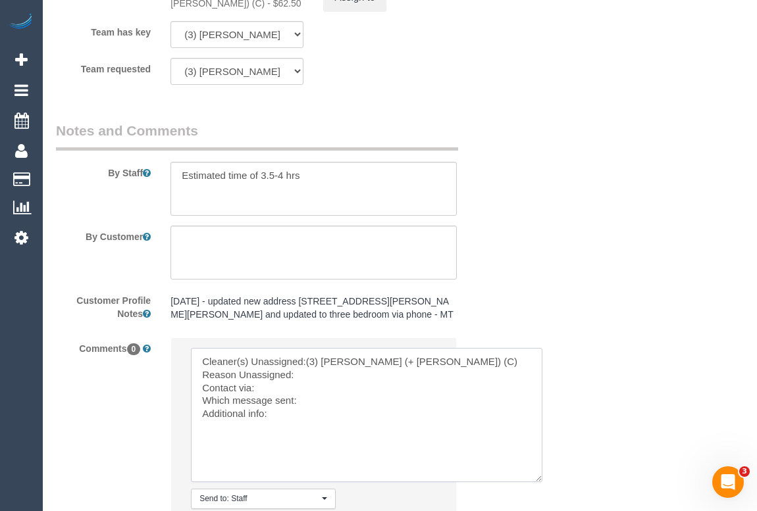
drag, startPoint x: 434, startPoint y: 400, endPoint x: 541, endPoint y: 490, distance: 140.1
click at [540, 482] on textarea at bounding box center [366, 415] width 351 height 134
click at [313, 394] on textarea at bounding box center [367, 414] width 352 height 132
click at [268, 405] on textarea at bounding box center [367, 414] width 352 height 132
click at [316, 420] on textarea at bounding box center [367, 414] width 352 height 132
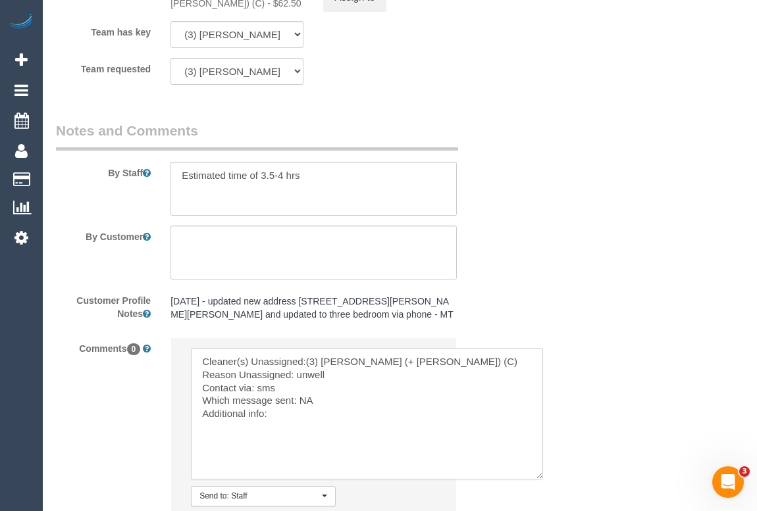
click at [286, 432] on textarea at bounding box center [367, 414] width 352 height 132
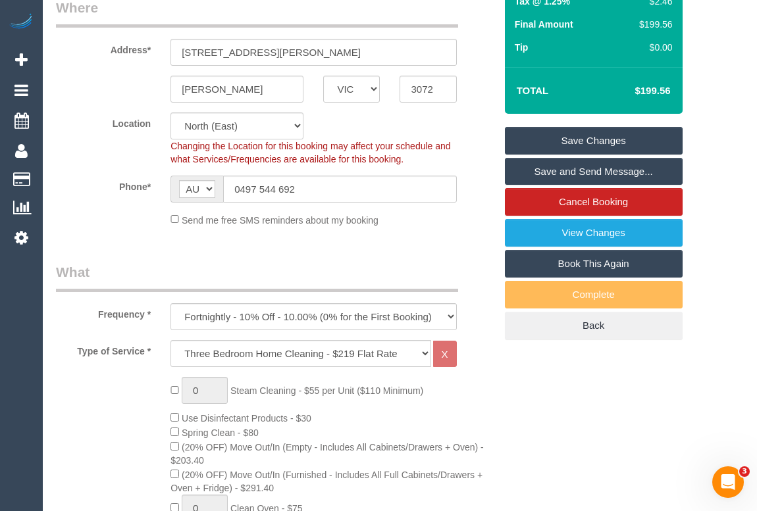
scroll to position [143, 0]
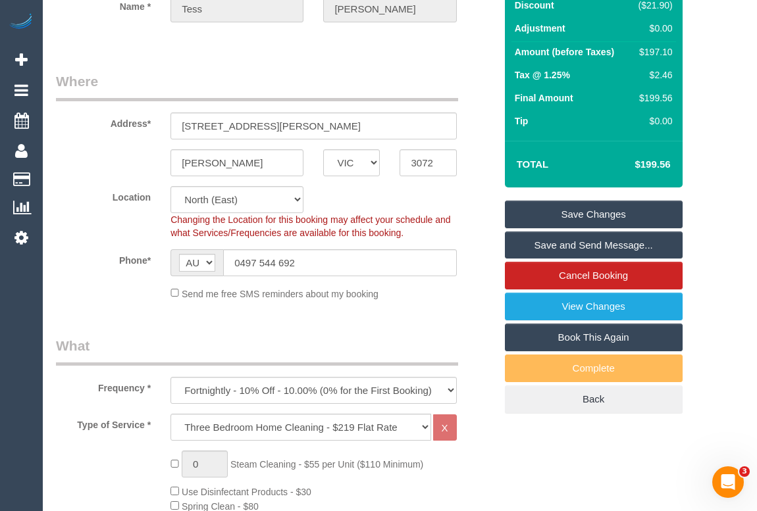
type textarea "Cleaner(s) Unassigned:(3) Kaveen (+ Sangeeth) (C) Reason Unassigned: unwell Con…"
click at [599, 226] on link "Save Changes" at bounding box center [594, 215] width 178 height 28
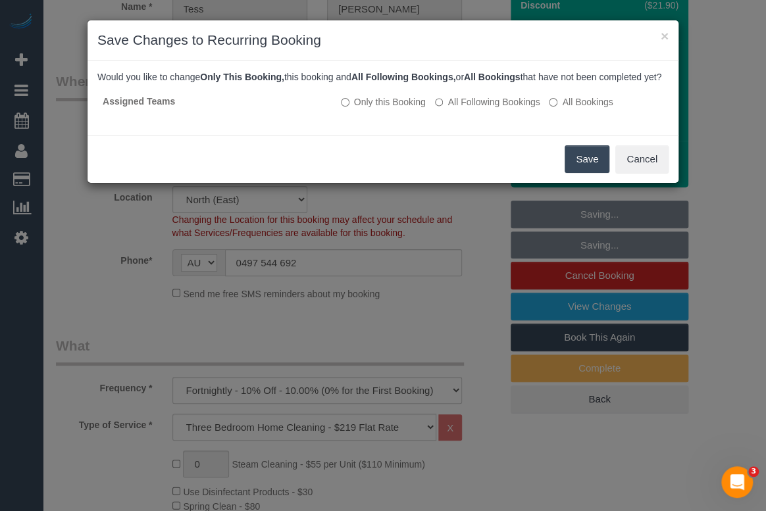
click at [598, 173] on button "Save" at bounding box center [587, 159] width 45 height 28
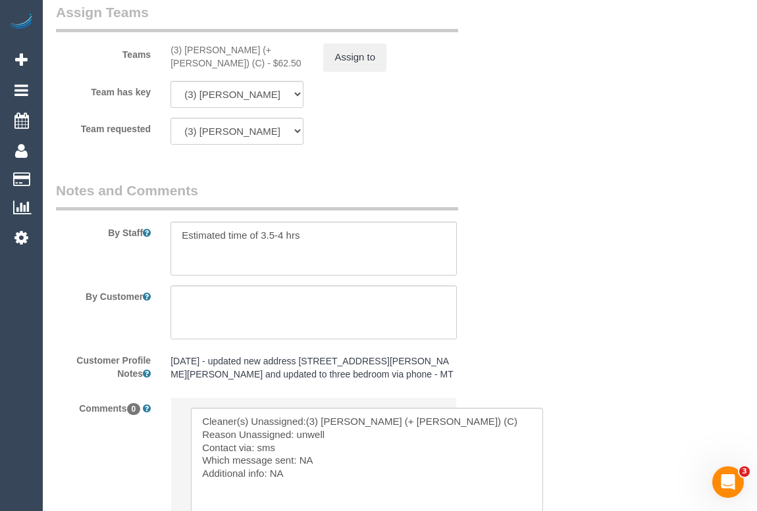
scroll to position [1998, 0]
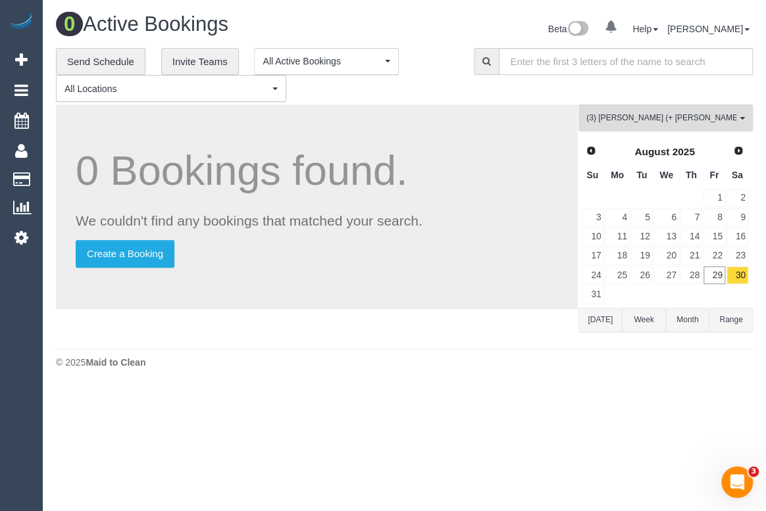
click at [343, 441] on body "0 Beta Your Notifications You have 0 alerts Add Booking Bookings Active Booking…" at bounding box center [383, 255] width 766 height 511
click at [444, 75] on div "**********" at bounding box center [255, 75] width 398 height 55
click at [665, 113] on span "(3) Kaveen (+ Sangeeth) (C)" at bounding box center [661, 118] width 150 height 11
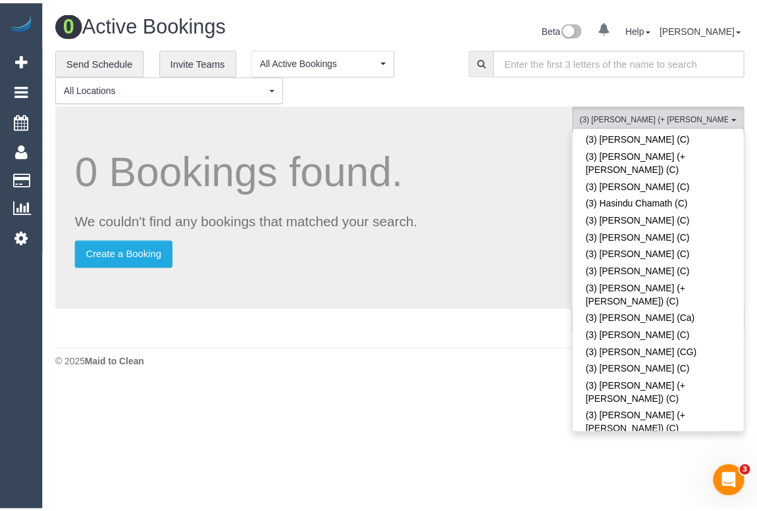
scroll to position [2731, 0]
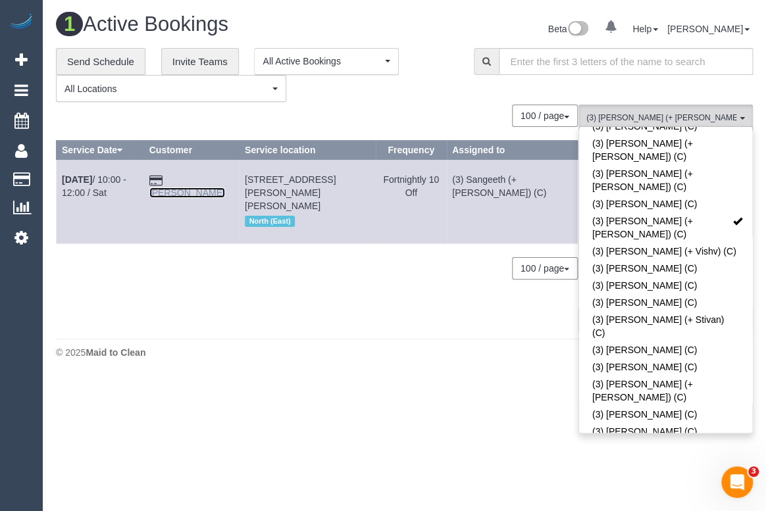
click at [203, 188] on link "Tess Garrod" at bounding box center [187, 193] width 76 height 11
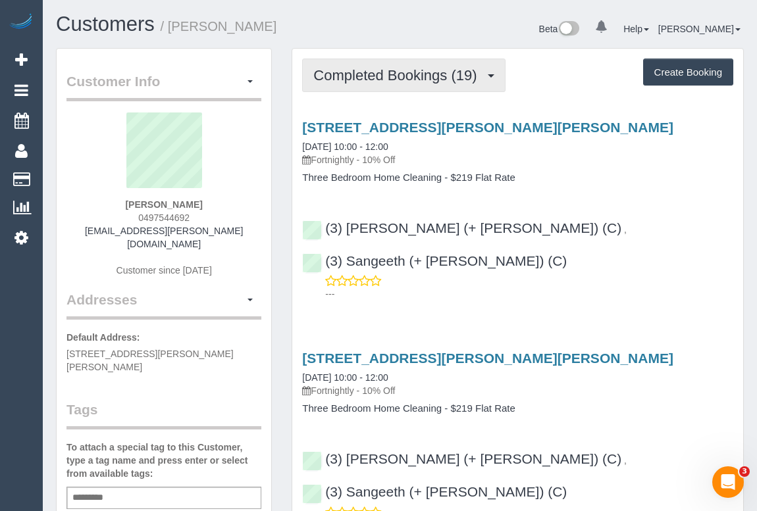
click at [417, 82] on span "Completed Bookings (19)" at bounding box center [398, 75] width 170 height 16
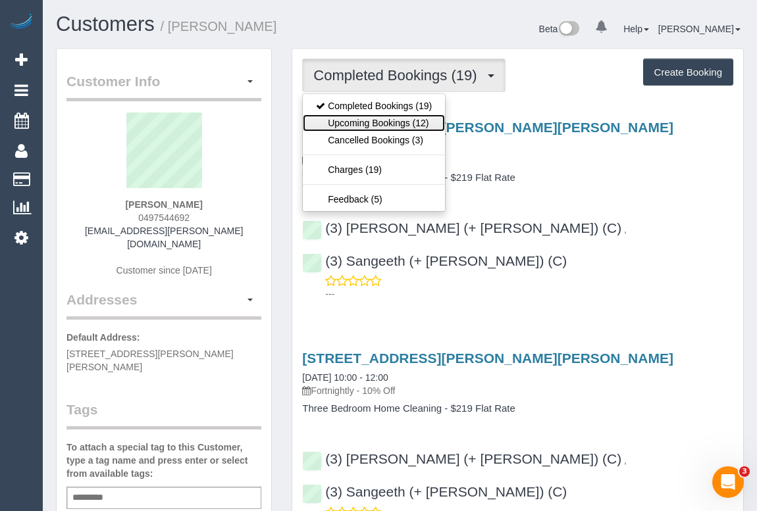
click at [383, 125] on link "Upcoming Bookings (12)" at bounding box center [374, 122] width 142 height 17
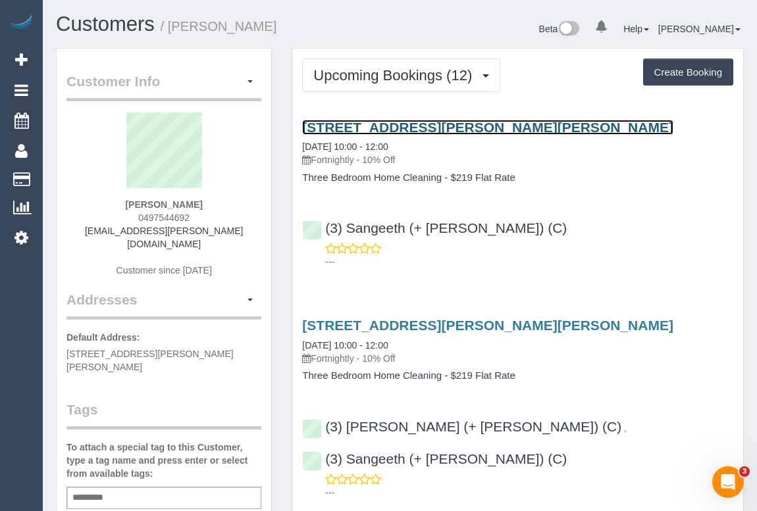
click at [413, 130] on link "2 Esther Street, Preston, VIC 3072" at bounding box center [487, 127] width 371 height 15
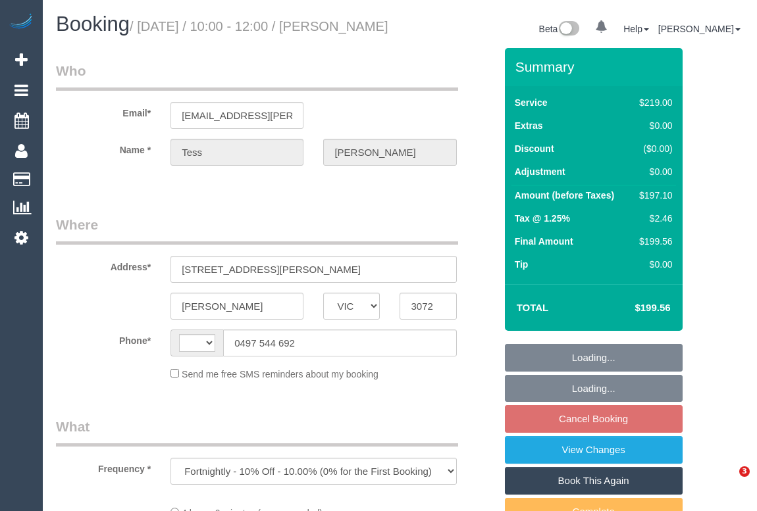
select select "VIC"
select select "string:stripe-pm_1QKavb2GScqysDRV2eYSJs5Q"
select select "number:27"
select select "number:14"
select select "number:19"
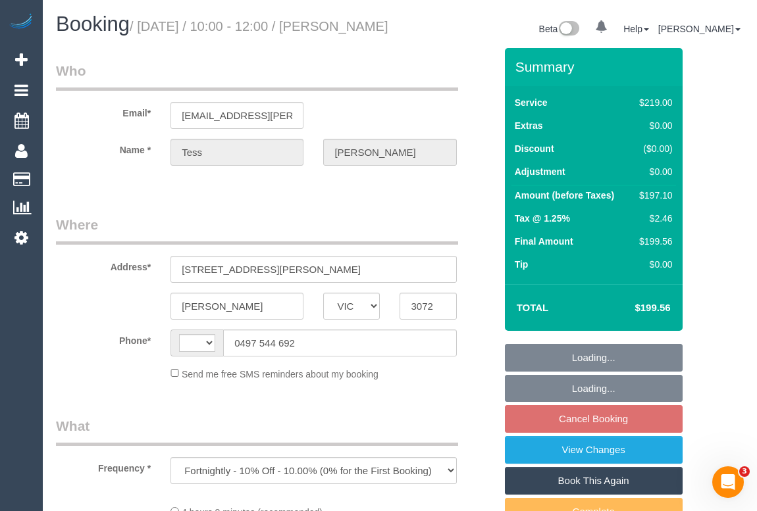
select select "number:24"
select select "number:34"
select select "number:11"
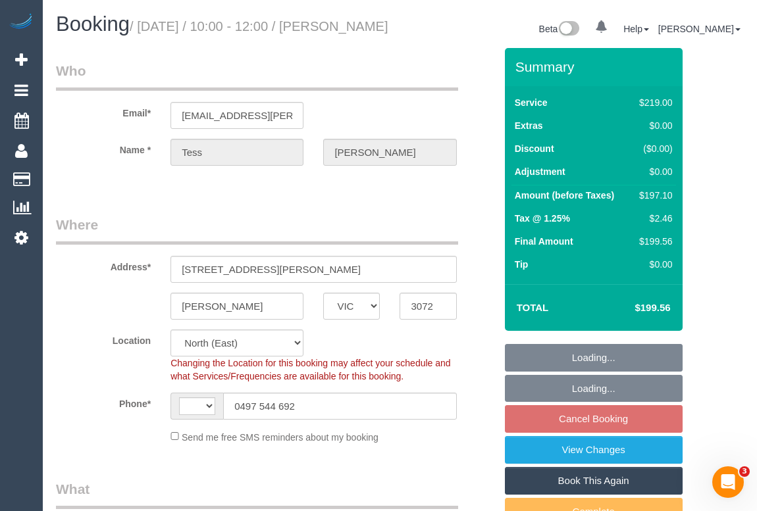
select select "object:530"
select select "string:AU"
select select "spot1"
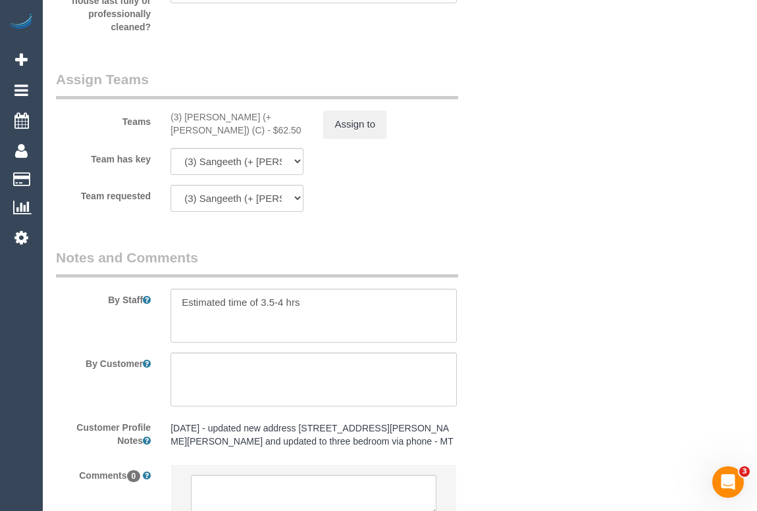
scroll to position [2153, 0]
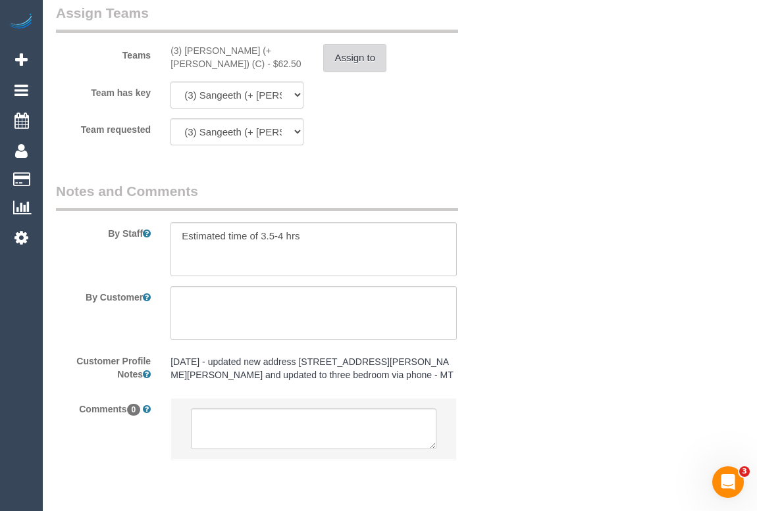
click at [356, 72] on button "Assign to" at bounding box center [354, 58] width 63 height 28
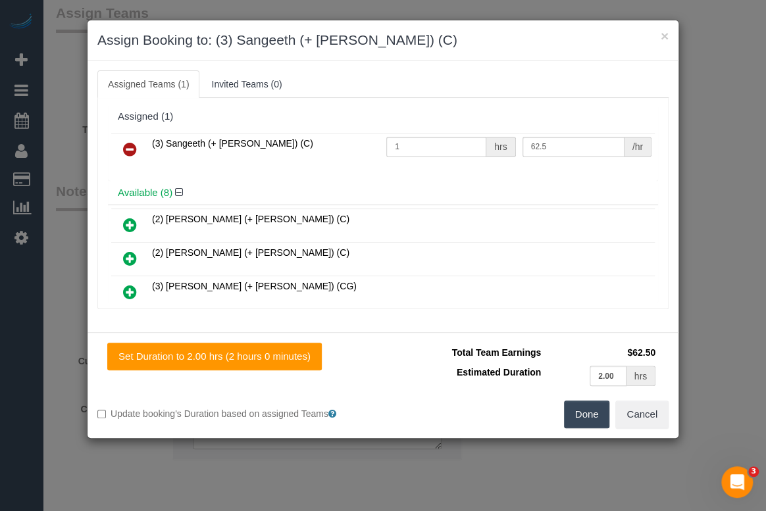
drag, startPoint x: 419, startPoint y: 198, endPoint x: 492, endPoint y: 191, distance: 72.7
click at [419, 198] on div "Available (8)" at bounding box center [383, 193] width 550 height 24
click at [546, 144] on input "62.5" at bounding box center [573, 147] width 102 height 20
drag, startPoint x: 453, startPoint y: 186, endPoint x: 526, endPoint y: 170, distance: 74.6
click at [453, 188] on h4 "Available (8)" at bounding box center [383, 193] width 530 height 11
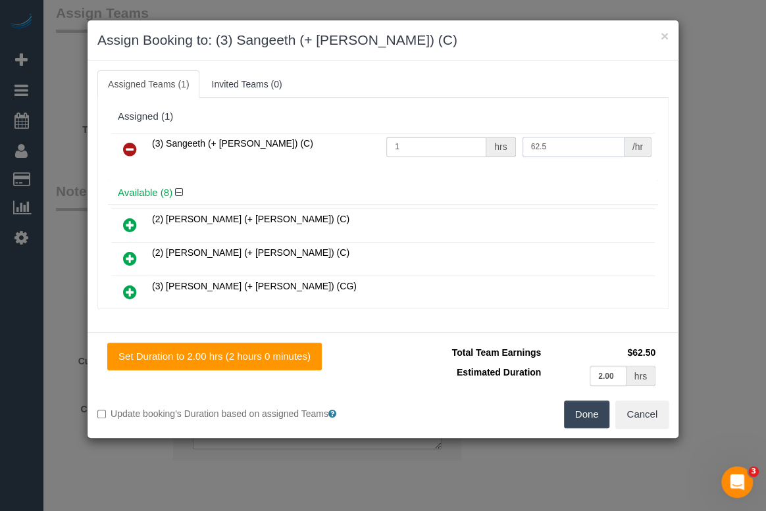
drag, startPoint x: 526, startPoint y: 143, endPoint x: 503, endPoint y: 143, distance: 22.4
click at [503, 143] on tr "(3) Sangeeth (+ [PERSON_NAME]) (C) 1 hrs 62.5 /hr" at bounding box center [383, 150] width 544 height 34
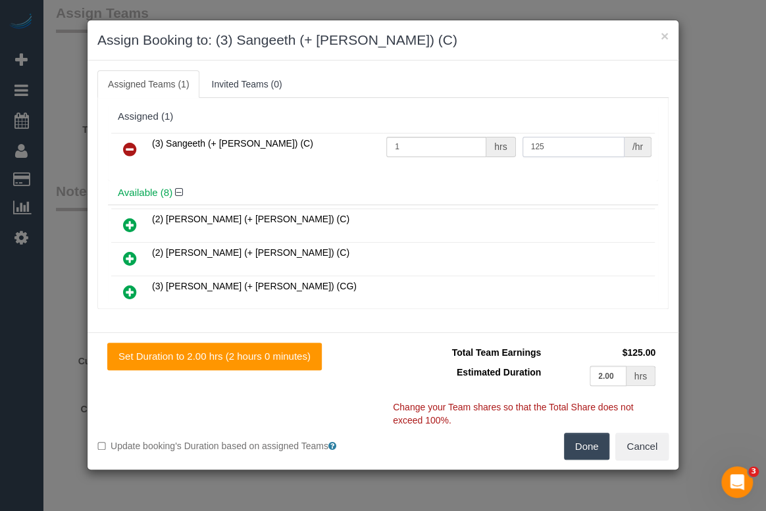
type input "125"
click at [590, 447] on button "Done" at bounding box center [587, 447] width 46 height 28
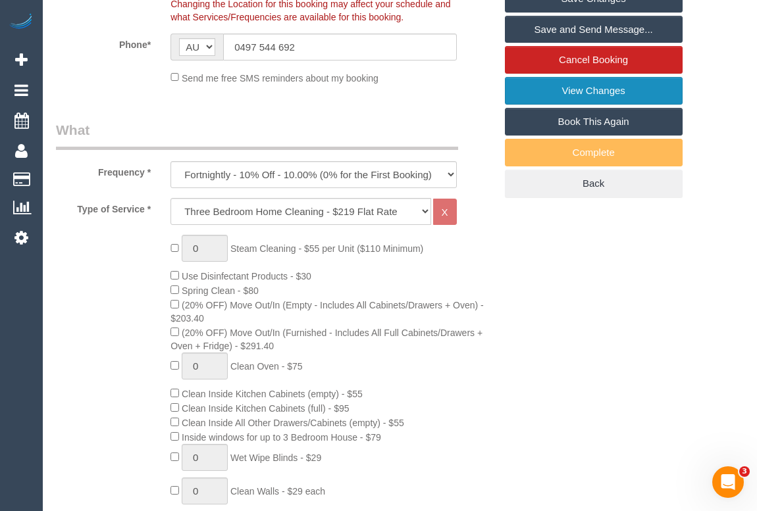
scroll to position [179, 0]
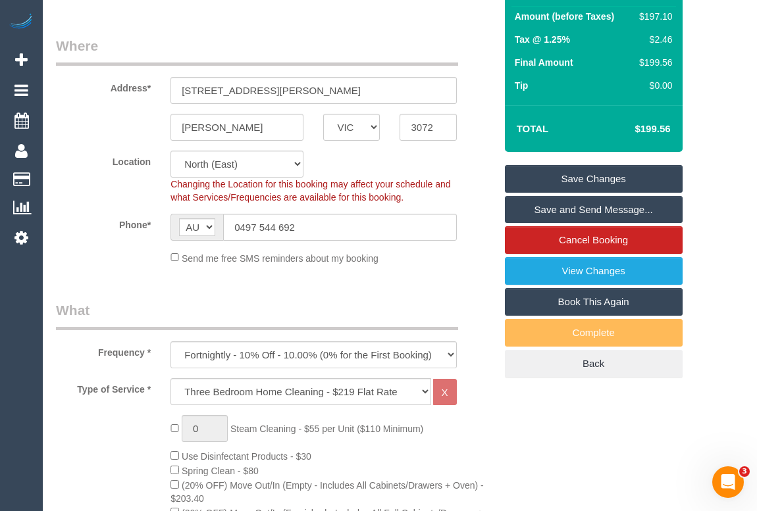
click at [604, 188] on link "Save Changes" at bounding box center [594, 179] width 178 height 28
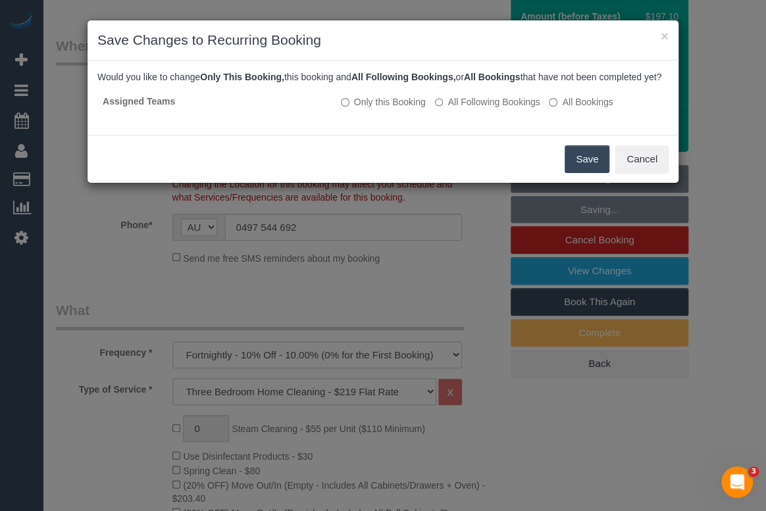
drag, startPoint x: 586, startPoint y: 170, endPoint x: 540, endPoint y: 275, distance: 114.6
click at [586, 169] on button "Save" at bounding box center [587, 159] width 45 height 28
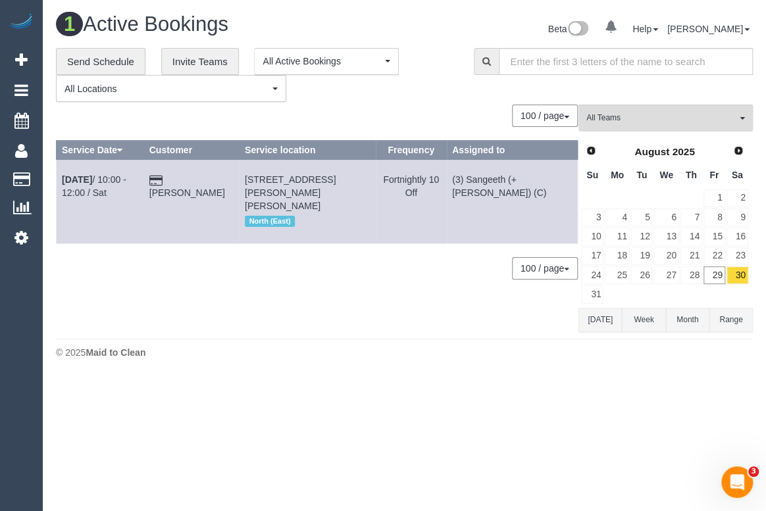
click at [441, 86] on div "**********" at bounding box center [255, 75] width 398 height 55
click at [204, 188] on link "[PERSON_NAME]" at bounding box center [187, 193] width 76 height 11
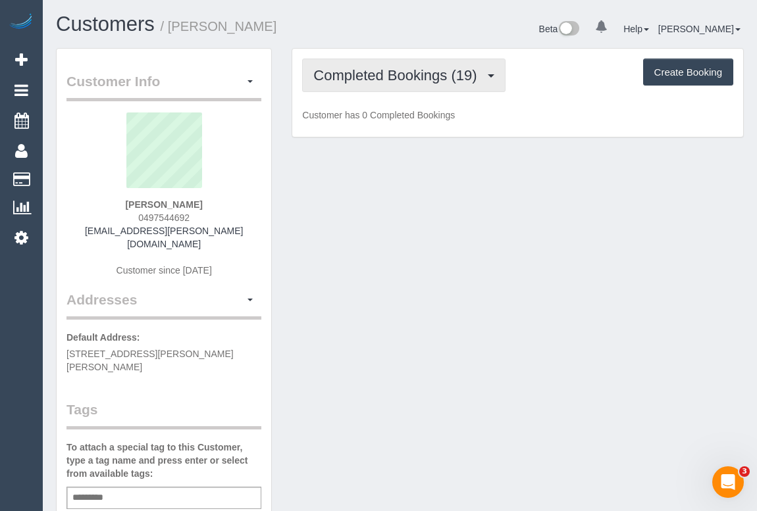
drag, startPoint x: 382, startPoint y: 80, endPoint x: 391, endPoint y: 89, distance: 12.6
click at [386, 80] on span "Completed Bookings (19)" at bounding box center [398, 75] width 170 height 16
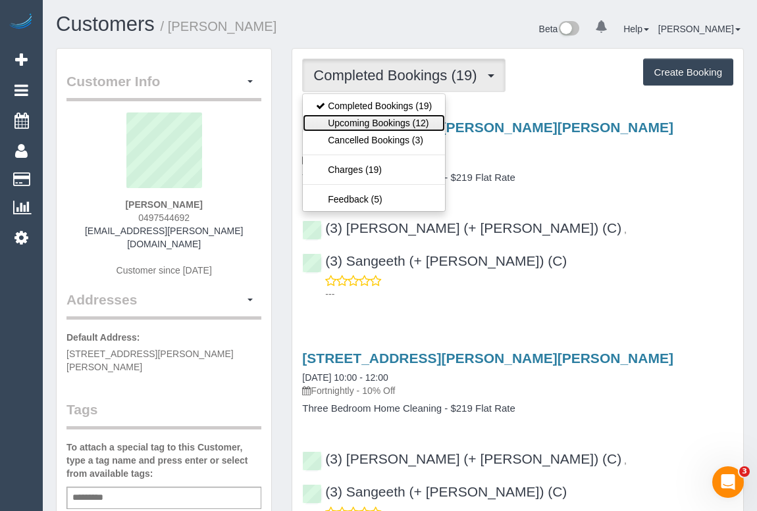
click at [399, 120] on link "Upcoming Bookings (12)" at bounding box center [374, 122] width 142 height 17
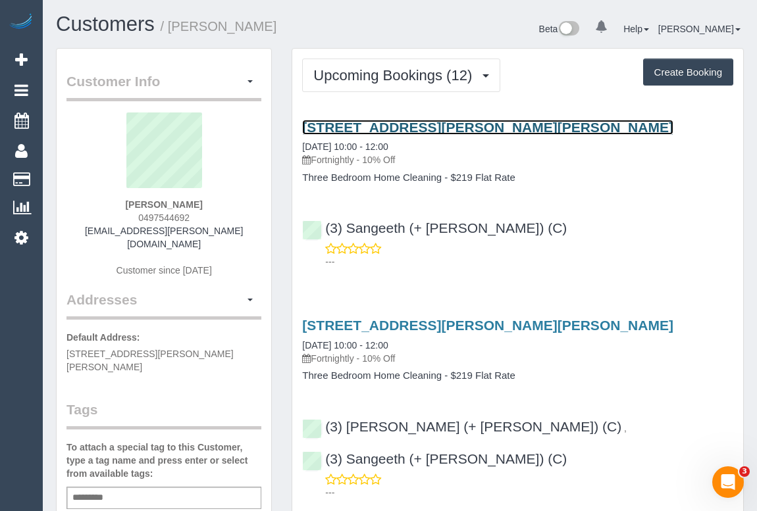
click at [402, 126] on link "[STREET_ADDRESS][PERSON_NAME][PERSON_NAME]" at bounding box center [487, 127] width 371 height 15
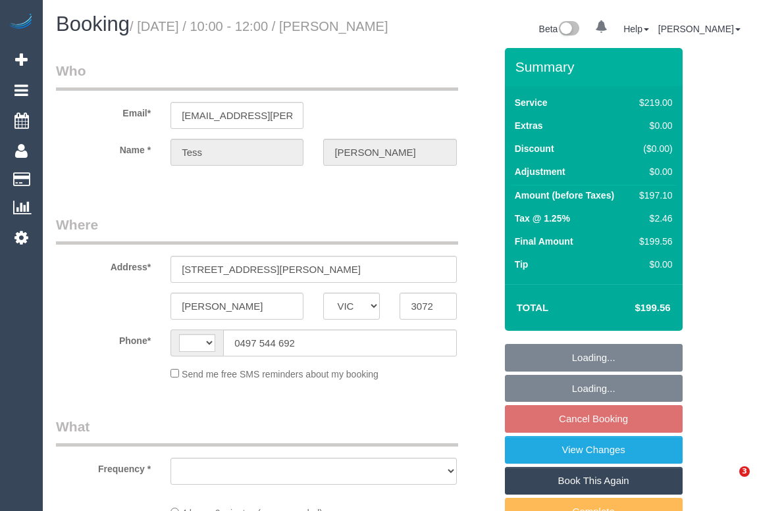
select select "VIC"
select select "string:stripe-pm_1QKavb2GScqysDRV2eYSJs5Q"
select select "number:27"
select select "number:14"
select select "number:19"
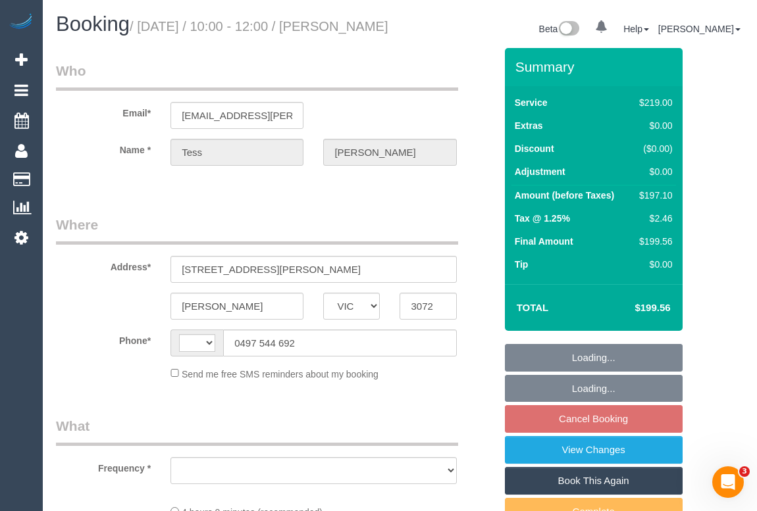
select select "number:24"
select select "number:34"
select select "number:11"
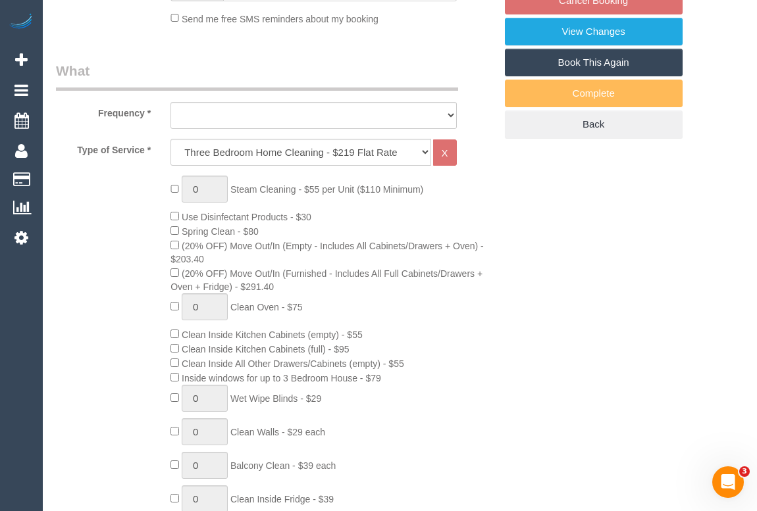
select select "string:AU"
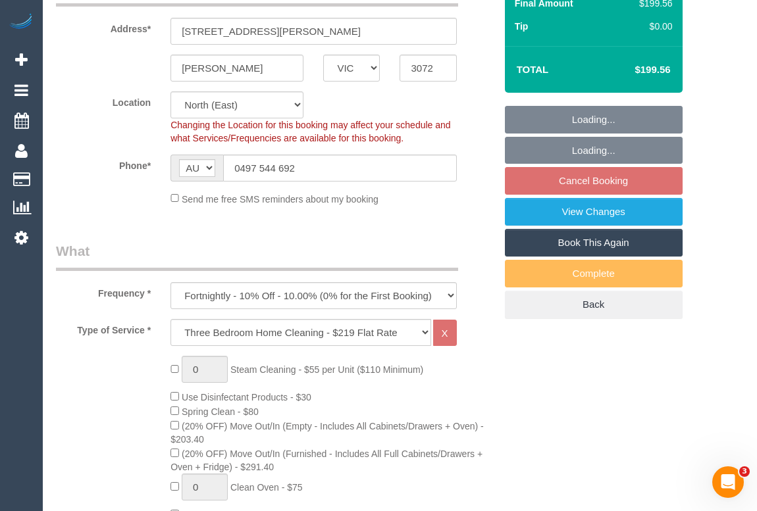
select select "object:1413"
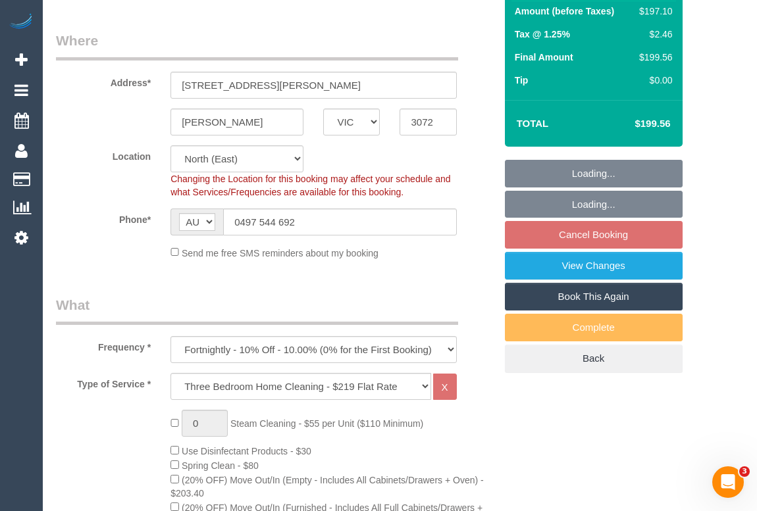
select select "spot1"
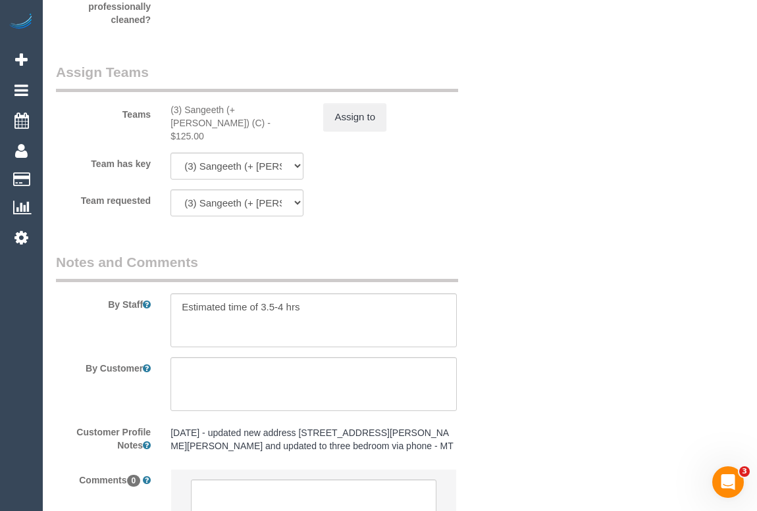
scroll to position [2034, 0]
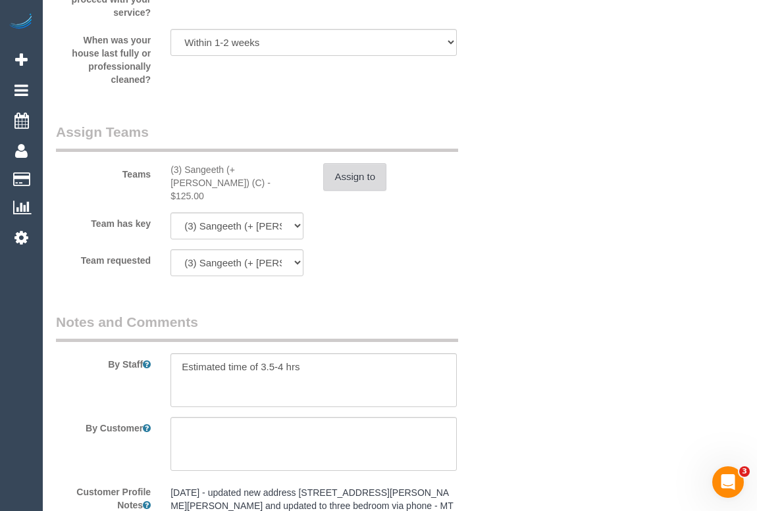
click at [340, 191] on button "Assign to" at bounding box center [354, 177] width 63 height 28
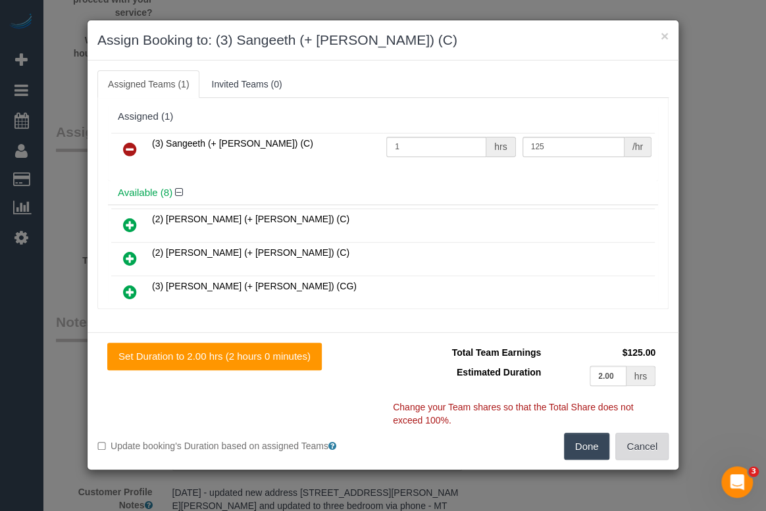
click at [646, 454] on button "Cancel" at bounding box center [641, 447] width 53 height 28
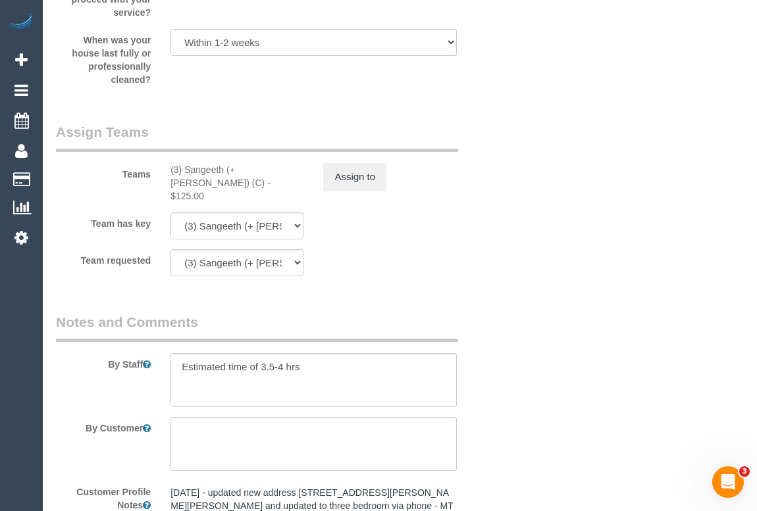
click at [618, 370] on div "× Assign Booking to: (3) Sangeeth (+ Kaveen) (C) Assigned Teams (1) Invited Tea…" at bounding box center [378, 255] width 757 height 511
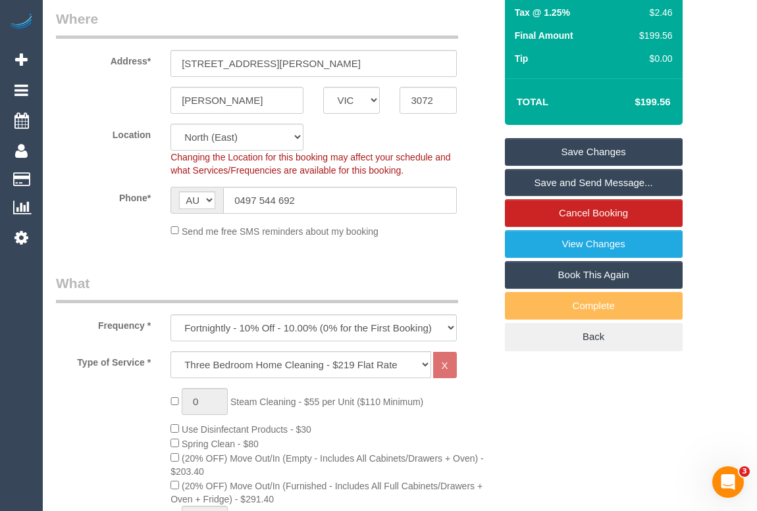
scroll to position [60, 0]
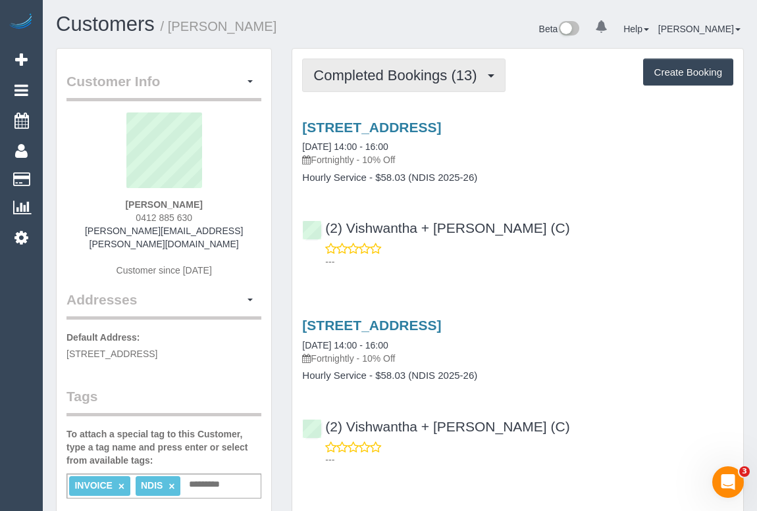
drag, startPoint x: 407, startPoint y: 74, endPoint x: 407, endPoint y: 84, distance: 9.2
click at [407, 74] on span "Completed Bookings (13)" at bounding box center [398, 75] width 170 height 16
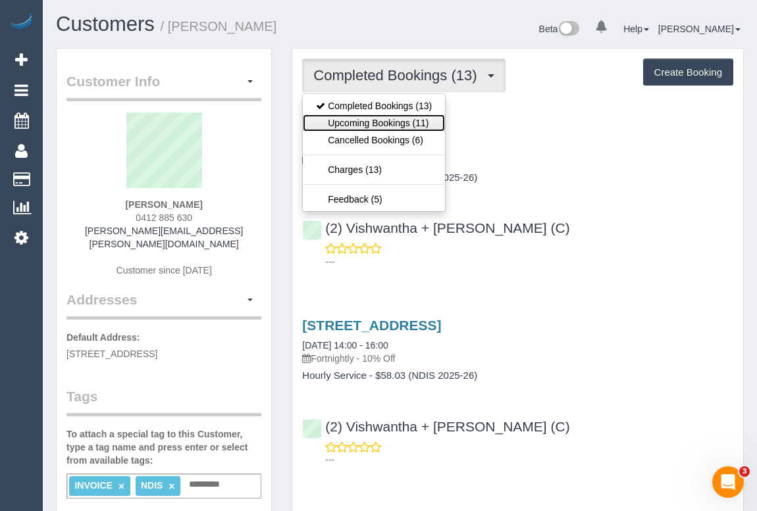
click at [399, 123] on link "Upcoming Bookings (11)" at bounding box center [374, 122] width 142 height 17
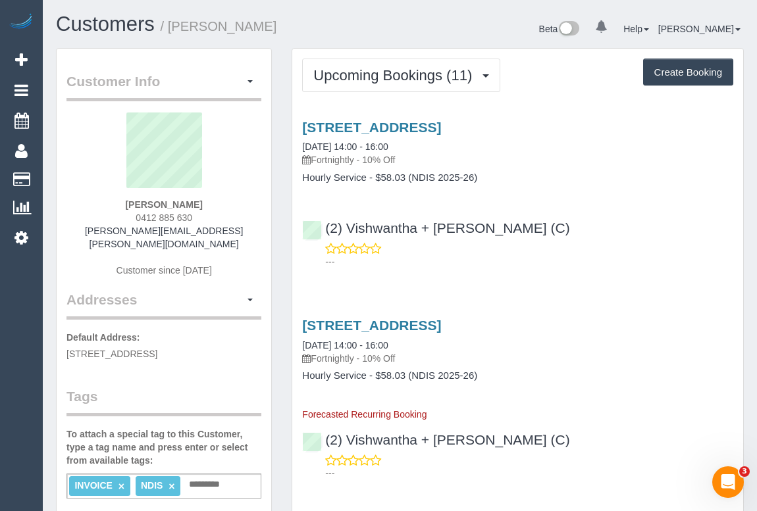
click at [636, 240] on div "(2) Vishwantha + Madhushika (C) ---" at bounding box center [517, 238] width 451 height 59
drag, startPoint x: 122, startPoint y: 218, endPoint x: 211, endPoint y: 224, distance: 89.0
click at [215, 216] on div "Susan Bain 0412 885 630 susan.bain@icloud.com Customer since 2021" at bounding box center [163, 202] width 195 height 178
copy span "0412 885 630"
drag, startPoint x: 379, startPoint y: 126, endPoint x: 370, endPoint y: 126, distance: 9.2
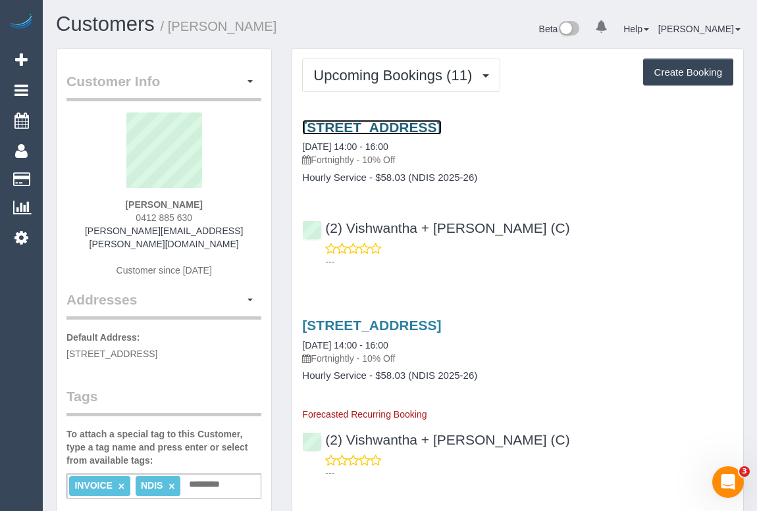
click at [370, 126] on link "37/ 2a Kireep Road Balwyn (Maranoa Close Retirement Village), Balwyn, VIC 3103" at bounding box center [371, 127] width 139 height 15
copy span "0412 885 630"
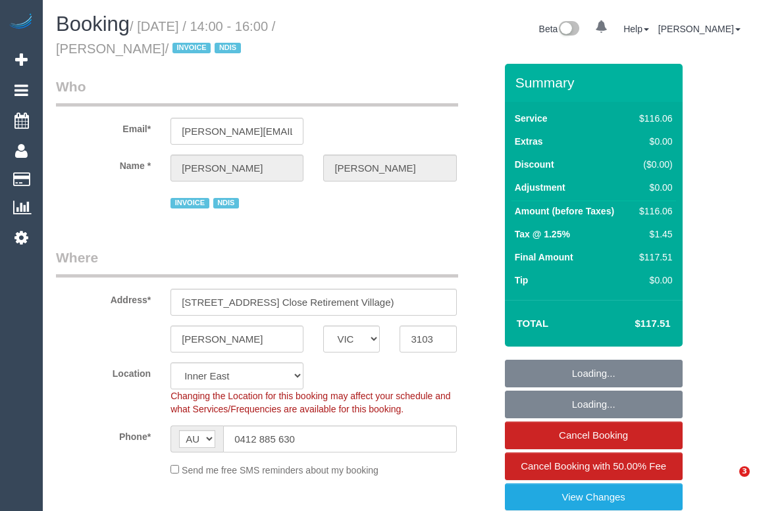
select select "VIC"
select select "string:check"
select select "number:28"
select select "number:14"
select select "number:18"
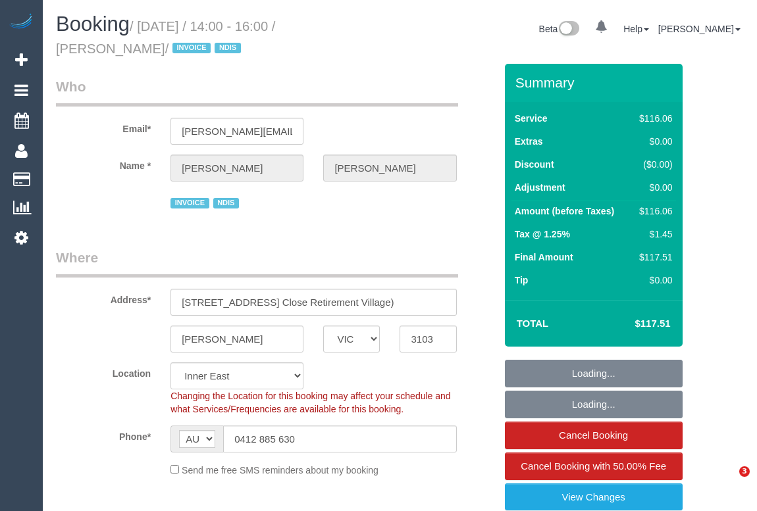
select select "number:36"
select select "number:35"
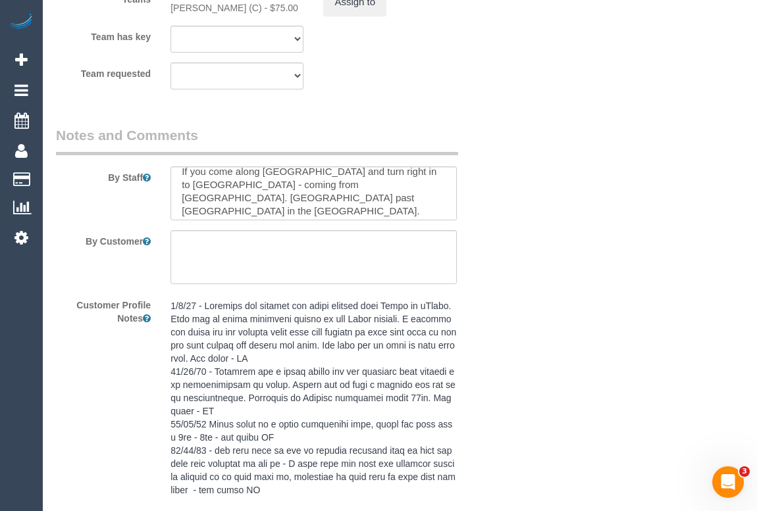
scroll to position [91, 0]
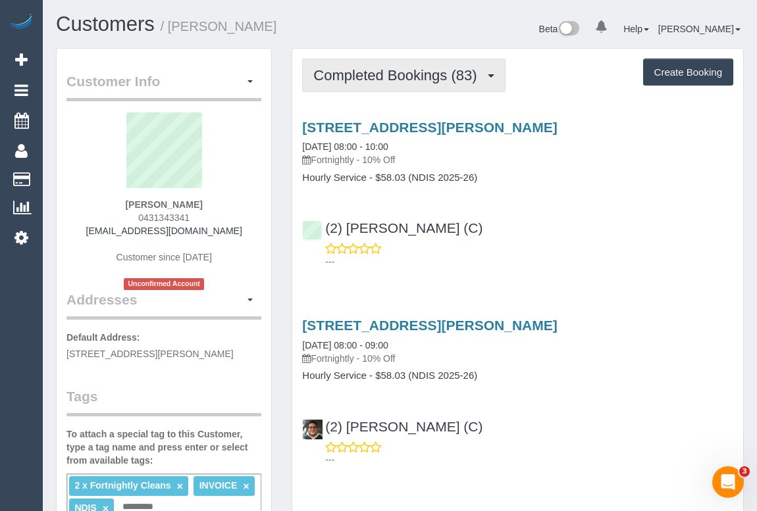
click at [410, 78] on span "Completed Bookings (83)" at bounding box center [398, 75] width 170 height 16
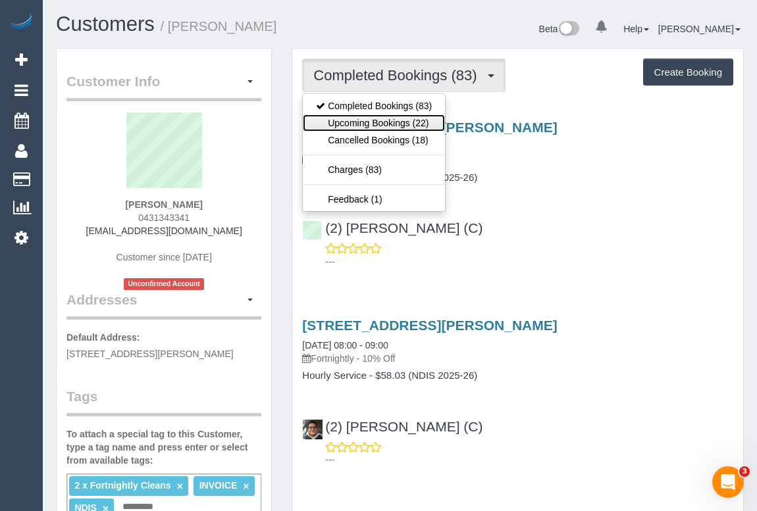
click at [392, 123] on link "Upcoming Bookings (22)" at bounding box center [374, 122] width 142 height 17
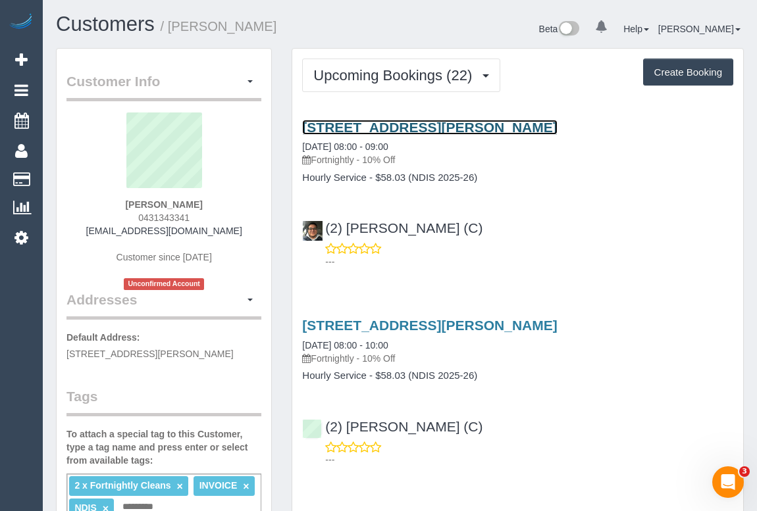
click at [419, 128] on link "[STREET_ADDRESS][PERSON_NAME]" at bounding box center [429, 127] width 255 height 15
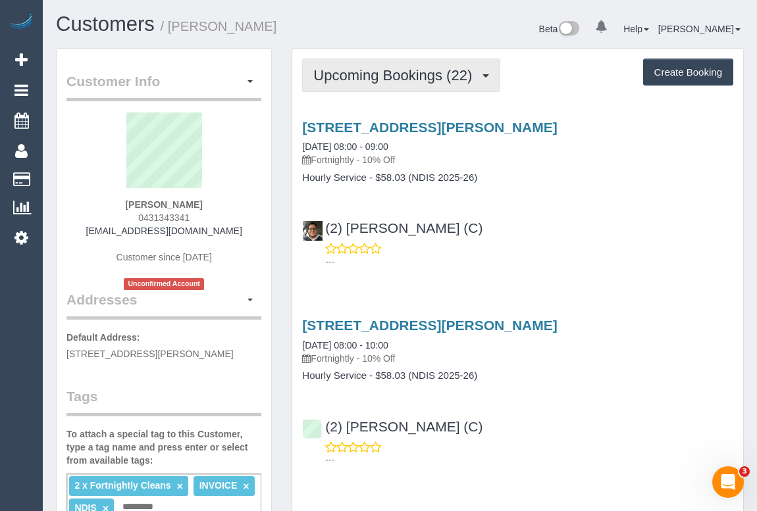
click at [411, 74] on span "Upcoming Bookings (22)" at bounding box center [395, 75] width 165 height 16
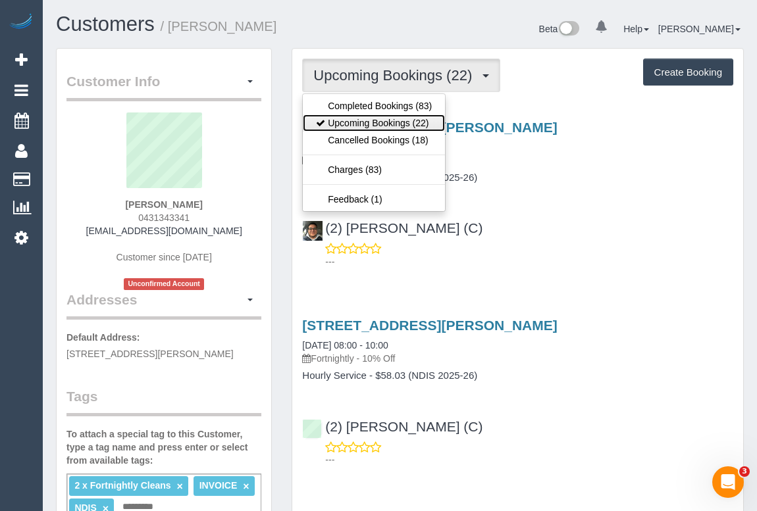
click at [395, 124] on link "Upcoming Bookings (22)" at bounding box center [374, 122] width 142 height 17
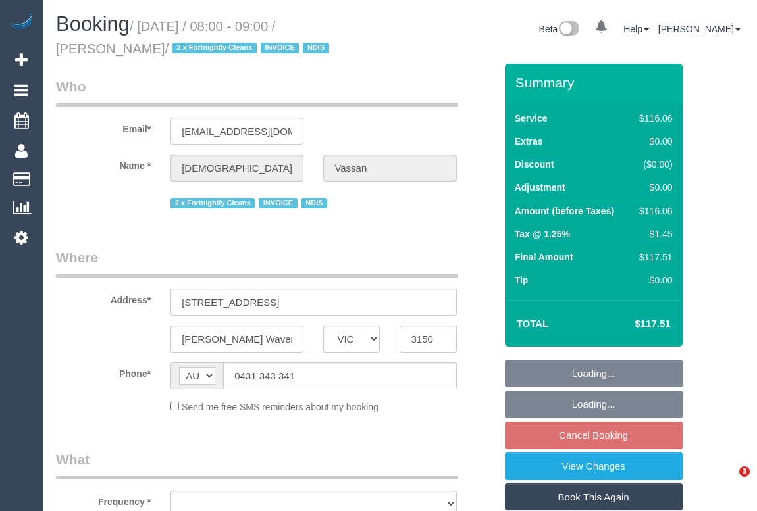
select select "VIC"
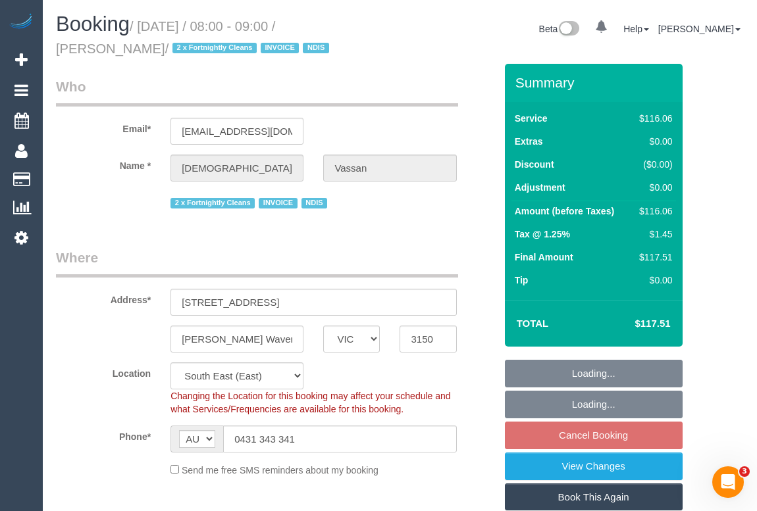
select select "object:765"
select select "number:28"
select select "number:14"
select select "number:19"
select select "number:24"
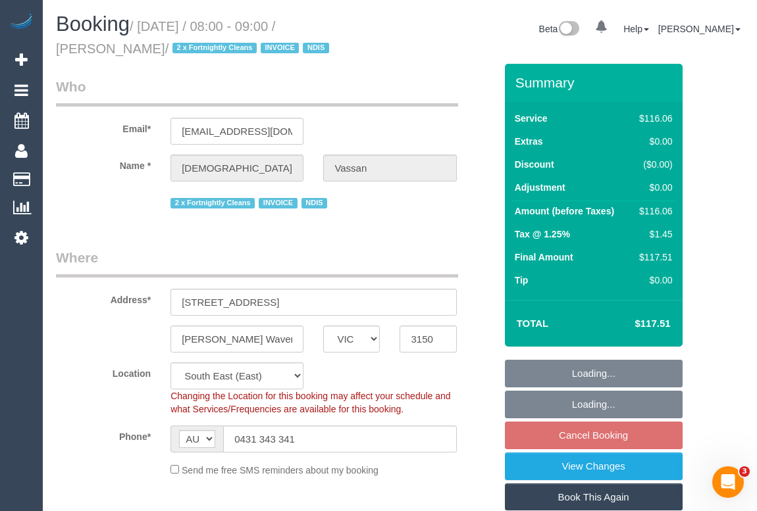
select select "number:34"
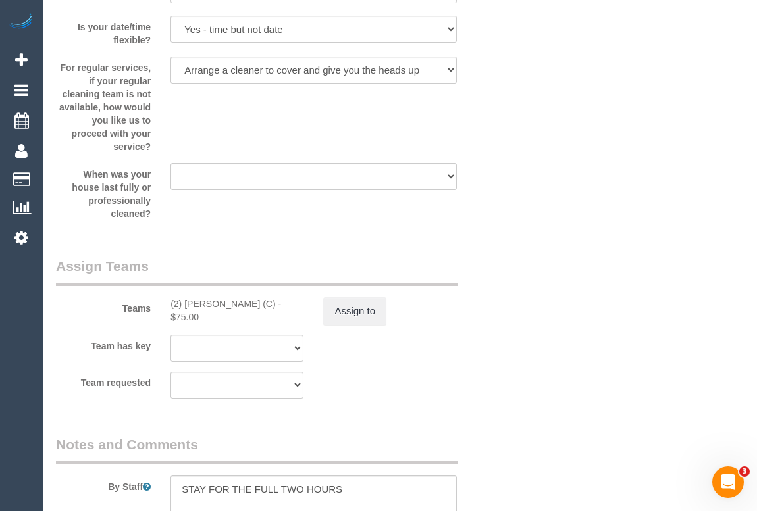
scroll to position [1735, 0]
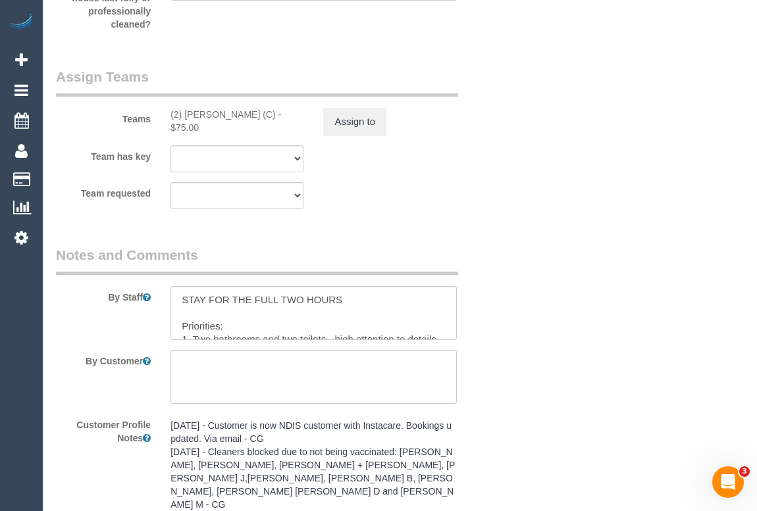
drag, startPoint x: 166, startPoint y: 112, endPoint x: 276, endPoint y: 109, distance: 109.3
click at [276, 109] on div "(2) [PERSON_NAME] (C) - $75.00" at bounding box center [237, 121] width 153 height 26
copy div "(2) Roumany Gergis (C) -"
click at [373, 120] on button "Assign to" at bounding box center [354, 122] width 63 height 28
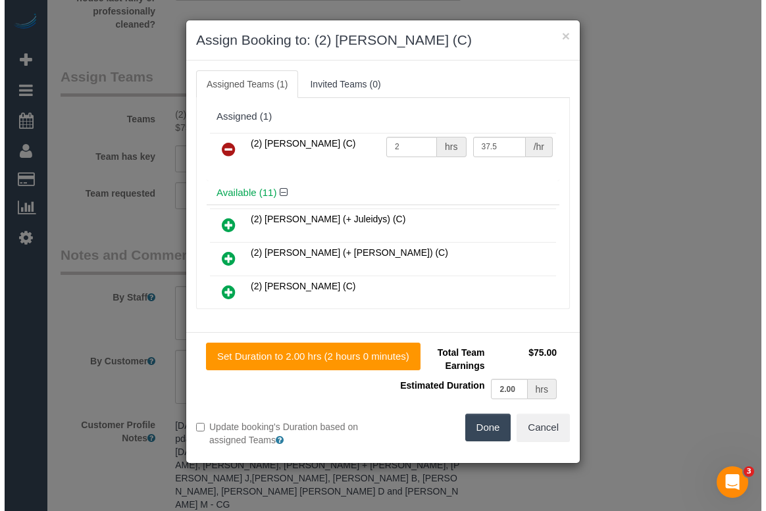
scroll to position [1721, 0]
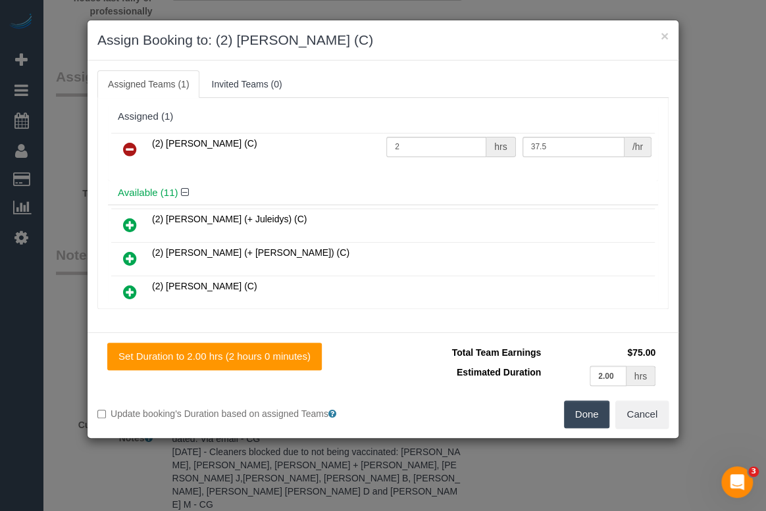
click at [131, 146] on icon at bounding box center [130, 149] width 14 height 16
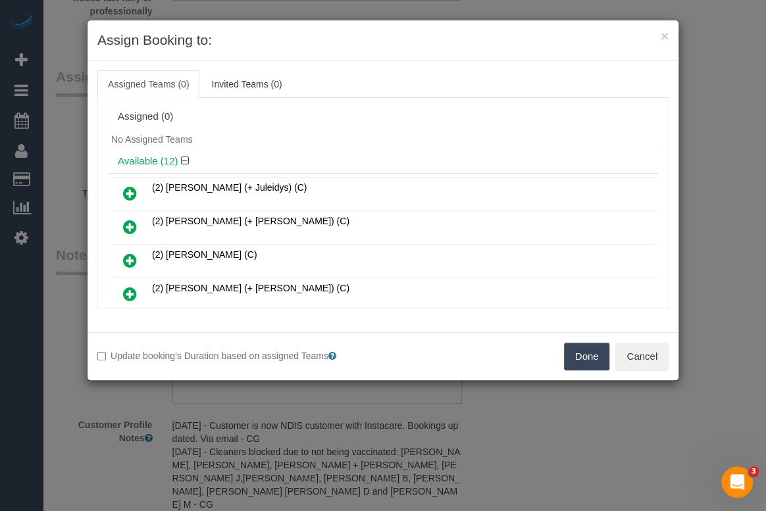
click at [572, 358] on button "Done" at bounding box center [587, 357] width 46 height 28
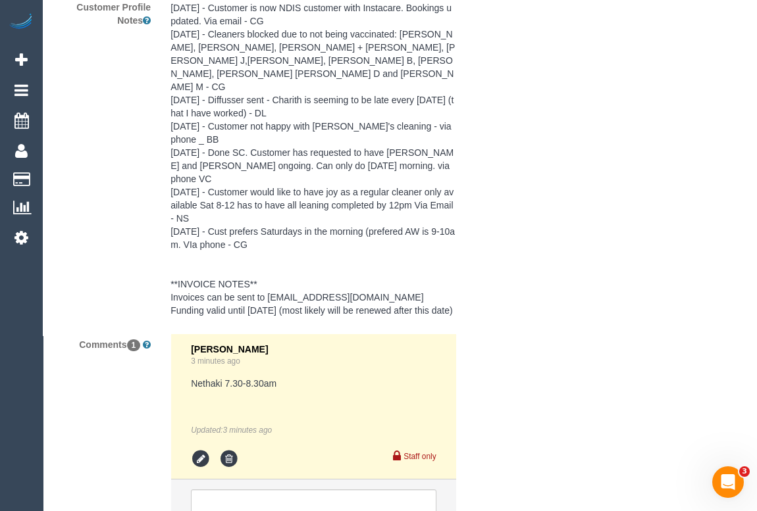
scroll to position [2235, 0]
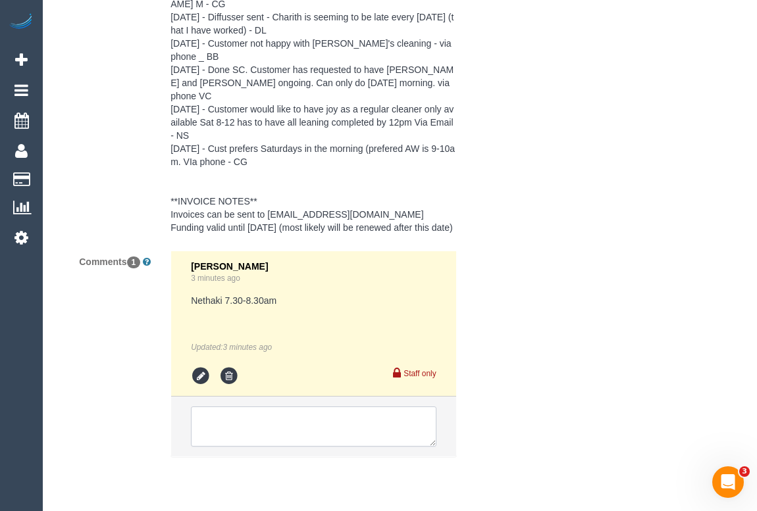
click at [248, 407] on textarea at bounding box center [313, 427] width 245 height 41
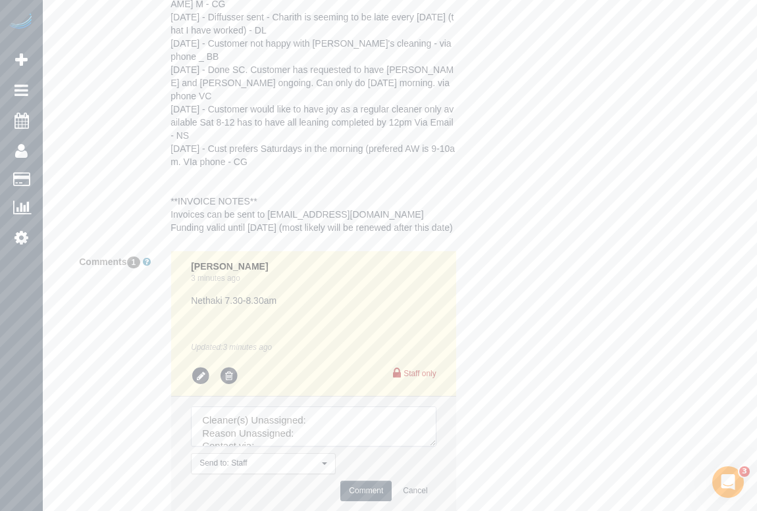
click at [324, 407] on textarea at bounding box center [313, 427] width 245 height 41
paste textarea "(2) Roumany Gergis (C) -"
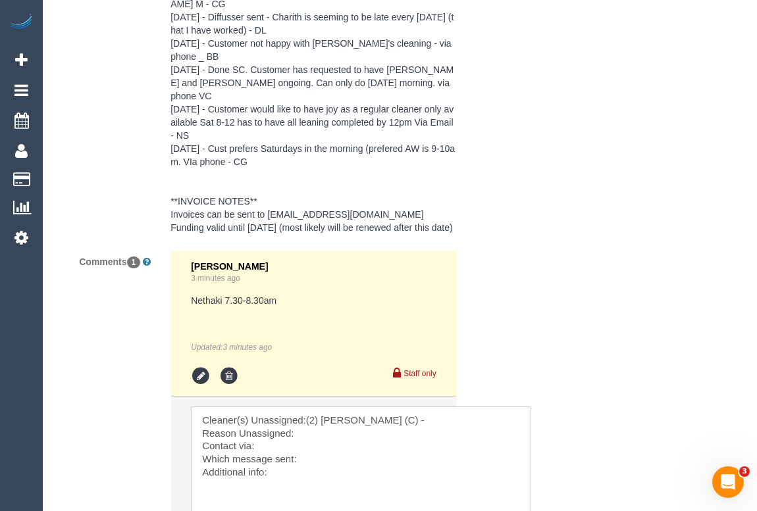
drag, startPoint x: 431, startPoint y: 401, endPoint x: 526, endPoint y: 500, distance: 137.3
click at [526, 500] on textarea at bounding box center [361, 476] width 340 height 138
click at [309, 407] on textarea at bounding box center [361, 476] width 340 height 138
click at [280, 407] on textarea at bounding box center [361, 476] width 340 height 138
click at [331, 422] on textarea at bounding box center [361, 476] width 340 height 138
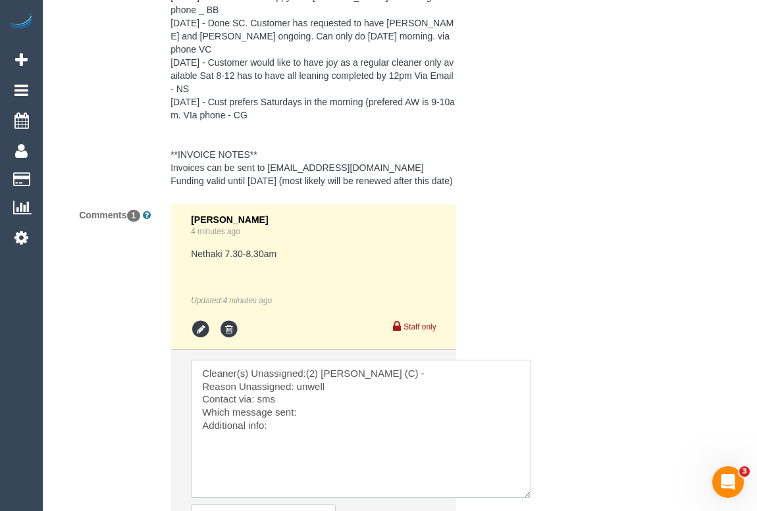
scroll to position [2387, 0]
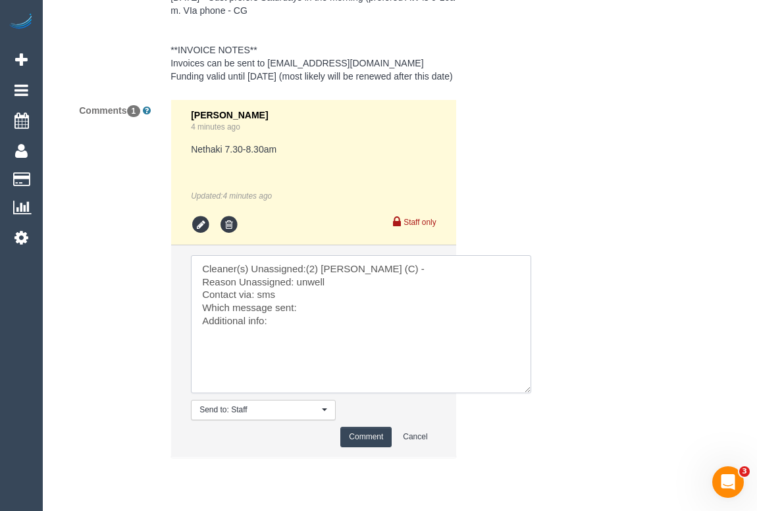
paste textarea "Heads Up SMS"
click at [289, 280] on textarea at bounding box center [361, 324] width 340 height 138
type textarea "Cleaner(s) Unassigned:(2) Roumany Gergis (C) - Reason Unassigned: unwell Contac…"
click at [369, 427] on button "Comment" at bounding box center [365, 437] width 51 height 20
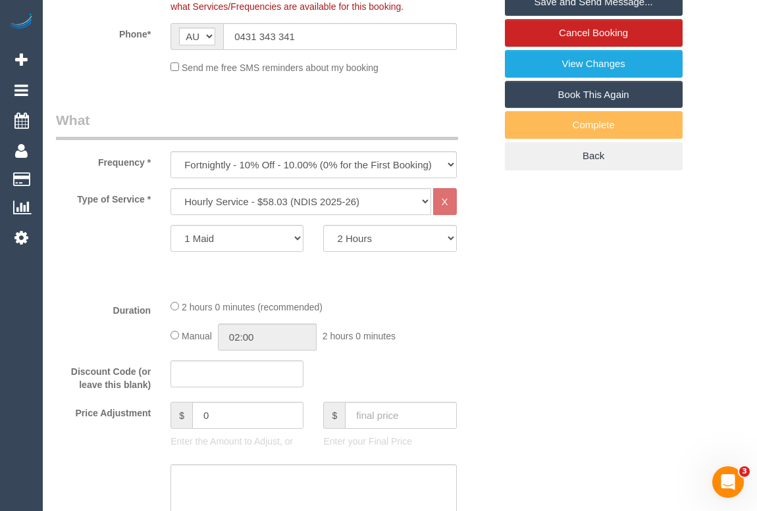
scroll to position [293, 0]
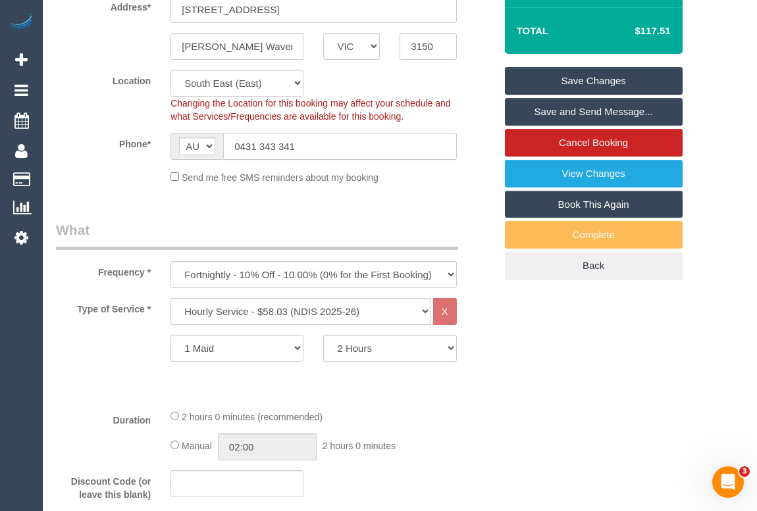
drag, startPoint x: 323, startPoint y: 142, endPoint x: 195, endPoint y: 149, distance: 127.8
click at [195, 149] on div "AF AL DZ AD AO AI AQ AG AR AM AW AU AT AZ BS BH BD BB BY BE BZ BJ BM BT BO BA B…" at bounding box center [313, 146] width 286 height 27
click at [580, 83] on link "Save Changes" at bounding box center [594, 81] width 178 height 28
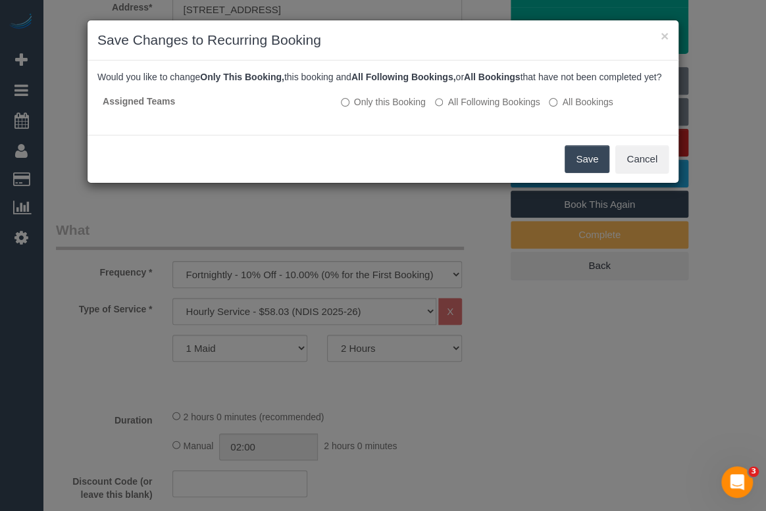
click at [578, 166] on button "Save" at bounding box center [587, 159] width 45 height 28
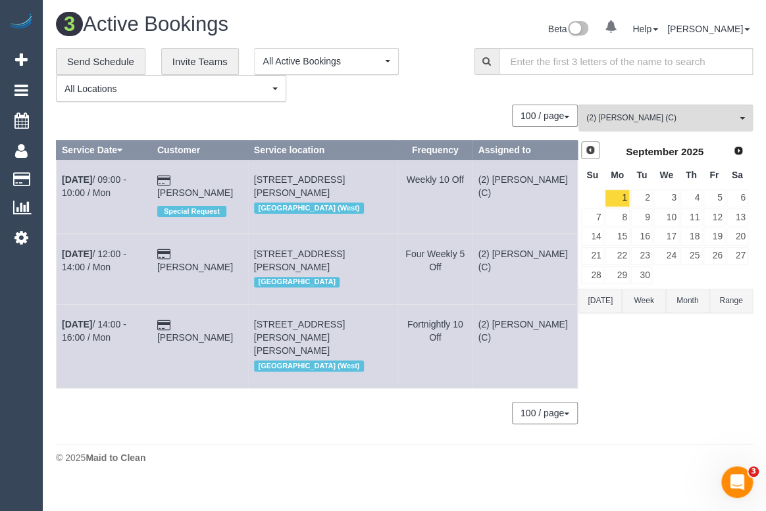
click at [592, 146] on span "Prev" at bounding box center [590, 150] width 11 height 11
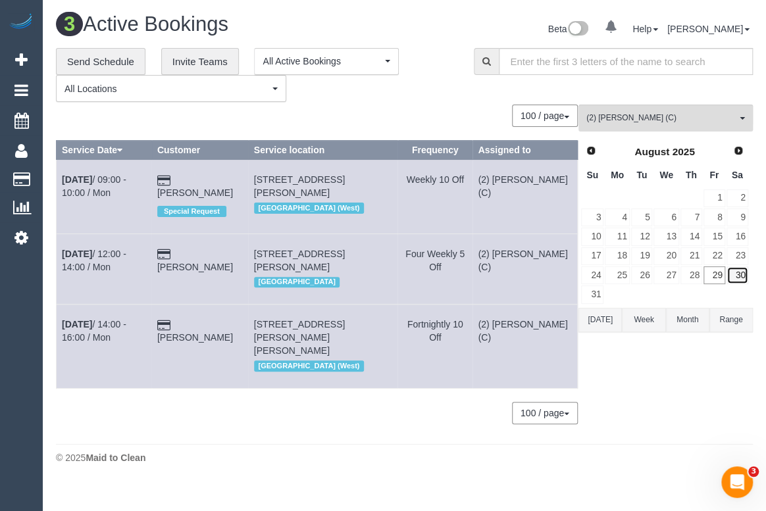
click at [740, 273] on link "30" at bounding box center [737, 276] width 22 height 18
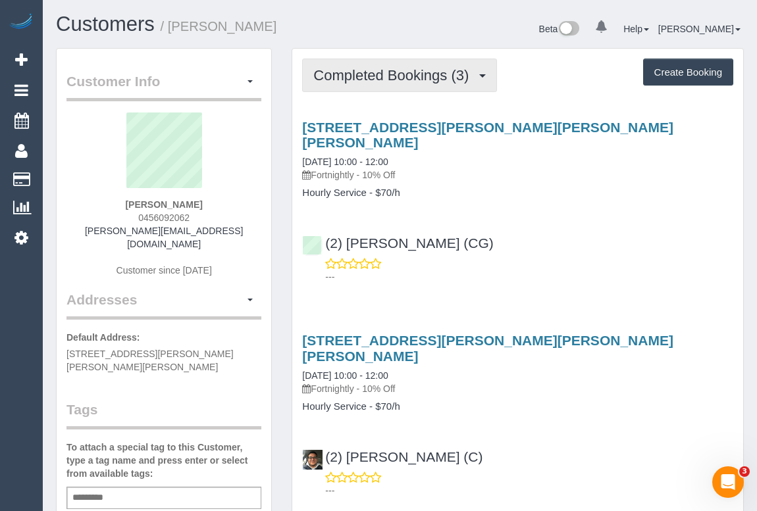
click at [389, 73] on span "Completed Bookings (3)" at bounding box center [394, 75] width 162 height 16
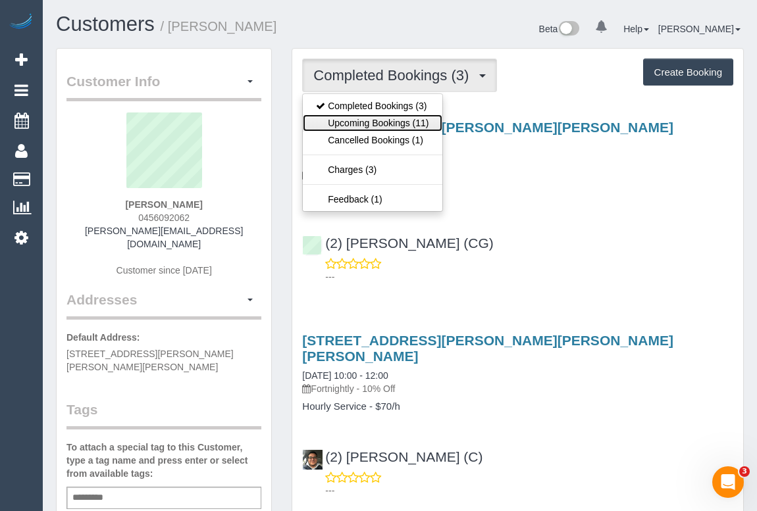
click at [380, 124] on link "Upcoming Bookings (11)" at bounding box center [372, 122] width 139 height 17
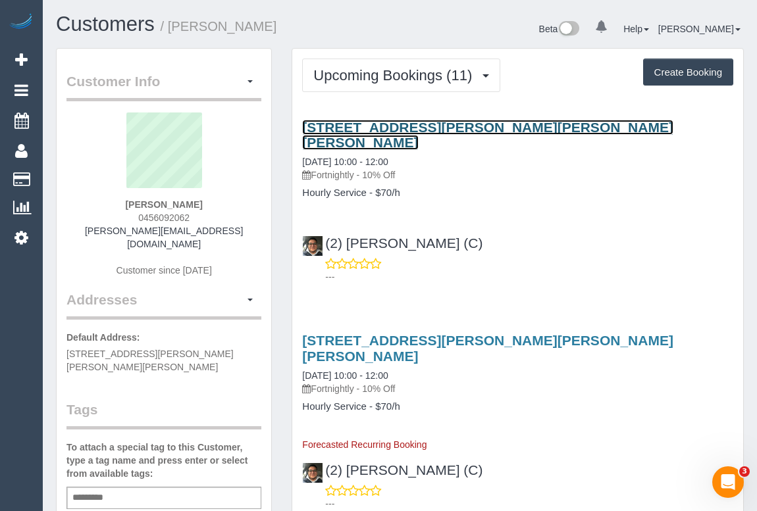
click at [397, 122] on link "4 Turner St, Glen Iris, VIC 3146" at bounding box center [487, 135] width 371 height 30
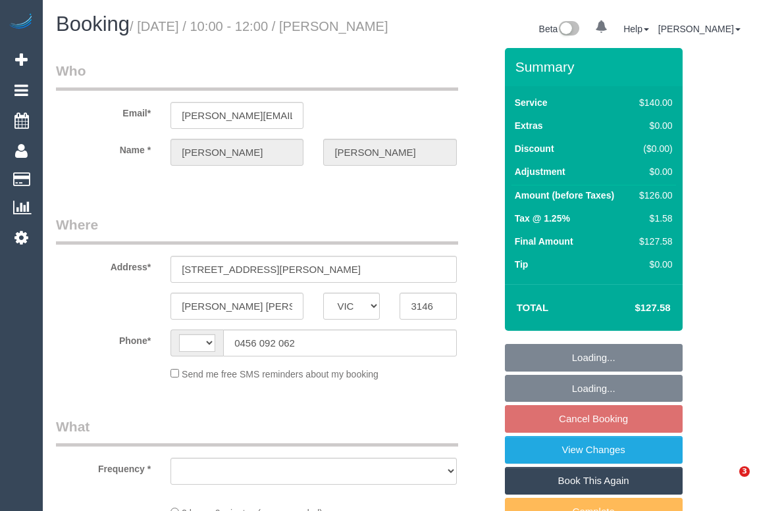
select select "VIC"
select select "string:stripe-pm_1RsXi62GScqysDRV3dsElIHA"
select select "number:27"
select select "number:14"
select select "number:19"
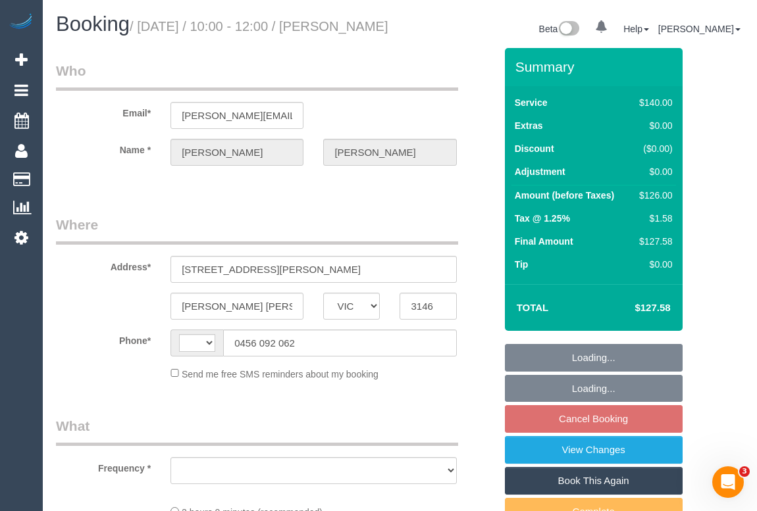
select select "number:23"
select select "number:35"
select select "number:26"
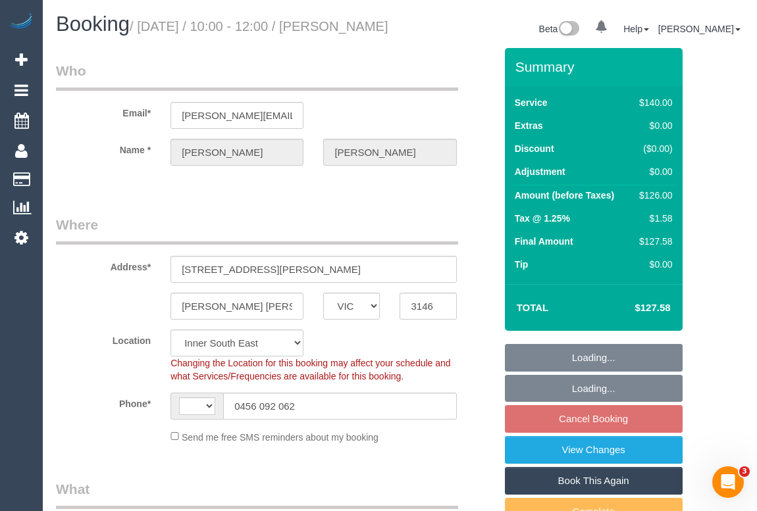
select select "string:AU"
select select "object:1408"
select select "spot1"
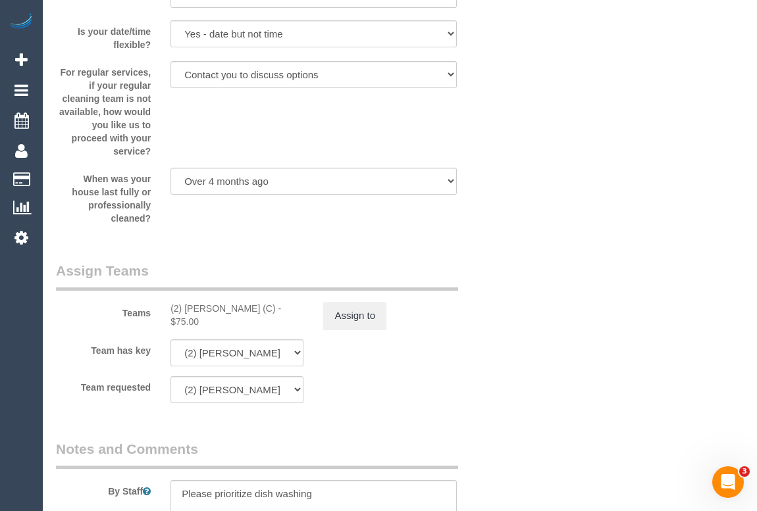
scroll to position [1914, 0]
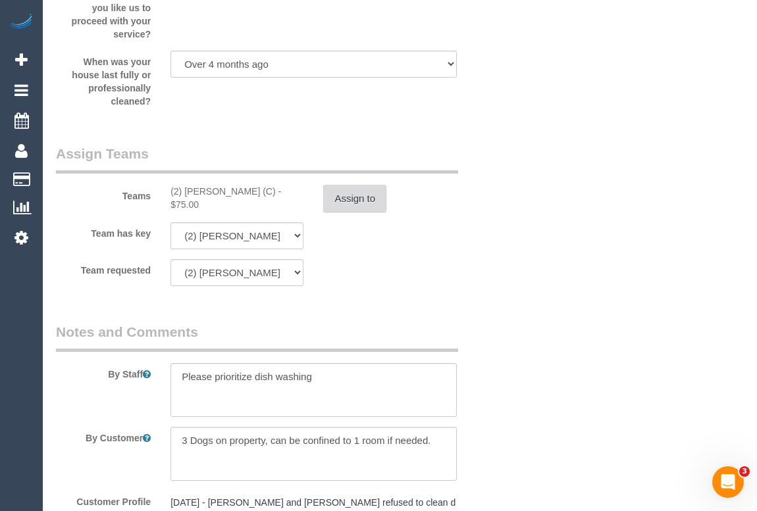
click at [353, 213] on button "Assign to" at bounding box center [354, 199] width 63 height 28
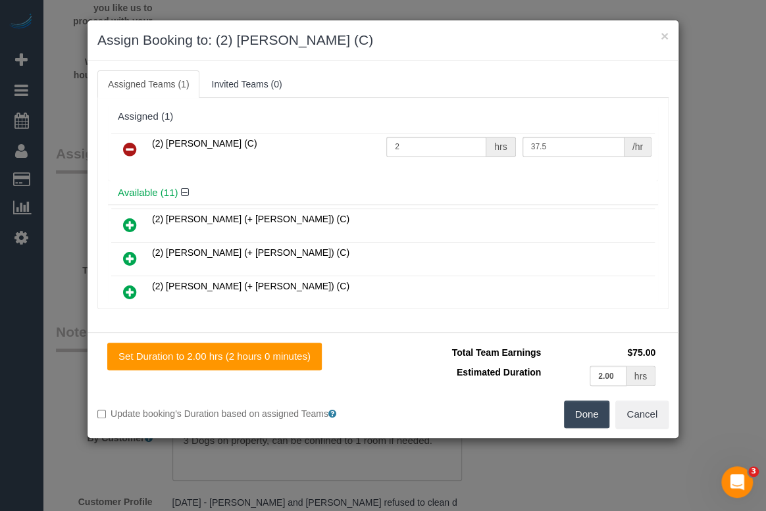
drag, startPoint x: 147, startPoint y: 143, endPoint x: 260, endPoint y: 147, distance: 113.3
click at [260, 147] on tr "(2) Roumany Gergis (C) 2 hrs 37.5 /hr" at bounding box center [383, 150] width 544 height 34
copy span "(2) Roumany Gergis (C)"
click at [128, 144] on icon at bounding box center [130, 149] width 14 height 16
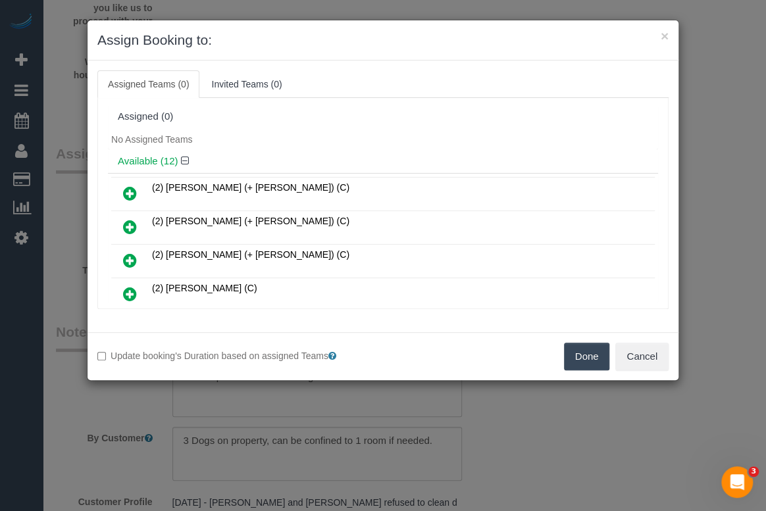
click at [589, 355] on button "Done" at bounding box center [587, 357] width 46 height 28
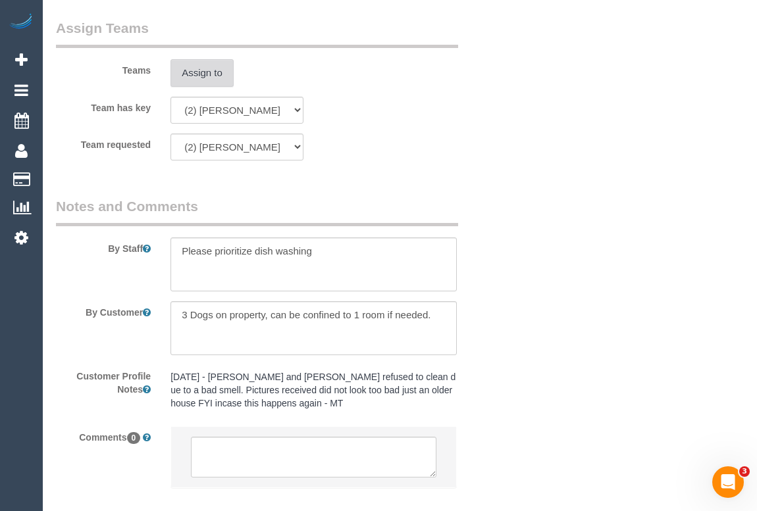
scroll to position [2127, 0]
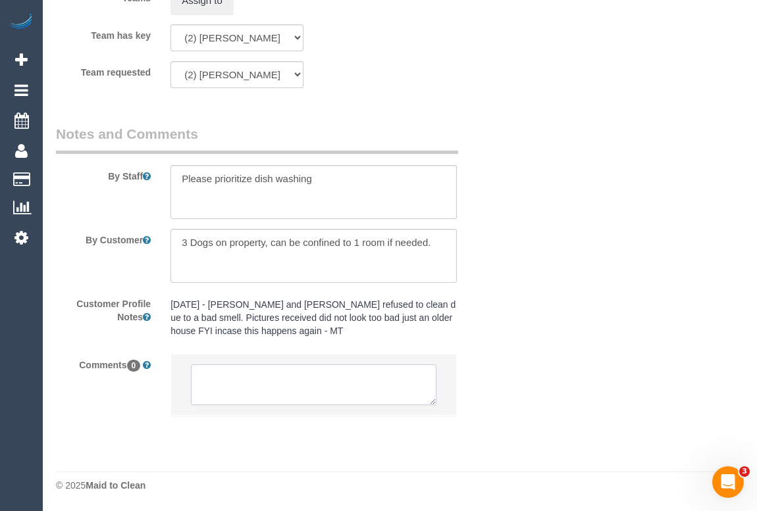
click at [240, 374] on textarea at bounding box center [313, 385] width 245 height 41
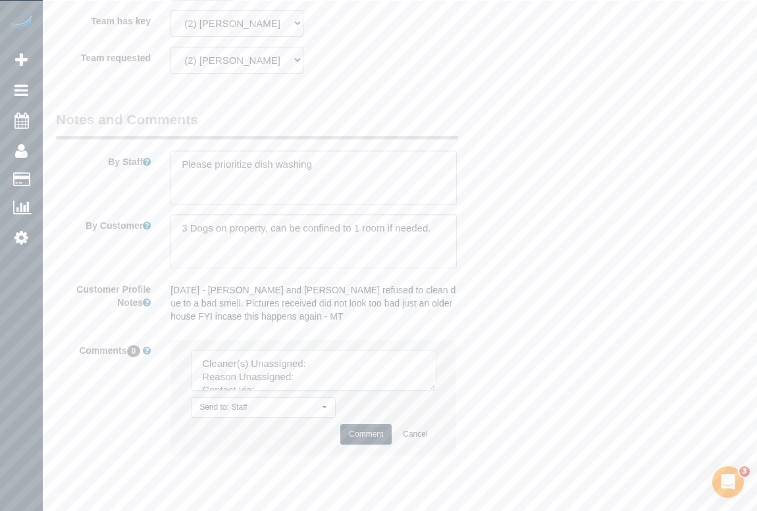
click at [322, 381] on textarea at bounding box center [313, 370] width 245 height 41
paste textarea "(2) Roumany Gergis (C)"
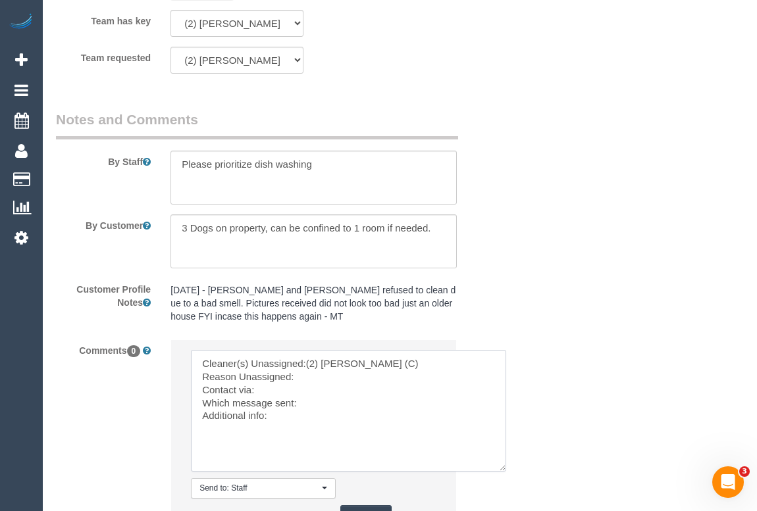
drag, startPoint x: 429, startPoint y: 401, endPoint x: 499, endPoint y: 483, distance: 107.8
click at [499, 472] on textarea at bounding box center [348, 411] width 315 height 122
click at [304, 391] on textarea at bounding box center [348, 411] width 315 height 122
click at [270, 409] on textarea at bounding box center [348, 411] width 315 height 122
click at [328, 417] on textarea at bounding box center [348, 411] width 315 height 122
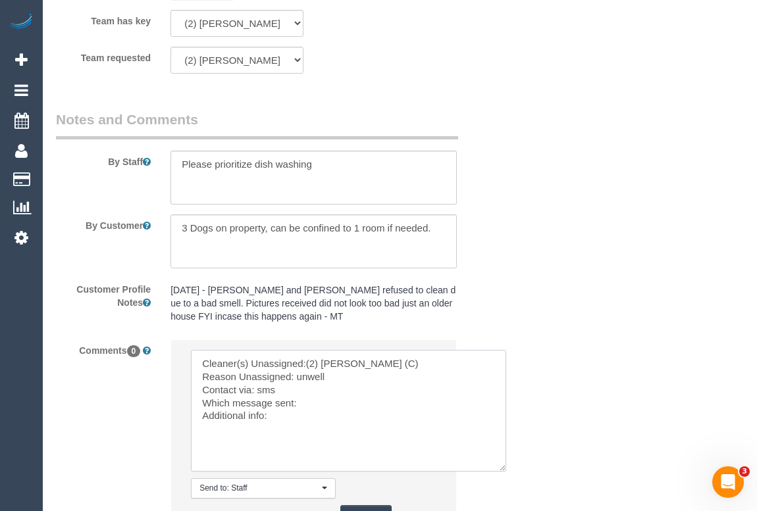
click at [309, 416] on textarea at bounding box center [348, 411] width 315 height 122
paste textarea "Following Day Options SMS"
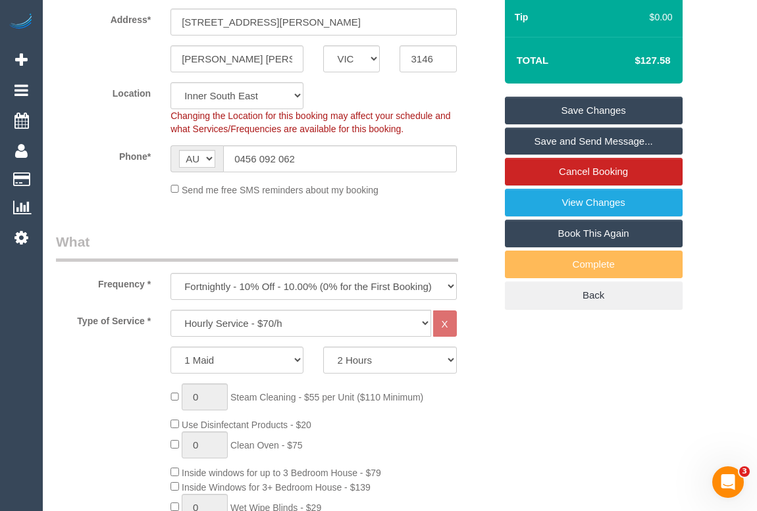
scroll to position [234, 0]
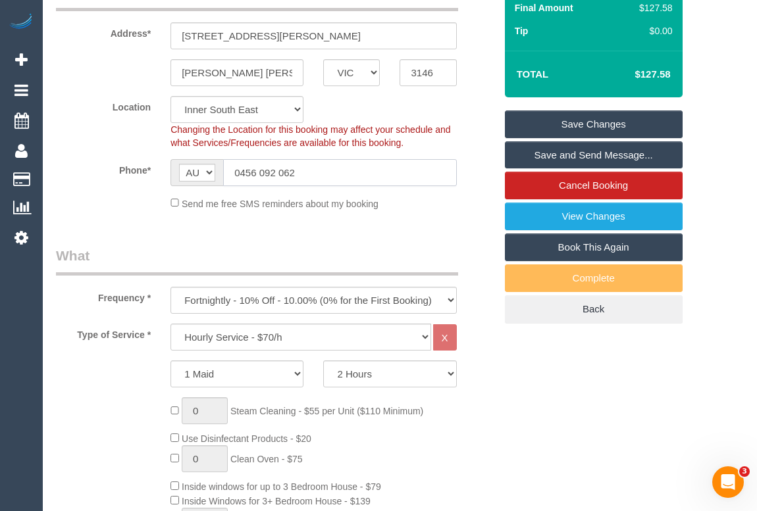
drag, startPoint x: 307, startPoint y: 190, endPoint x: 180, endPoint y: 190, distance: 126.3
click at [180, 186] on div "AF AL DZ AD AO AI AQ AG AR AM AW AU AT AZ BS BH BD BB BY BE BZ BJ BM BT BO BA B…" at bounding box center [313, 172] width 286 height 27
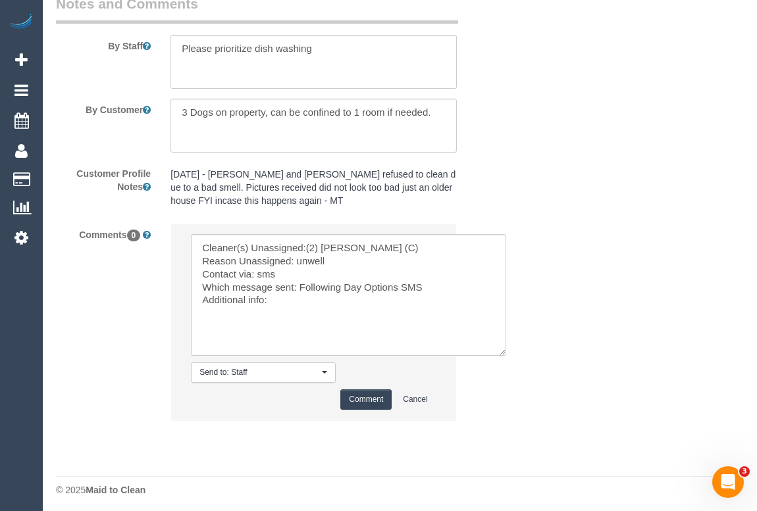
scroll to position [2262, 0]
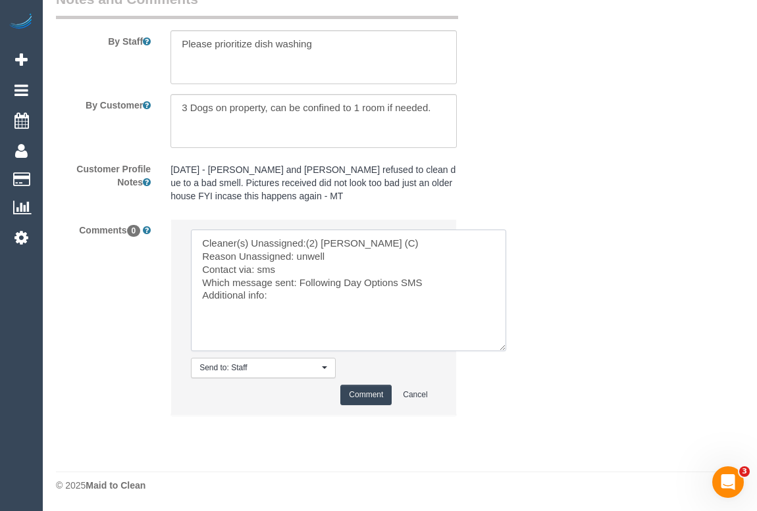
drag, startPoint x: 278, startPoint y: 297, endPoint x: 221, endPoint y: 272, distance: 61.9
click at [277, 297] on textarea at bounding box center [348, 291] width 315 height 122
type textarea "Cleaner(s) Unassigned:(2) Roumany Gergis (C) Reason Unassigned: unwell Contact …"
click at [360, 403] on button "Comment" at bounding box center [365, 395] width 51 height 20
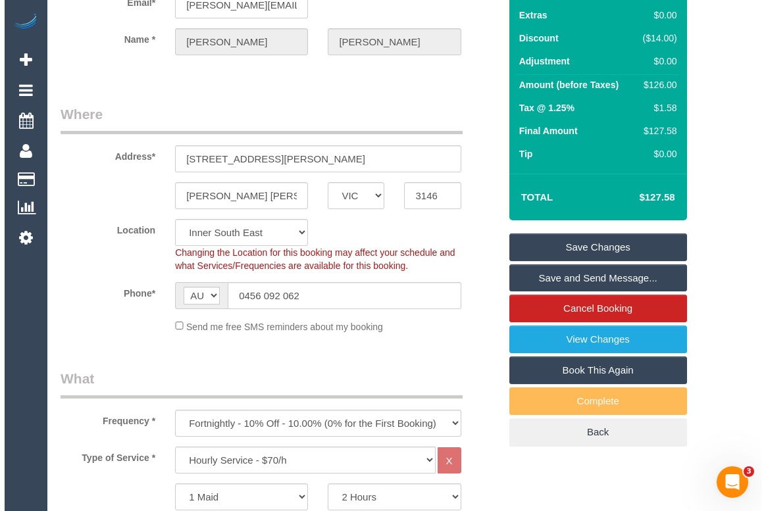
scroll to position [0, 0]
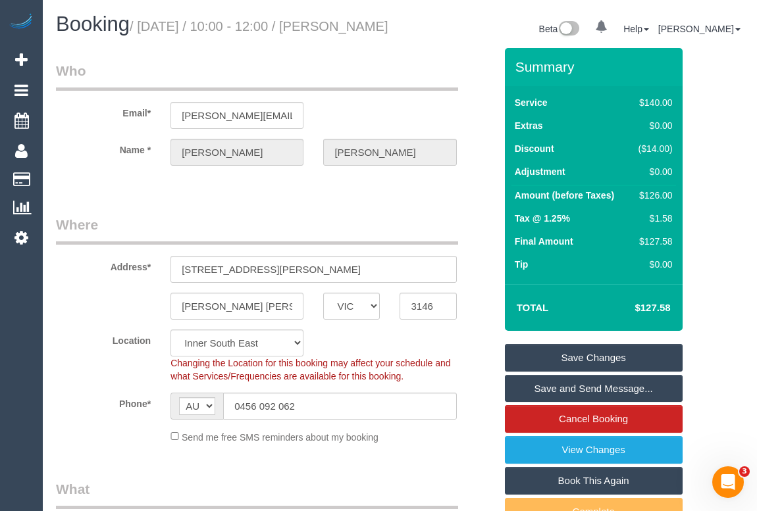
click at [582, 367] on link "Save Changes" at bounding box center [594, 358] width 178 height 28
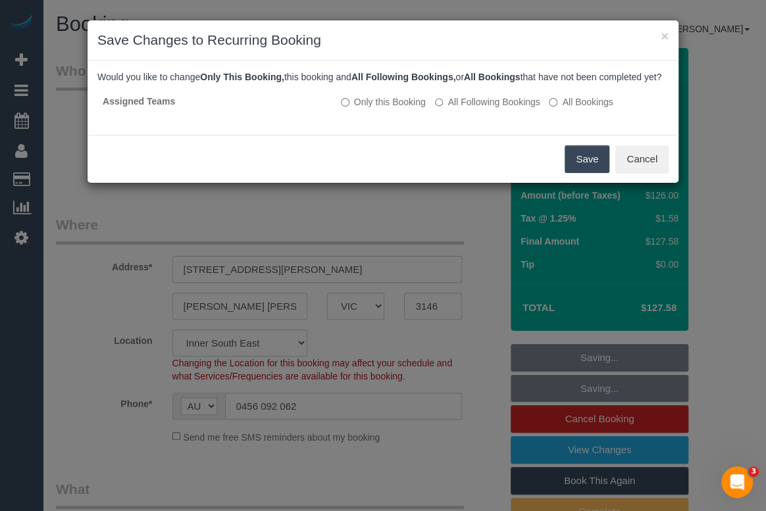
click at [594, 173] on button "Save" at bounding box center [587, 159] width 45 height 28
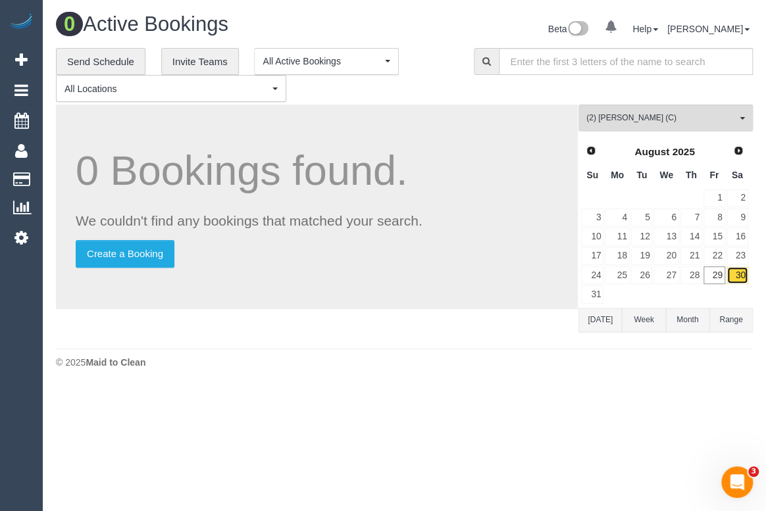
click at [742, 276] on link "30" at bounding box center [737, 276] width 22 height 18
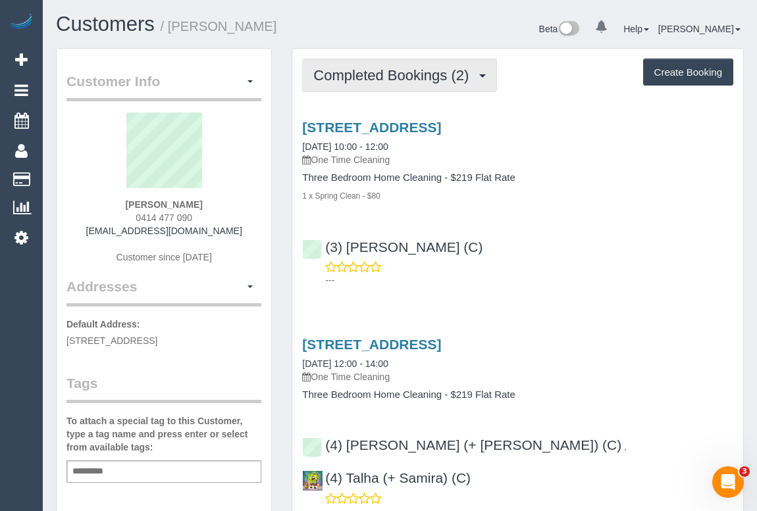
click at [375, 70] on span "Completed Bookings (2)" at bounding box center [394, 75] width 162 height 16
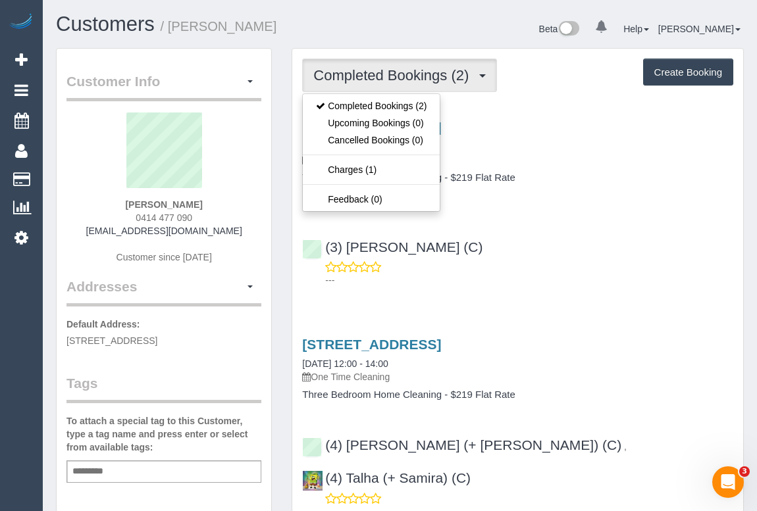
drag, startPoint x: 570, startPoint y: 252, endPoint x: 536, endPoint y: 248, distance: 34.4
click at [570, 252] on div "(3) [PERSON_NAME] (C) ---" at bounding box center [517, 257] width 451 height 59
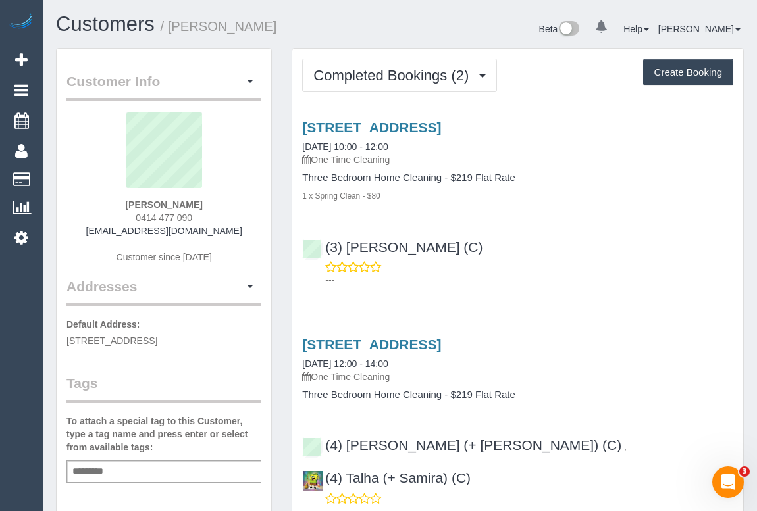
drag, startPoint x: 125, startPoint y: 217, endPoint x: 220, endPoint y: 218, distance: 94.8
click at [220, 218] on div "[PERSON_NAME] 0414 477 090 [EMAIL_ADDRESS][DOMAIN_NAME] Customer since [DATE]" at bounding box center [163, 195] width 195 height 165
copy span "0414 477 090"
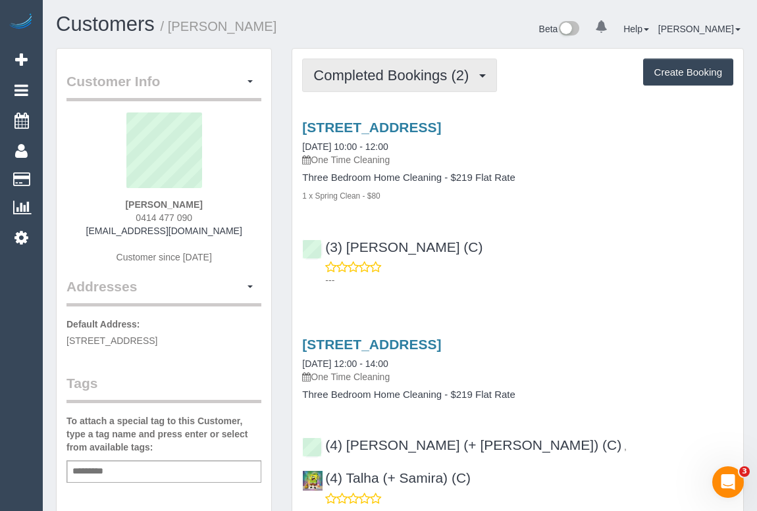
click at [402, 69] on span "Completed Bookings (2)" at bounding box center [394, 75] width 162 height 16
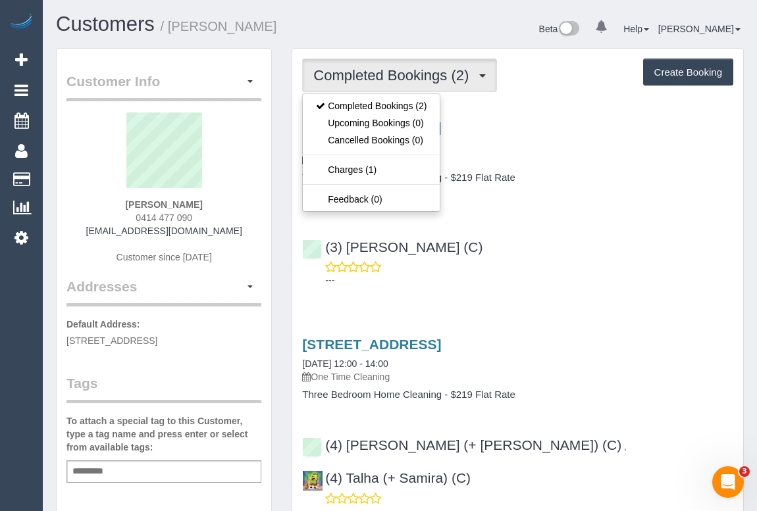
click at [511, 243] on div "(3) [PERSON_NAME] (C) ---" at bounding box center [517, 257] width 451 height 59
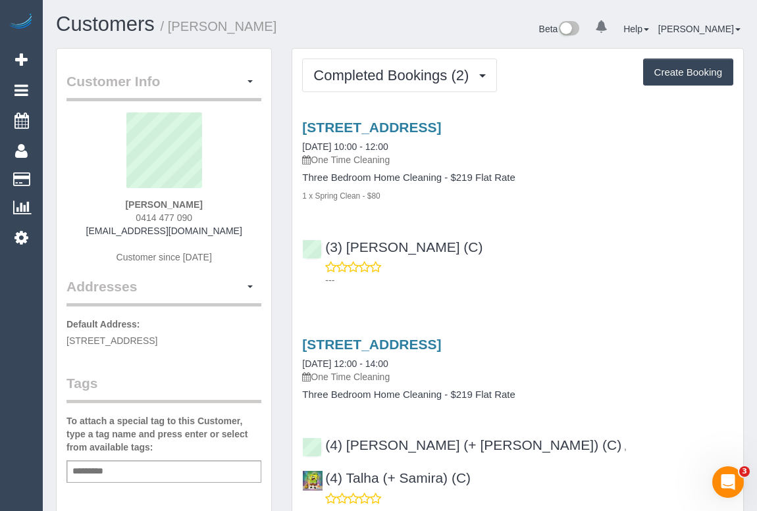
drag, startPoint x: 97, startPoint y: 231, endPoint x: 242, endPoint y: 231, distance: 144.8
click at [242, 231] on div "[PERSON_NAME] 0414 477 090 [EMAIL_ADDRESS][DOMAIN_NAME] Customer since [DATE]" at bounding box center [163, 195] width 195 height 165
copy link "[EMAIL_ADDRESS][DOMAIN_NAME]"
drag, startPoint x: 141, startPoint y: 202, endPoint x: 220, endPoint y: 201, distance: 79.6
click at [220, 201] on div "[PERSON_NAME] 0414 477 090 [EMAIL_ADDRESS][DOMAIN_NAME] Customer since [DATE]" at bounding box center [163, 195] width 195 height 165
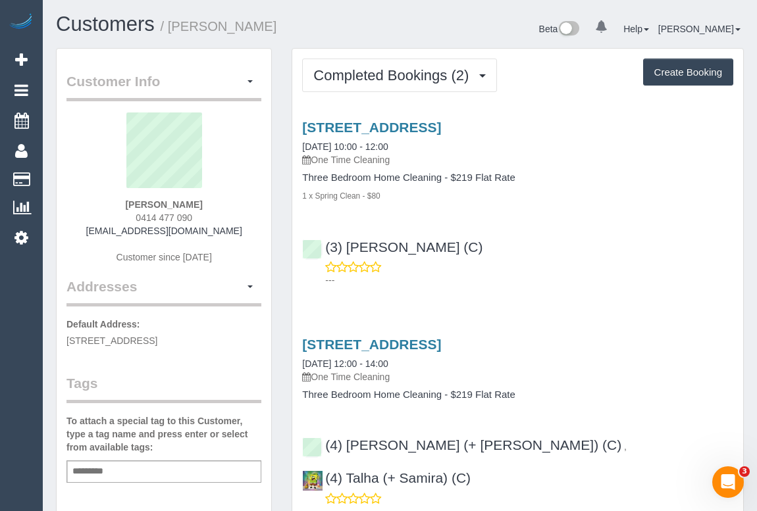
copy strong "[PERSON_NAME]"
drag, startPoint x: 132, startPoint y: 220, endPoint x: 205, endPoint y: 220, distance: 73.0
click at [205, 220] on div "[PERSON_NAME] 0414 477 090 [EMAIL_ADDRESS][DOMAIN_NAME] Customer since [DATE]" at bounding box center [163, 195] width 195 height 165
copy span "0414 477 090"
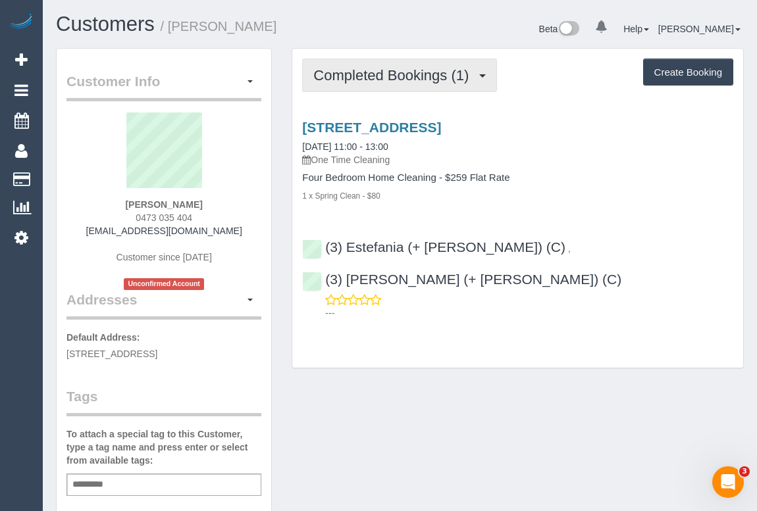
click at [412, 68] on span "Completed Bookings (1)" at bounding box center [394, 75] width 162 height 16
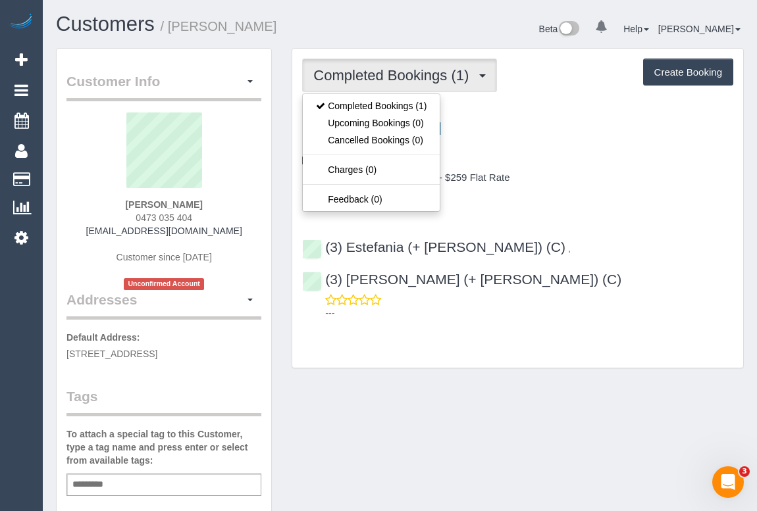
click at [617, 214] on div "[STREET_ADDRESS] [DATE] 11:00 - 13:00 One Time Cleaning Four Bedroom Home Clean…" at bounding box center [517, 217] width 451 height 217
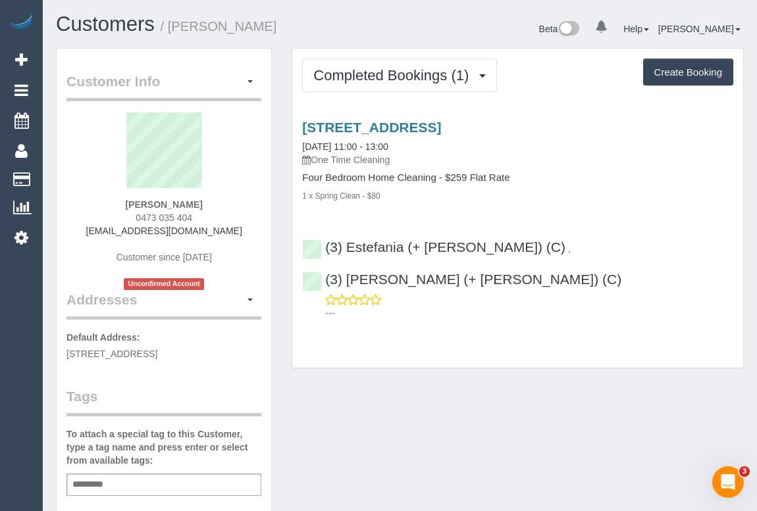
drag, startPoint x: 92, startPoint y: 234, endPoint x: 216, endPoint y: 237, distance: 123.8
click at [216, 237] on div "[PERSON_NAME] 0473 035 404 [EMAIL_ADDRESS][DOMAIN_NAME] Customer since [DATE] U…" at bounding box center [163, 202] width 195 height 178
copy div "[EMAIL_ADDRESS][DOMAIN_NAME]"
drag, startPoint x: 128, startPoint y: 203, endPoint x: 205, endPoint y: 201, distance: 77.0
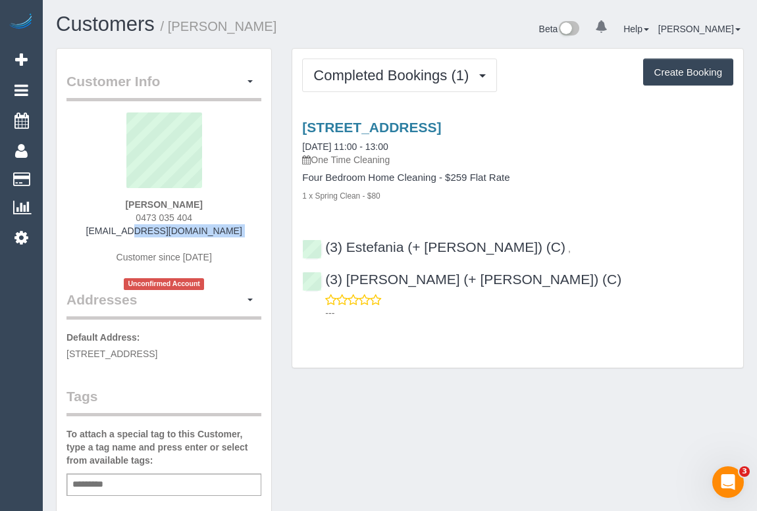
click at [205, 201] on div "[PERSON_NAME] 0473 035 404 [EMAIL_ADDRESS][DOMAIN_NAME] Customer since [DATE] U…" at bounding box center [163, 202] width 195 height 178
copy strong "[PERSON_NAME]"
drag, startPoint x: 130, startPoint y: 216, endPoint x: 206, endPoint y: 220, distance: 75.7
click at [206, 220] on div "[PERSON_NAME] 0473 035 404 [EMAIL_ADDRESS][DOMAIN_NAME] Customer since [DATE] U…" at bounding box center [163, 202] width 195 height 178
copy span "0473 035 404"
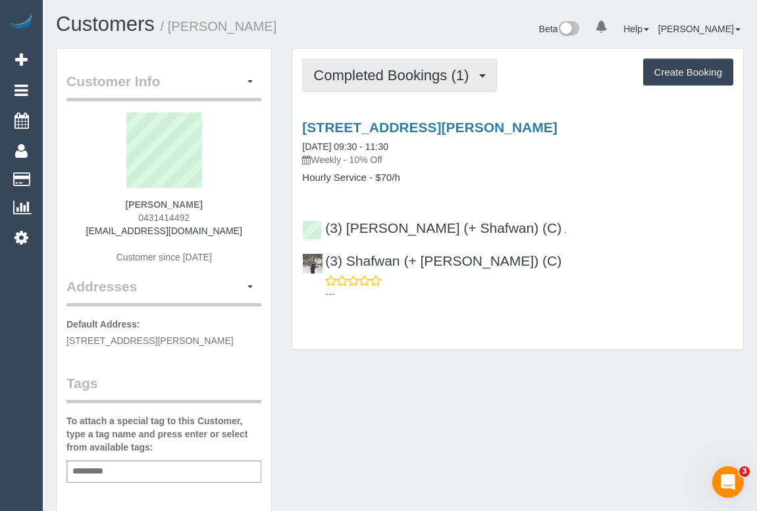
click at [357, 66] on button "Completed Bookings (1)" at bounding box center [399, 76] width 195 height 34
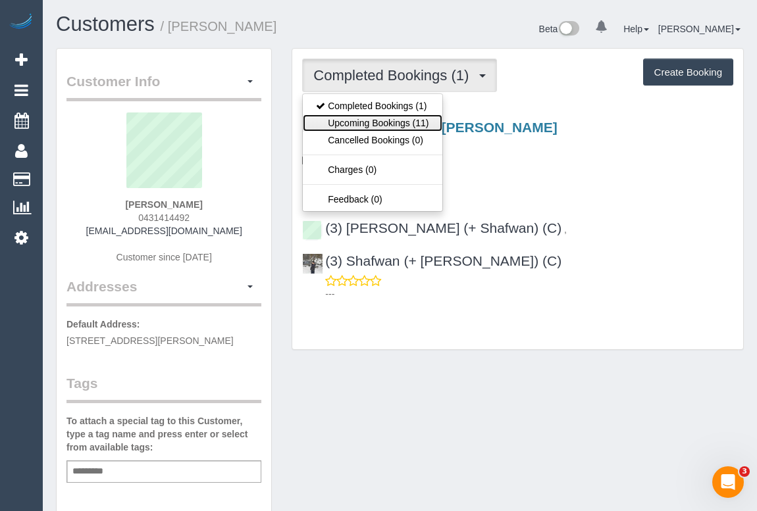
click at [378, 118] on link "Upcoming Bookings (11)" at bounding box center [372, 122] width 139 height 17
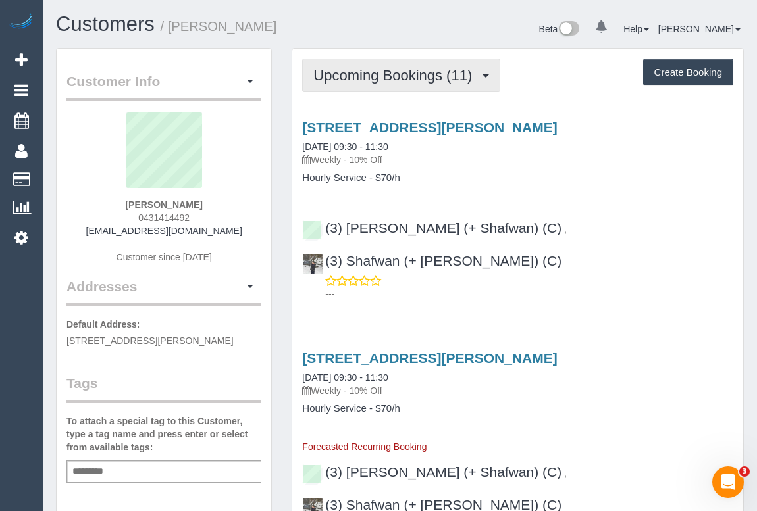
click at [401, 72] on span "Upcoming Bookings (11)" at bounding box center [395, 75] width 165 height 16
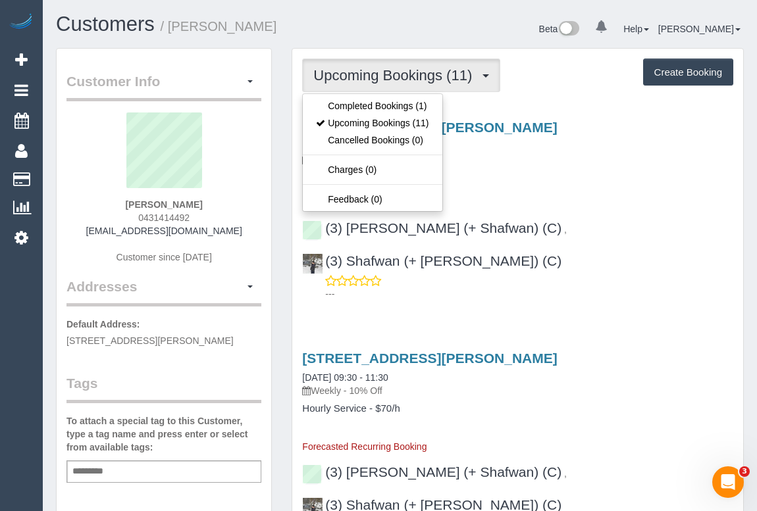
drag, startPoint x: 120, startPoint y: 203, endPoint x: 197, endPoint y: 203, distance: 77.6
click at [197, 203] on div "Sofie Mikosza 0431414492 sofiedida@gmail.com Customer since 2025" at bounding box center [163, 195] width 195 height 165
copy strong "Sofie Mikosza"
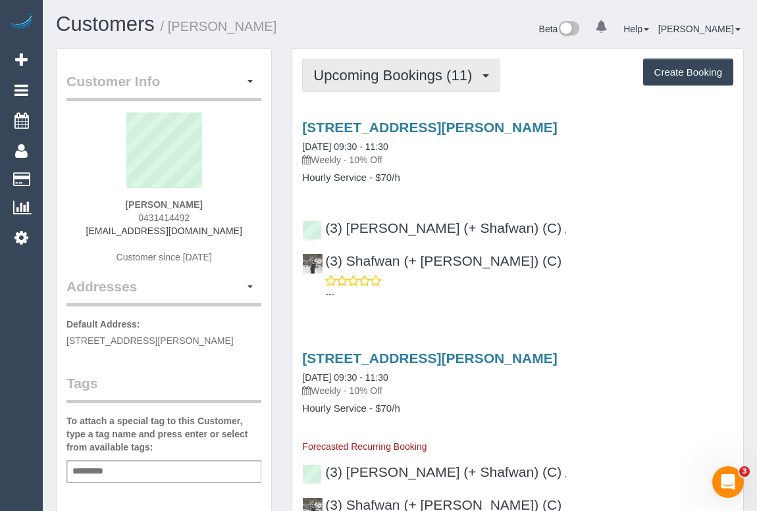
click at [388, 76] on span "Upcoming Bookings (11)" at bounding box center [395, 75] width 165 height 16
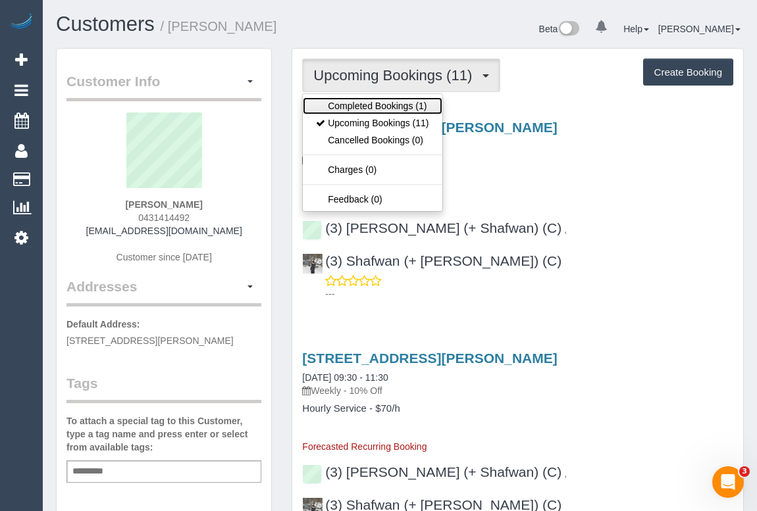
click at [377, 101] on link "Completed Bookings (1)" at bounding box center [372, 105] width 139 height 17
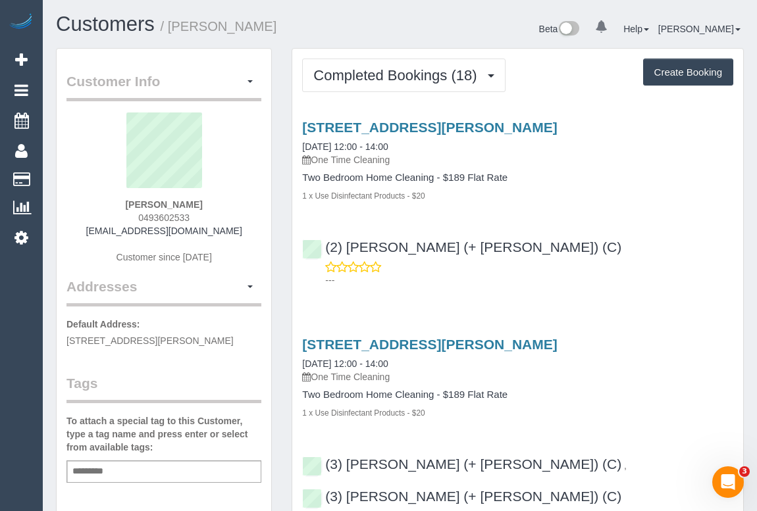
drag, startPoint x: 132, startPoint y: 213, endPoint x: 239, endPoint y: 216, distance: 107.3
click at [239, 216] on div "[PERSON_NAME] 0493602533 [EMAIL_ADDRESS][DOMAIN_NAME] Customer since [DATE]" at bounding box center [163, 195] width 195 height 165
copy span "0493602533"
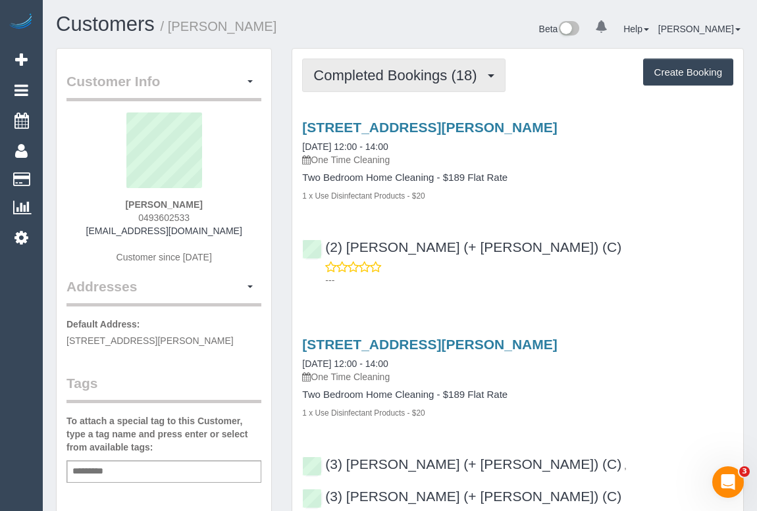
click at [390, 79] on span "Completed Bookings (18)" at bounding box center [398, 75] width 170 height 16
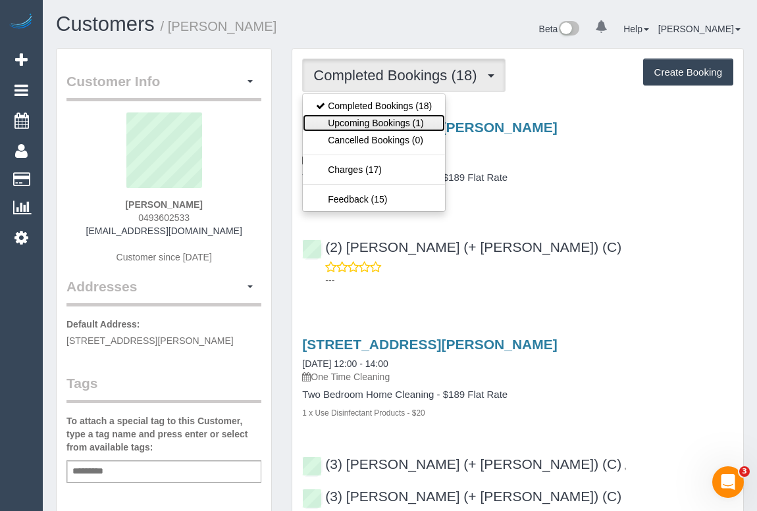
click at [351, 119] on link "Upcoming Bookings (1)" at bounding box center [374, 122] width 142 height 17
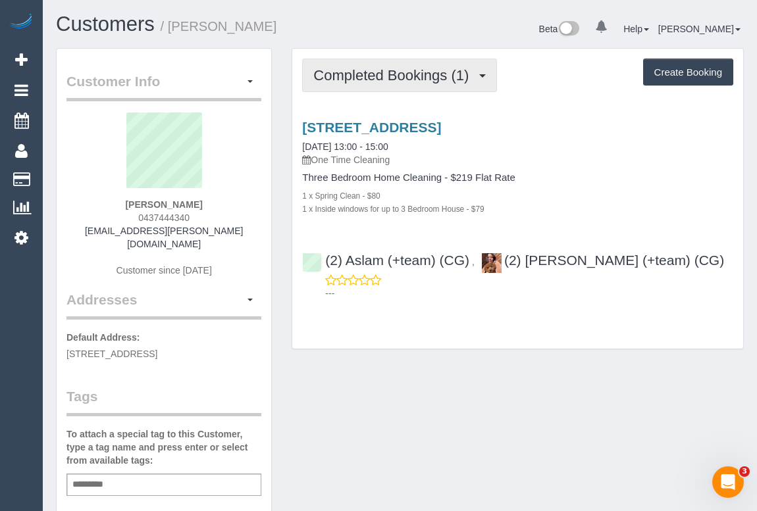
click at [395, 80] on span "Completed Bookings (1)" at bounding box center [394, 75] width 162 height 16
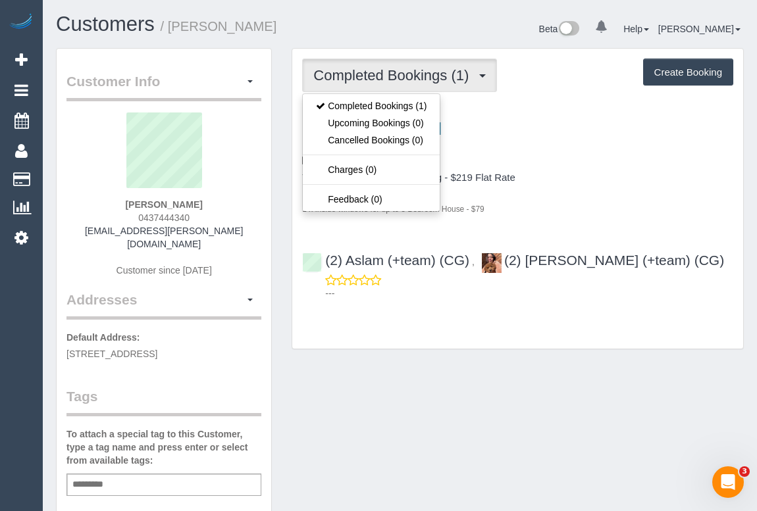
click at [592, 189] on div "1 x Spring Clean - $80" at bounding box center [517, 195] width 431 height 13
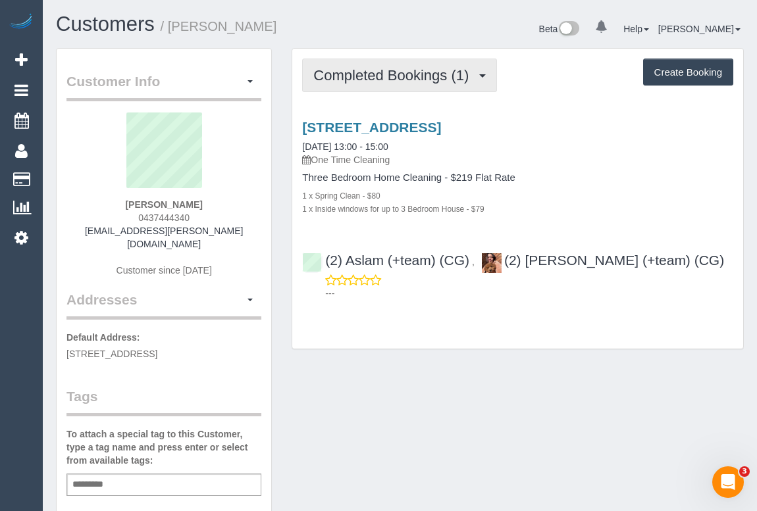
click at [346, 64] on button "Completed Bookings (1)" at bounding box center [399, 76] width 195 height 34
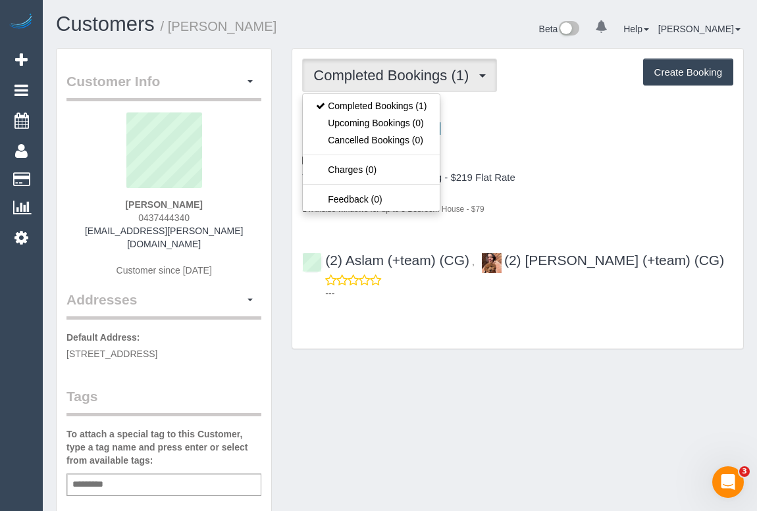
drag, startPoint x: 120, startPoint y: 217, endPoint x: 230, endPoint y: 220, distance: 109.9
click at [230, 220] on div "Sienna Whiteman 0437444340 sienna.whiteman@mirvac.com Customer since 2025" at bounding box center [163, 202] width 195 height 178
copy span "0437444340"
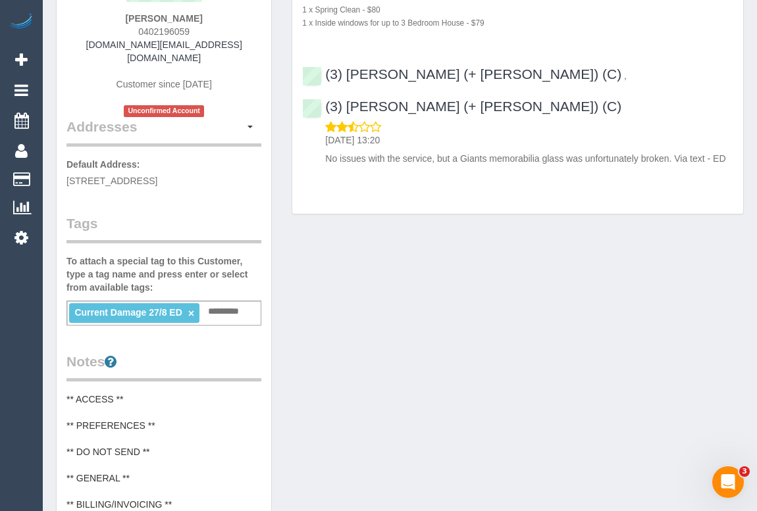
scroll to position [239, 0]
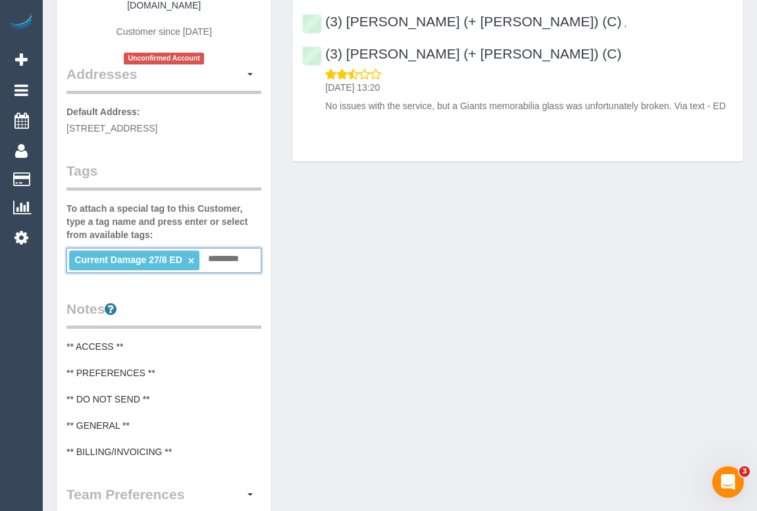
click at [217, 251] on input "text" at bounding box center [227, 259] width 45 height 17
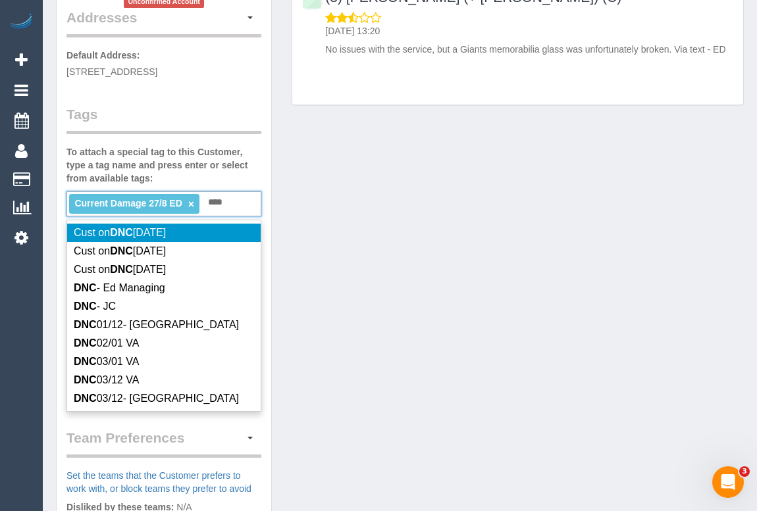
scroll to position [299, 0]
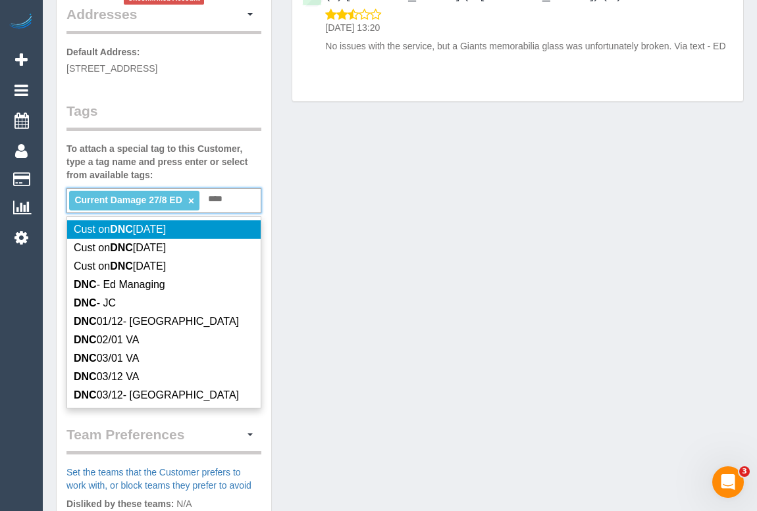
click at [237, 188] on div "Current Damage 27/8 ED × *** DNC" at bounding box center [163, 200] width 195 height 25
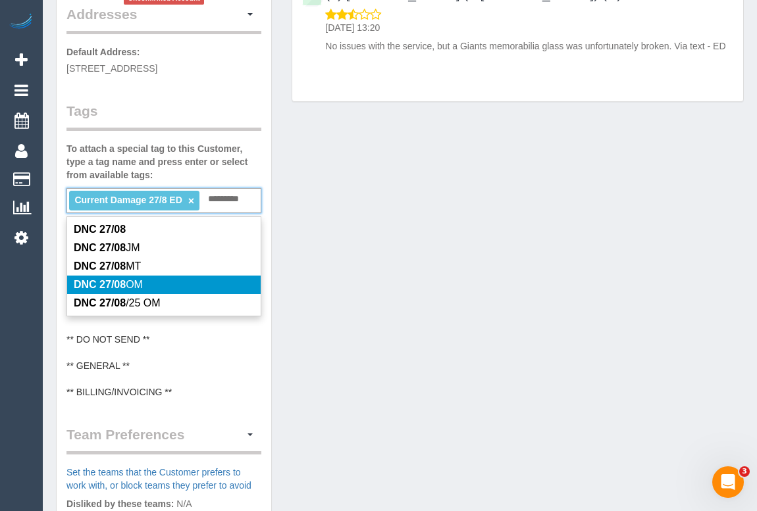
type input "*********"
click at [143, 279] on span "DNC 27/08 OM" at bounding box center [108, 284] width 69 height 11
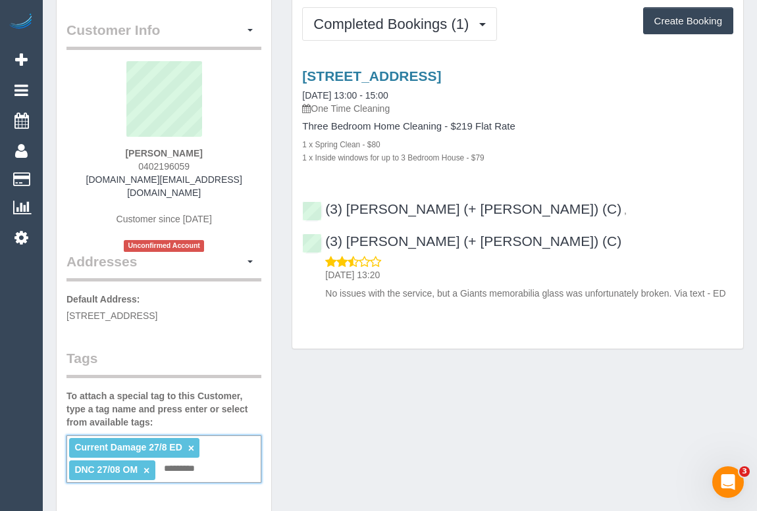
scroll to position [0, 0]
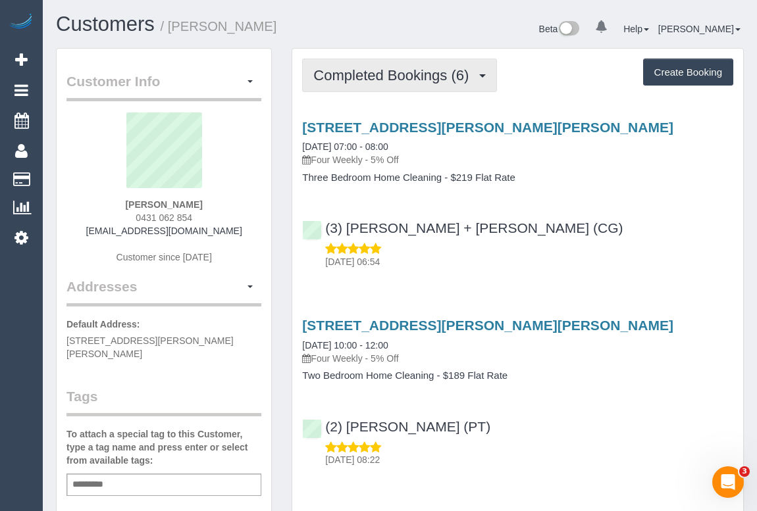
click at [380, 89] on button "Completed Bookings (6)" at bounding box center [399, 76] width 195 height 34
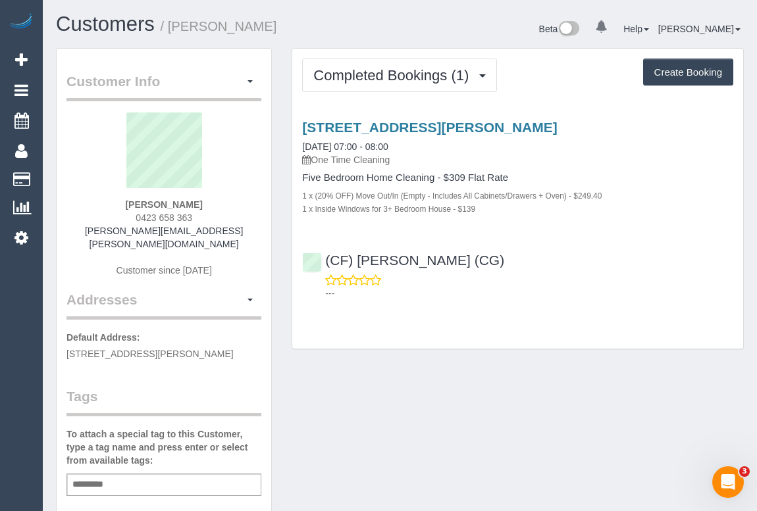
click at [515, 372] on div "Customer Info Edit Contact Info Send Message Email Preferences Special Sales Ta…" at bounding box center [399, 495] width 707 height 895
drag, startPoint x: 123, startPoint y: 213, endPoint x: 205, endPoint y: 211, distance: 82.3
click at [205, 211] on div "Jessy Diep 0423 658 363 jessie.diep@hotmail.com Customer since 2025" at bounding box center [163, 202] width 195 height 178
copy span "0423 658 363"
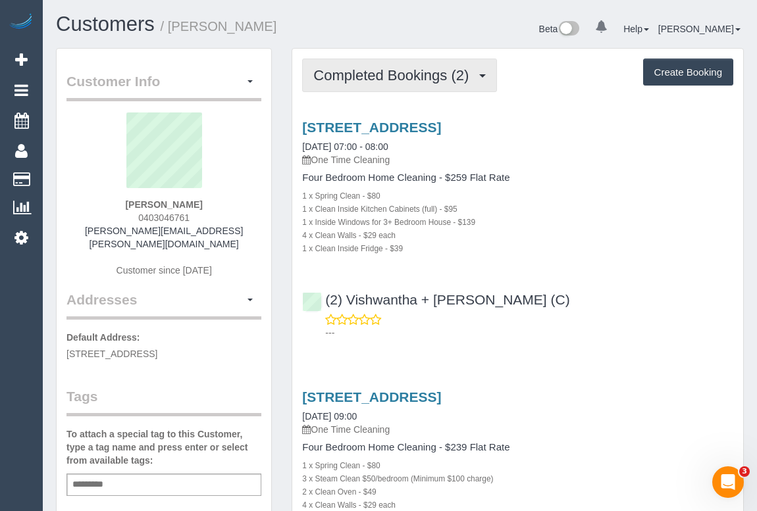
click at [404, 70] on span "Completed Bookings (2)" at bounding box center [394, 75] width 162 height 16
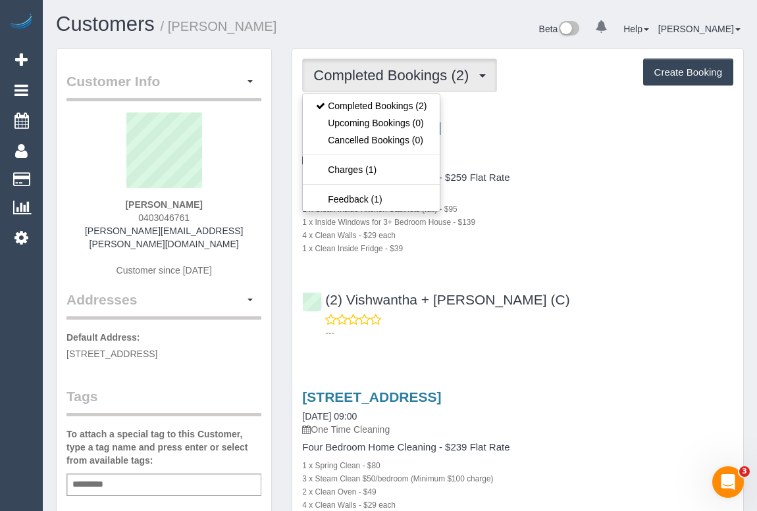
click at [593, 213] on div "1 x Clean Inside Kitchen Cabinets (full) - $95" at bounding box center [517, 208] width 431 height 13
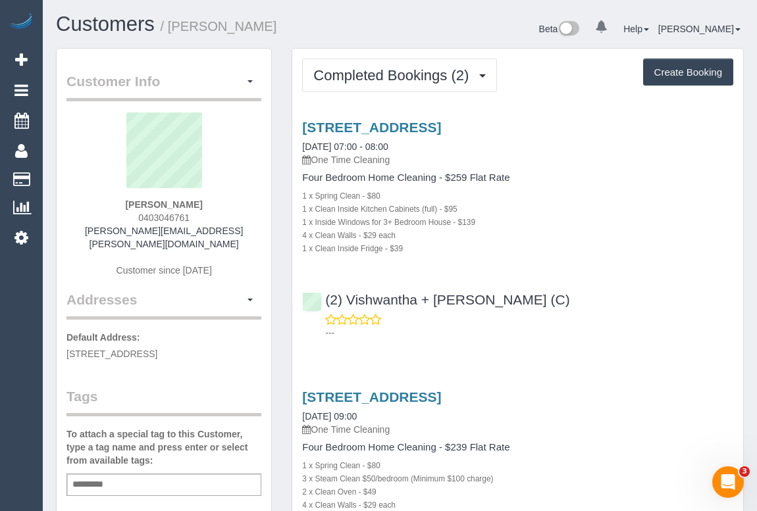
drag, startPoint x: 132, startPoint y: 217, endPoint x: 200, endPoint y: 214, distance: 68.5
click at [200, 214] on div "Sarah Anderson 0403046761 sarah.anderson@latrobe.edu.au Customer since 2022" at bounding box center [163, 202] width 195 height 178
copy span "0403046761"
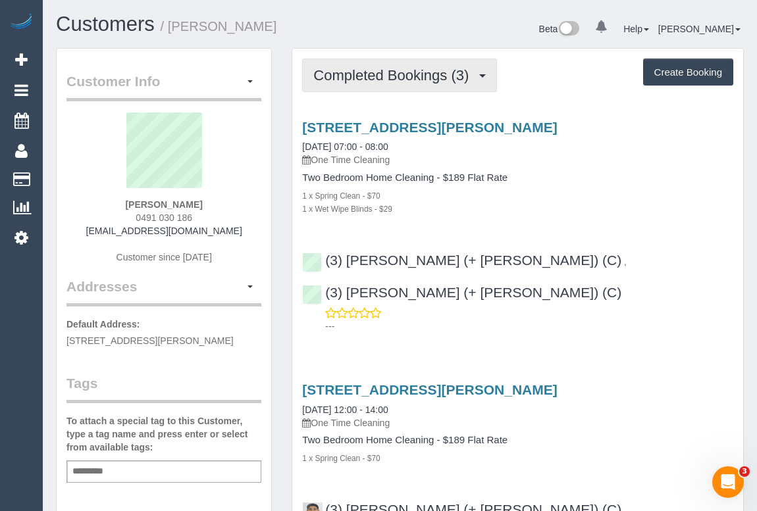
click at [422, 78] on span "Completed Bookings (3)" at bounding box center [394, 75] width 162 height 16
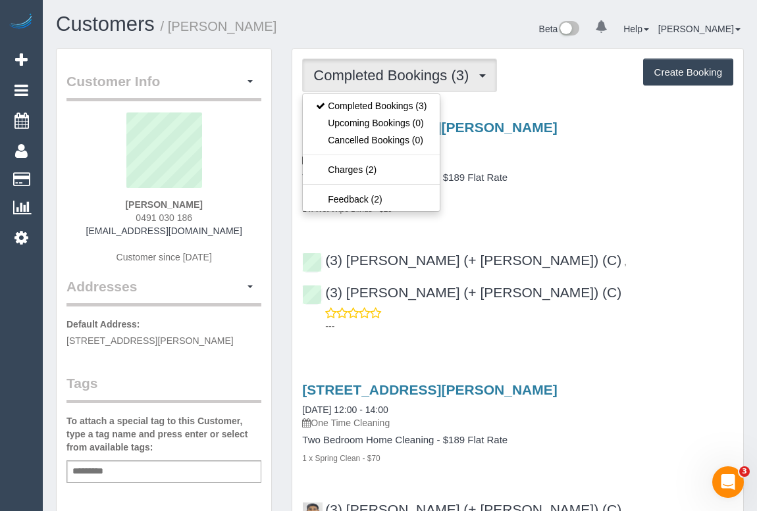
drag, startPoint x: 182, startPoint y: 67, endPoint x: 168, endPoint y: 56, distance: 18.3
click at [182, 66] on div "Customer Info Edit Contact Info Send Message Email Preferences Special Sales Ta…" at bounding box center [164, 489] width 215 height 880
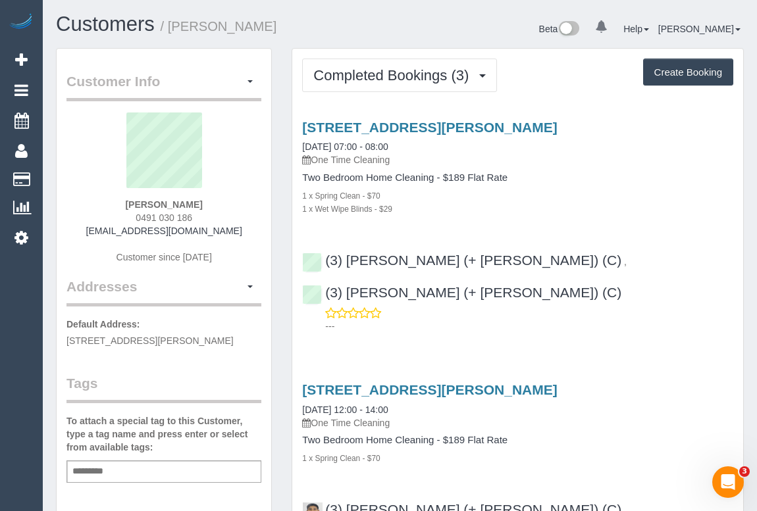
drag, startPoint x: 95, startPoint y: 230, endPoint x: 218, endPoint y: 230, distance: 123.1
click at [218, 230] on div "Benjamin Echols 0491 030 186 b.echols99@gmail.com Customer since 2025" at bounding box center [163, 195] width 195 height 165
copy link "b.echols99@gmail.com"
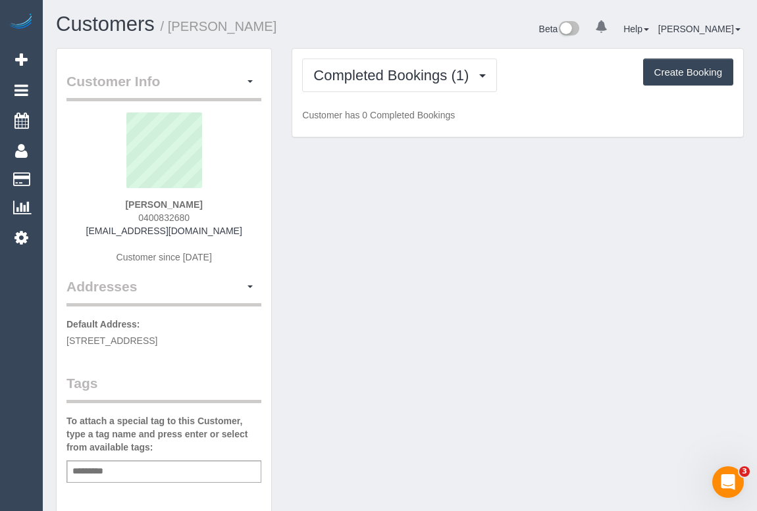
scroll to position [359, 0]
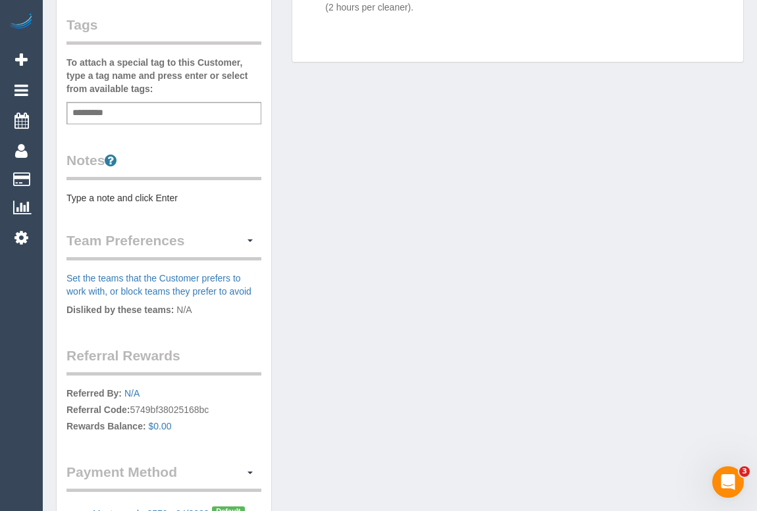
click at [124, 103] on div "Add a tag" at bounding box center [163, 113] width 195 height 22
click at [121, 111] on div "Add a tag" at bounding box center [163, 113] width 195 height 22
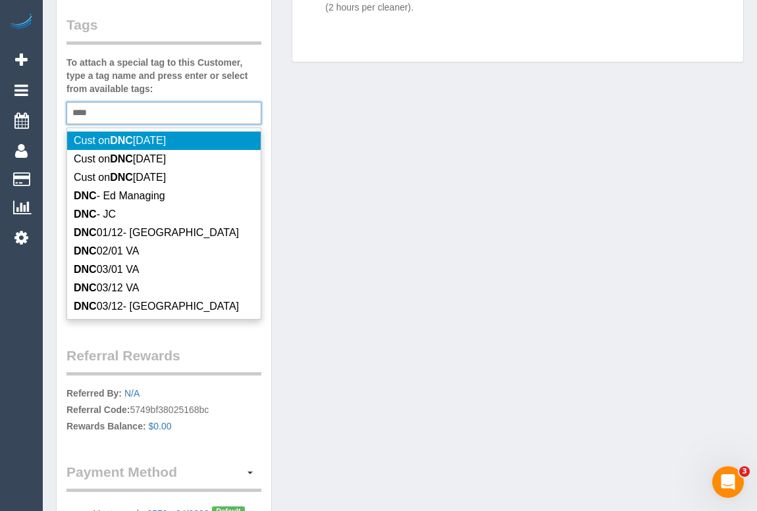
click at [112, 107] on div "*** DNC" at bounding box center [163, 113] width 195 height 22
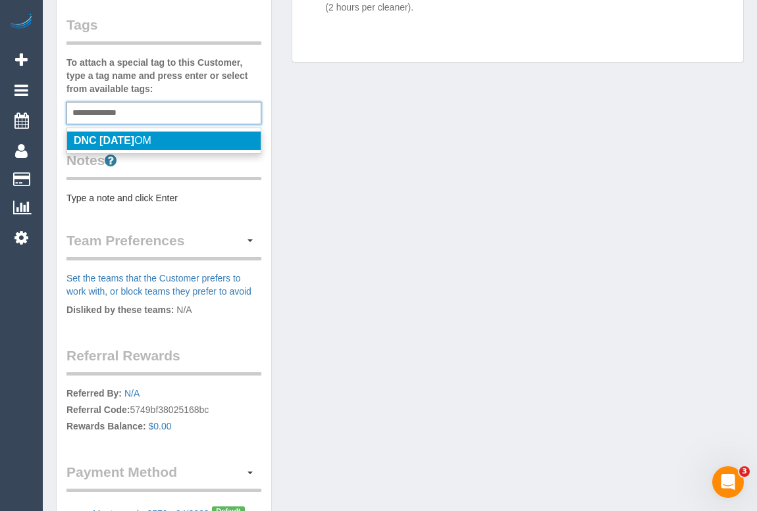
type input "**********"
click at [134, 137] on em "DNC 28/08/25" at bounding box center [104, 140] width 61 height 11
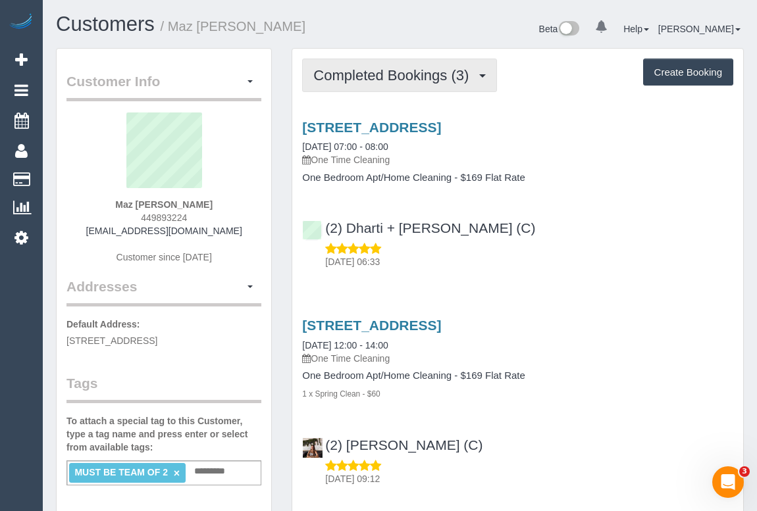
click at [411, 68] on span "Completed Bookings (3)" at bounding box center [394, 75] width 162 height 16
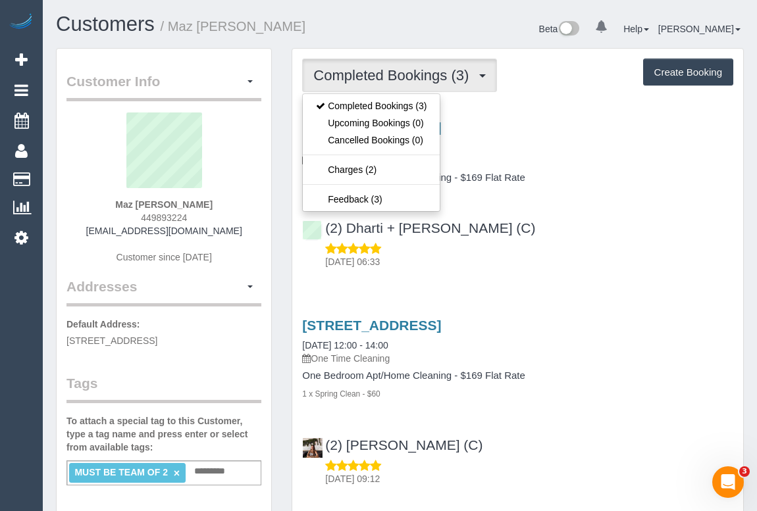
drag, startPoint x: 132, startPoint y: 217, endPoint x: 227, endPoint y: 215, distance: 94.8
click at [227, 215] on div "Maz Cugliari 449893224 mazcugliari@gmail.com Customer since 2024" at bounding box center [163, 195] width 195 height 165
copy span "449893224"
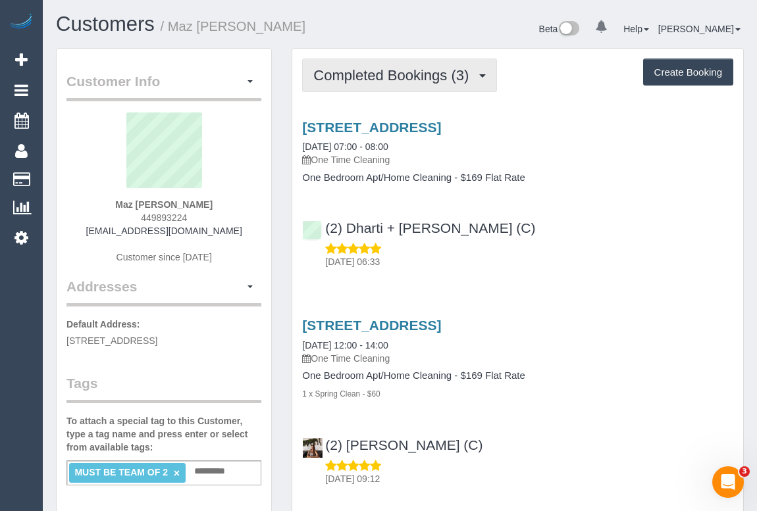
click at [401, 74] on span "Completed Bookings (3)" at bounding box center [394, 75] width 162 height 16
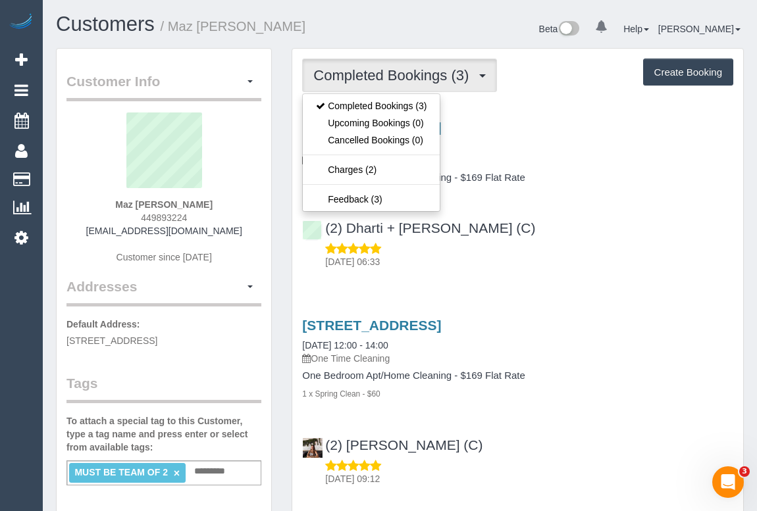
click at [647, 328] on h3 "3/9 Myrtle Grove, Unit 3, Airport West, VIC 3042" at bounding box center [517, 325] width 431 height 15
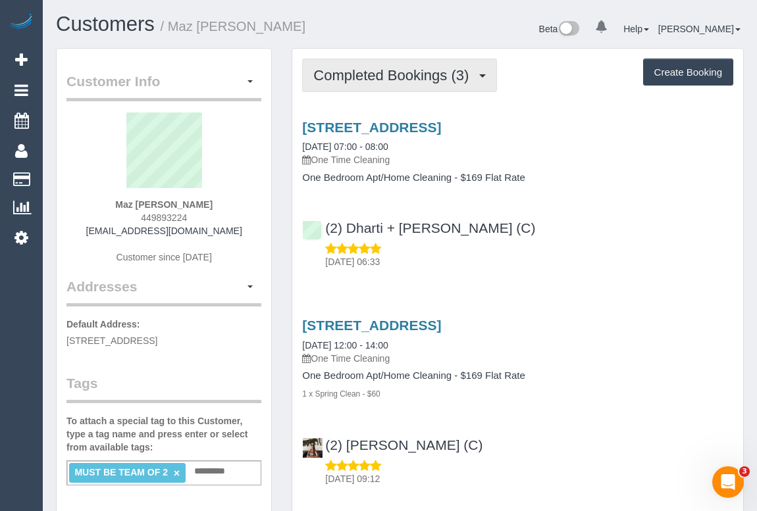
click at [365, 67] on span "Completed Bookings (3)" at bounding box center [394, 75] width 162 height 16
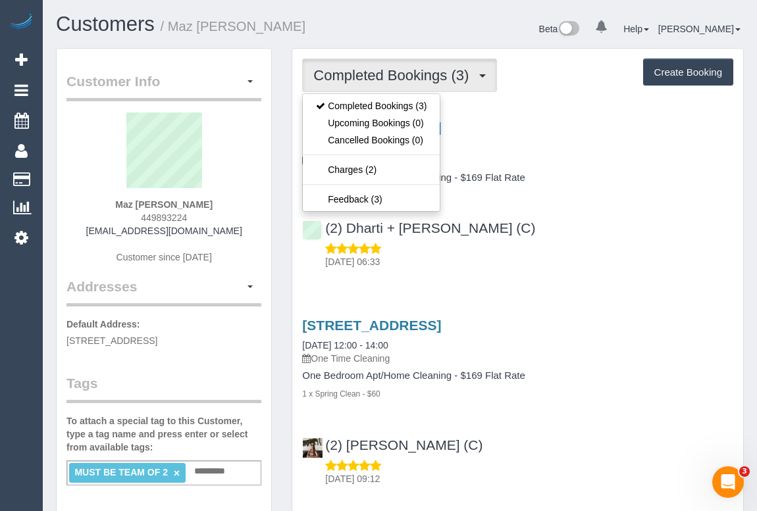
click at [621, 203] on div "3/9 Myrtle Grove, Unit 3, Airport West, VIC 3042 28/08/2025 07:00 - 08:00 One T…" at bounding box center [517, 192] width 451 height 166
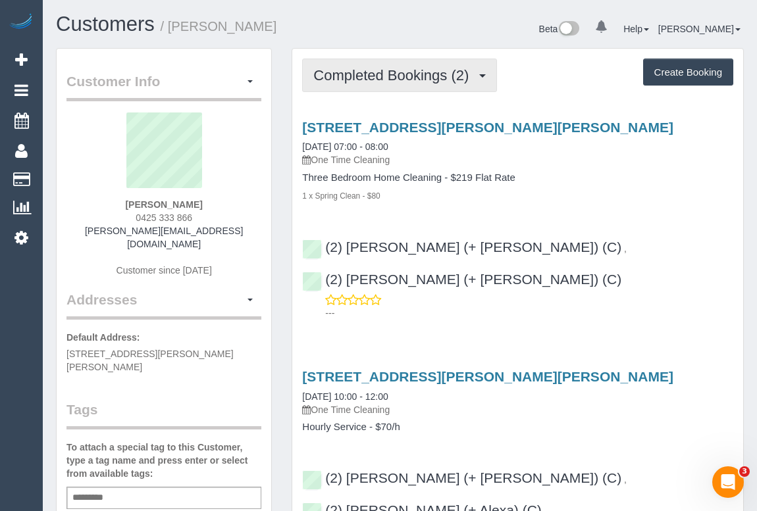
click at [392, 78] on span "Completed Bookings (2)" at bounding box center [394, 75] width 162 height 16
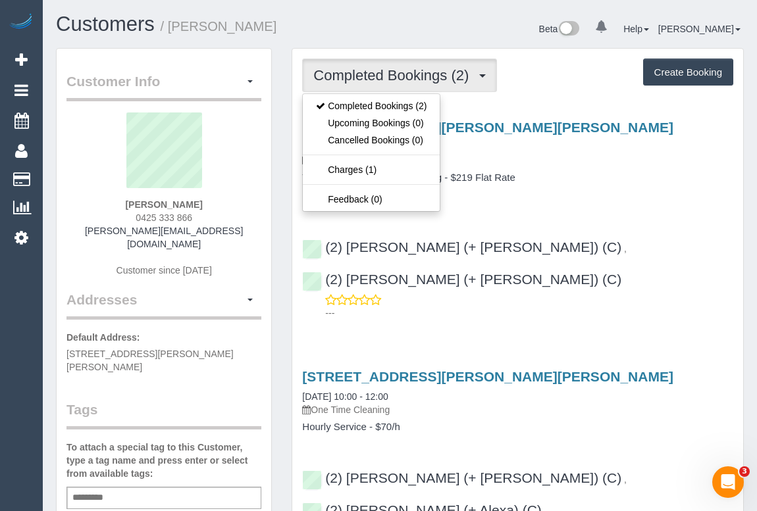
click at [598, 154] on p "One Time Cleaning" at bounding box center [517, 159] width 431 height 13
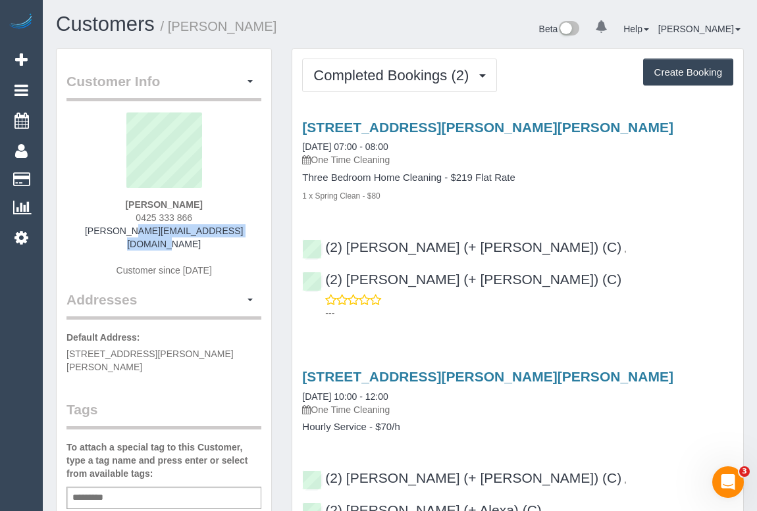
drag, startPoint x: 93, startPoint y: 232, endPoint x: 243, endPoint y: 231, distance: 150.0
click at [243, 231] on div "Charlie Kelly 0425 333 866 charles.kelly1324@gmail.com Customer since 2025" at bounding box center [163, 202] width 195 height 178
copy link "charles.kelly1324@gmail.com"
drag, startPoint x: 124, startPoint y: 209, endPoint x: 197, endPoint y: 206, distance: 73.1
click at [197, 206] on div "Charlie Kelly 0425 333 866 charles.kelly1324@gmail.com Customer since 2025" at bounding box center [163, 202] width 195 height 178
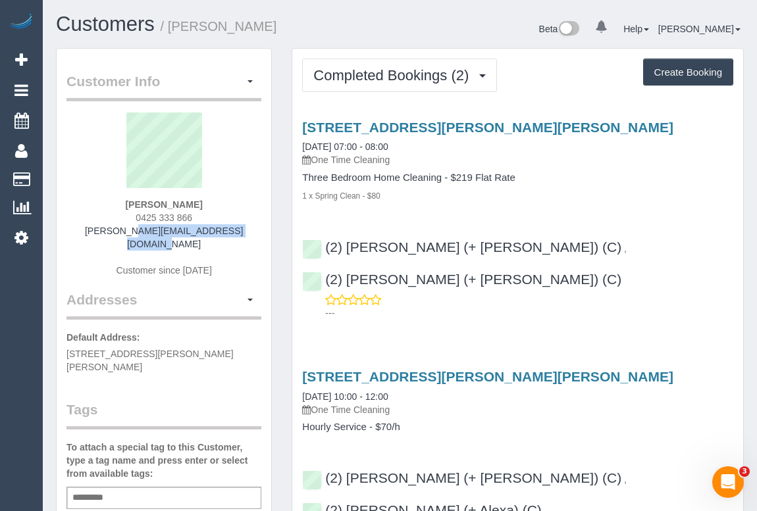
copy strong "Charlie Kelly"
drag, startPoint x: 129, startPoint y: 220, endPoint x: 215, endPoint y: 220, distance: 86.2
click at [215, 220] on div "Charlie Kelly 0425 333 866 charles.kelly1324@gmail.com Customer since 2025" at bounding box center [163, 202] width 195 height 178
copy span "0425 333 866"
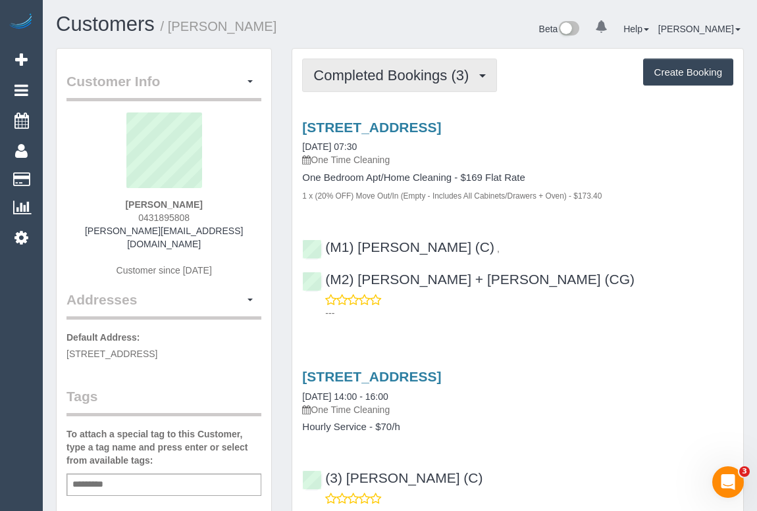
click at [362, 69] on span "Completed Bookings (3)" at bounding box center [394, 75] width 162 height 16
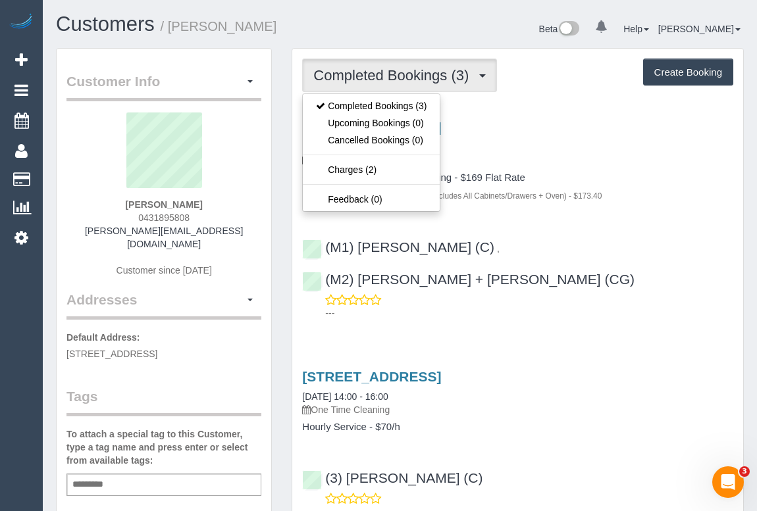
drag, startPoint x: 582, startPoint y: 149, endPoint x: 594, endPoint y: 159, distance: 15.4
click at [583, 147] on div "[STREET_ADDRESS] [DATE] 07:30 One Time Cleaning" at bounding box center [517, 143] width 431 height 47
